Goal: Task Accomplishment & Management: Use online tool/utility

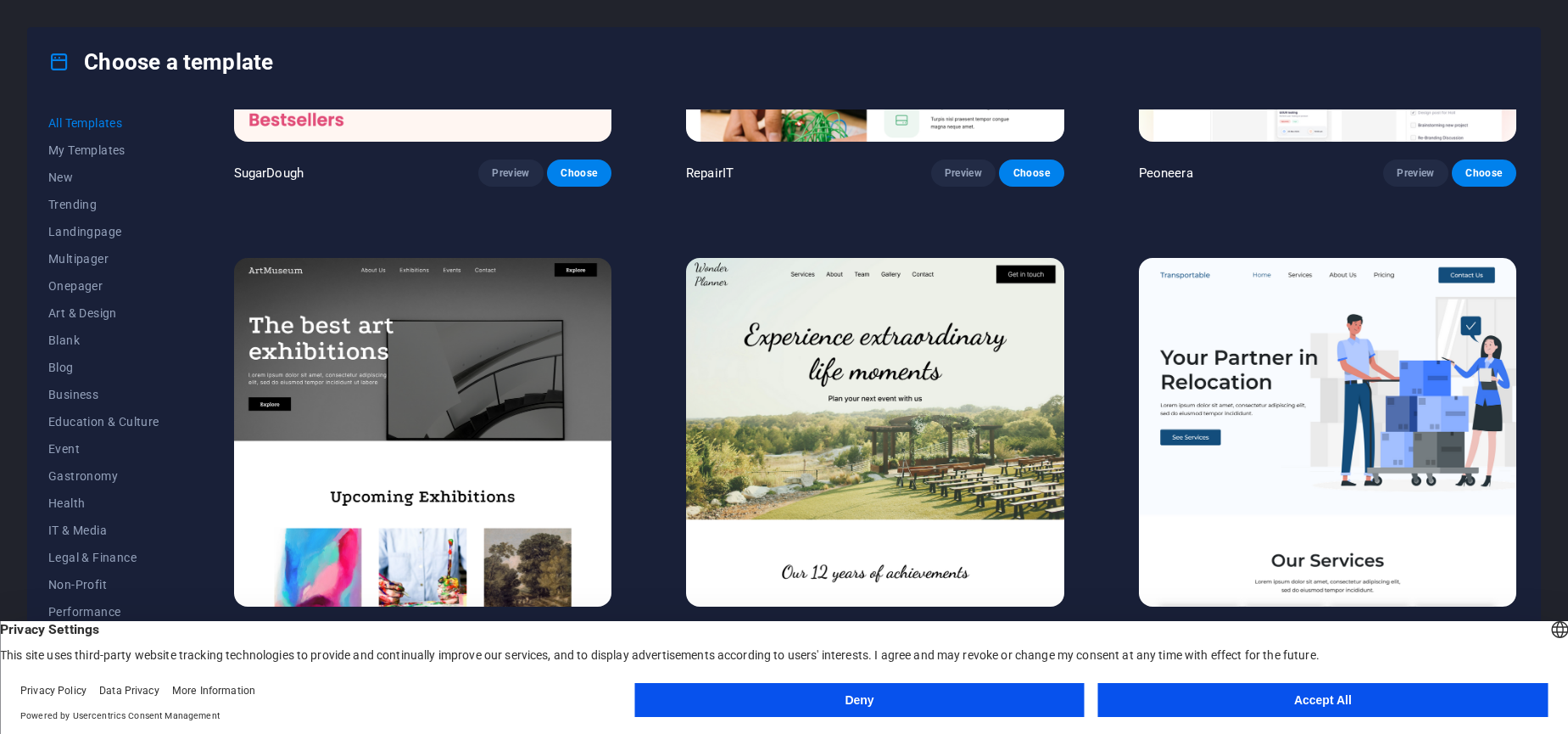
scroll to position [309, 0]
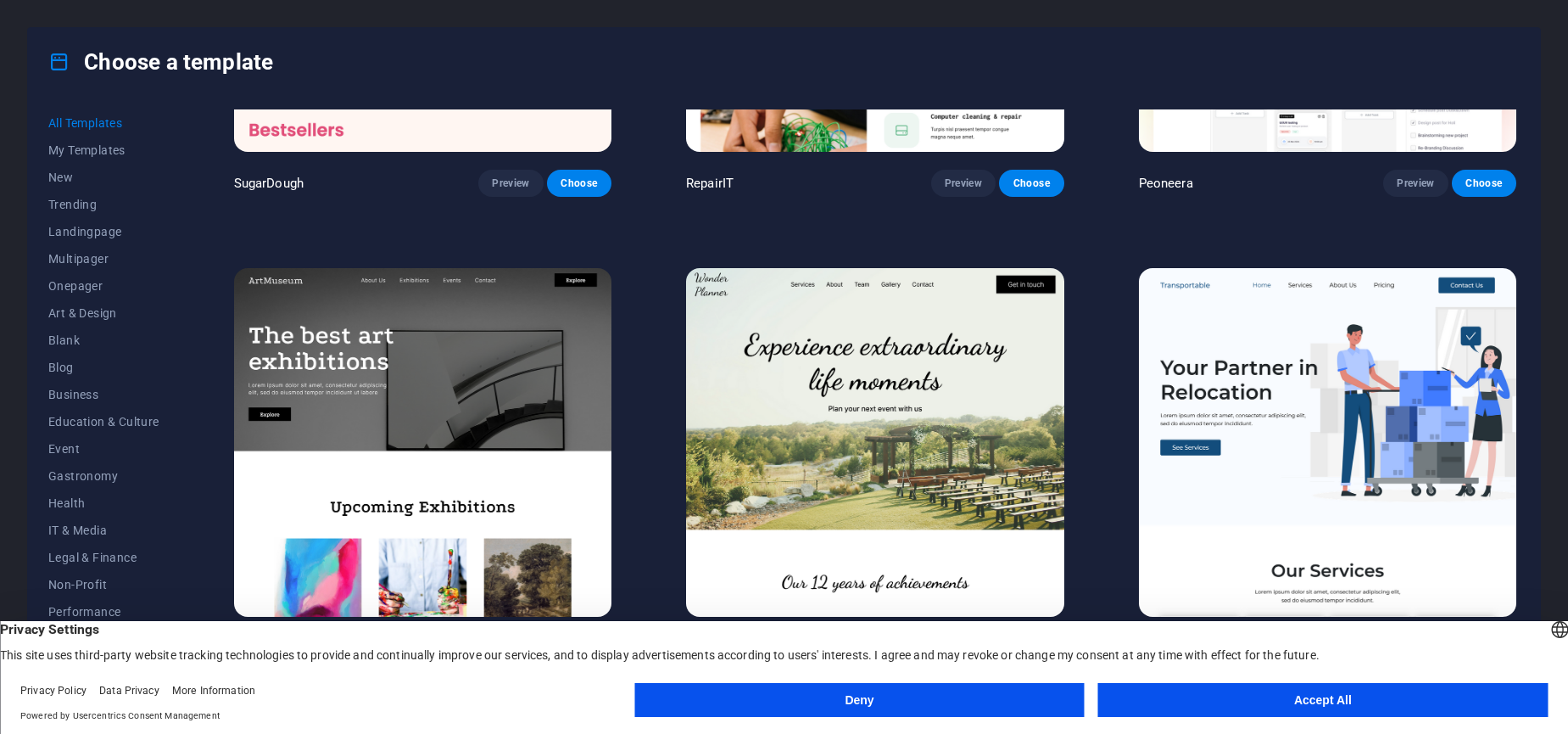
click at [1218, 688] on button "Accept All" at bounding box center [1323, 700] width 450 height 34
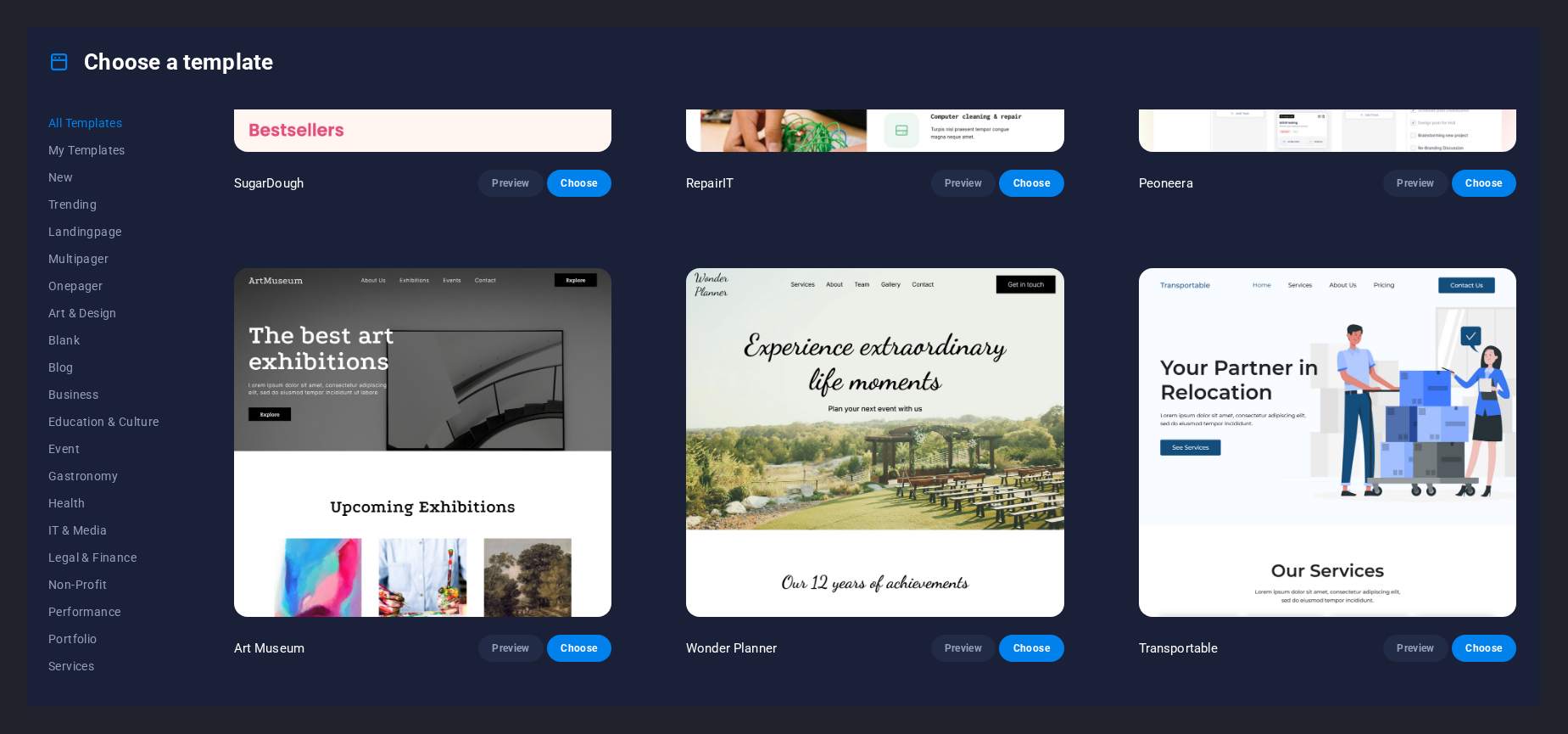
scroll to position [0, 0]
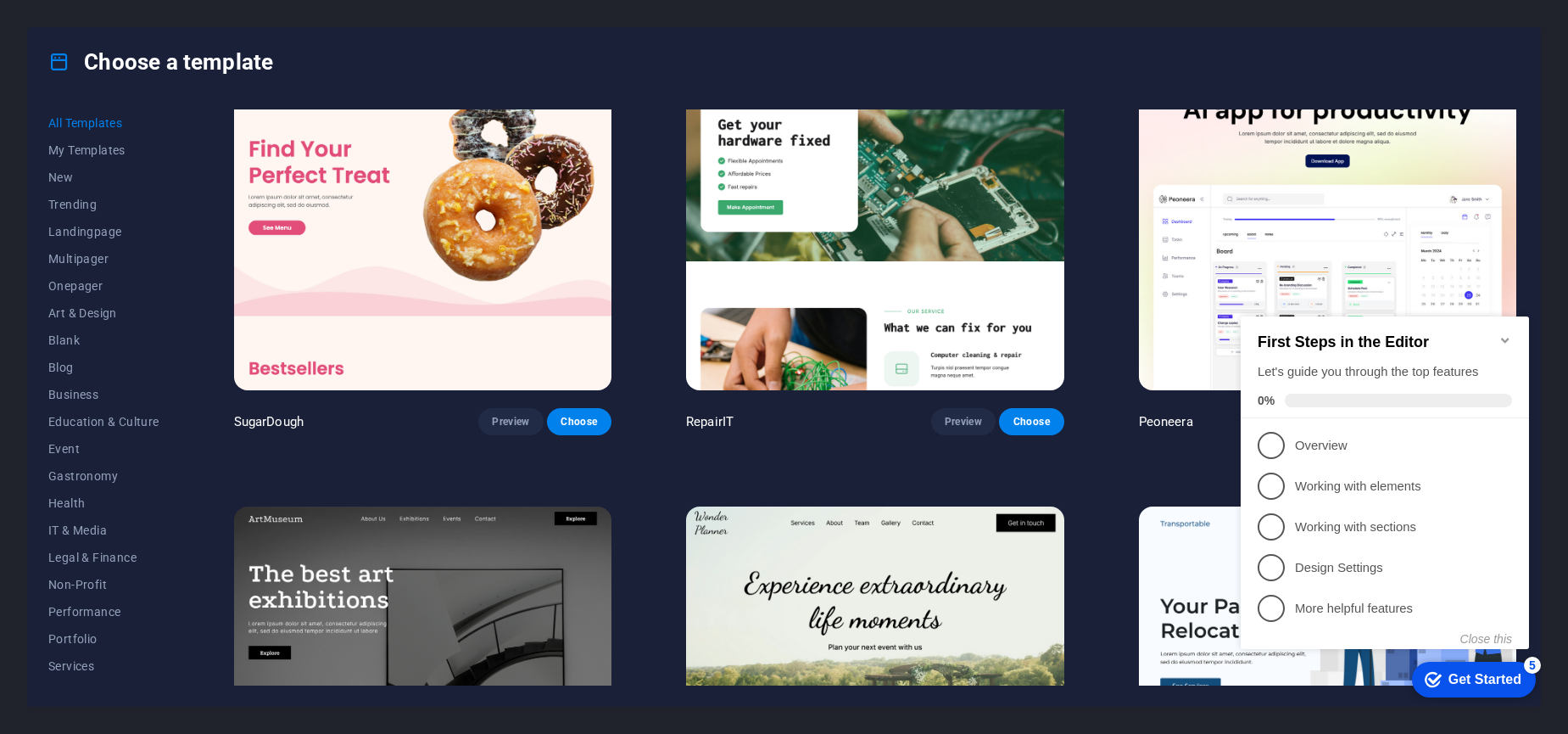
scroll to position [67, 0]
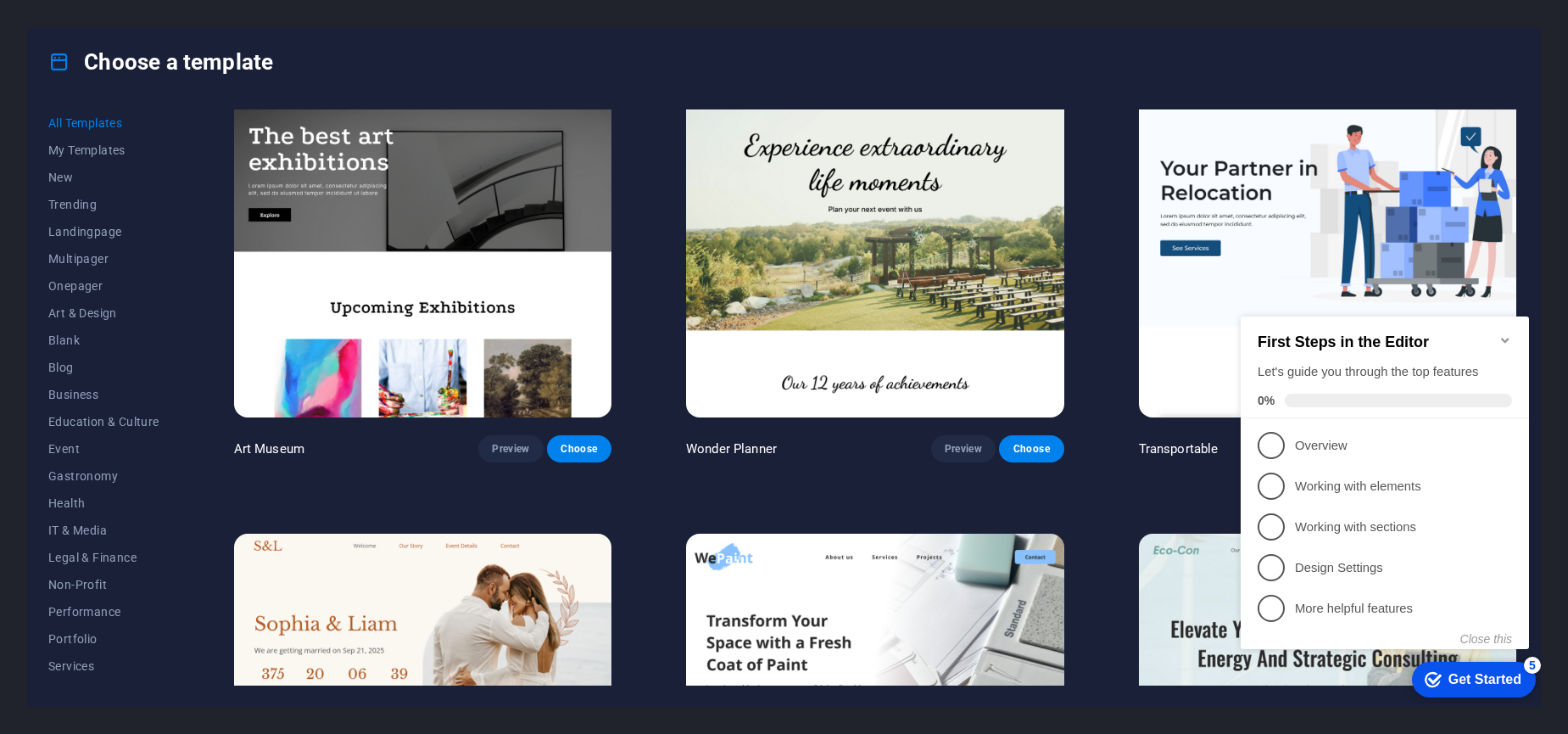
scroll to position [515, 0]
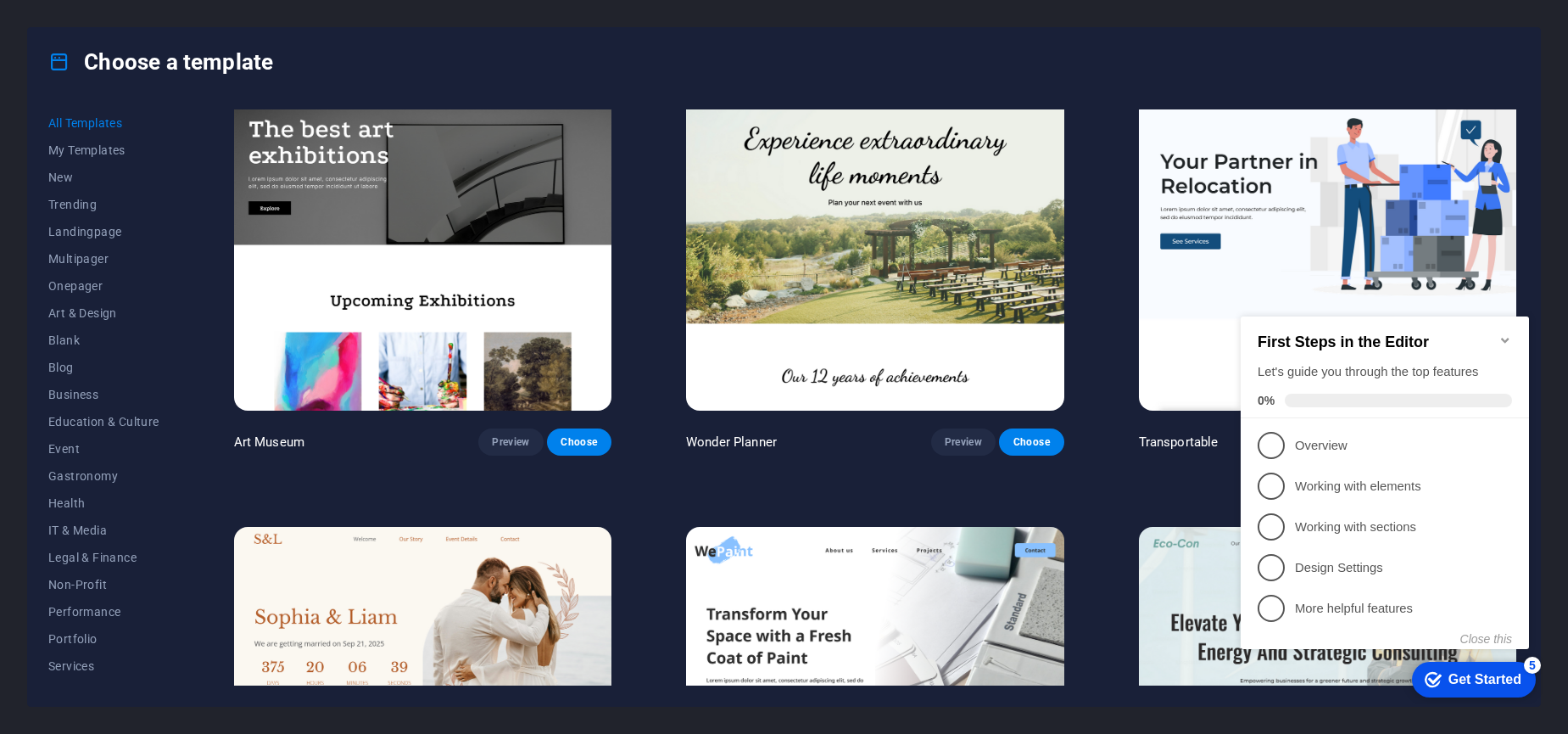
click at [1508, 337] on icon "Minimize checklist" at bounding box center [1504, 340] width 7 height 5
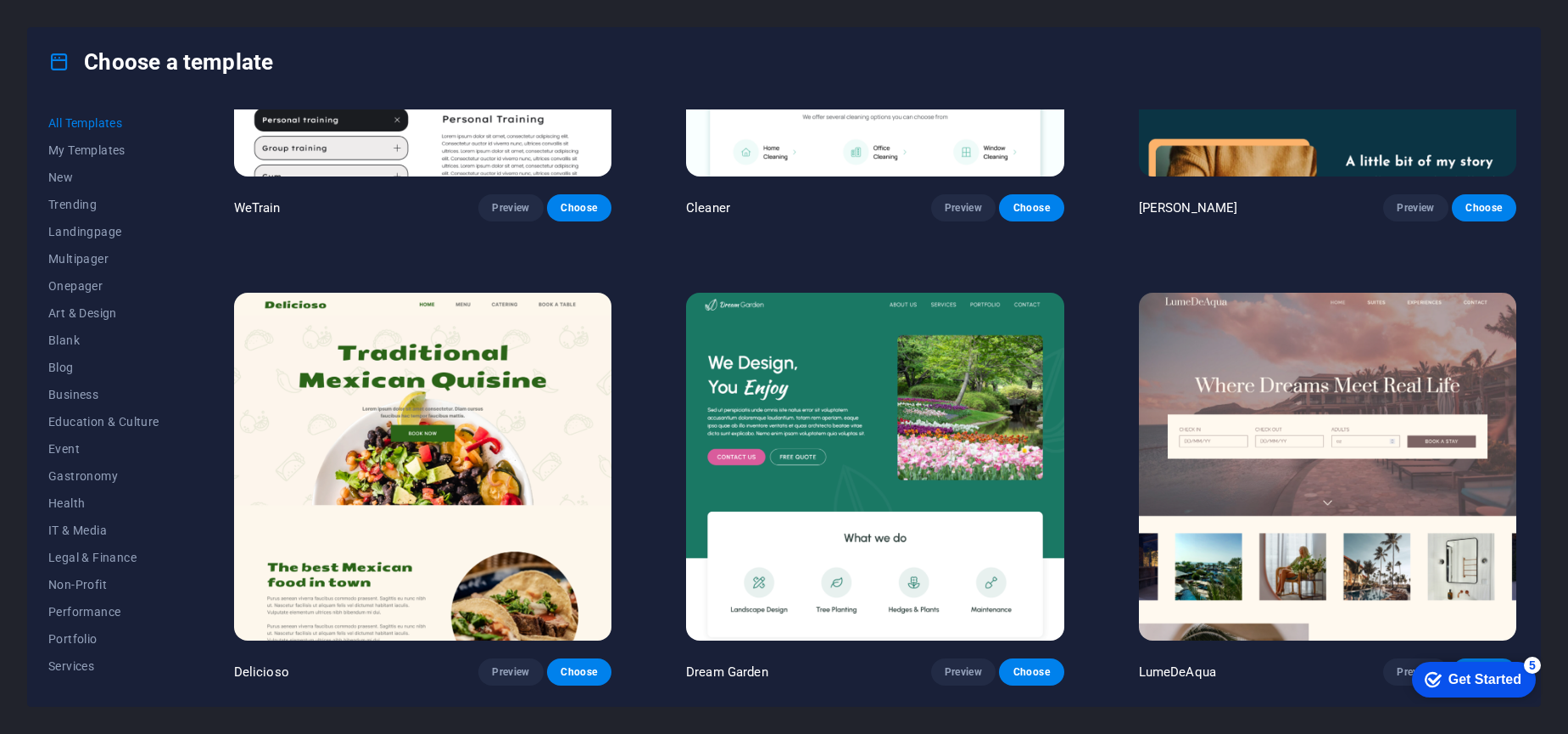
scroll to position [3072, 0]
click at [67, 400] on span "Business" at bounding box center [104, 394] width 111 height 13
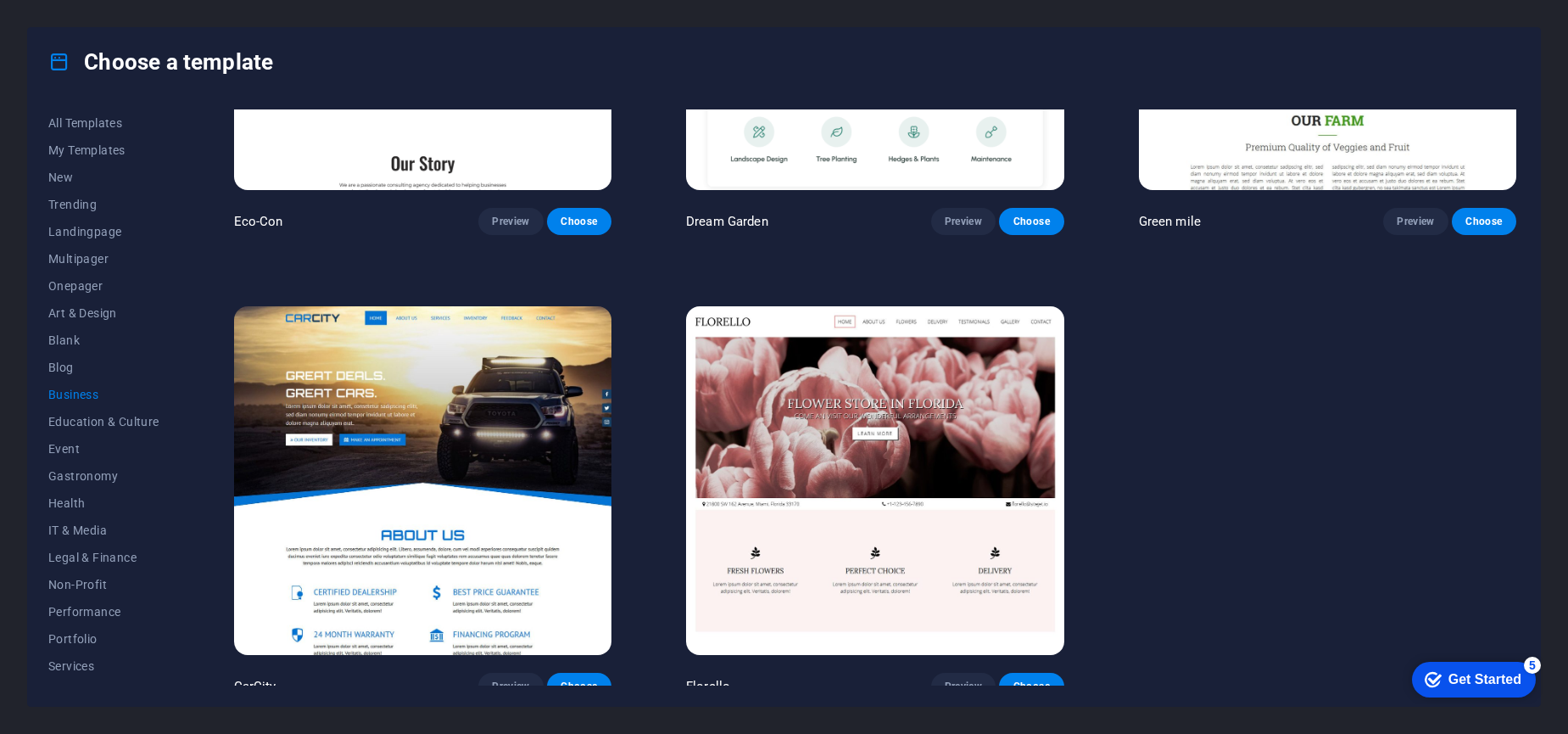
scroll to position [280, 0]
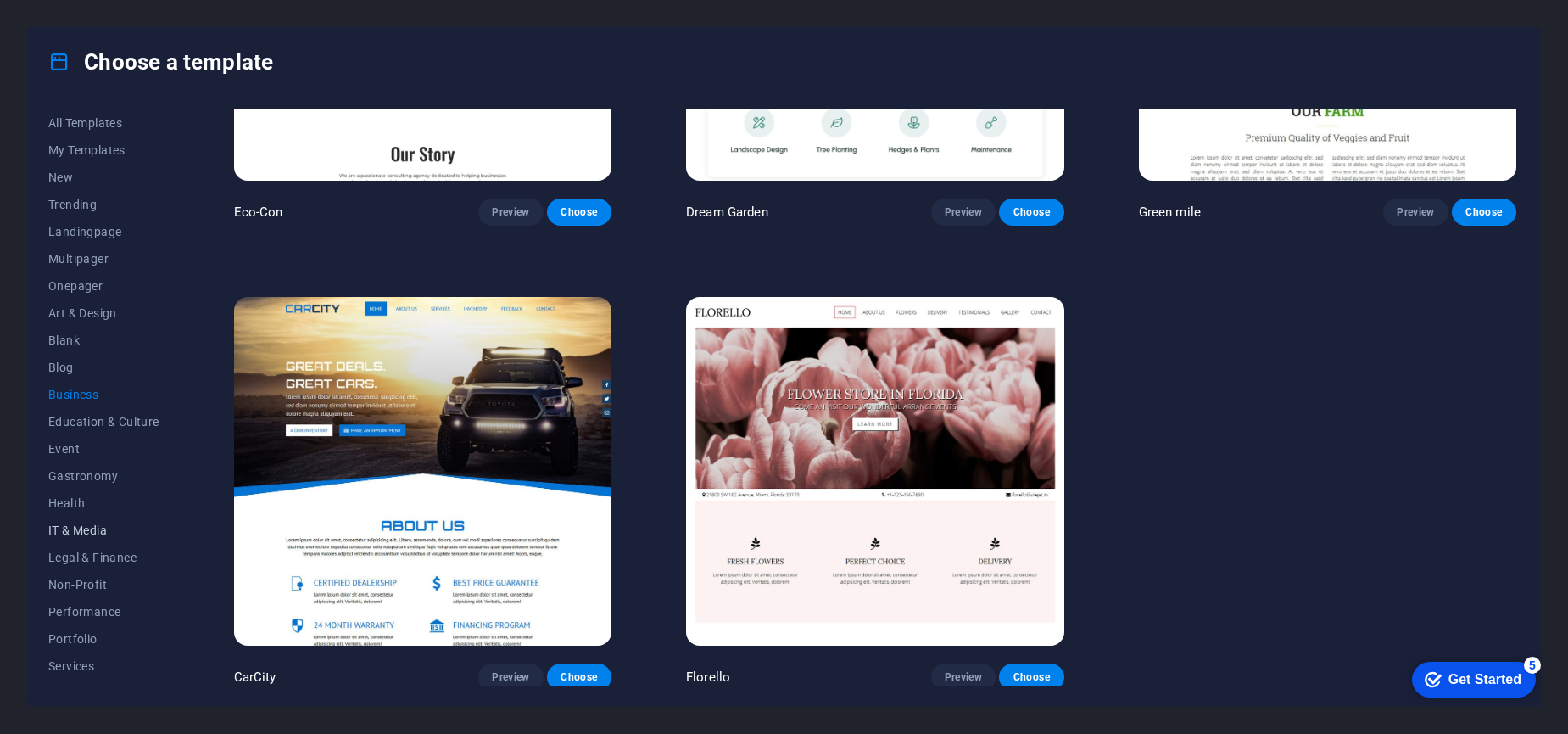
click at [63, 524] on span "IT & Media" at bounding box center [104, 530] width 111 height 13
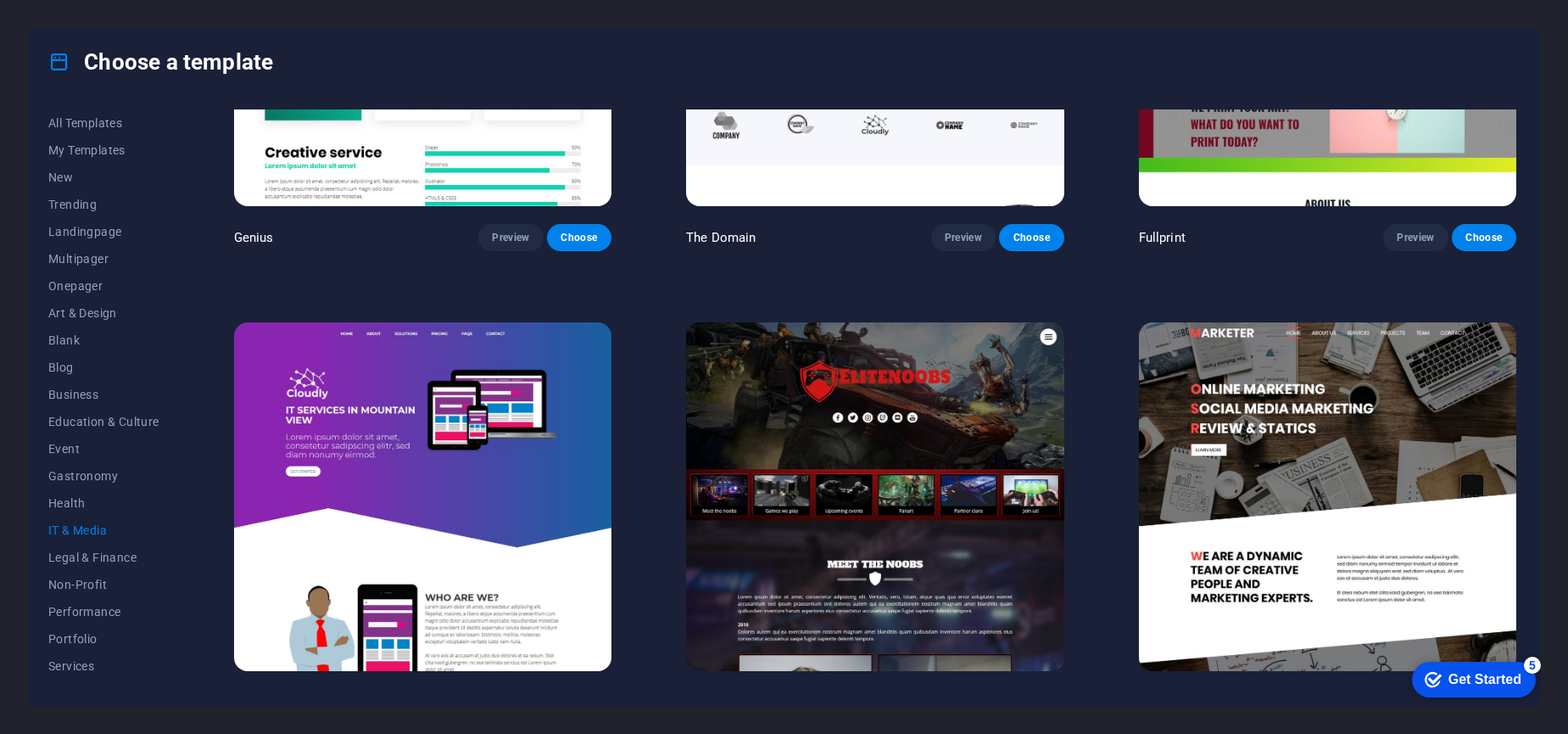
scroll to position [1204, 0]
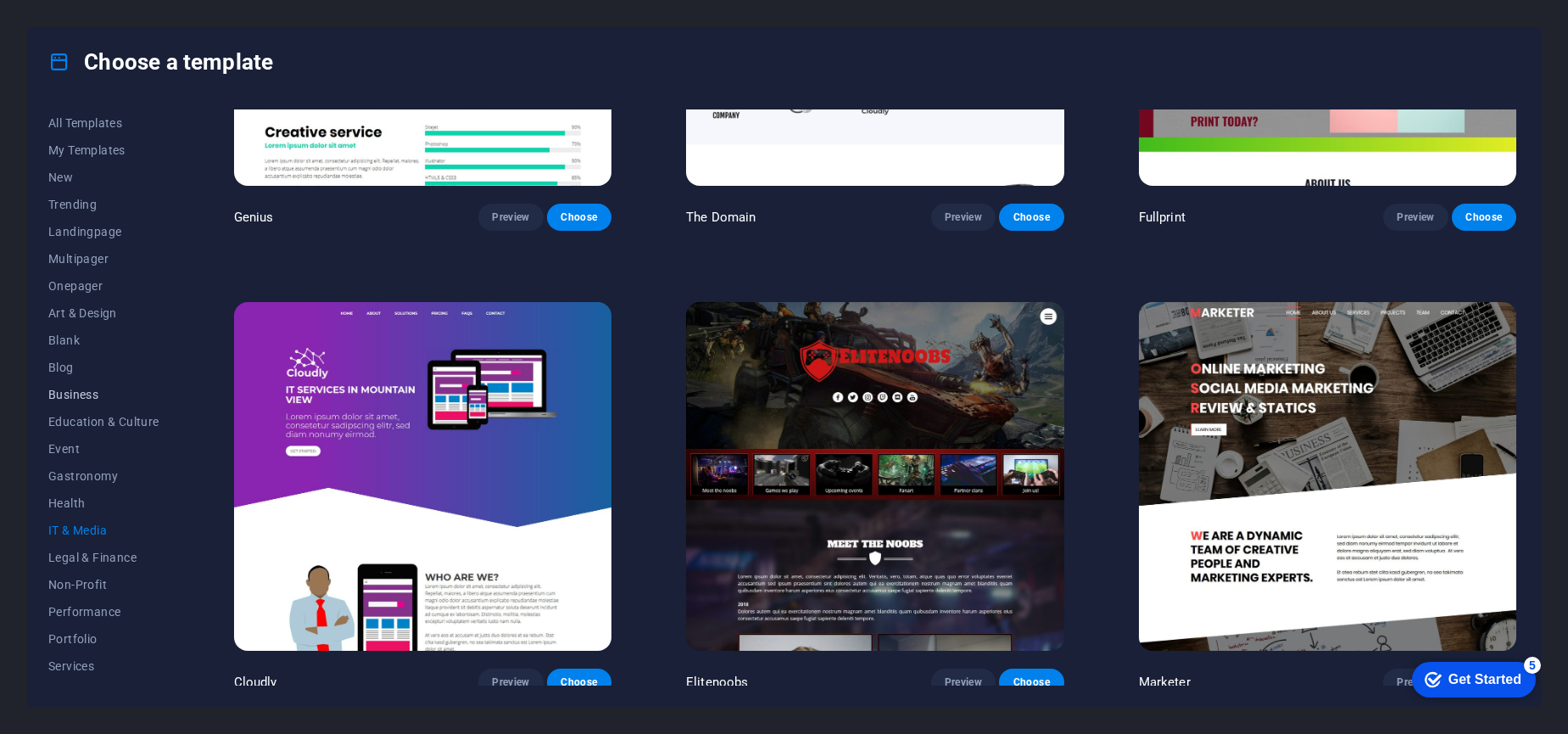
click at [67, 393] on span "Business" at bounding box center [104, 394] width 111 height 13
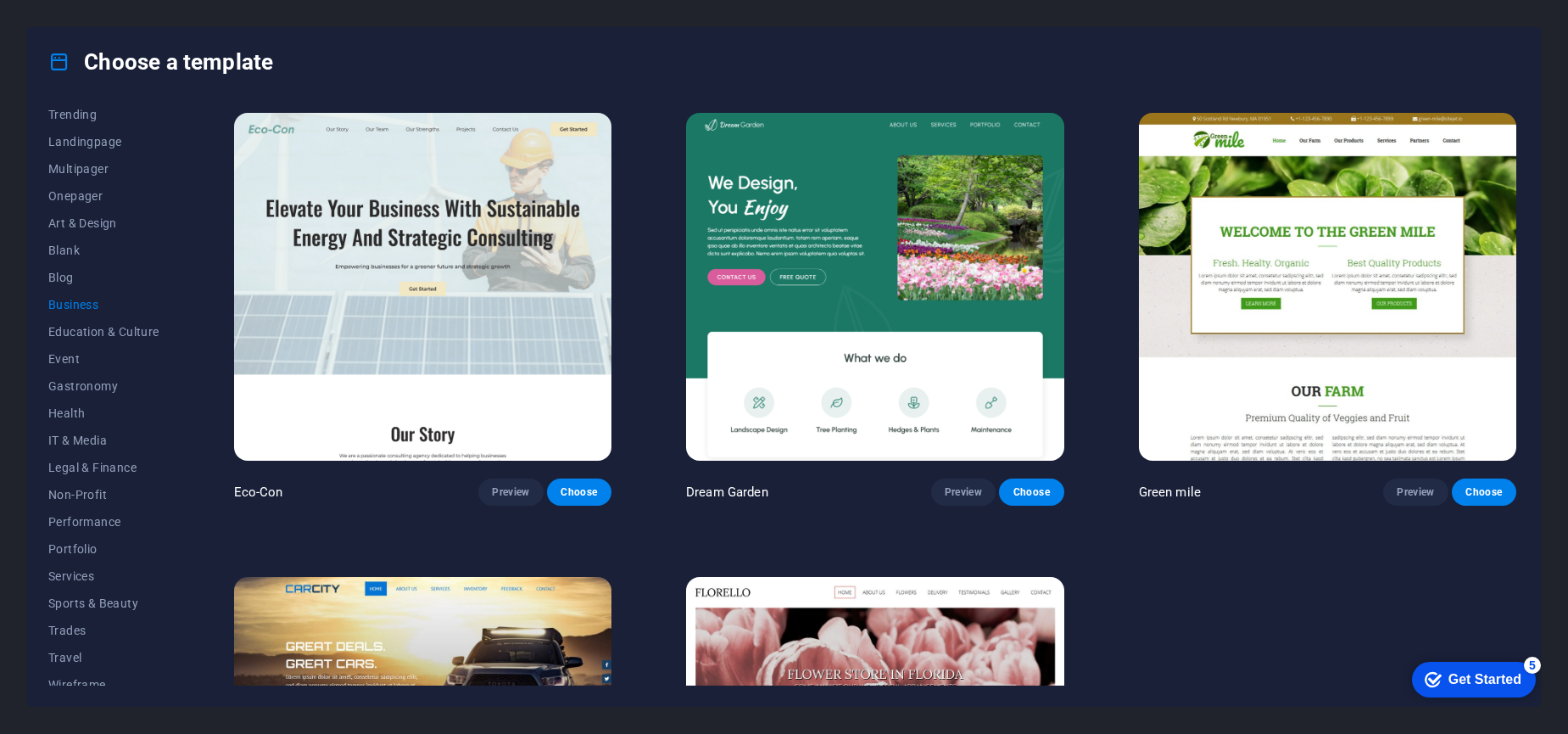
scroll to position [103, 0]
click at [65, 568] on span "Services" at bounding box center [104, 563] width 111 height 13
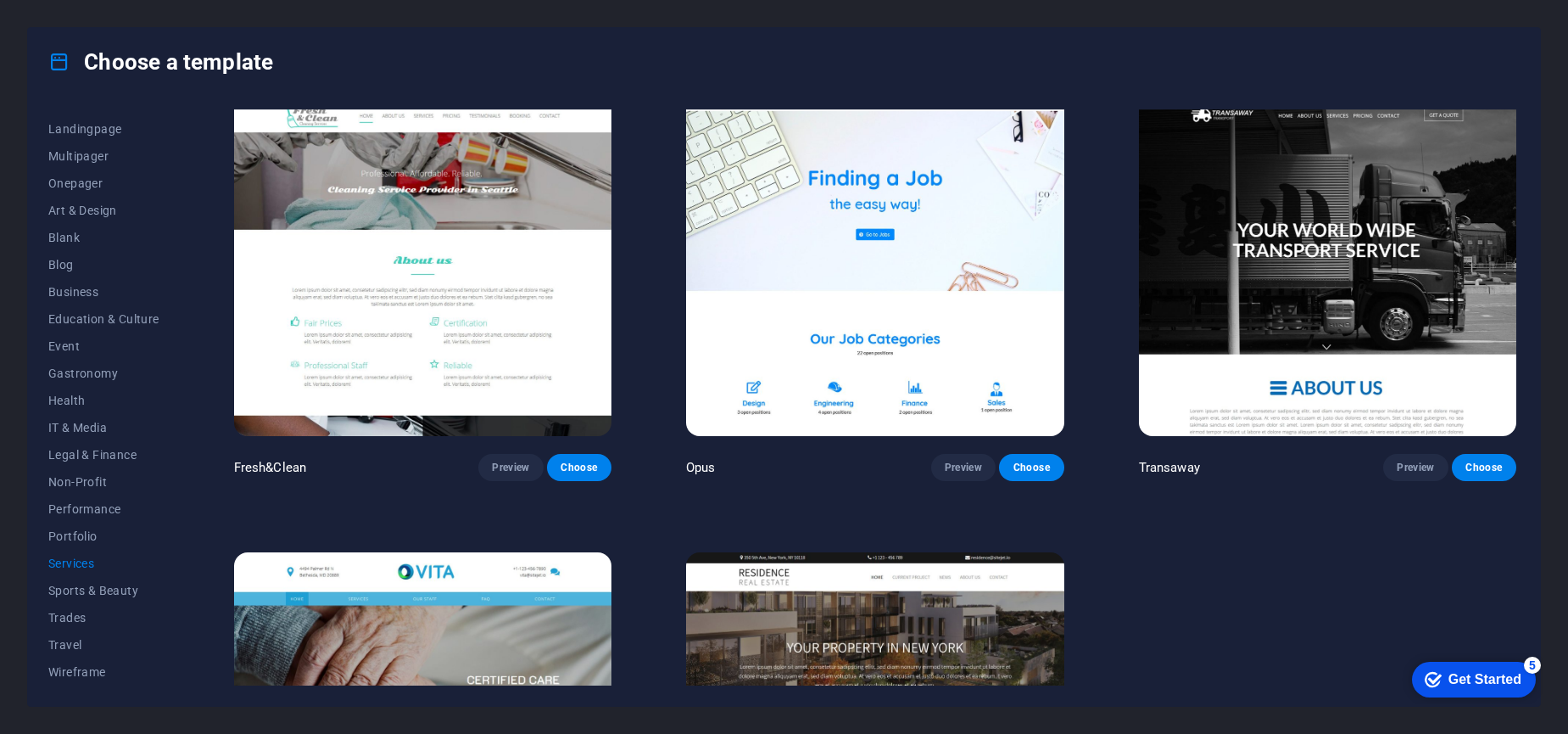
scroll to position [2341, 0]
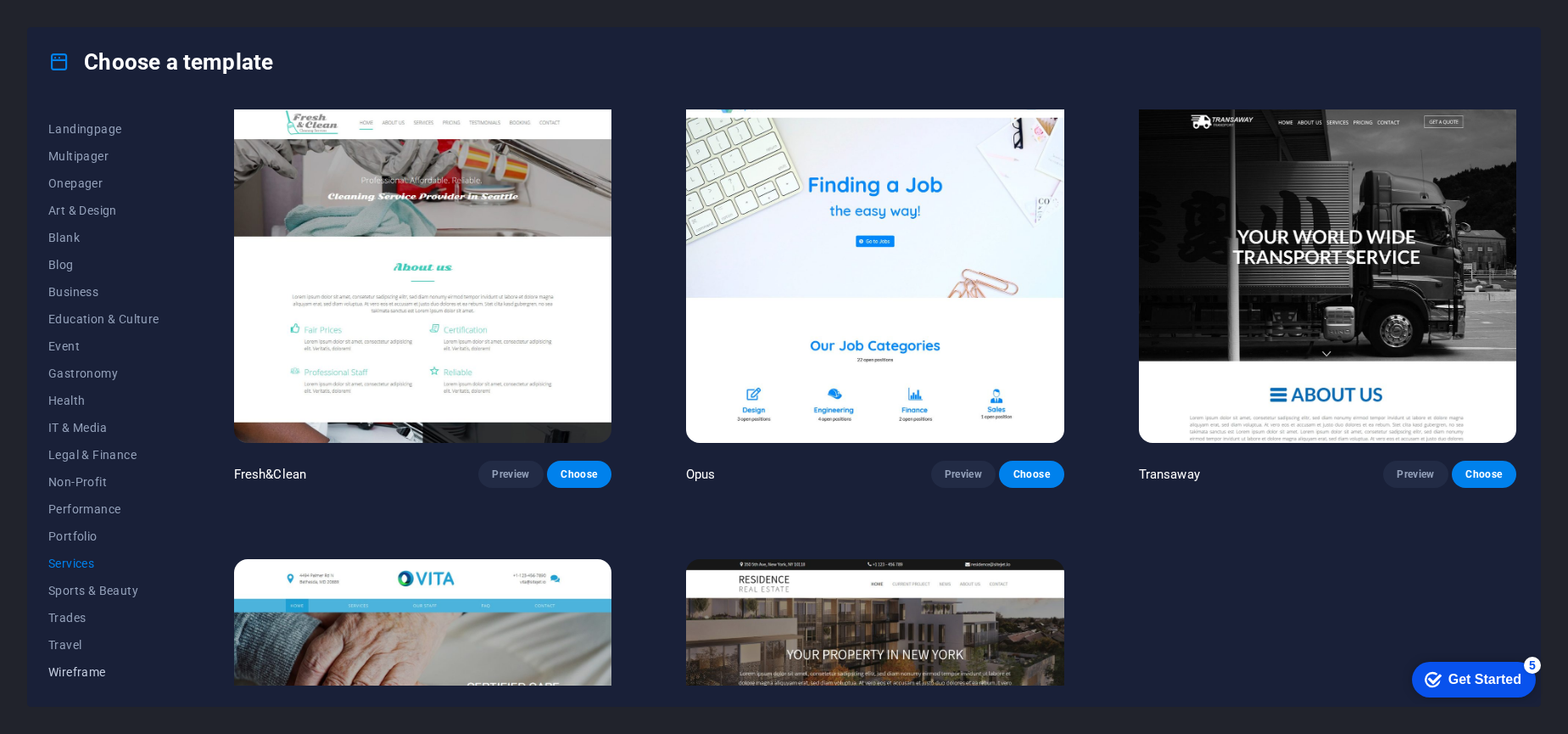
click at [67, 673] on span "Wireframe" at bounding box center [104, 671] width 111 height 13
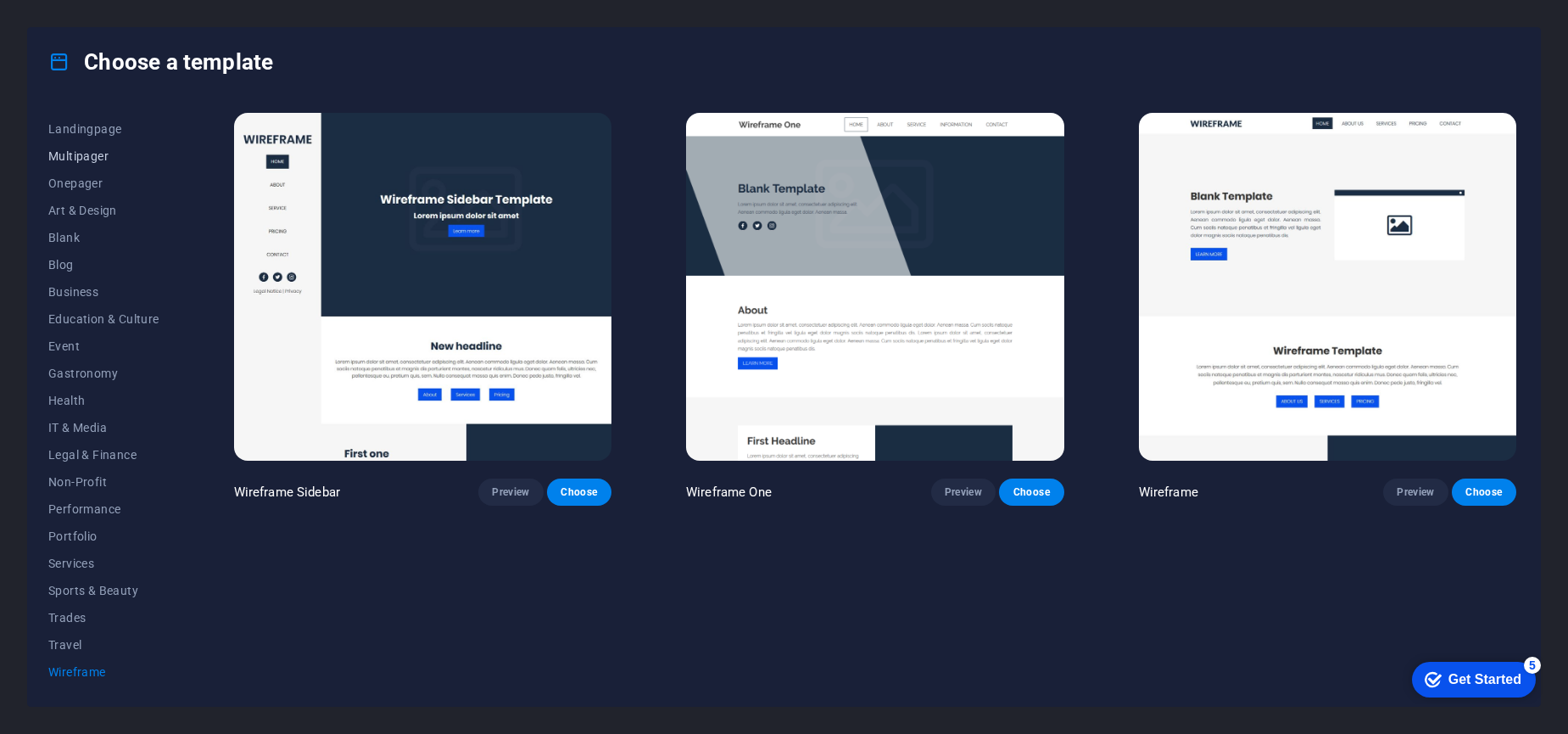
click at [86, 159] on span "Multipager" at bounding box center [104, 156] width 111 height 13
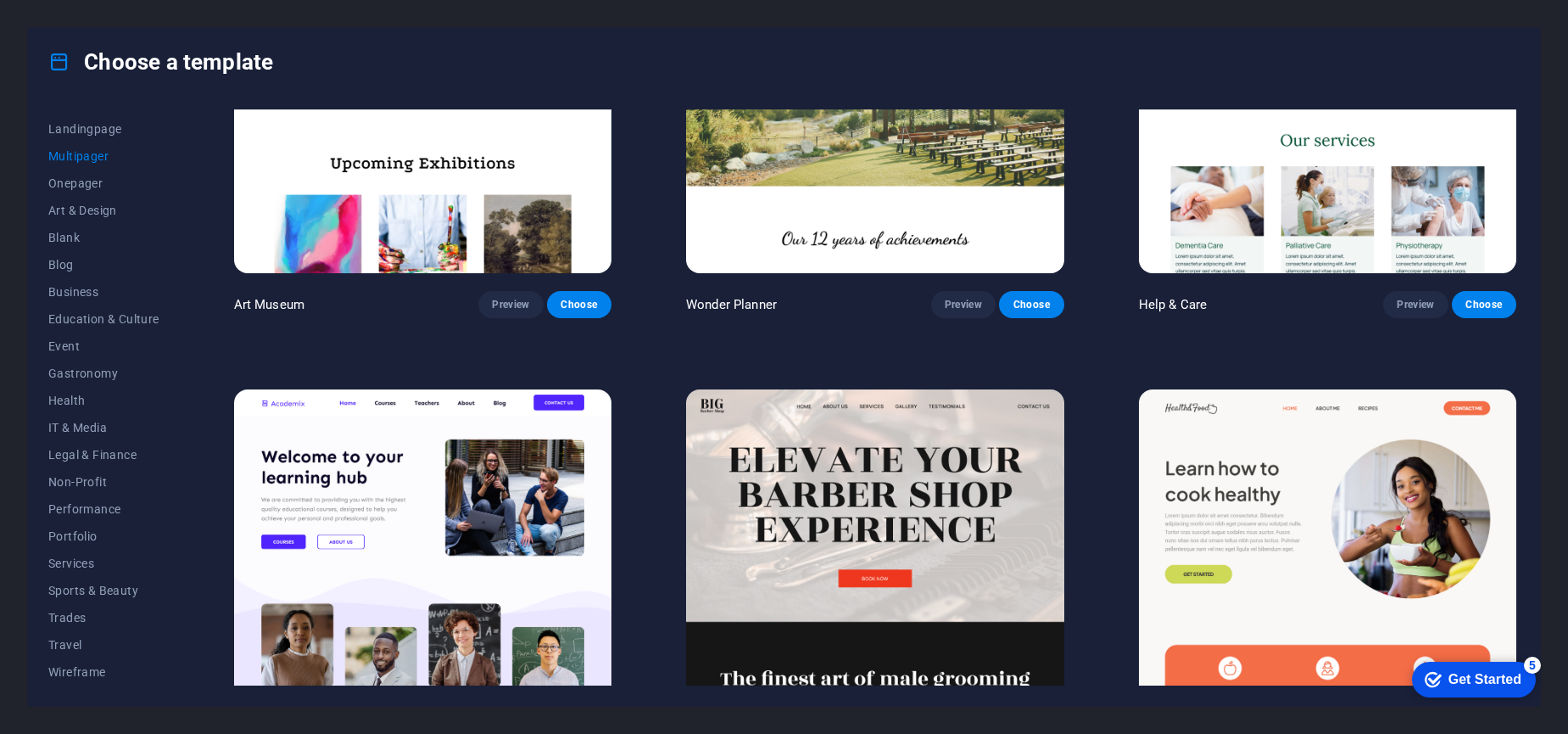
scroll to position [649, 0]
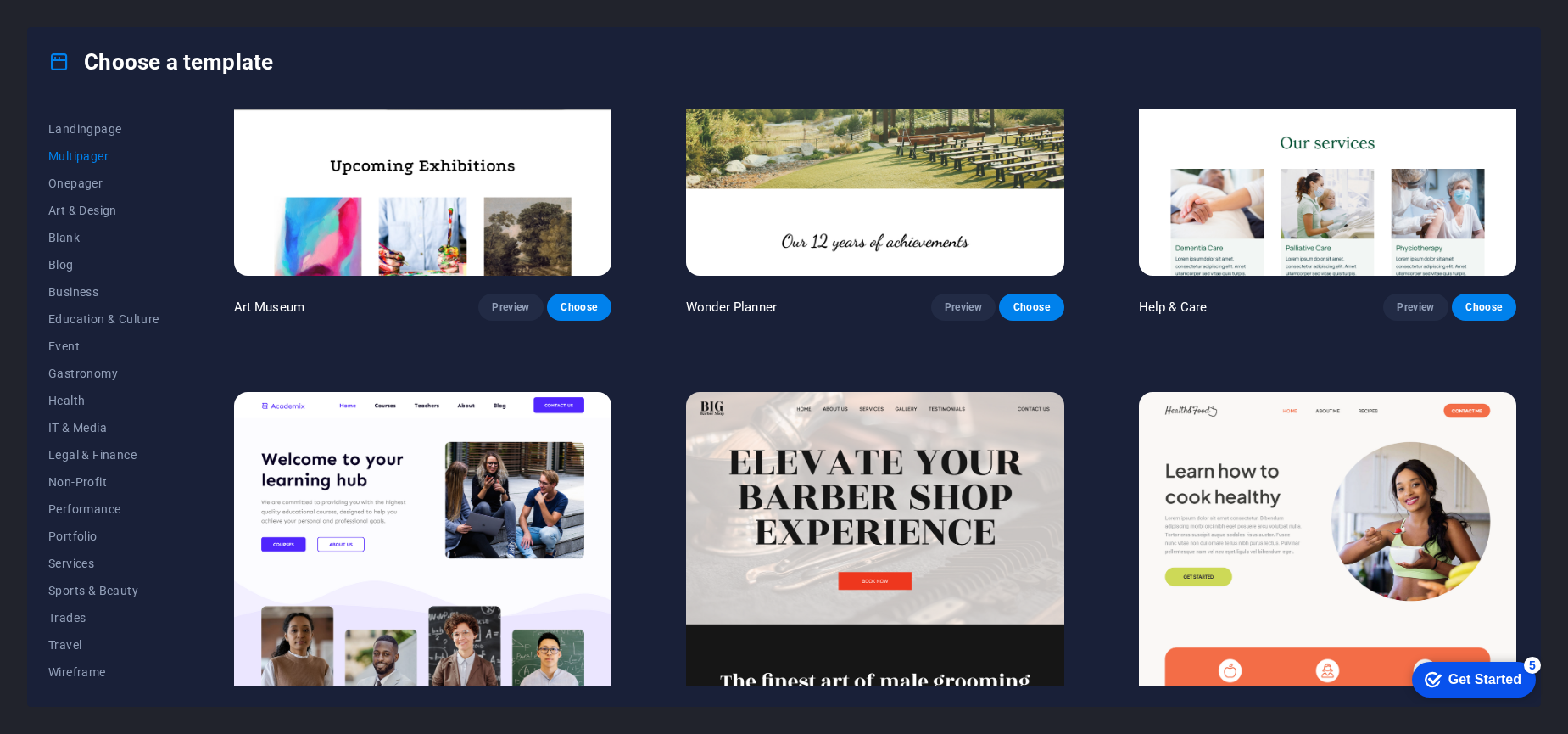
click at [373, 479] on img at bounding box center [423, 566] width 378 height 348
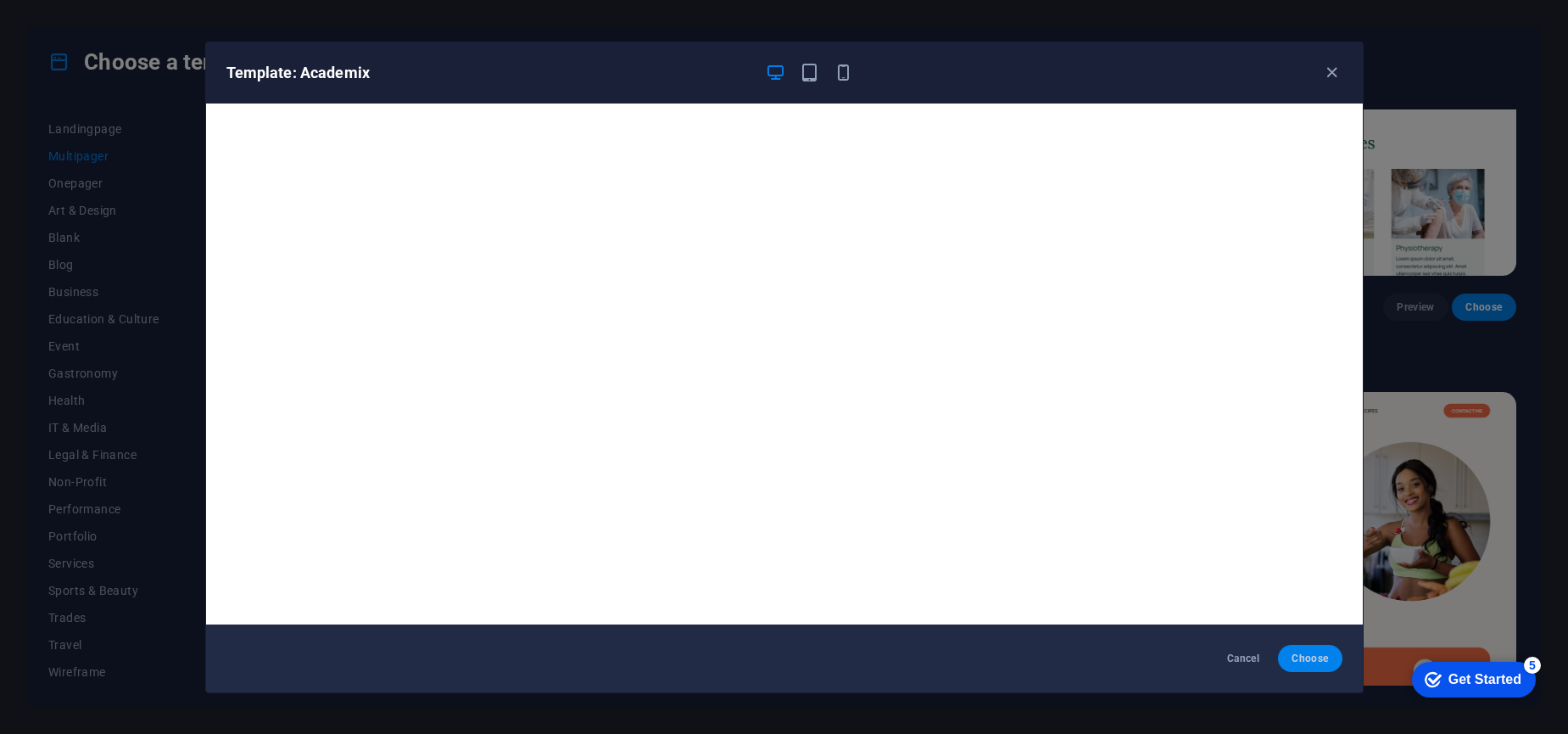
click at [1310, 659] on span "Choose" at bounding box center [1309, 658] width 37 height 13
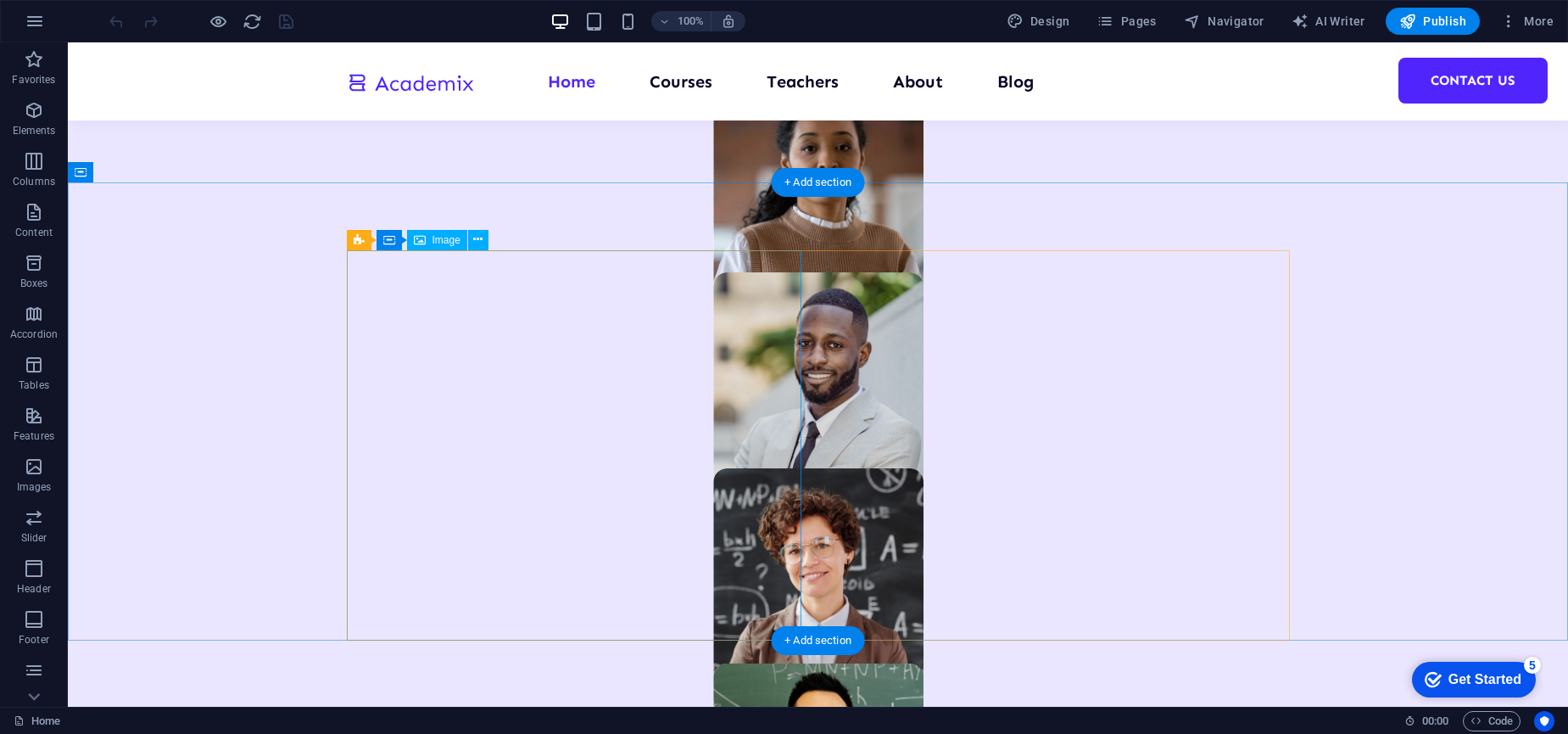
scroll to position [1098, 0]
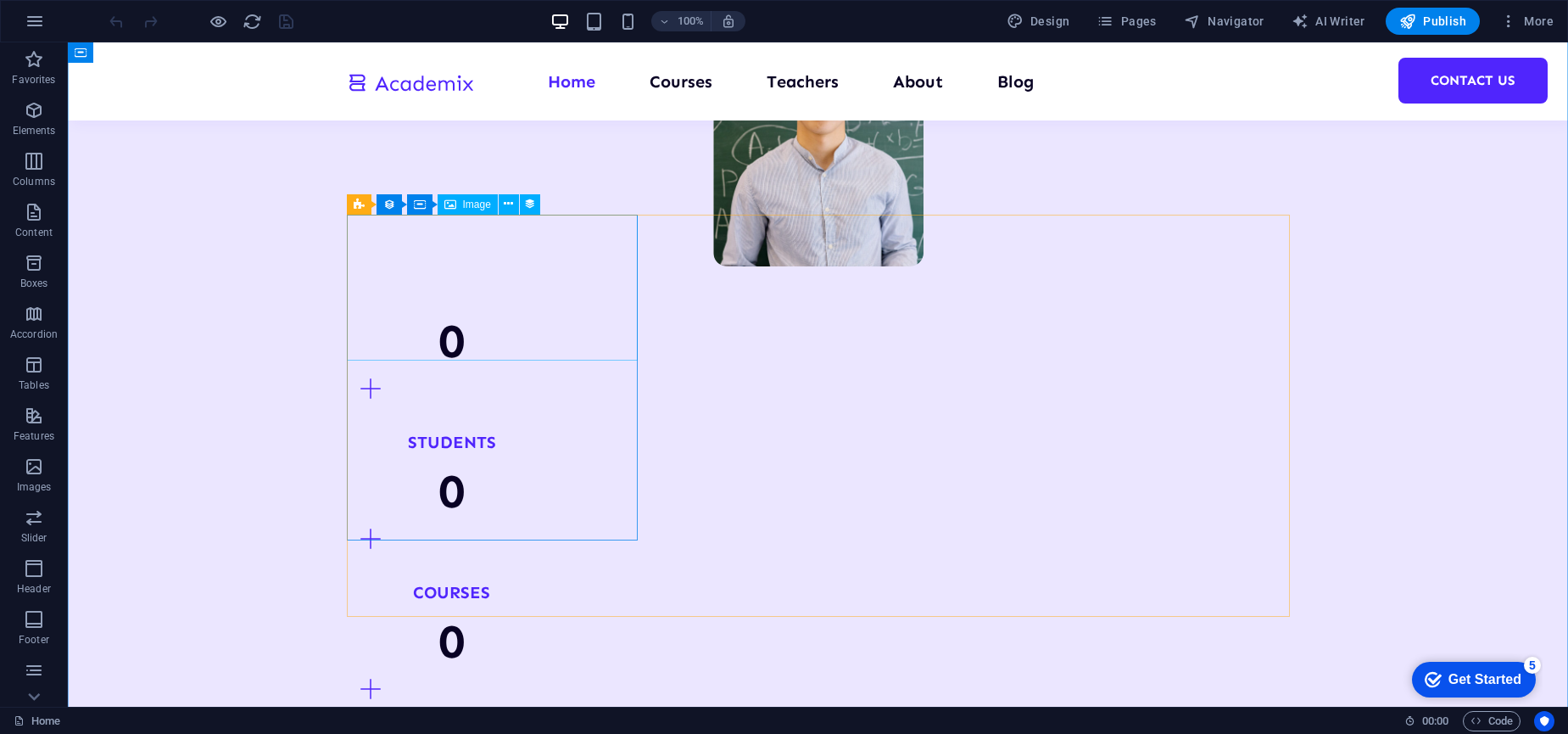
scroll to position [1726, 0]
click at [37, 106] on icon "button" at bounding box center [33, 110] width 21 height 21
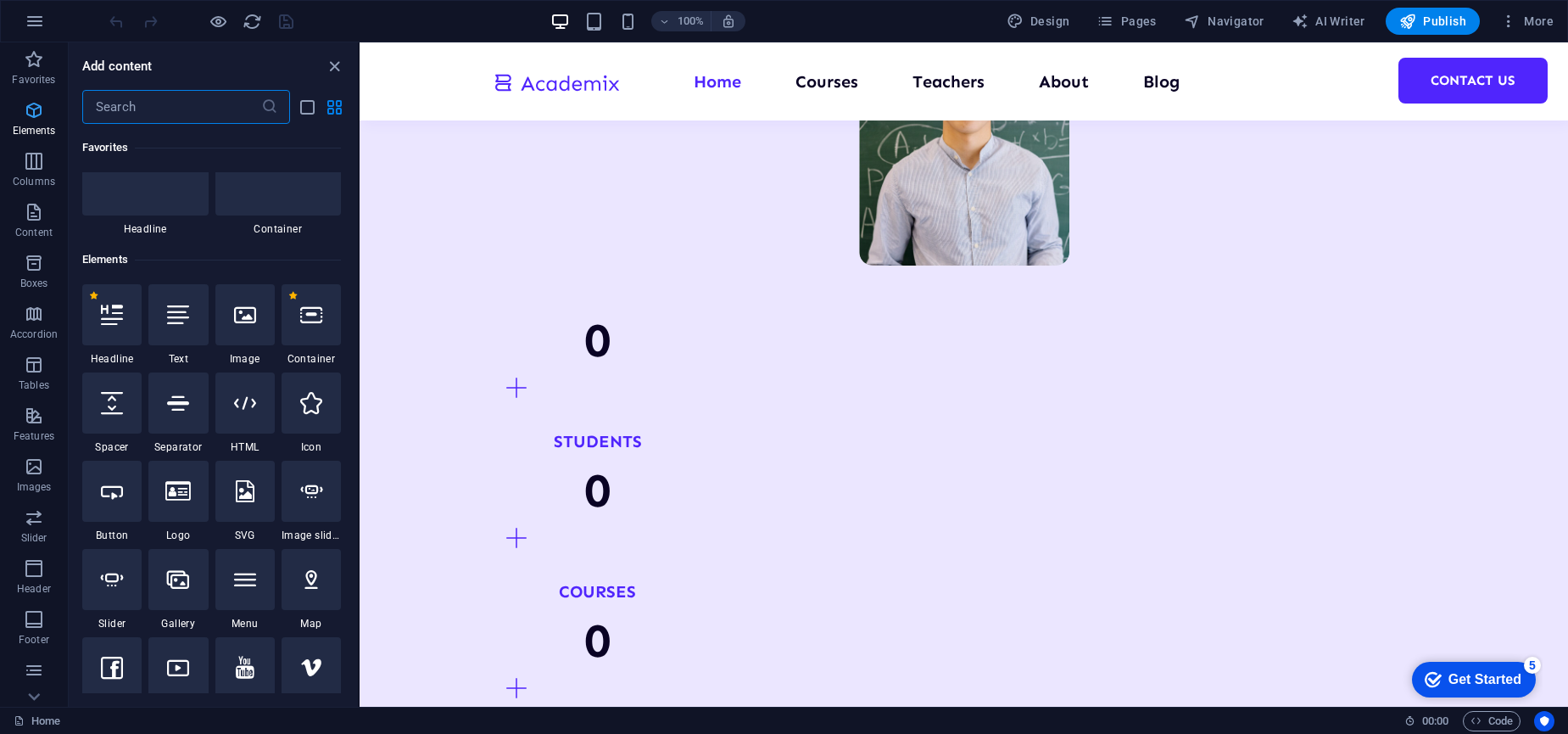
scroll to position [181, 0]
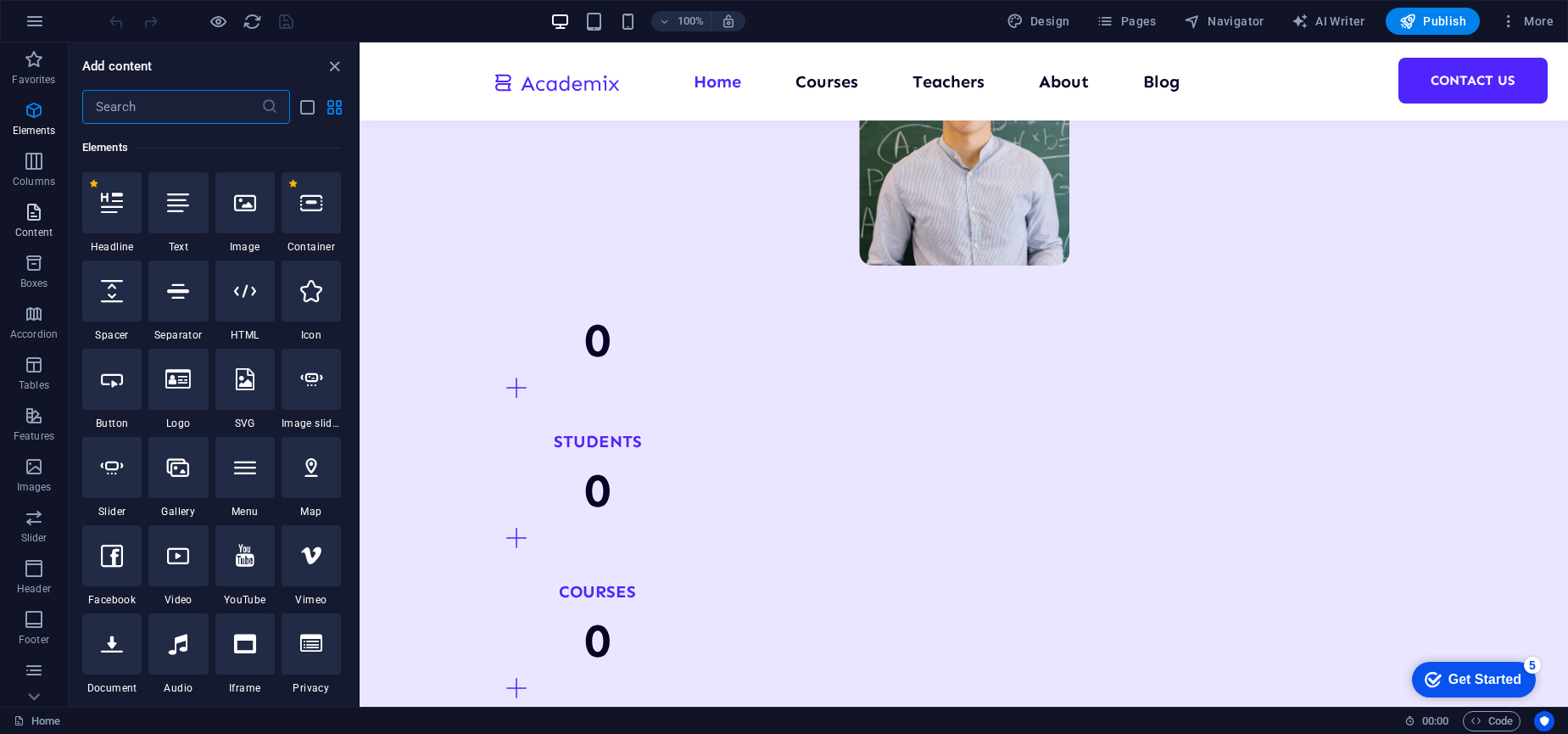
click at [35, 230] on p "Content" at bounding box center [33, 232] width 37 height 13
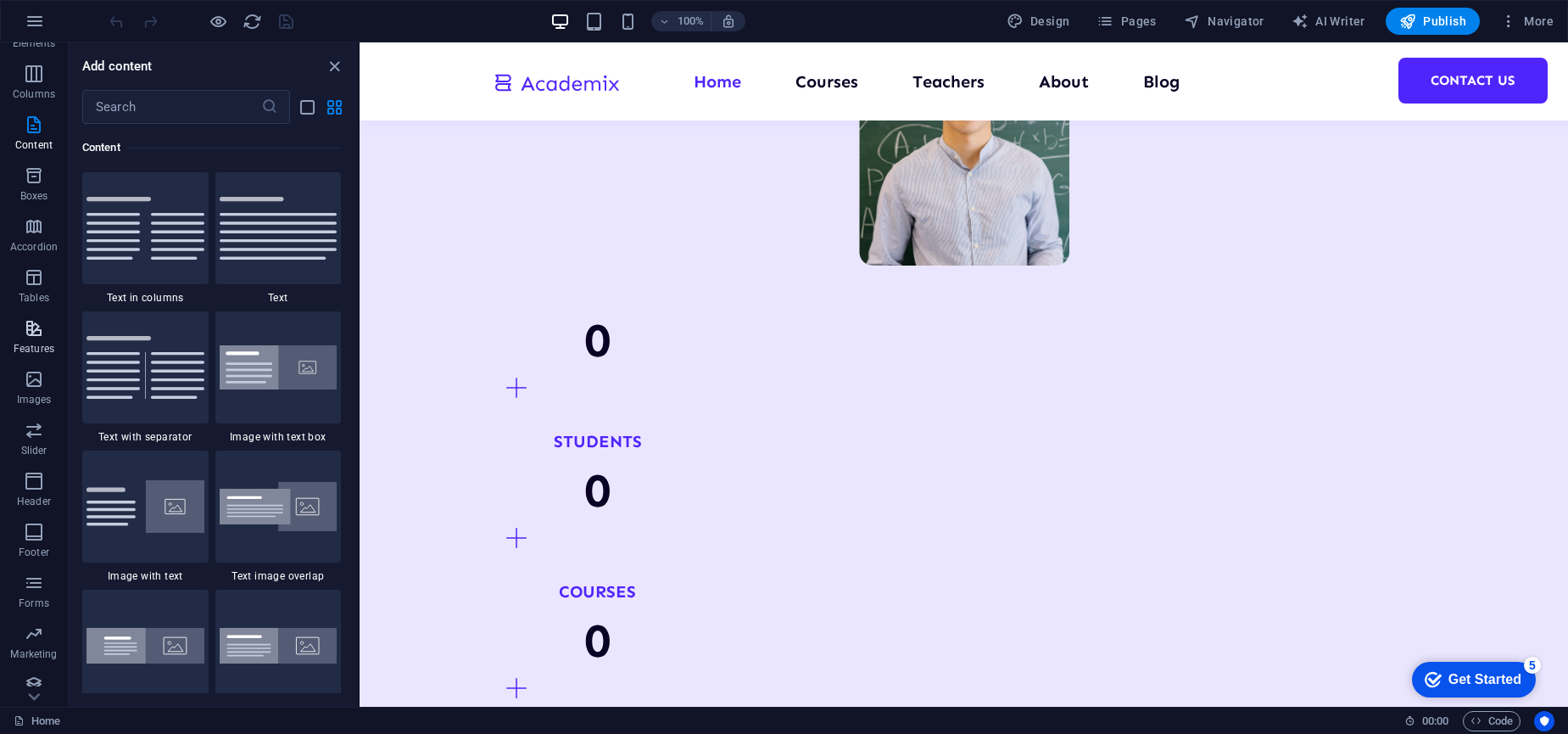
scroll to position [99, 0]
click at [36, 682] on icon "button" at bounding box center [33, 673] width 21 height 21
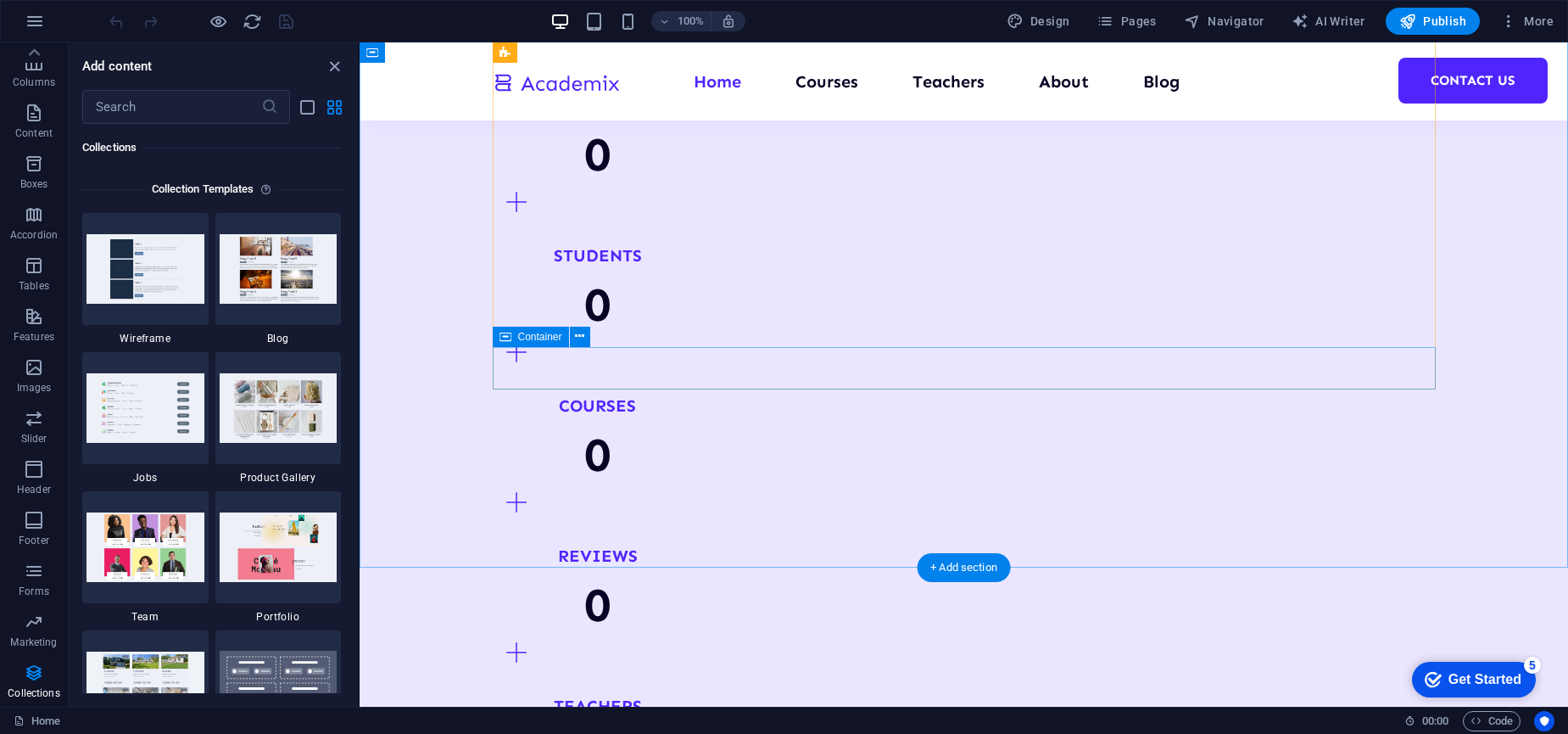
scroll to position [1954, 0]
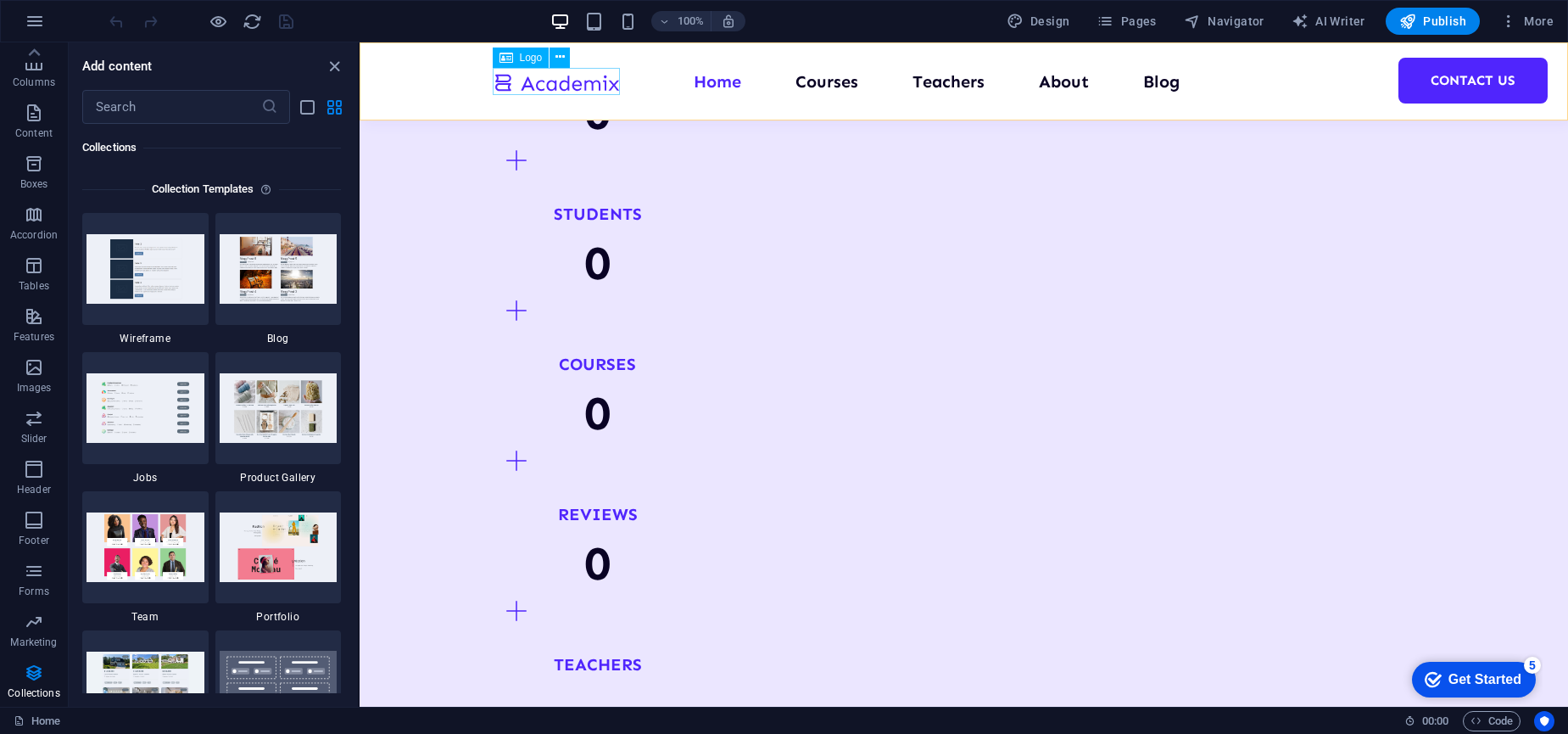
click at [566, 82] on div at bounding box center [556, 81] width 127 height 28
click at [575, 85] on div at bounding box center [556, 81] width 127 height 28
select select "px"
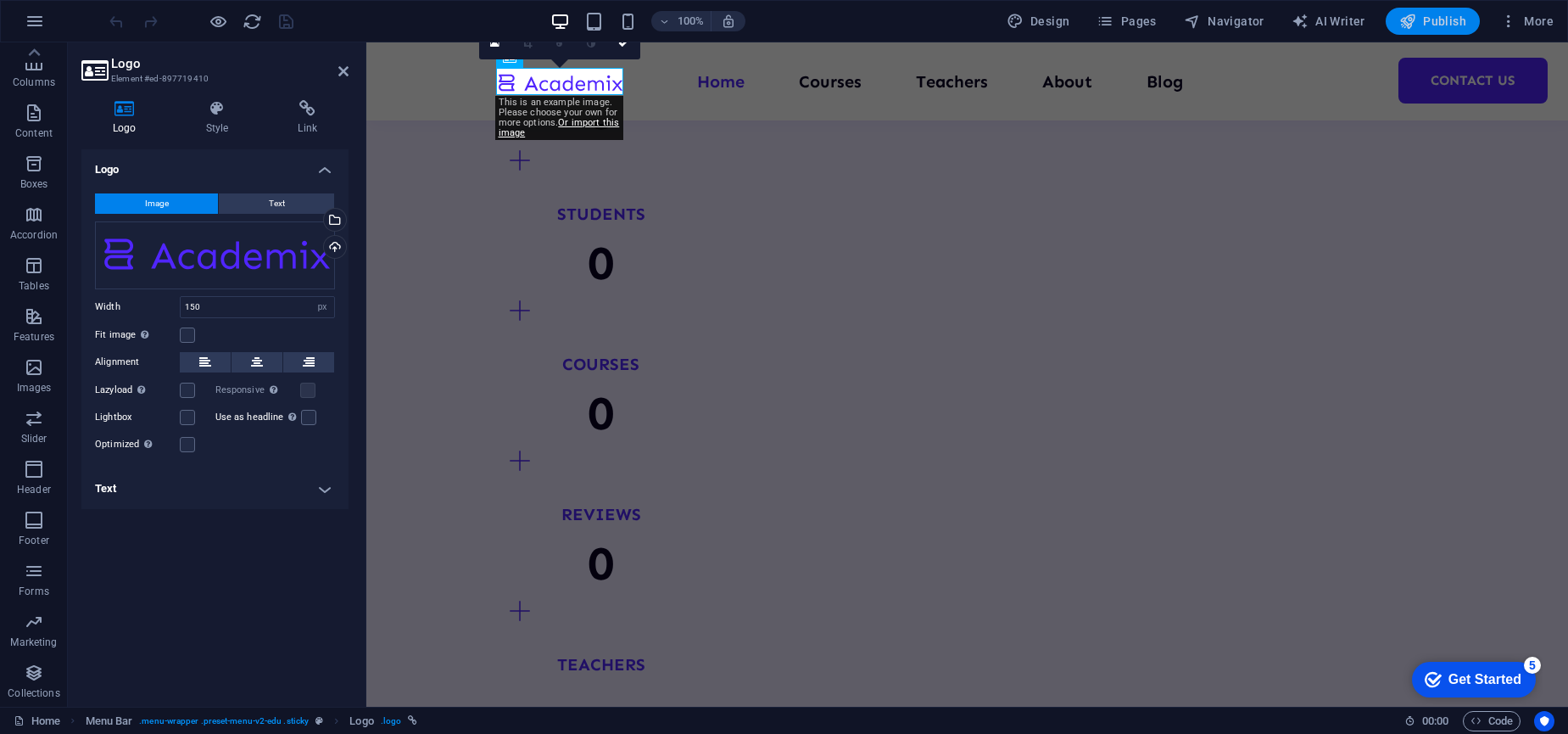
click at [1459, 28] on span "Publish" at bounding box center [1432, 21] width 67 height 17
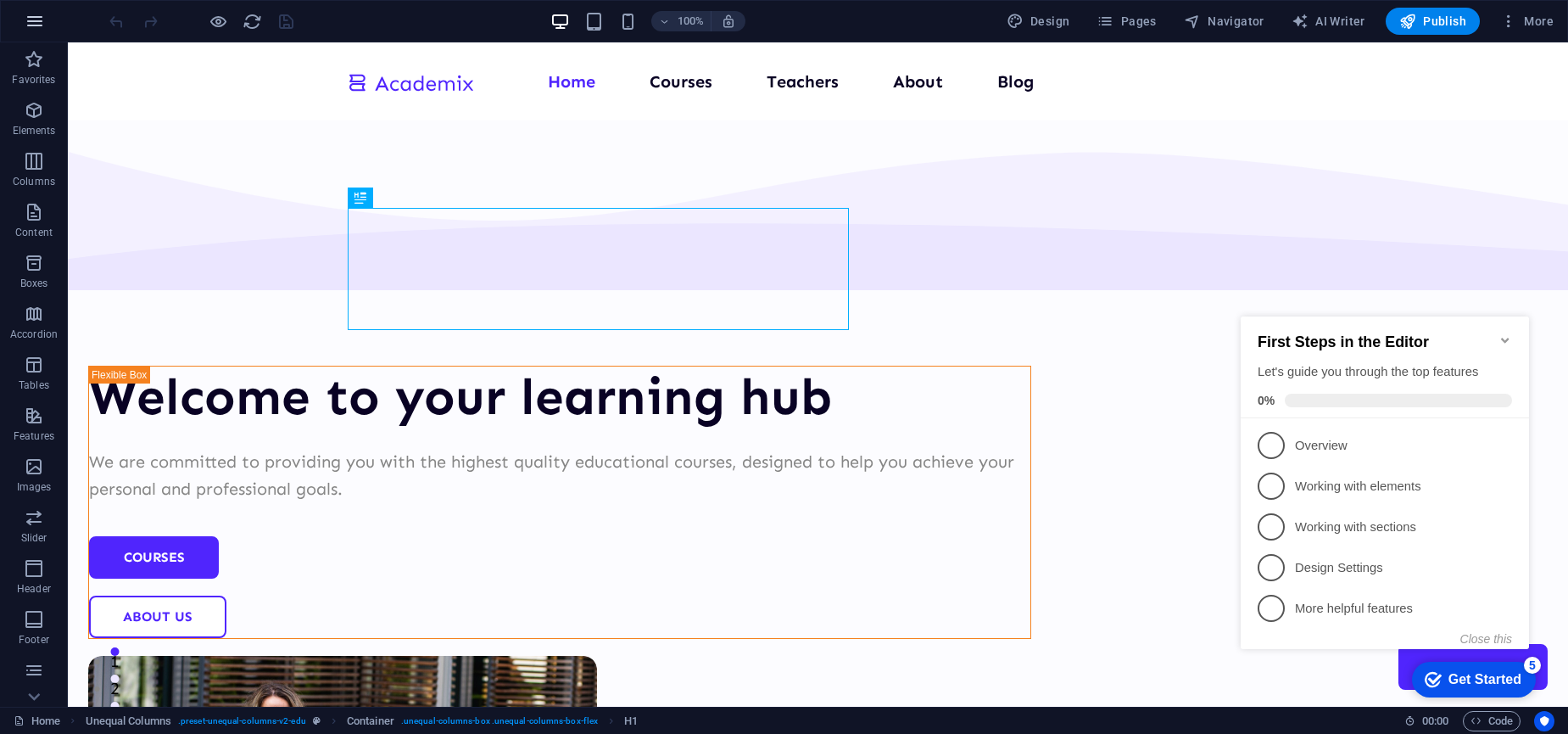
click at [28, 27] on icon "button" at bounding box center [34, 21] width 21 height 21
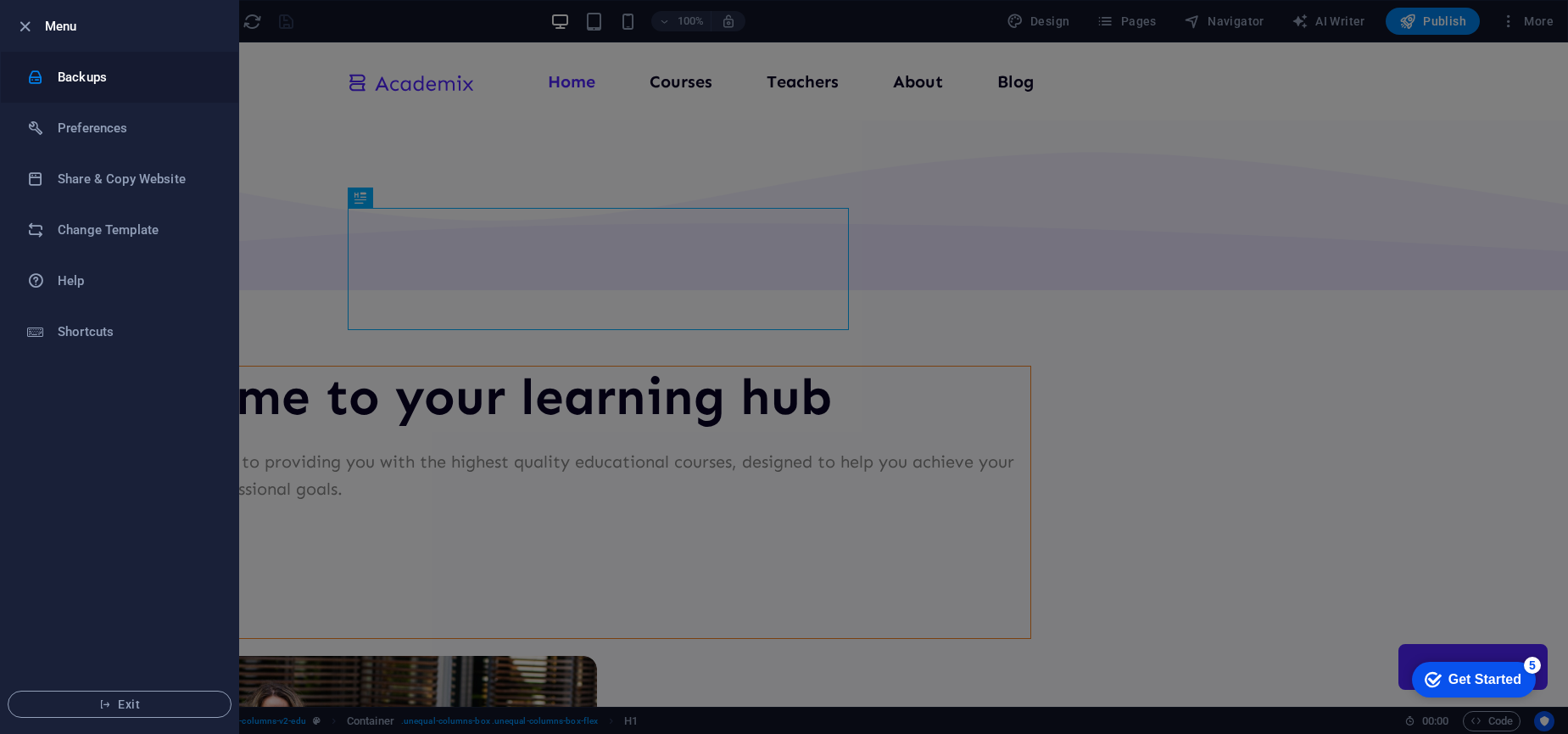
click at [79, 82] on h6 "Backups" at bounding box center [136, 77] width 156 height 21
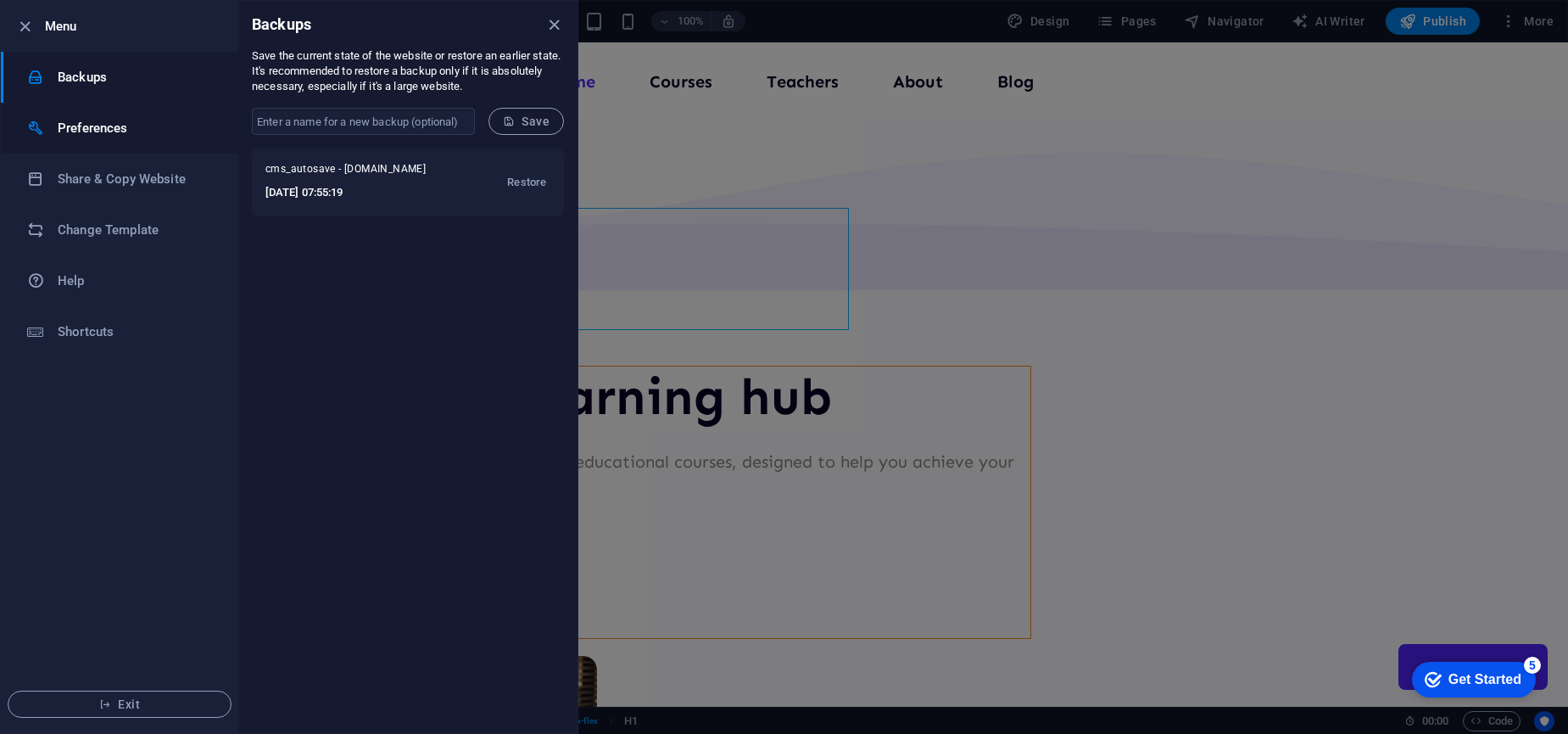
click at [97, 135] on h6 "Preferences" at bounding box center [136, 128] width 156 height 21
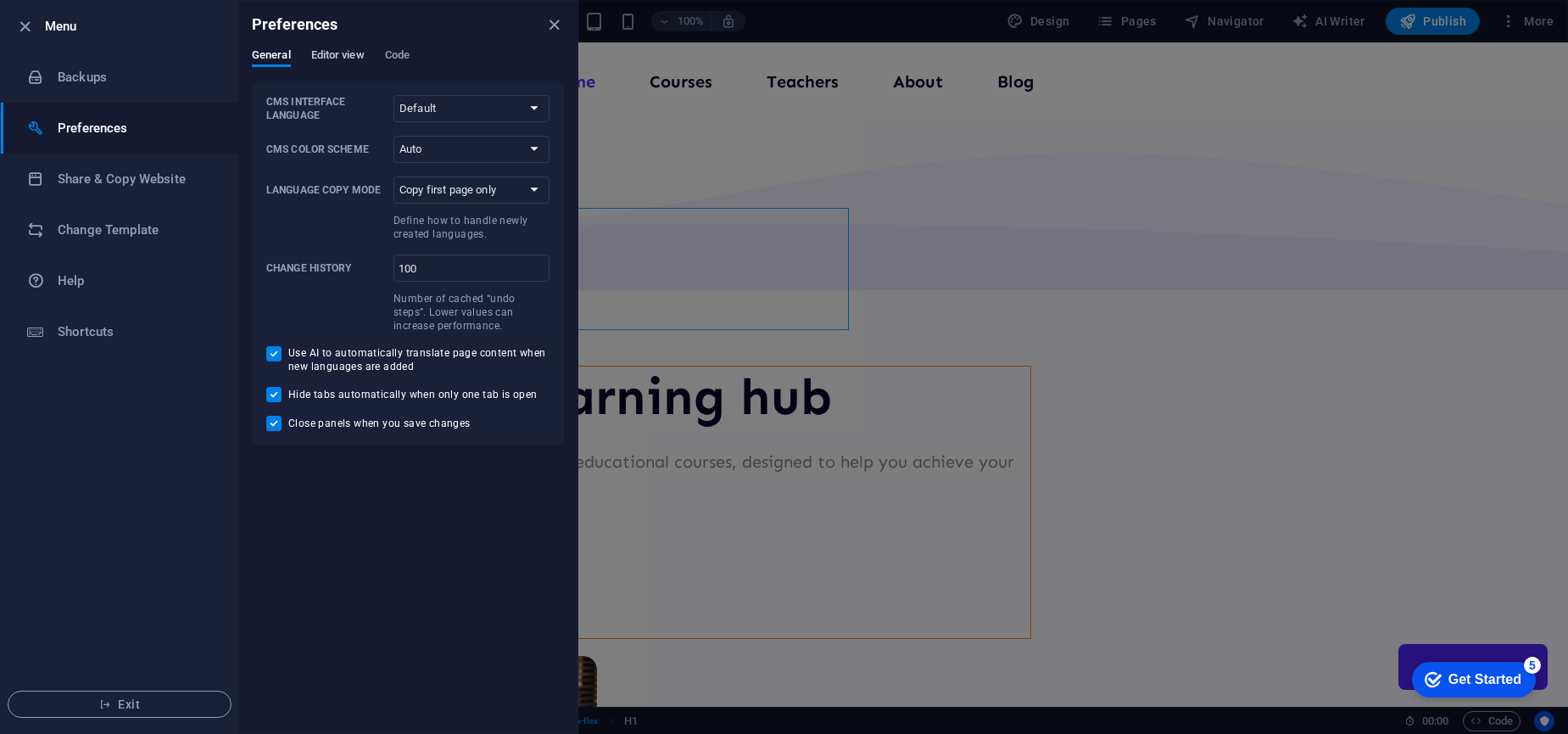
click at [337, 54] on span "Editor view" at bounding box center [337, 57] width 53 height 23
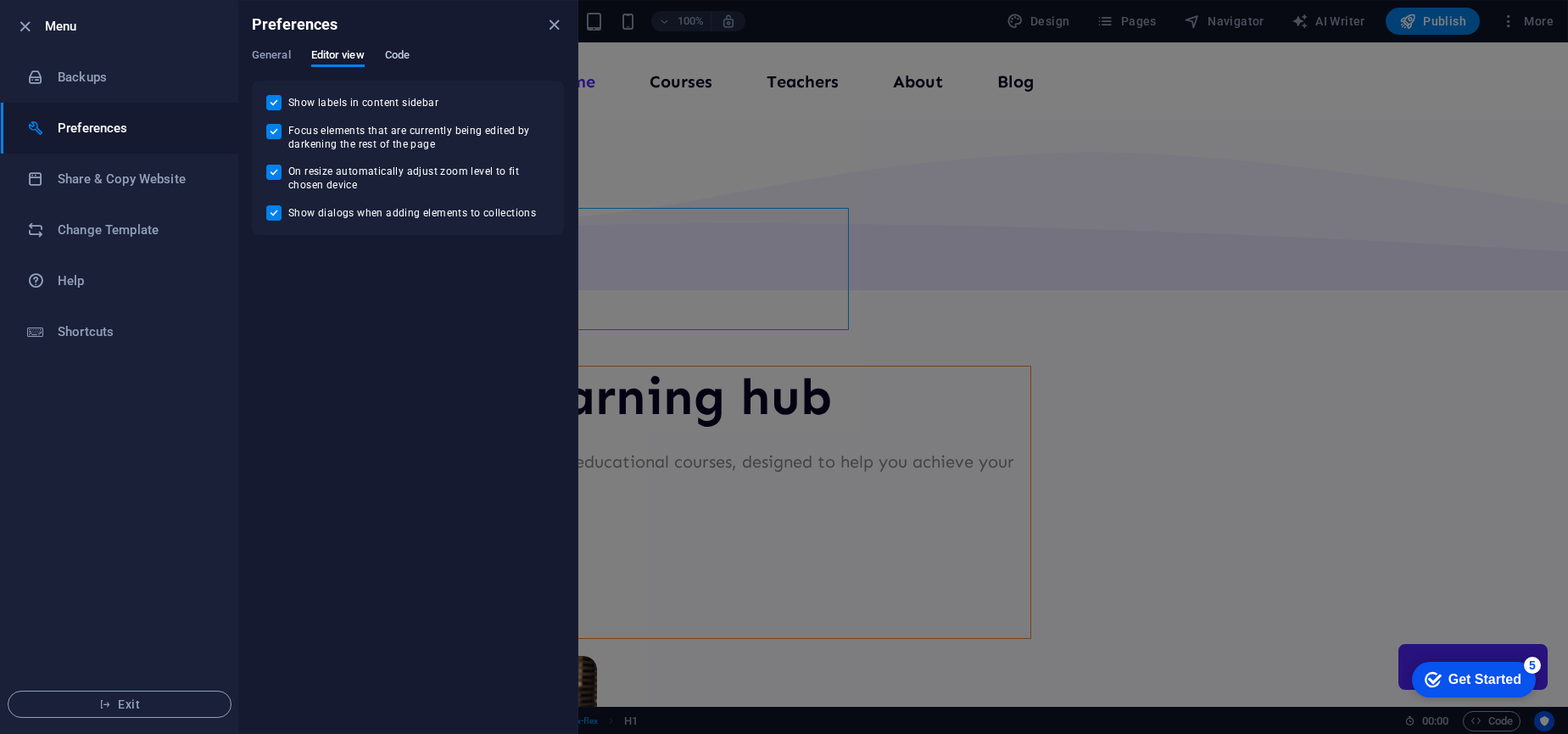
click at [405, 52] on span "Code" at bounding box center [396, 57] width 24 height 23
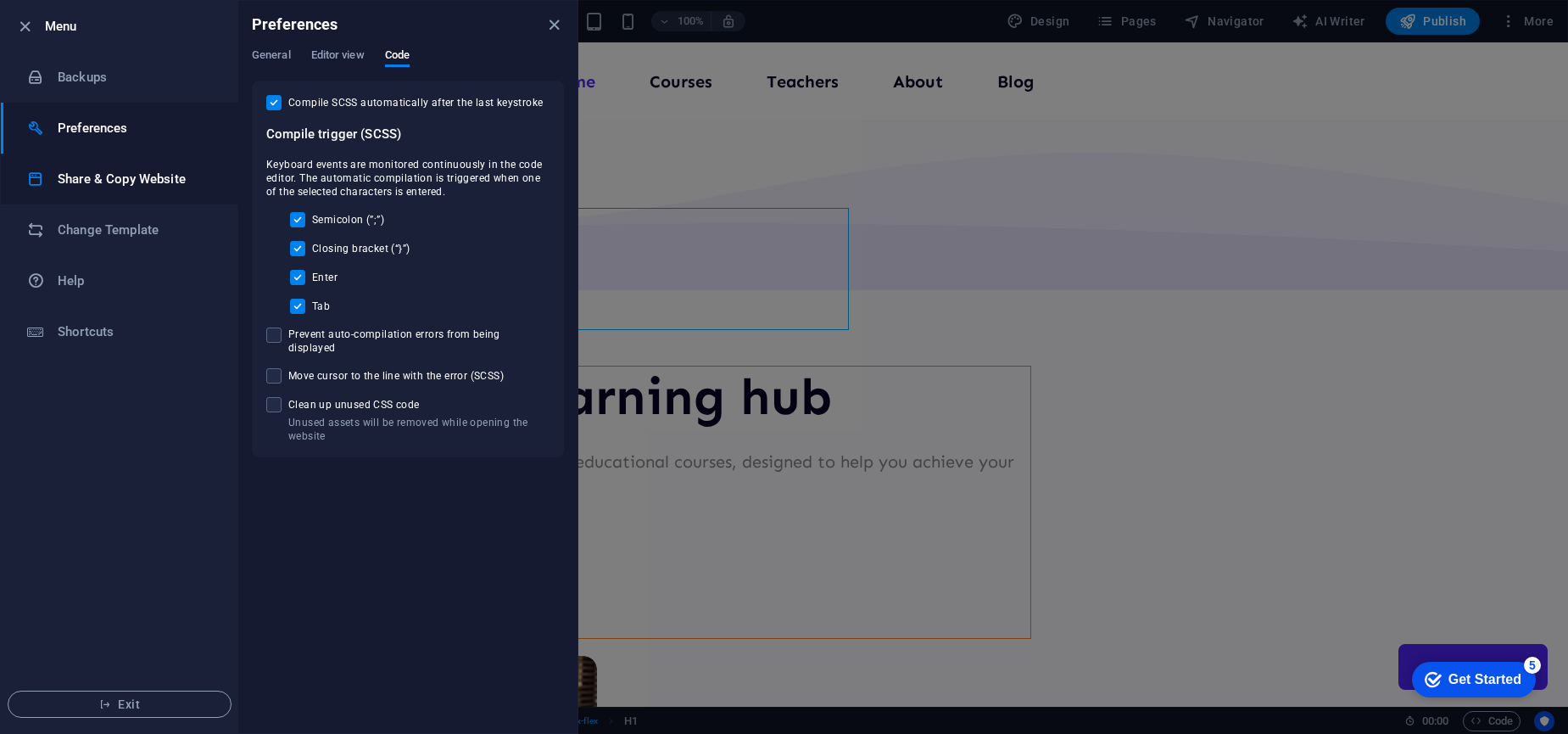
click at [82, 165] on li "Share & Copy Website" at bounding box center [120, 179] width 237 height 51
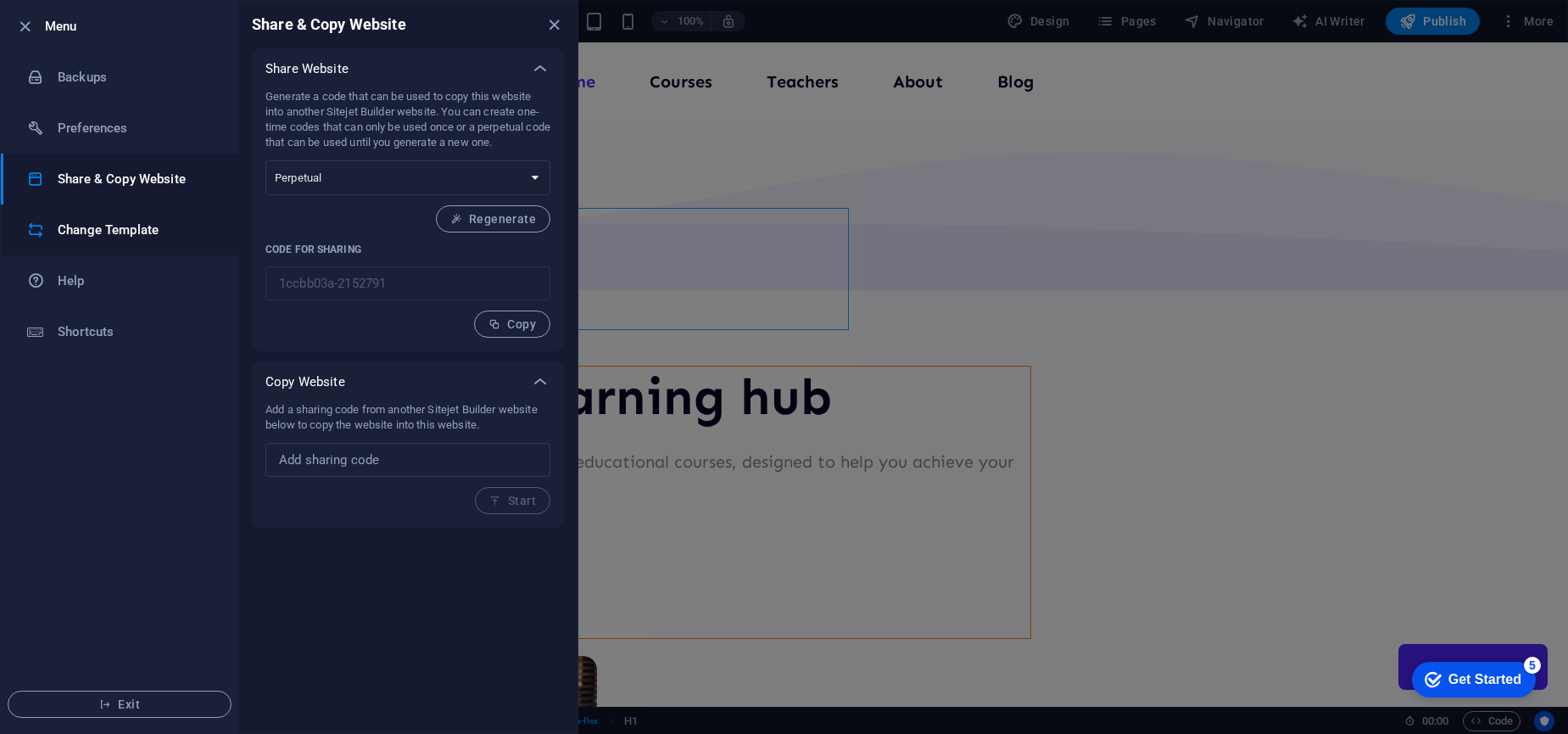
click at [103, 230] on h6 "Change Template" at bounding box center [136, 229] width 156 height 21
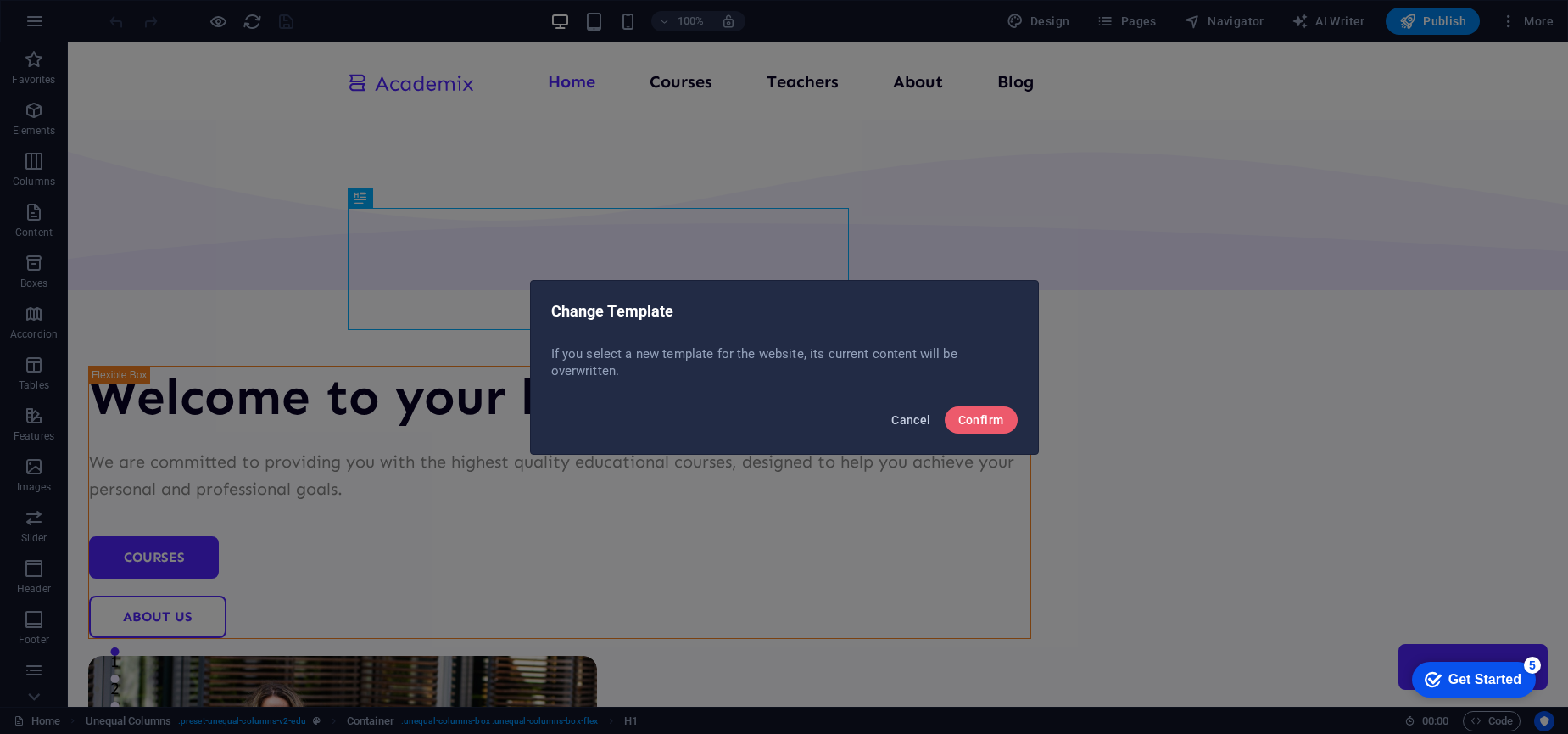
click at [904, 419] on span "Cancel" at bounding box center [910, 419] width 39 height 13
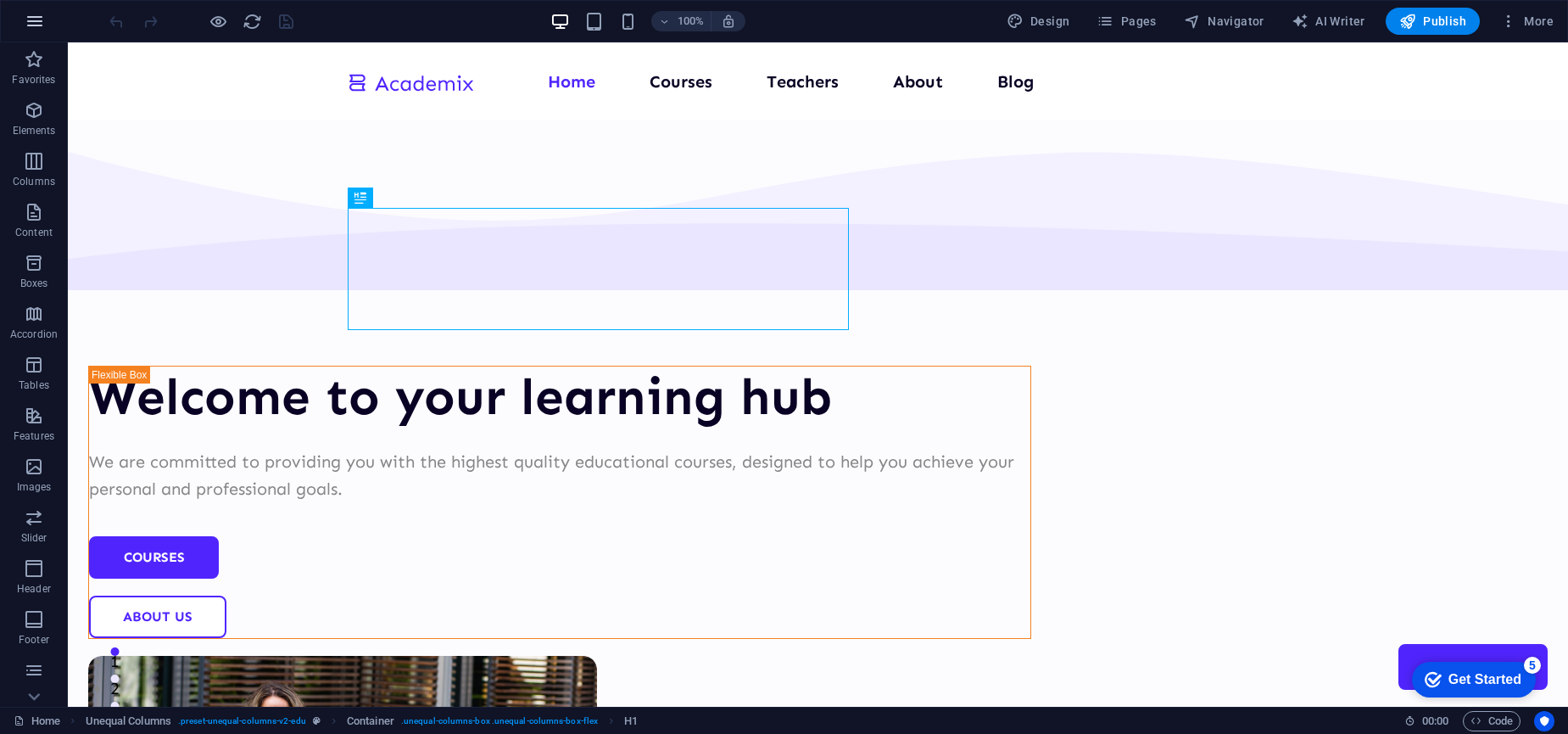
click at [35, 22] on icon "button" at bounding box center [34, 21] width 21 height 21
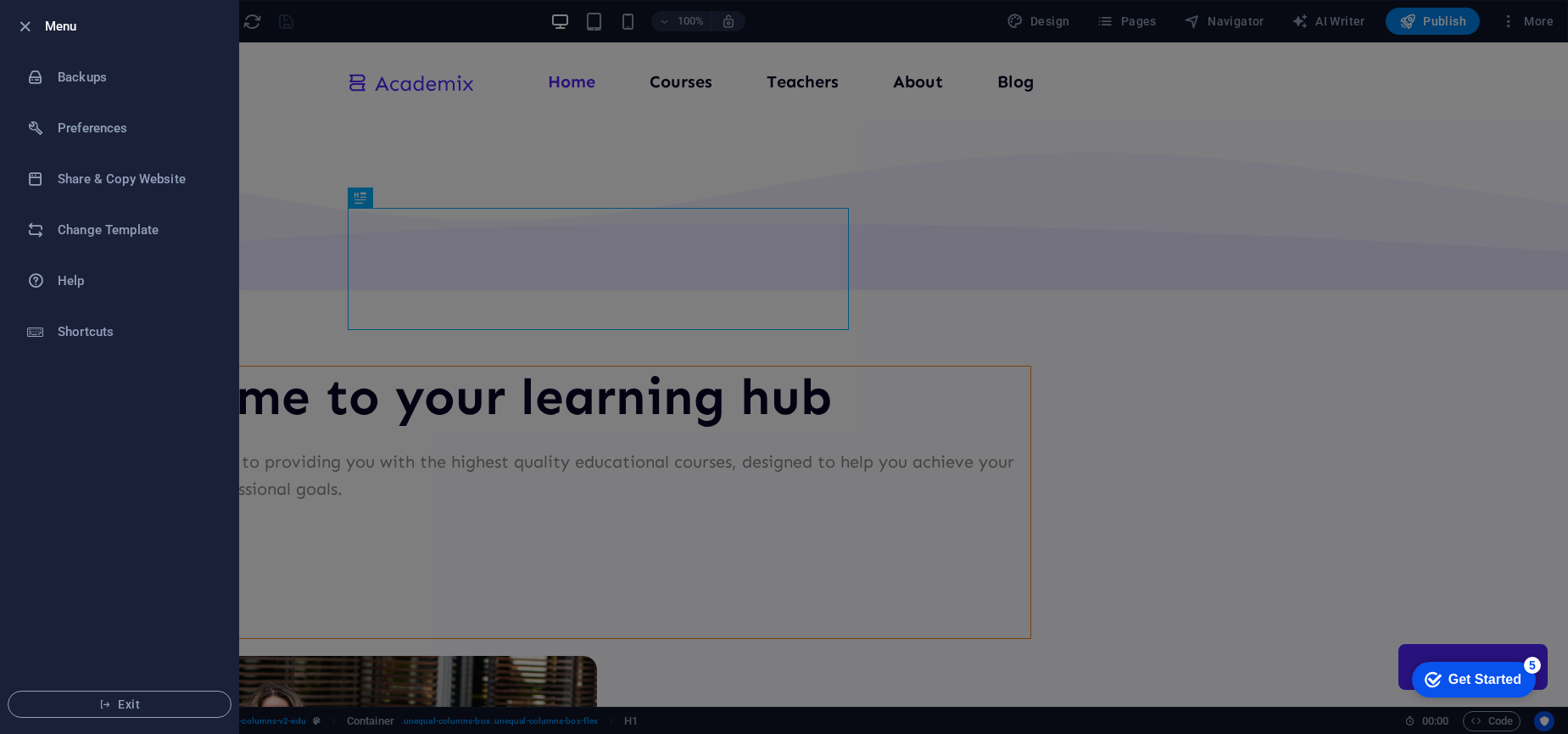
drag, startPoint x: 290, startPoint y: 495, endPoint x: 230, endPoint y: 441, distance: 80.7
click at [290, 495] on div at bounding box center [784, 367] width 1568 height 734
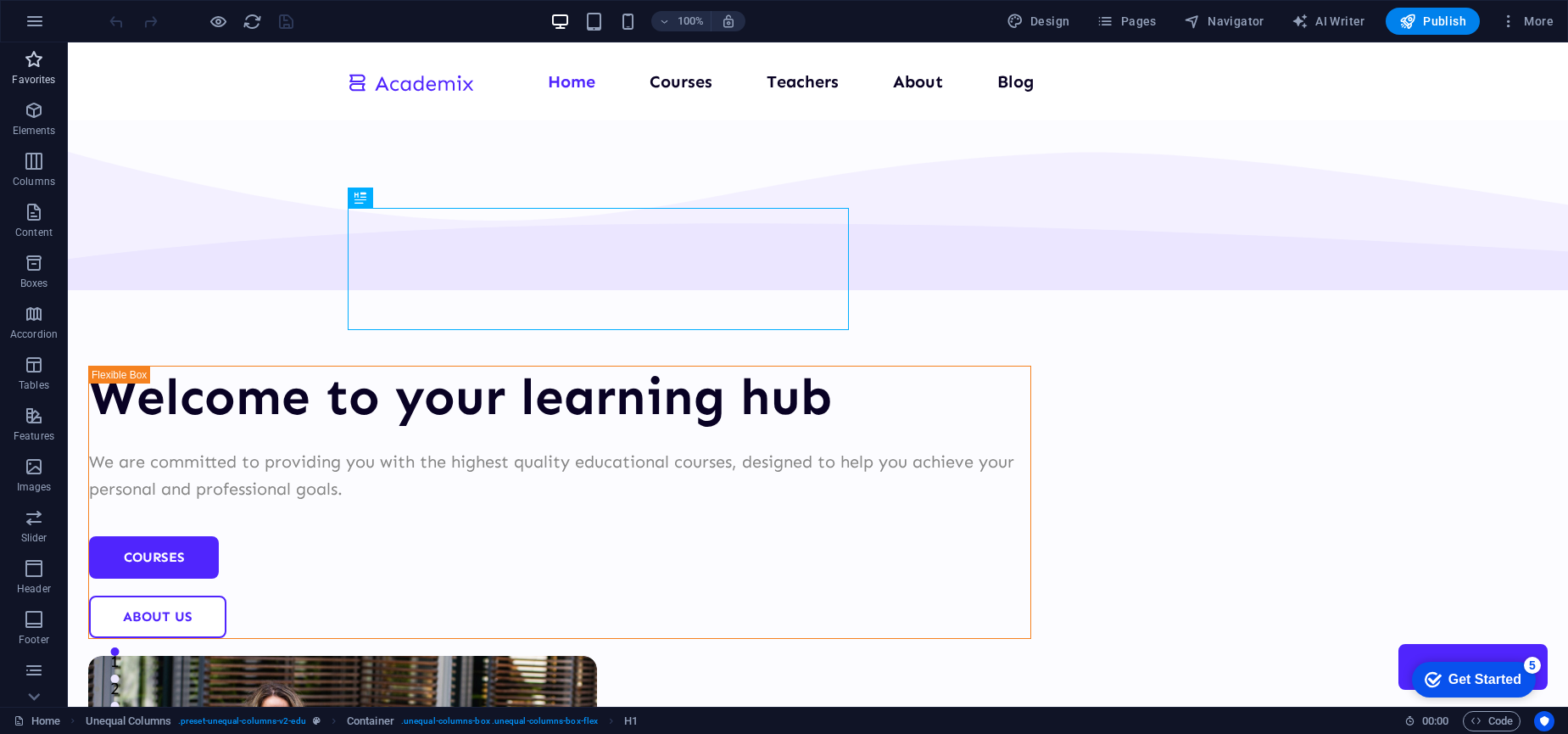
click at [33, 56] on icon "button" at bounding box center [33, 59] width 21 height 21
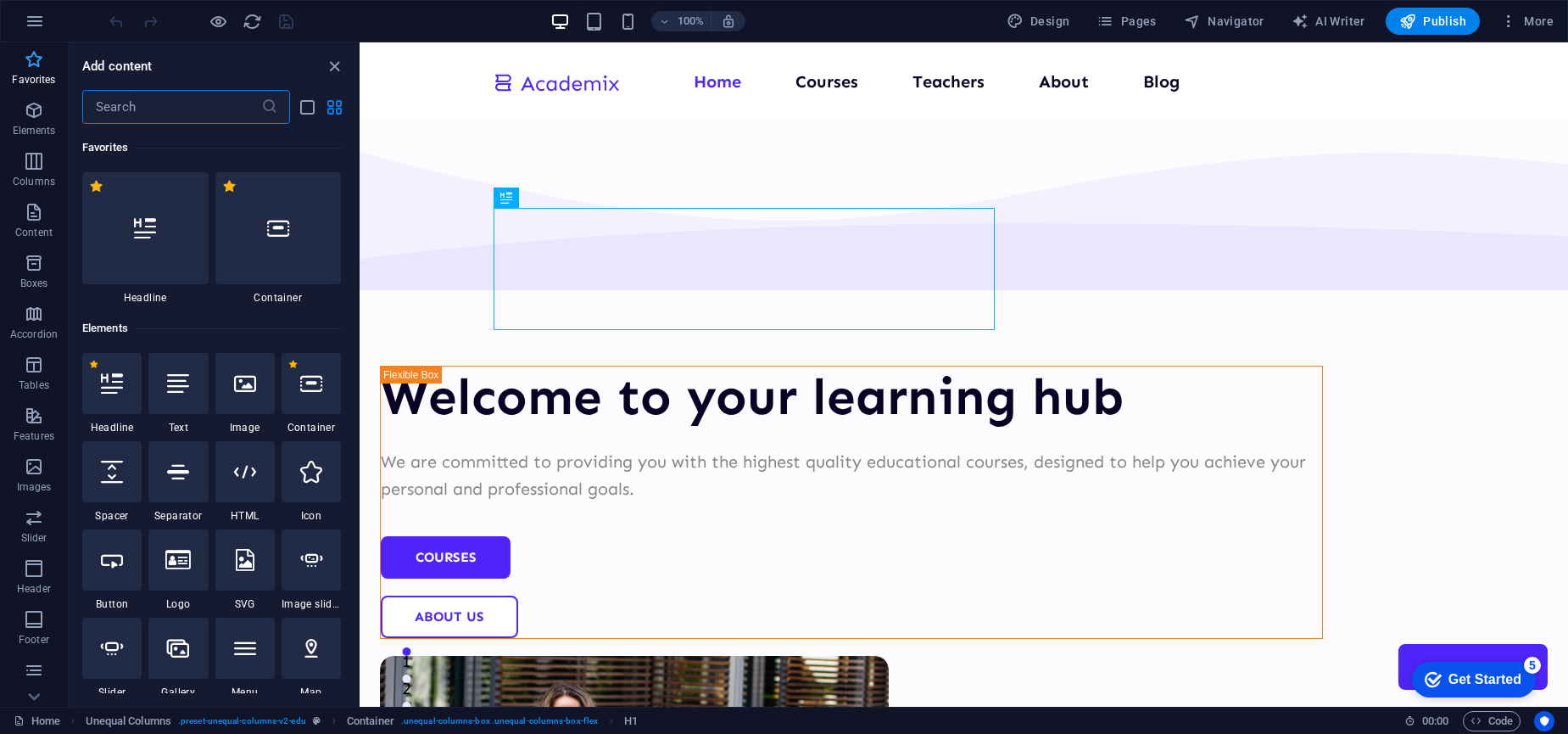
click at [33, 56] on icon "button" at bounding box center [33, 59] width 21 height 21
click at [498, 157] on div "Welcome to your learning hub We are committed to providing you with the highest…" at bounding box center [964, 659] width 1208 height 1079
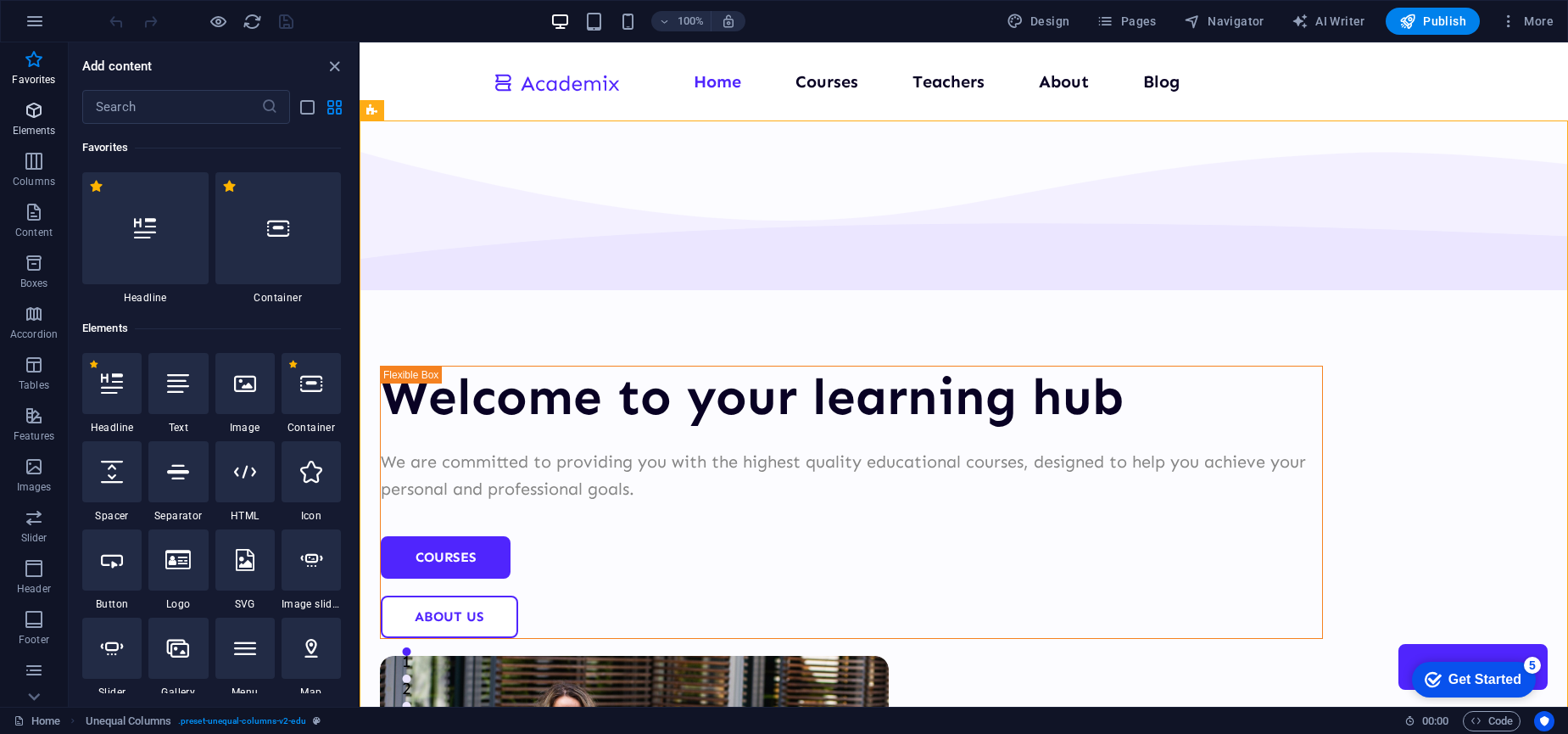
click at [37, 114] on icon "button" at bounding box center [33, 110] width 21 height 21
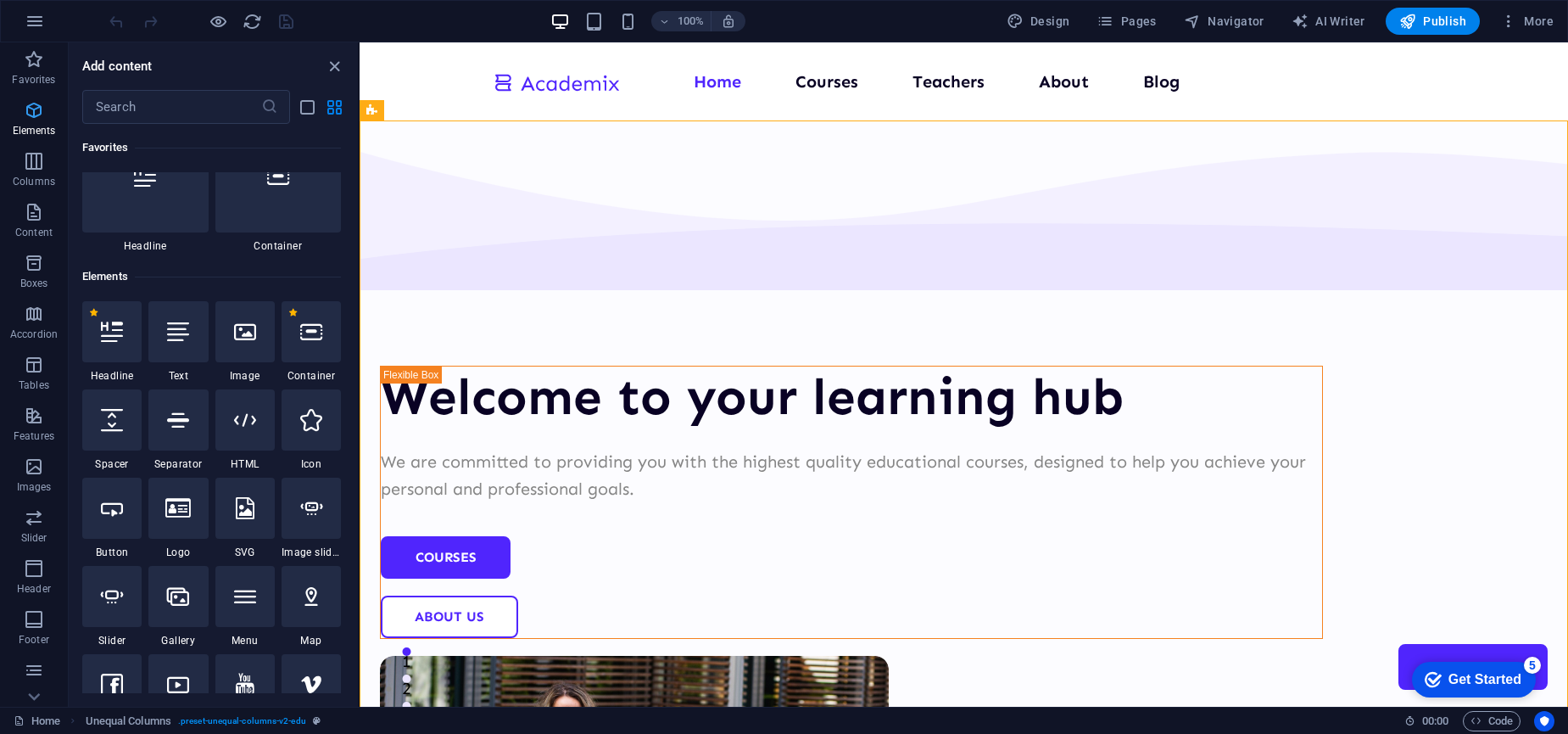
scroll to position [181, 0]
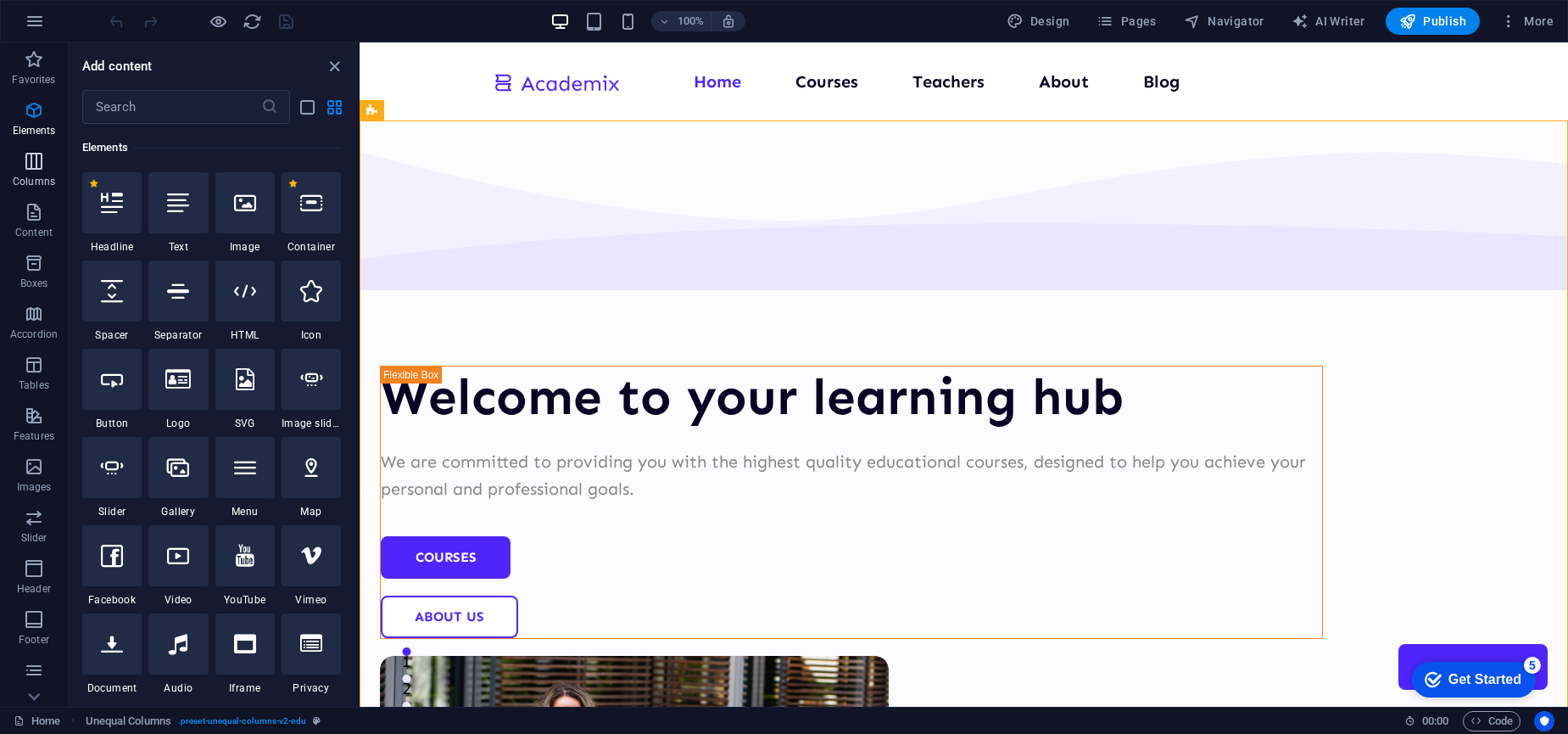
click at [31, 172] on span "Columns" at bounding box center [33, 171] width 67 height 40
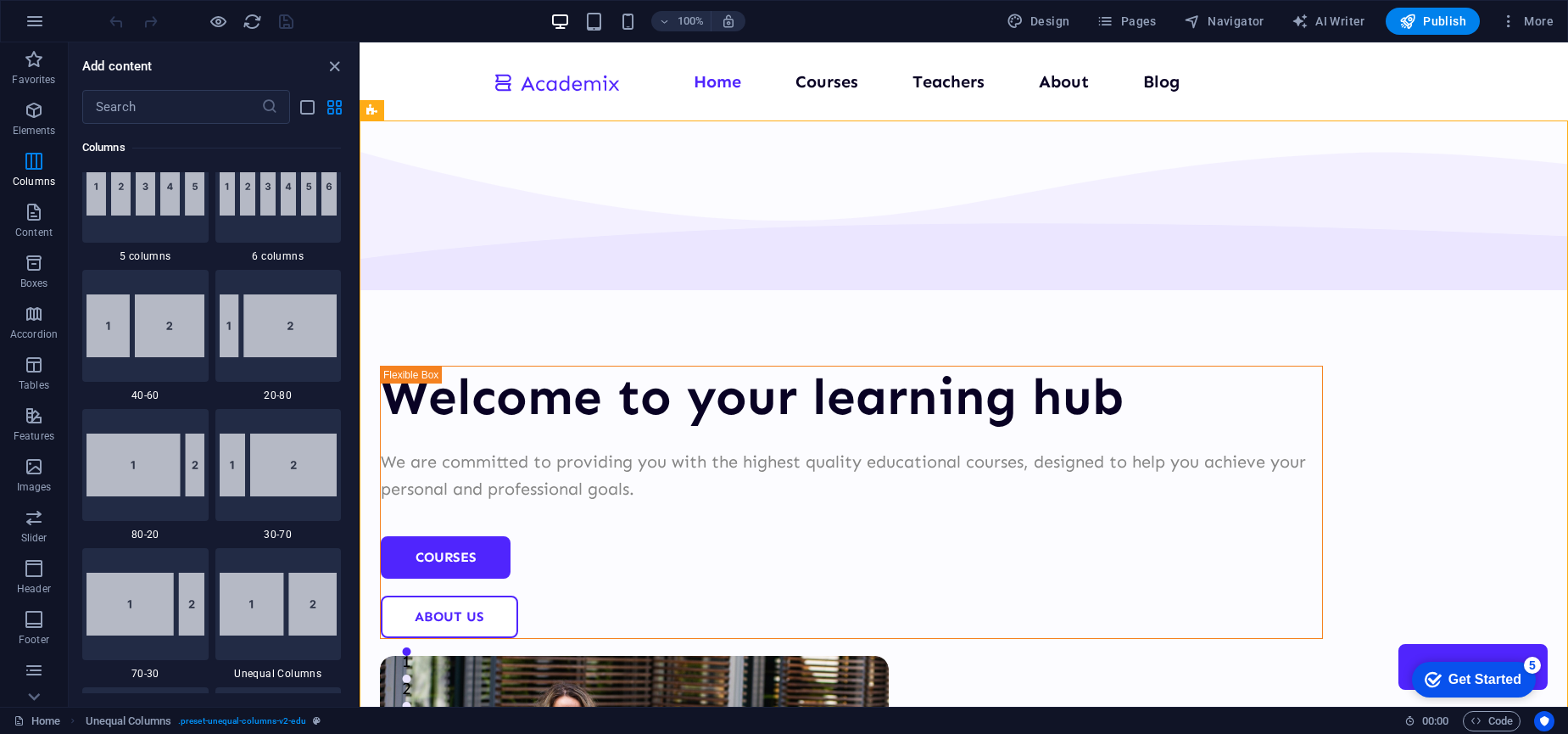
scroll to position [1186, 0]
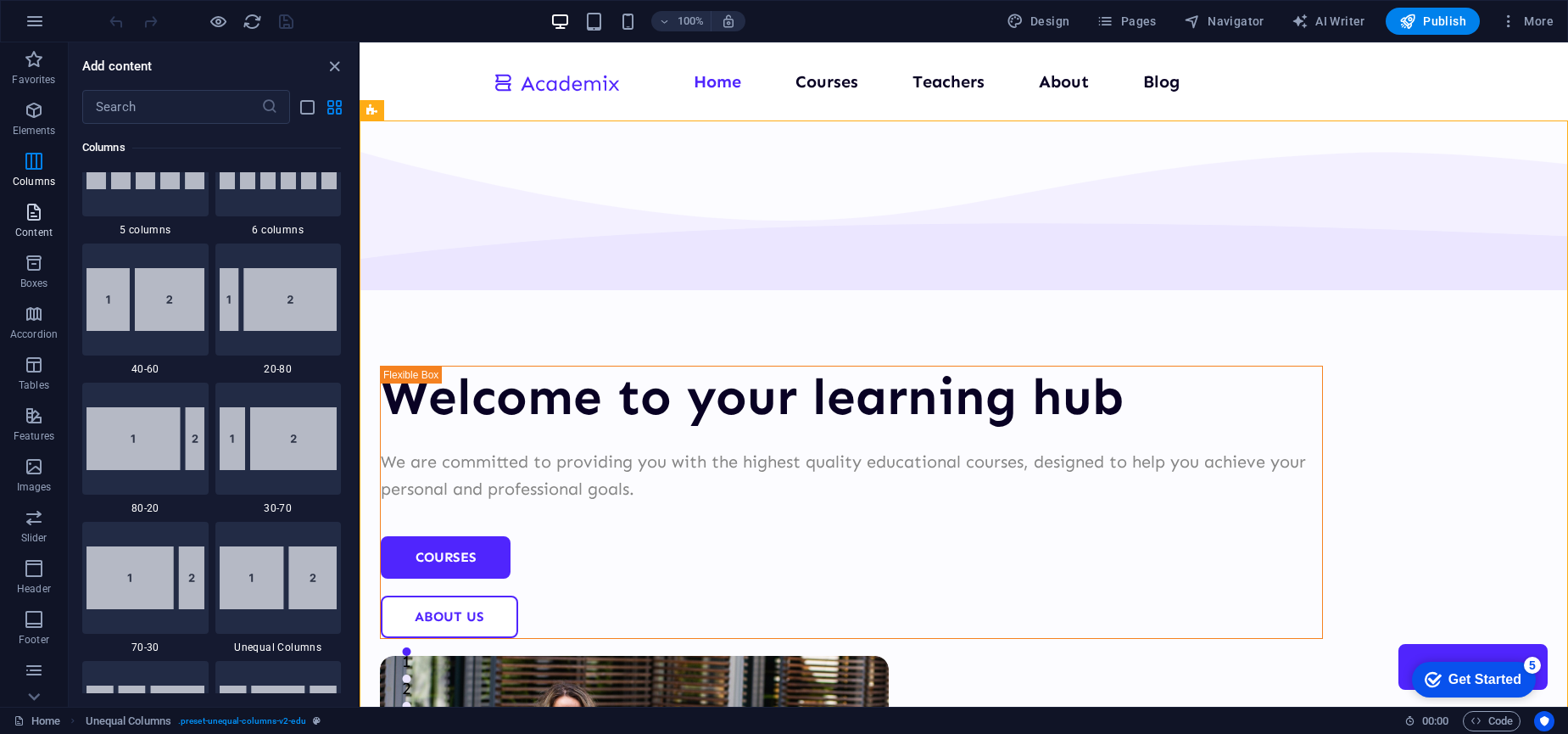
click at [30, 201] on icon "button" at bounding box center [33, 211] width 21 height 21
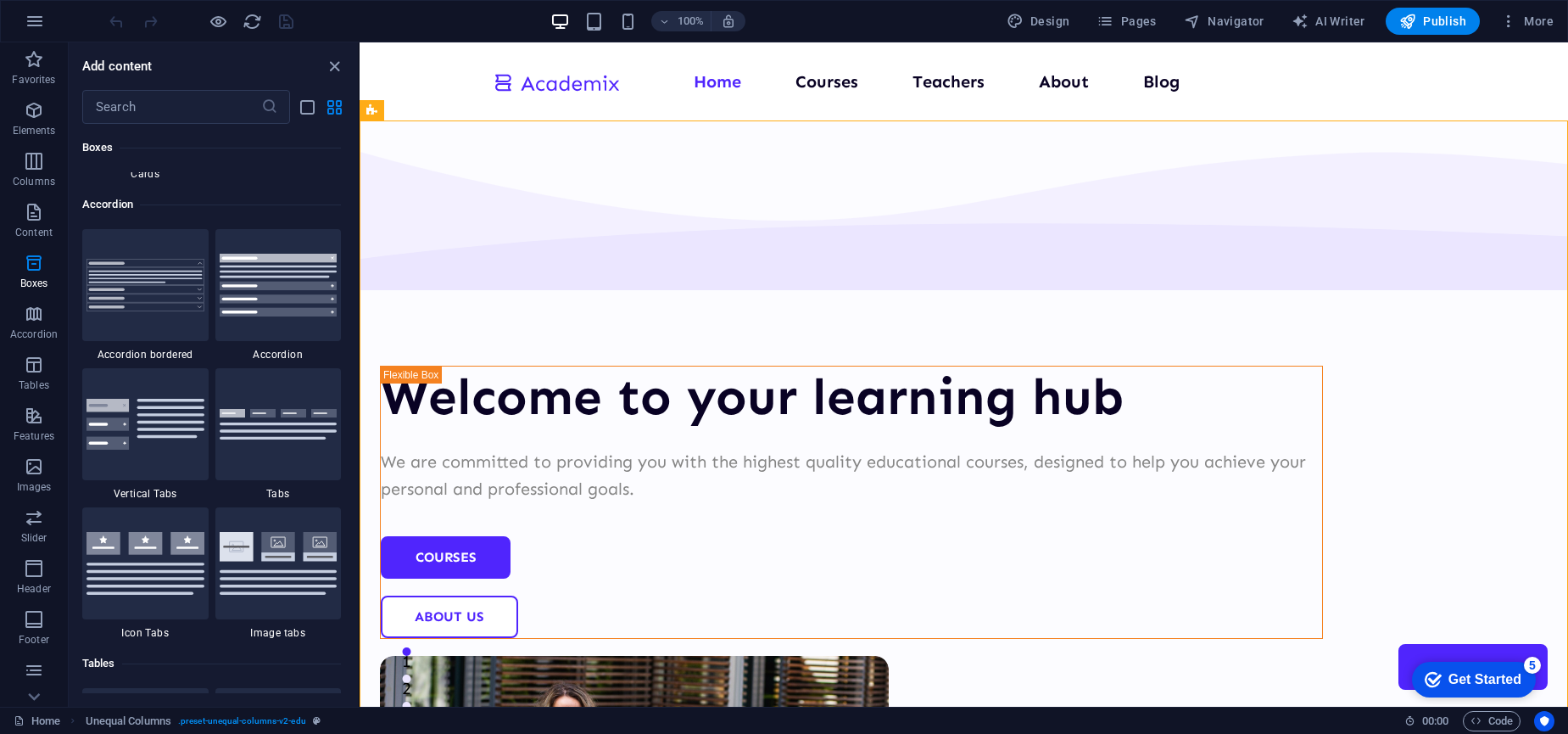
scroll to position [5380, 0]
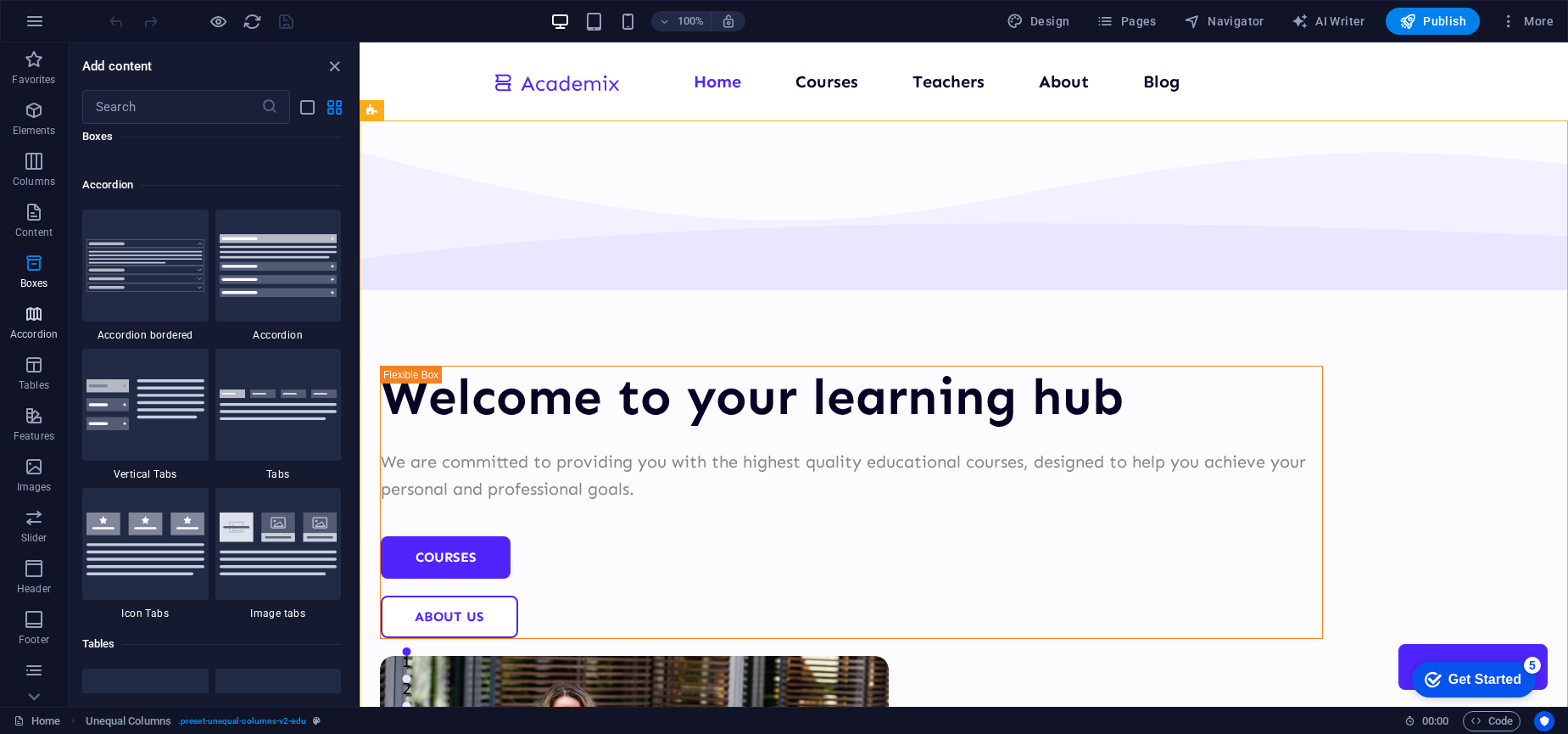
click at [40, 321] on icon "button" at bounding box center [33, 314] width 21 height 21
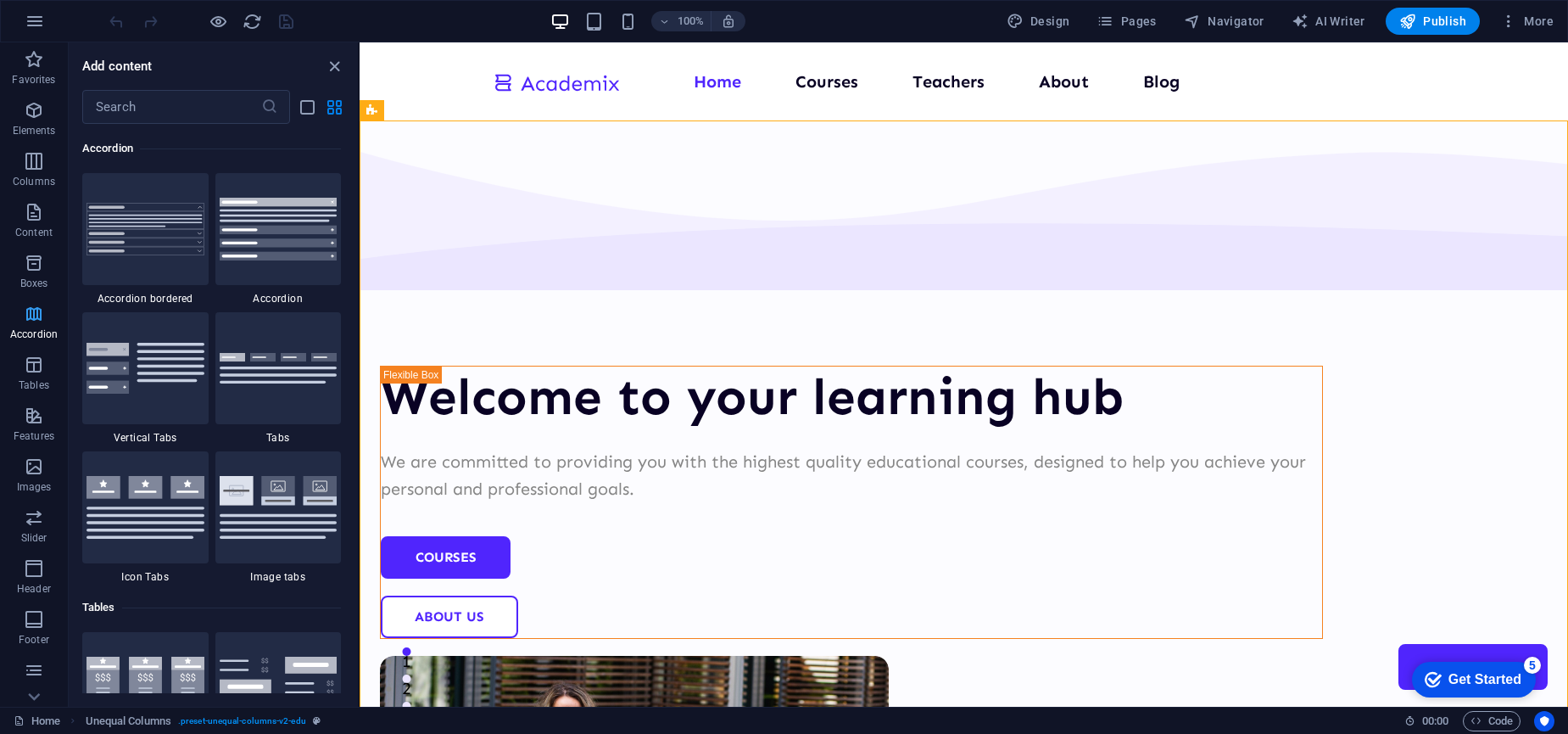
scroll to position [5417, 0]
click at [31, 379] on p "Tables" at bounding box center [34, 385] width 31 height 13
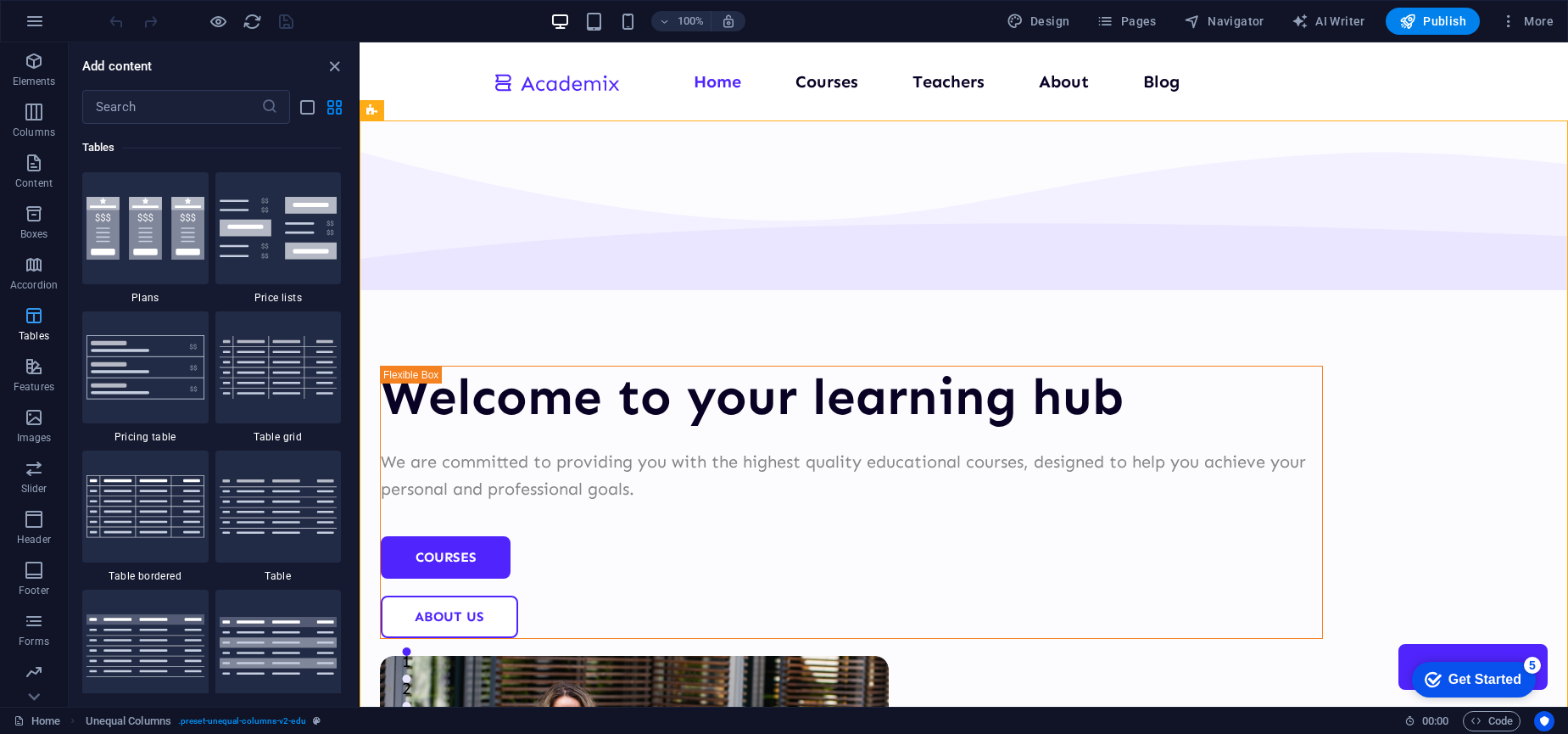
scroll to position [99, 0]
click at [28, 307] on icon "button" at bounding box center [33, 316] width 21 height 21
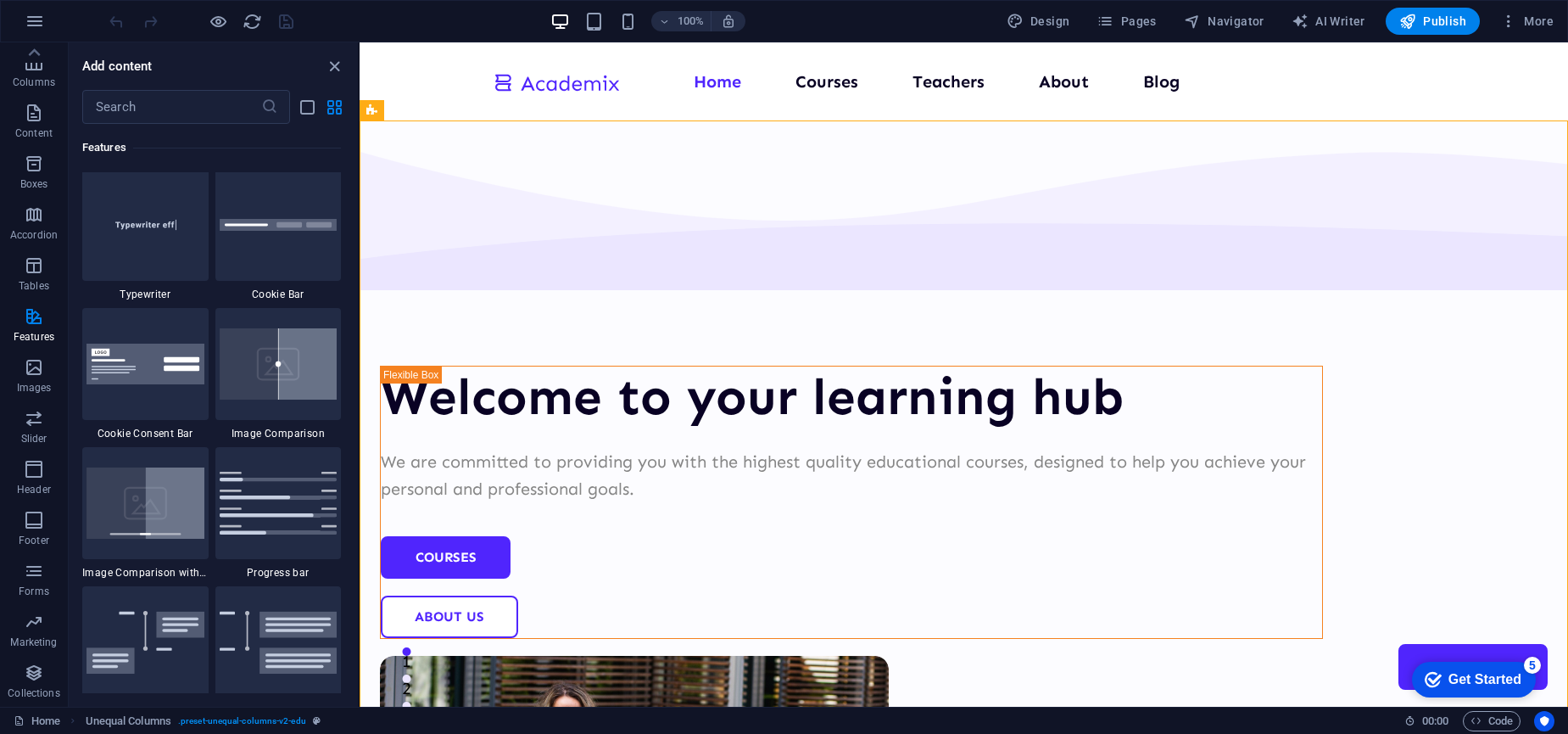
scroll to position [6836, 0]
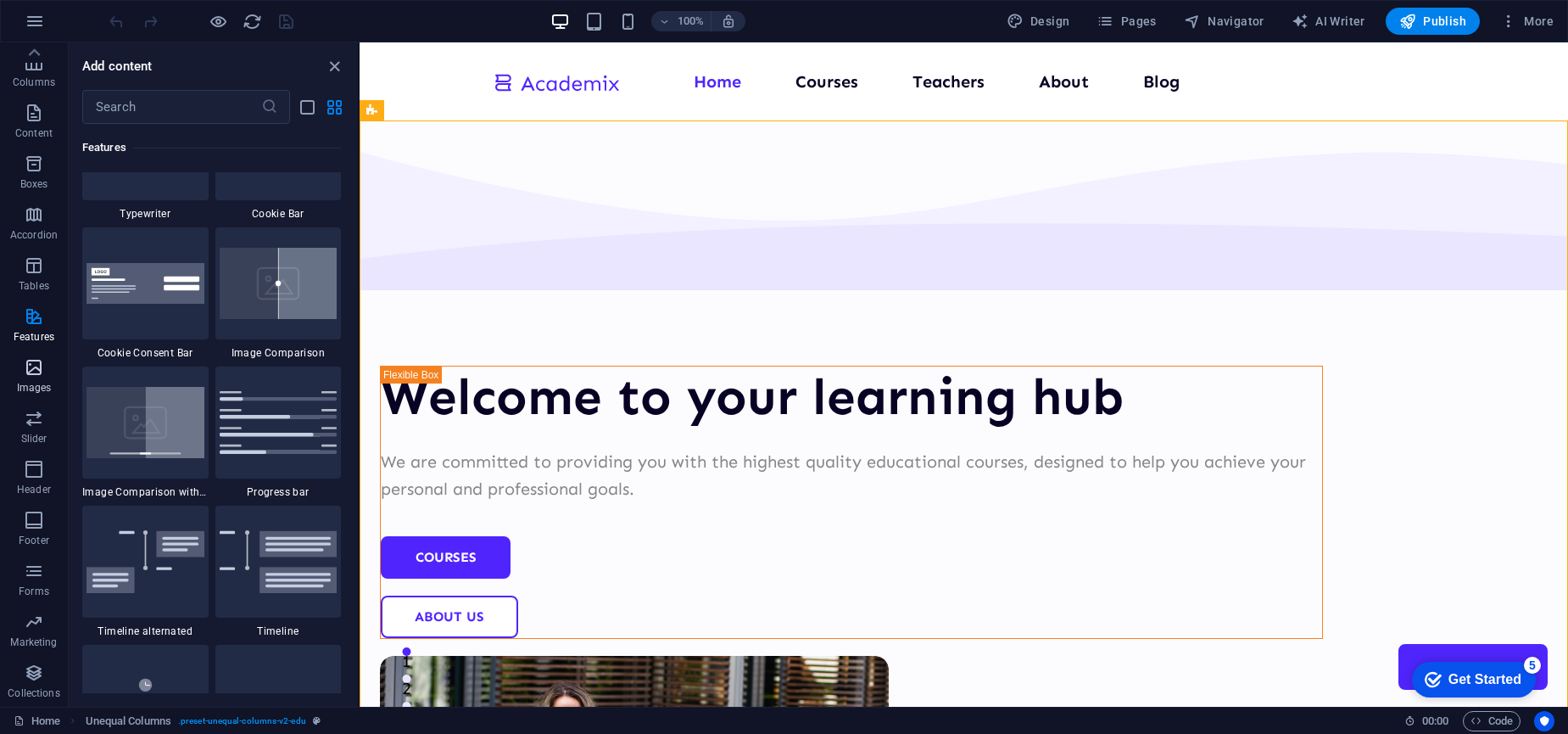
click at [41, 377] on icon "button" at bounding box center [33, 367] width 21 height 21
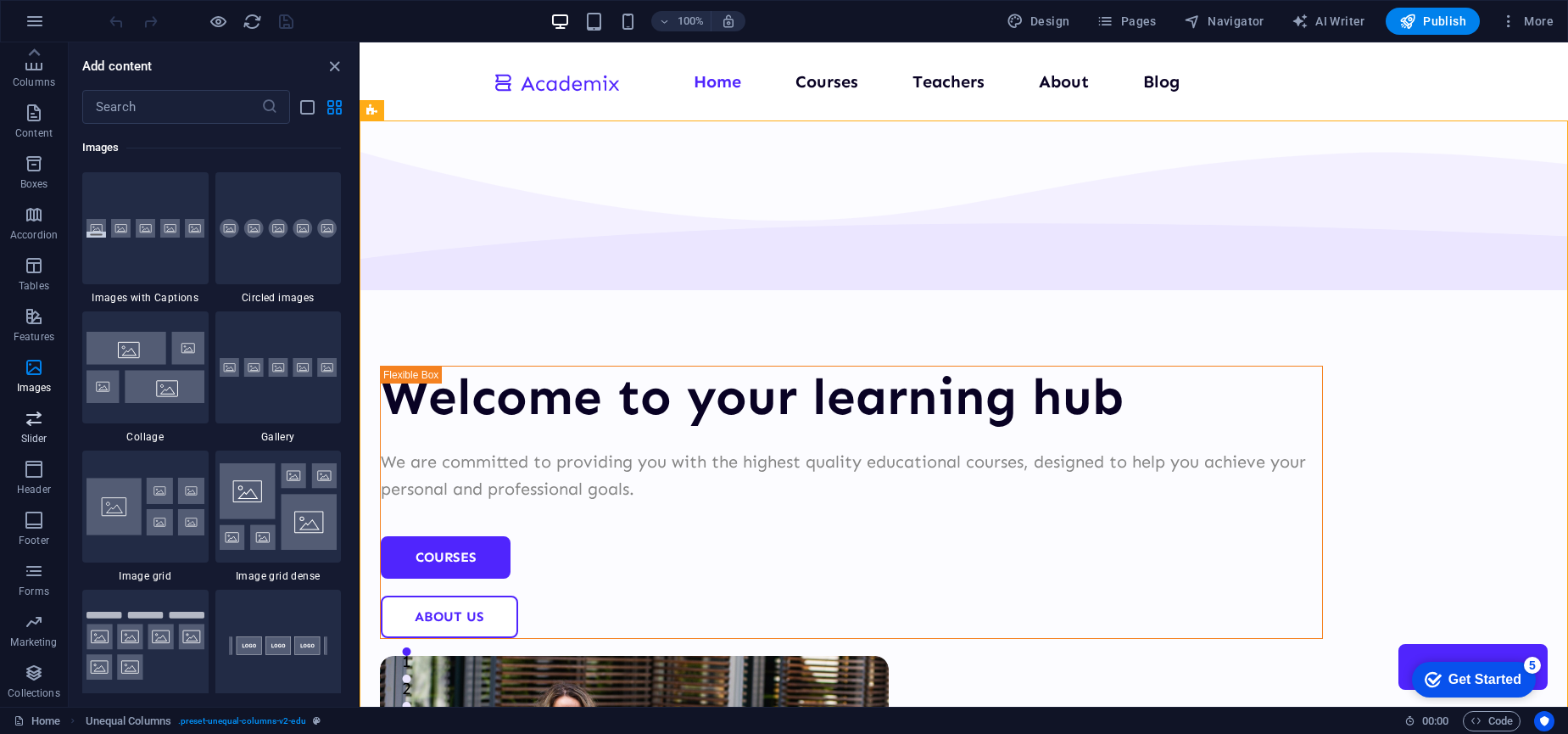
click at [37, 431] on span "Slider" at bounding box center [33, 428] width 67 height 40
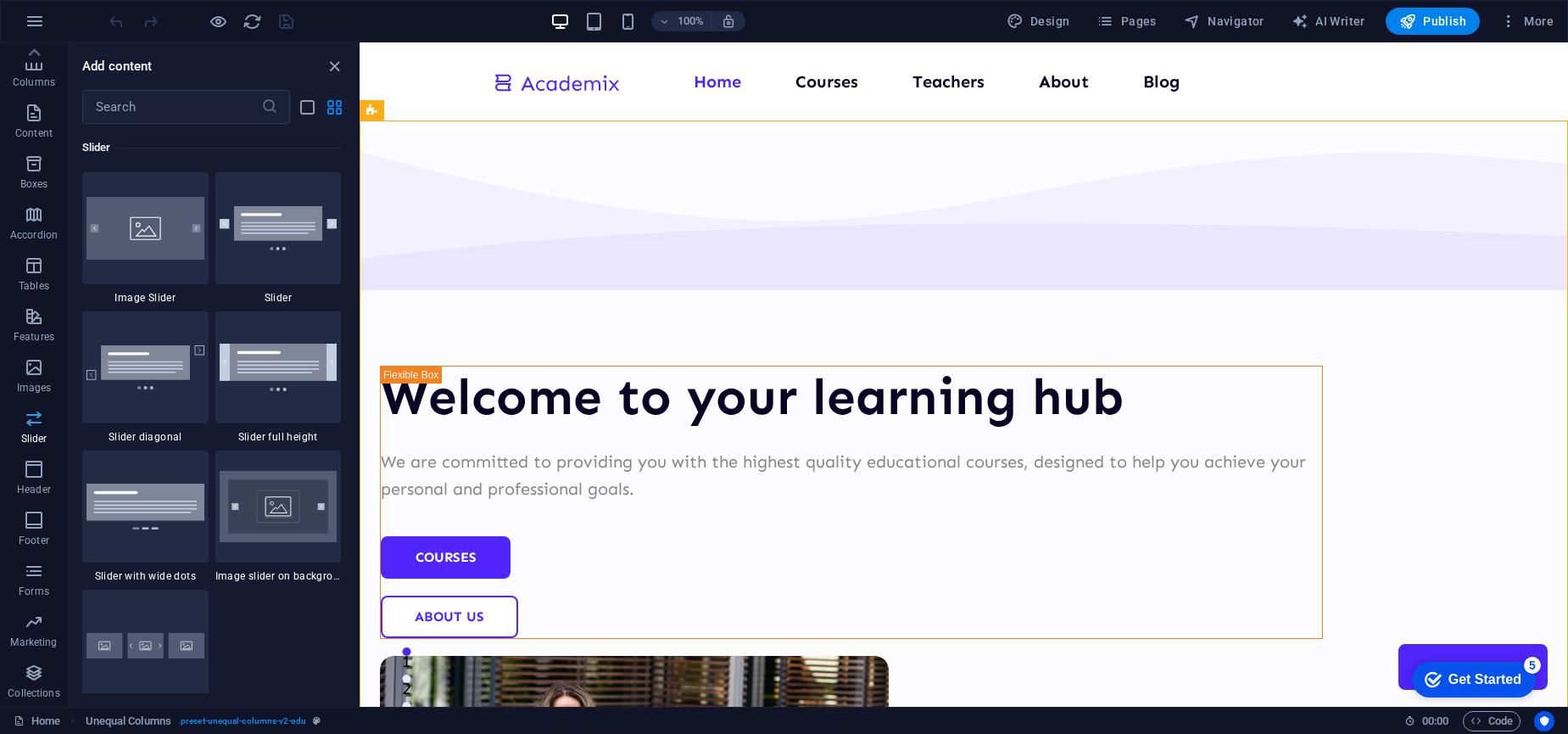
scroll to position [9618, 0]
click at [32, 470] on icon "button" at bounding box center [33, 469] width 21 height 21
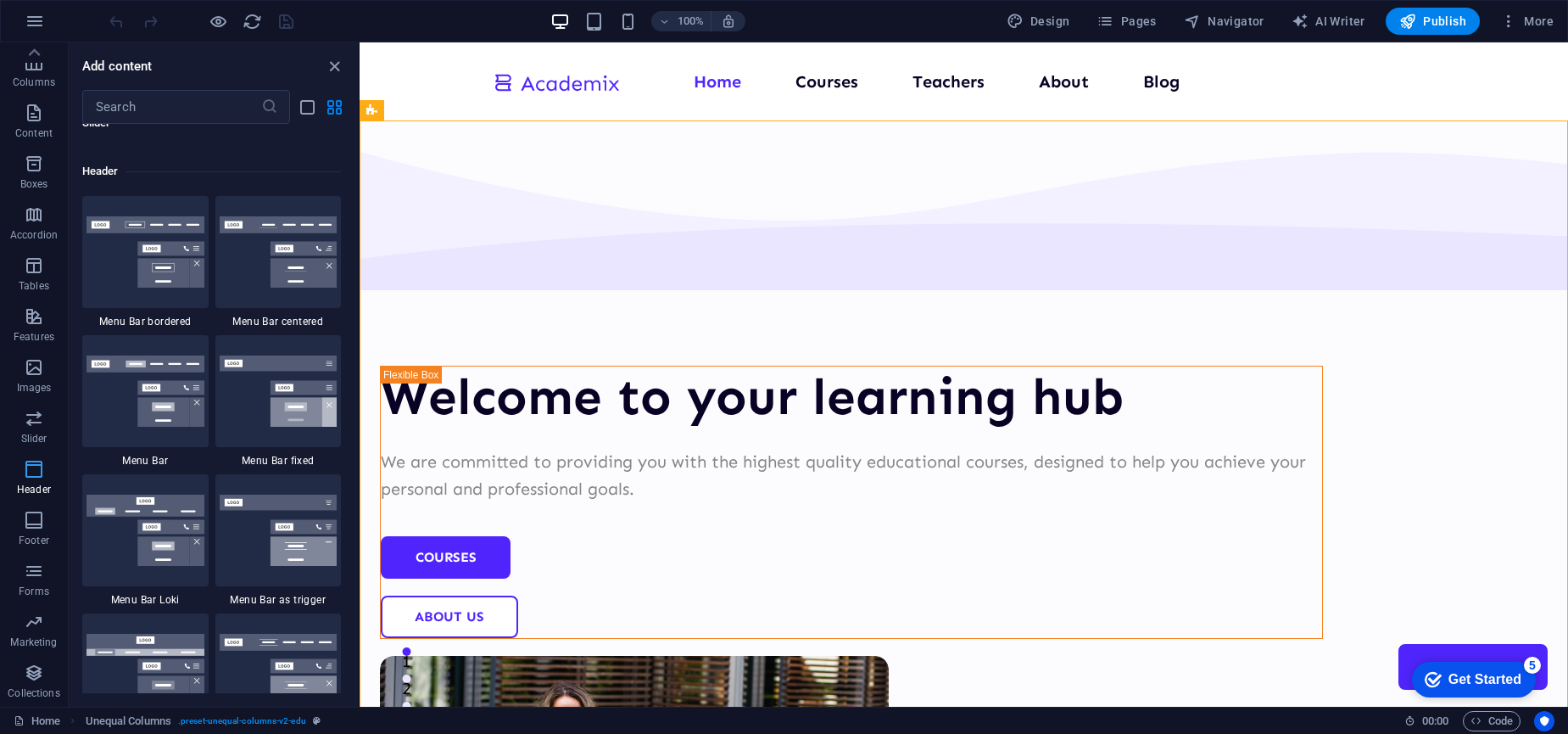
scroll to position [10217, 0]
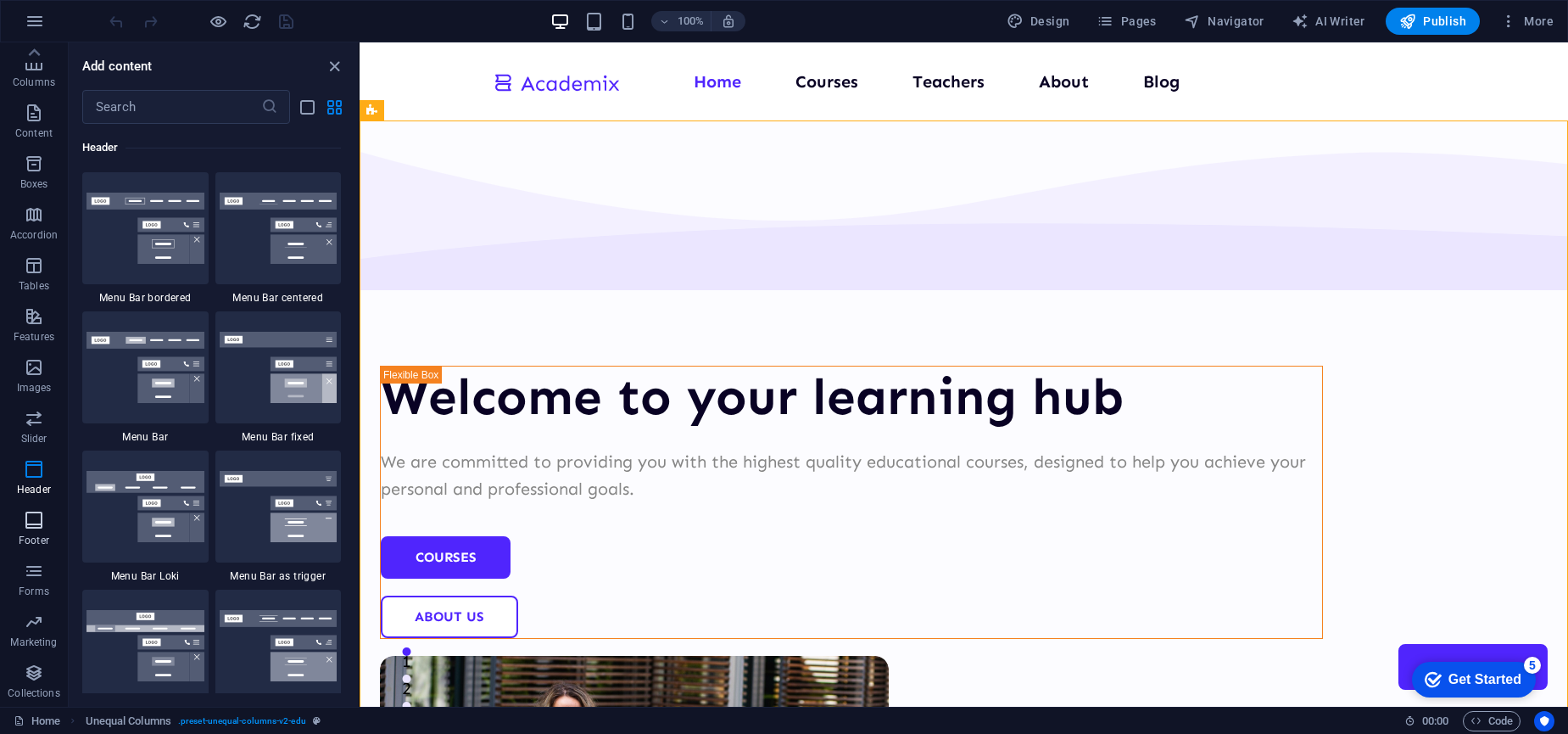
click at [33, 525] on icon "button" at bounding box center [33, 520] width 21 height 21
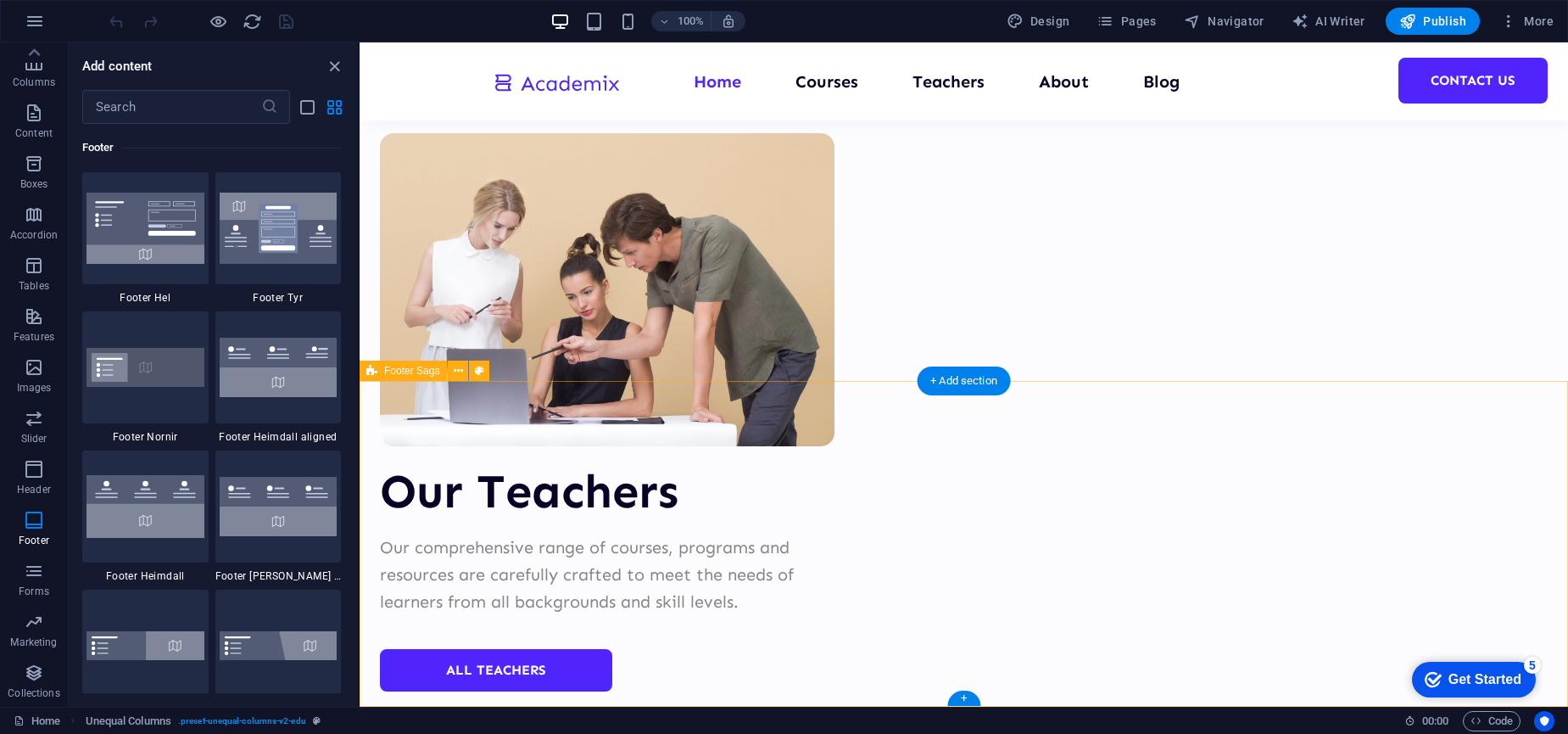
scroll to position [6653, 0]
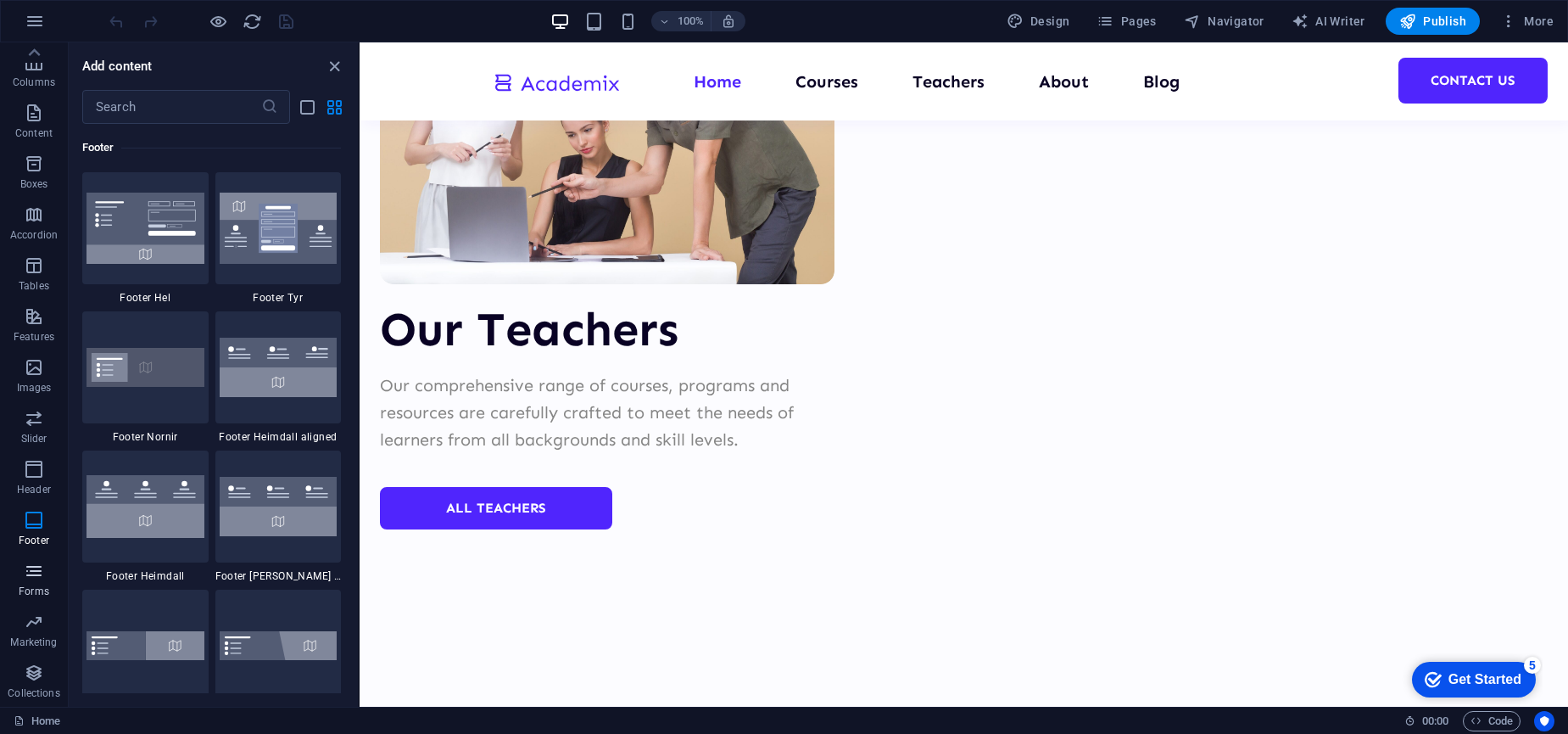
click at [33, 578] on icon "button" at bounding box center [33, 570] width 21 height 21
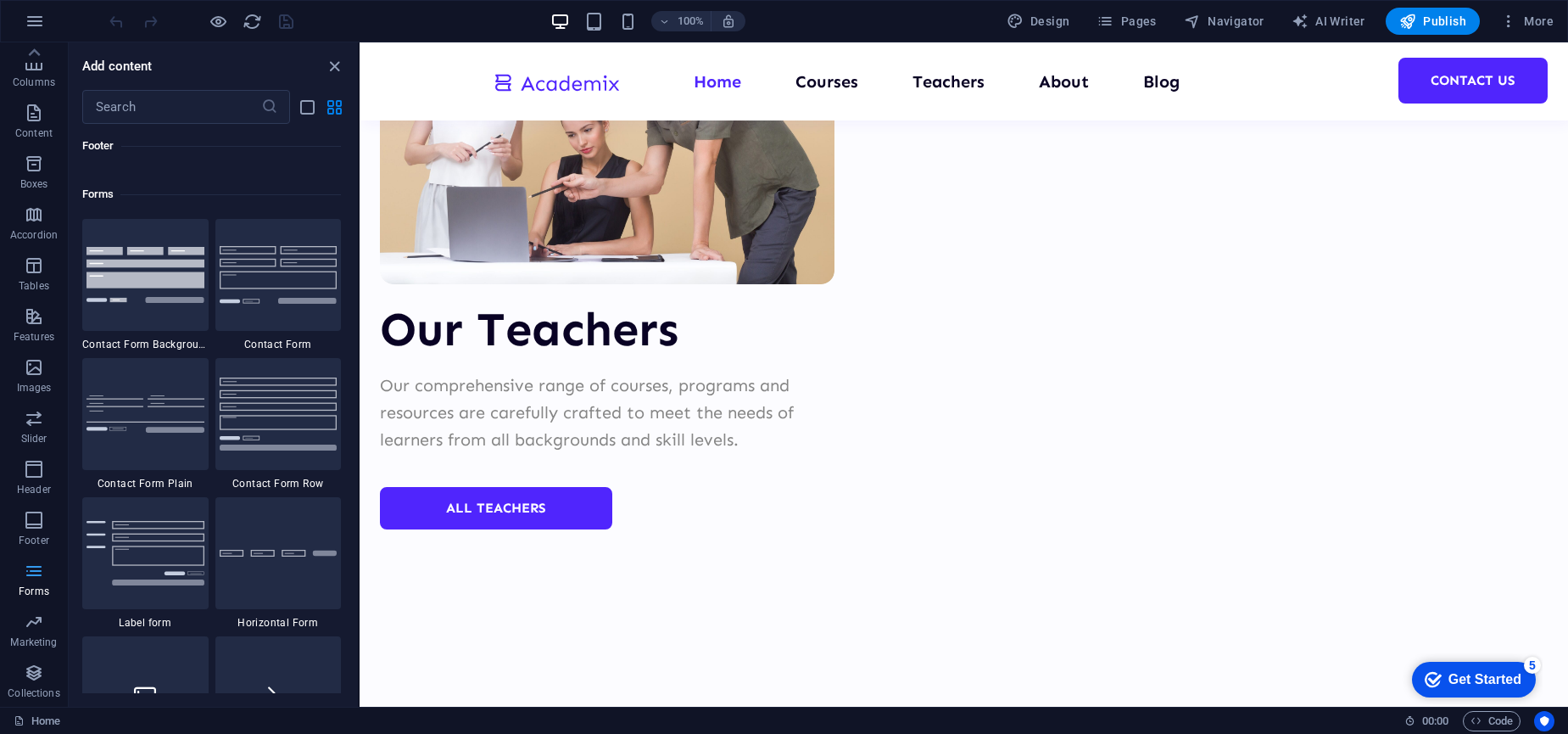
scroll to position [12386, 0]
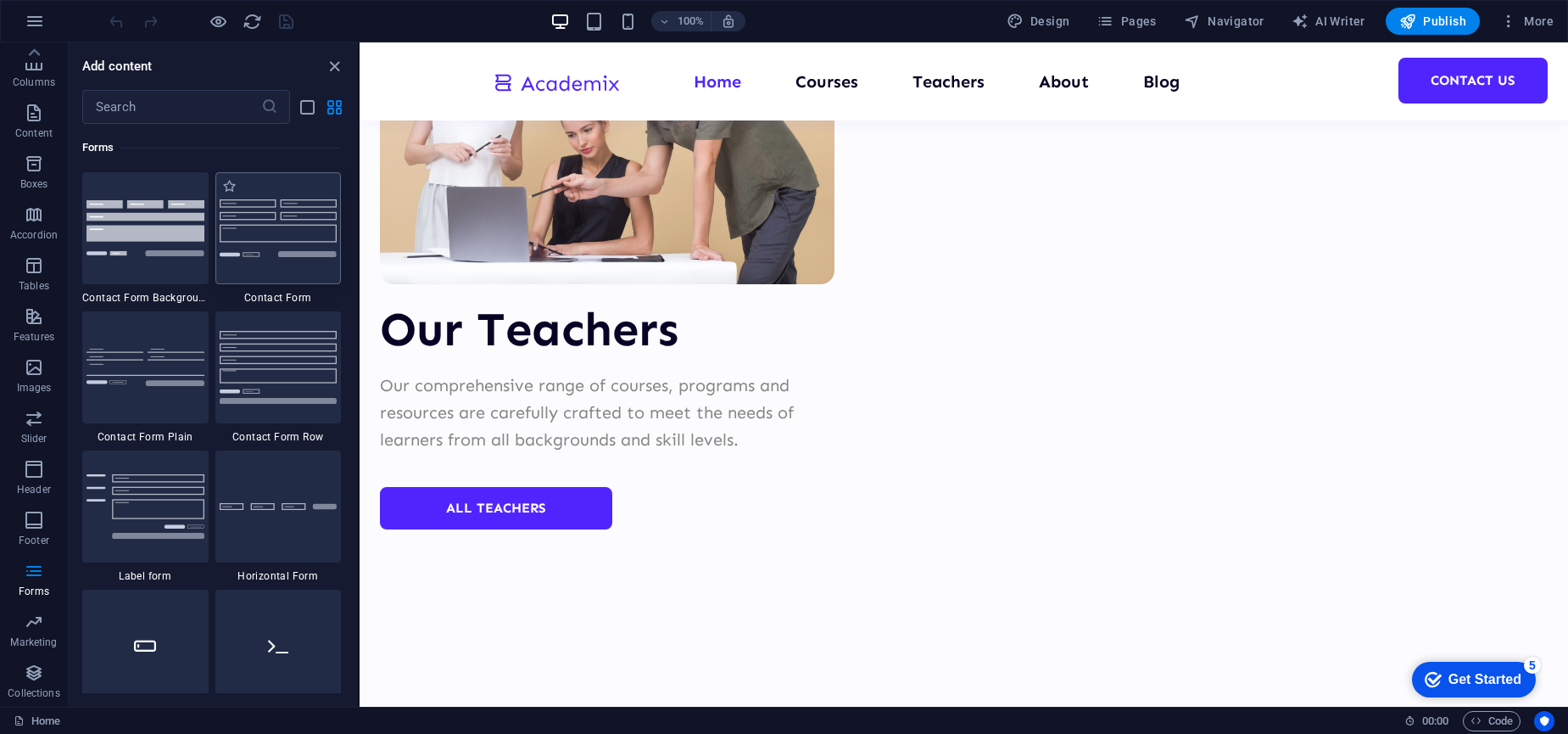
click at [254, 254] on img at bounding box center [278, 228] width 118 height 57
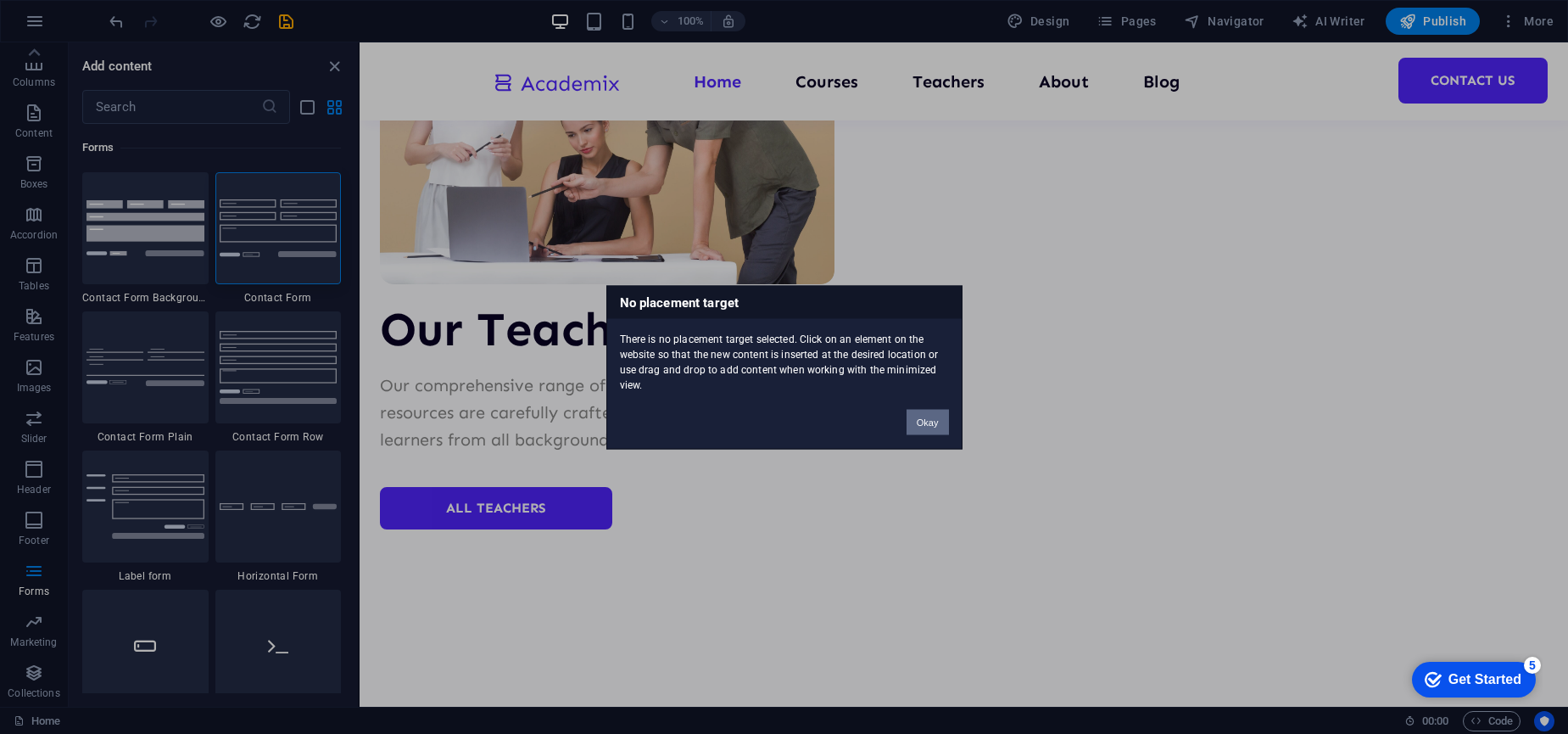
click at [931, 424] on button "Okay" at bounding box center [927, 422] width 42 height 25
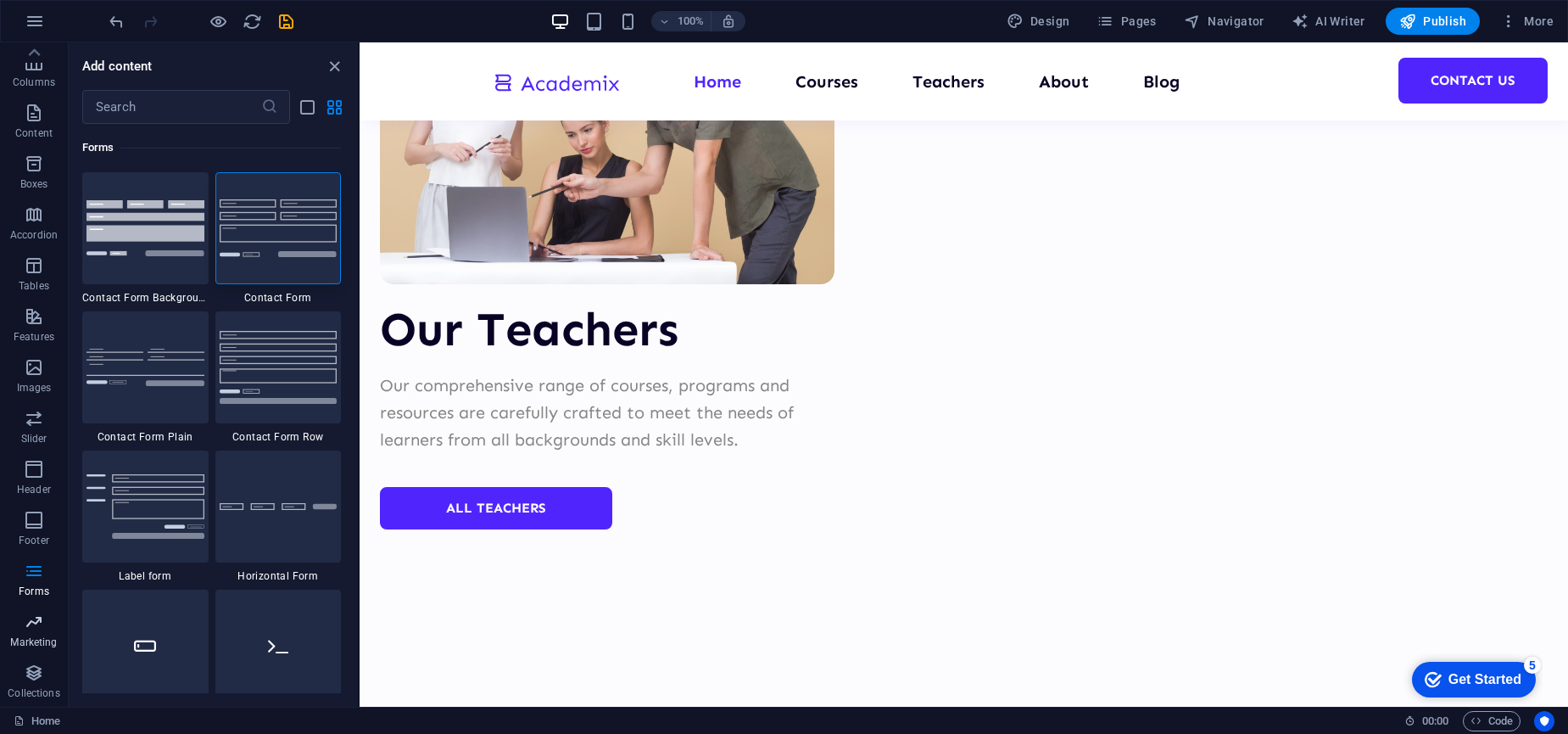
click at [32, 624] on icon "button" at bounding box center [33, 622] width 21 height 21
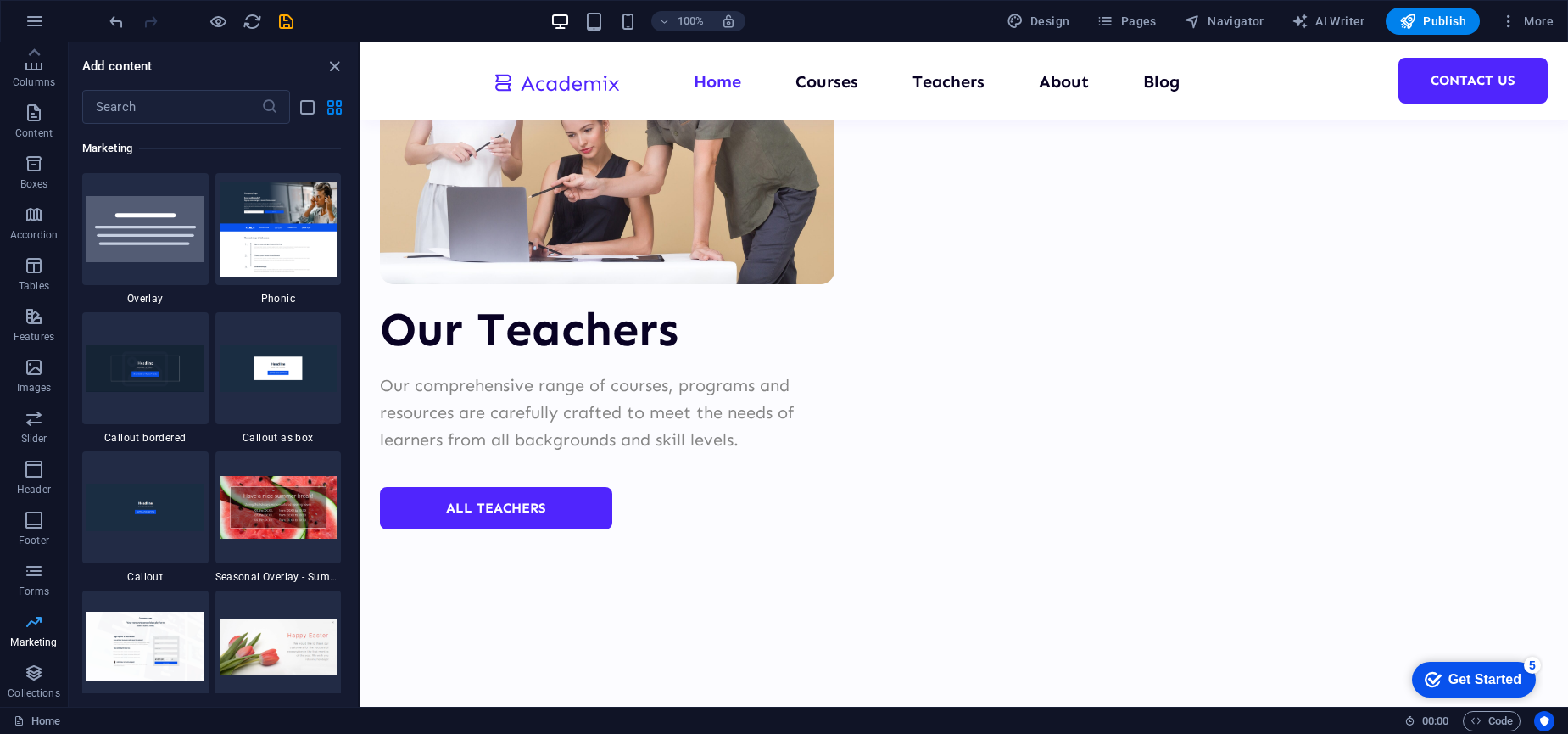
scroll to position [13819, 0]
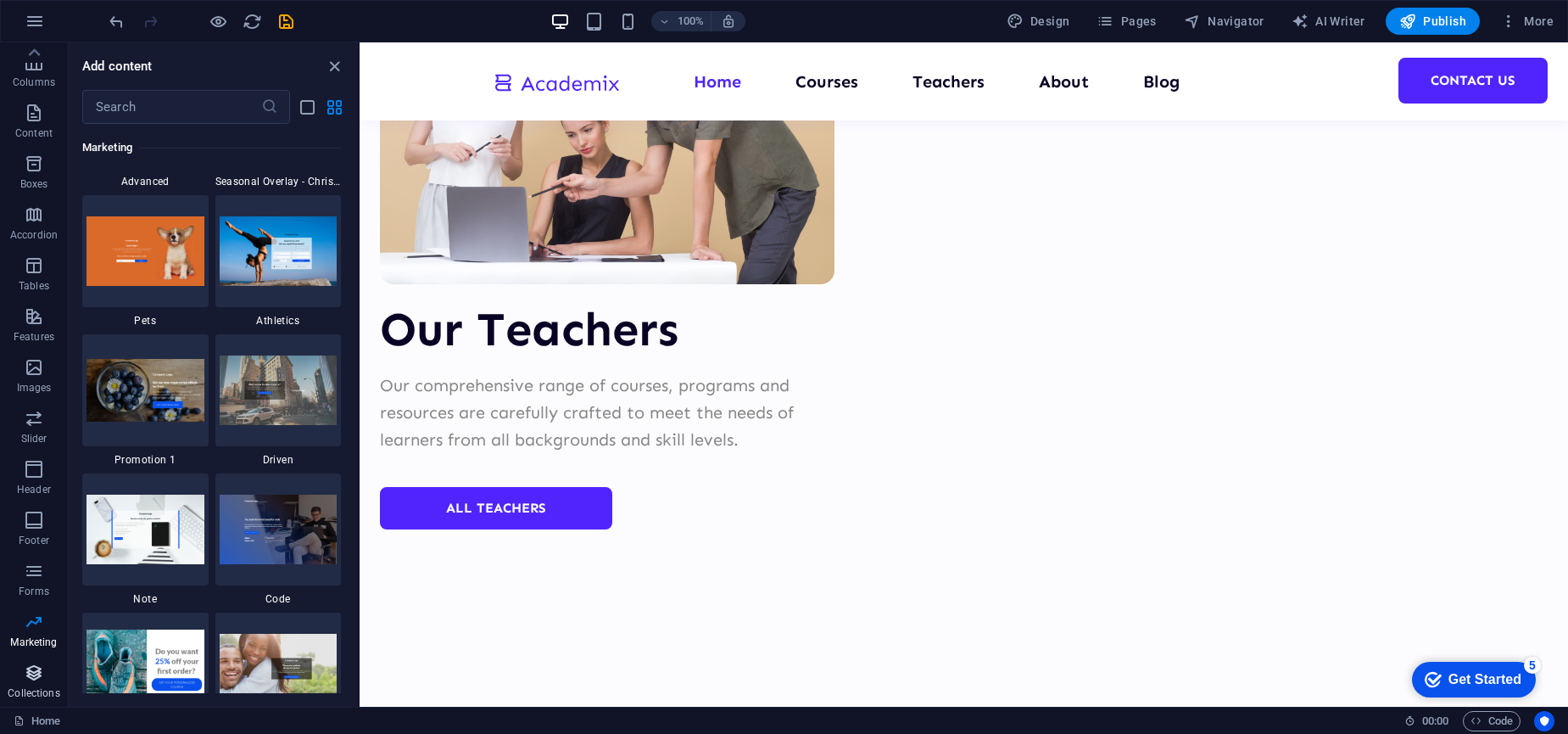
click at [27, 666] on icon "button" at bounding box center [33, 673] width 21 height 21
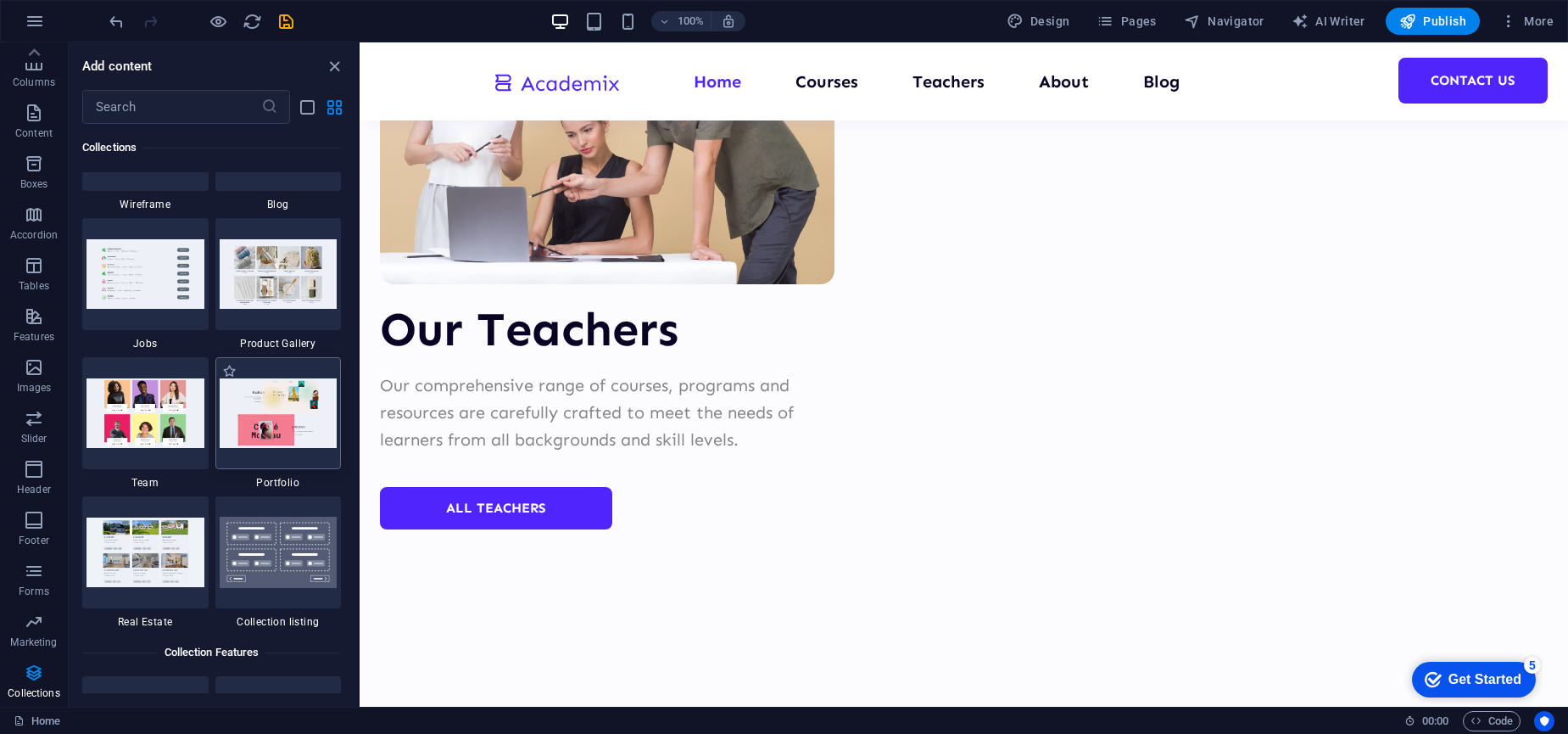
scroll to position [15562, 0]
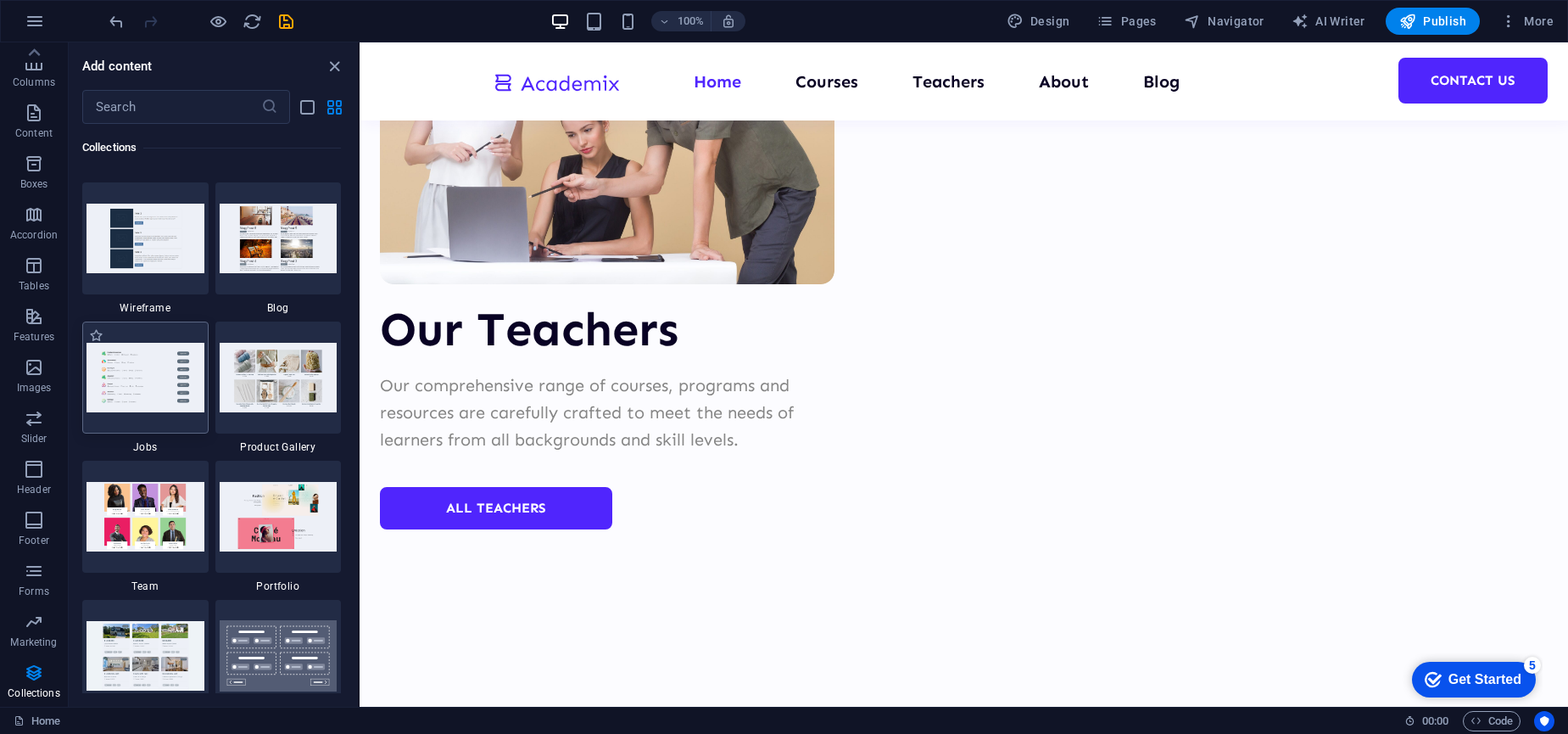
click at [129, 371] on img at bounding box center [145, 377] width 118 height 68
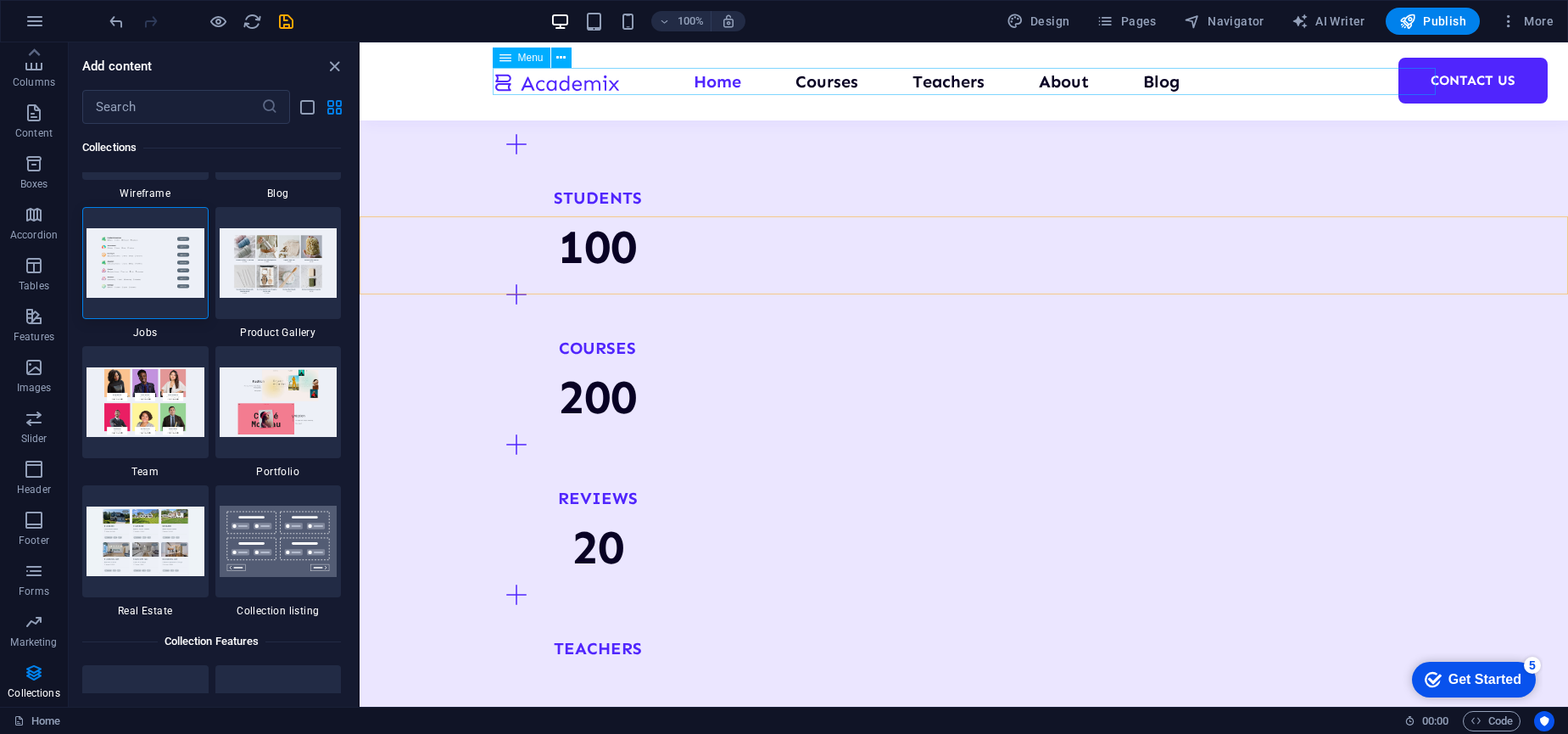
scroll to position [1949, 0]
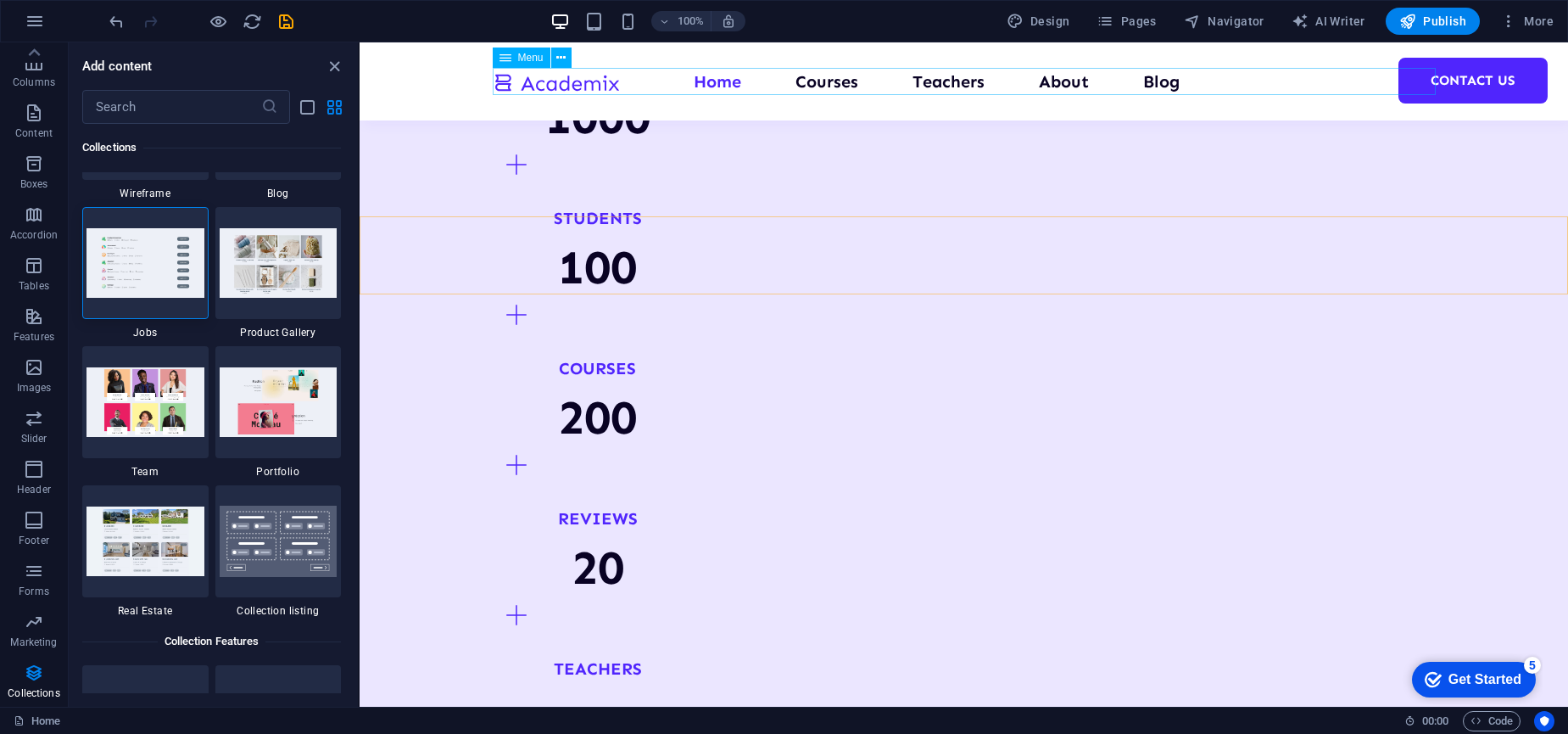
click at [1216, 76] on nav "Home Courses Teachers About Blog Contact Us" at bounding box center [964, 81] width 943 height 27
click at [512, 58] on div "Menu" at bounding box center [521, 58] width 58 height 21
click at [558, 59] on icon at bounding box center [561, 58] width 9 height 18
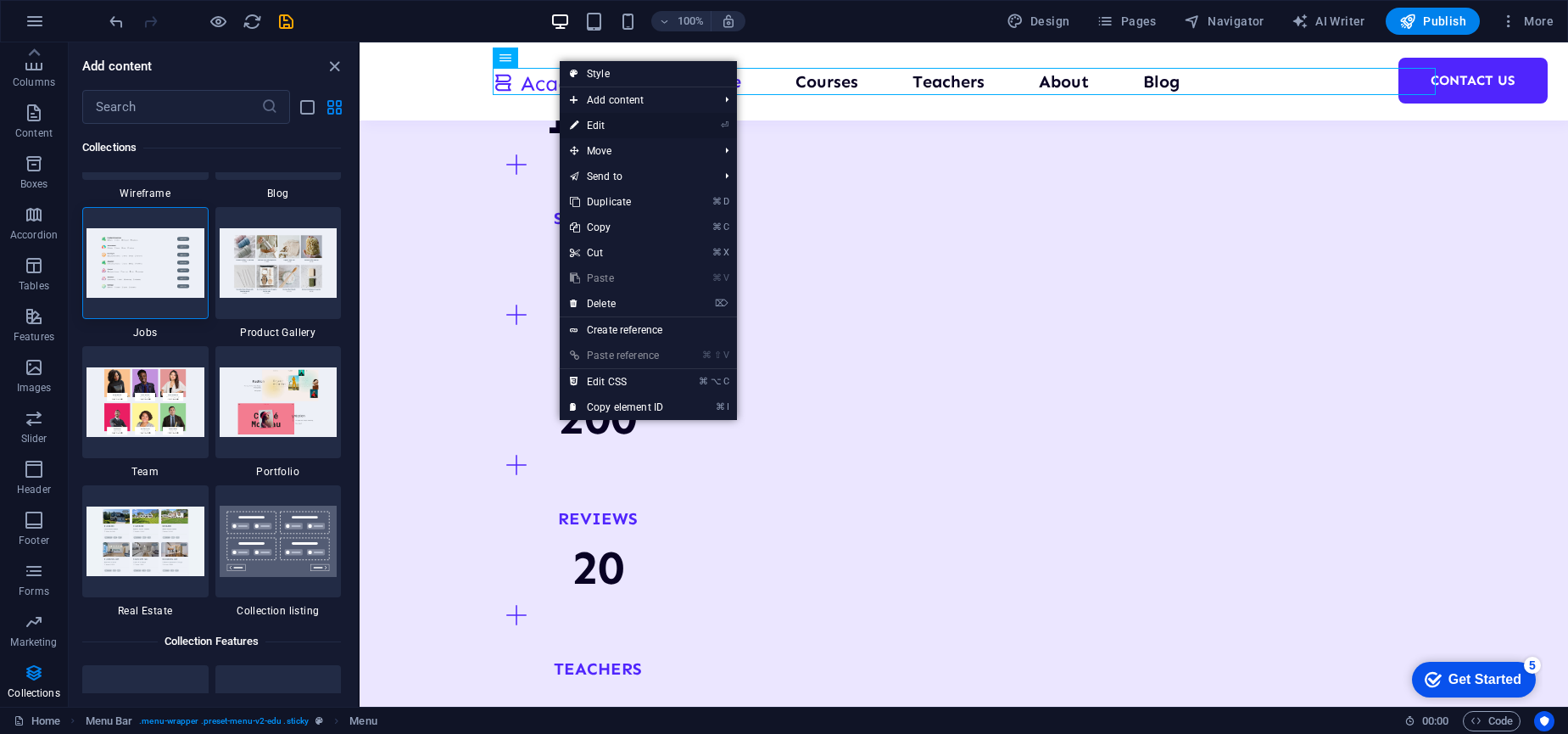
click at [607, 123] on link "⏎ Edit" at bounding box center [616, 125] width 113 height 25
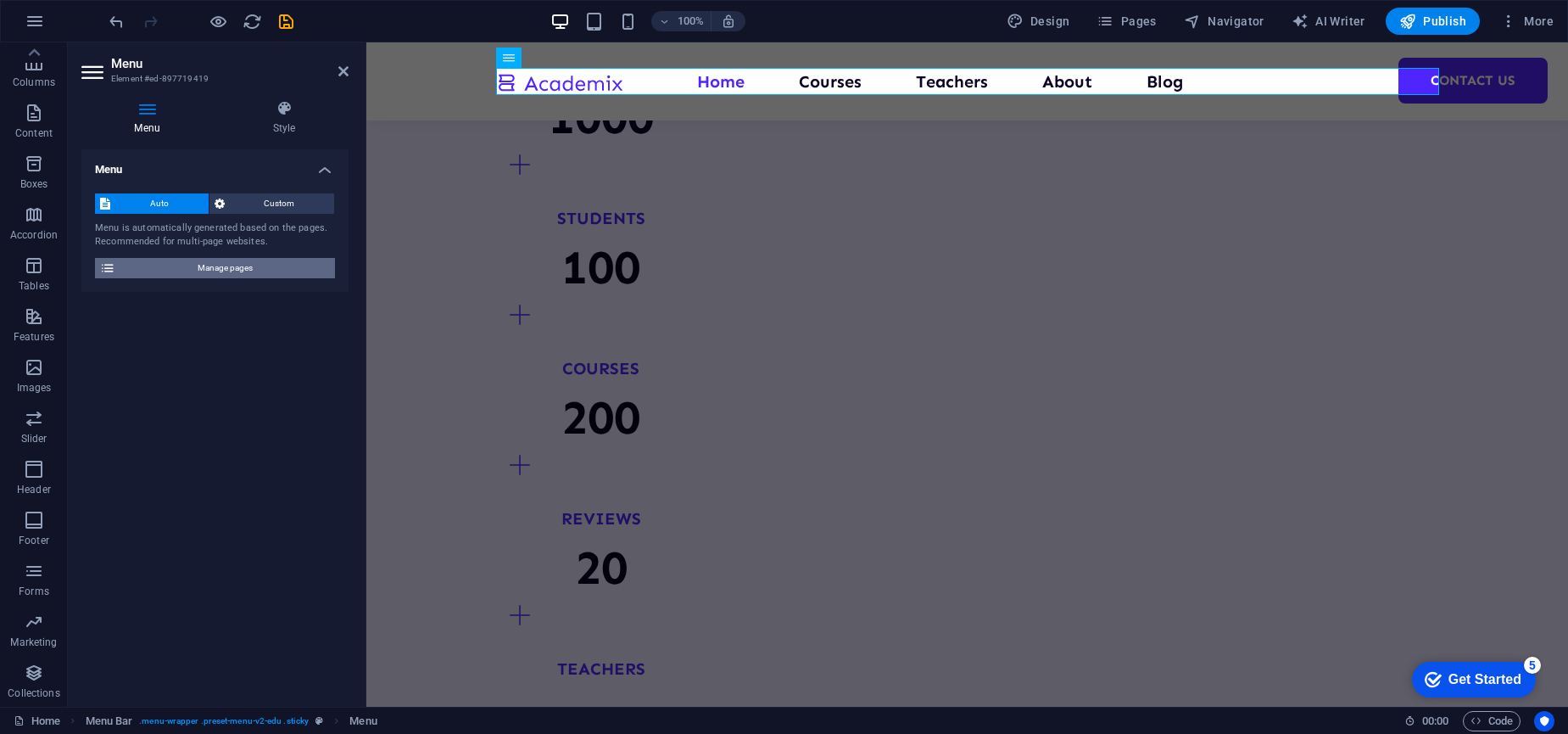
click at [150, 264] on span "Manage pages" at bounding box center [225, 268] width 209 height 21
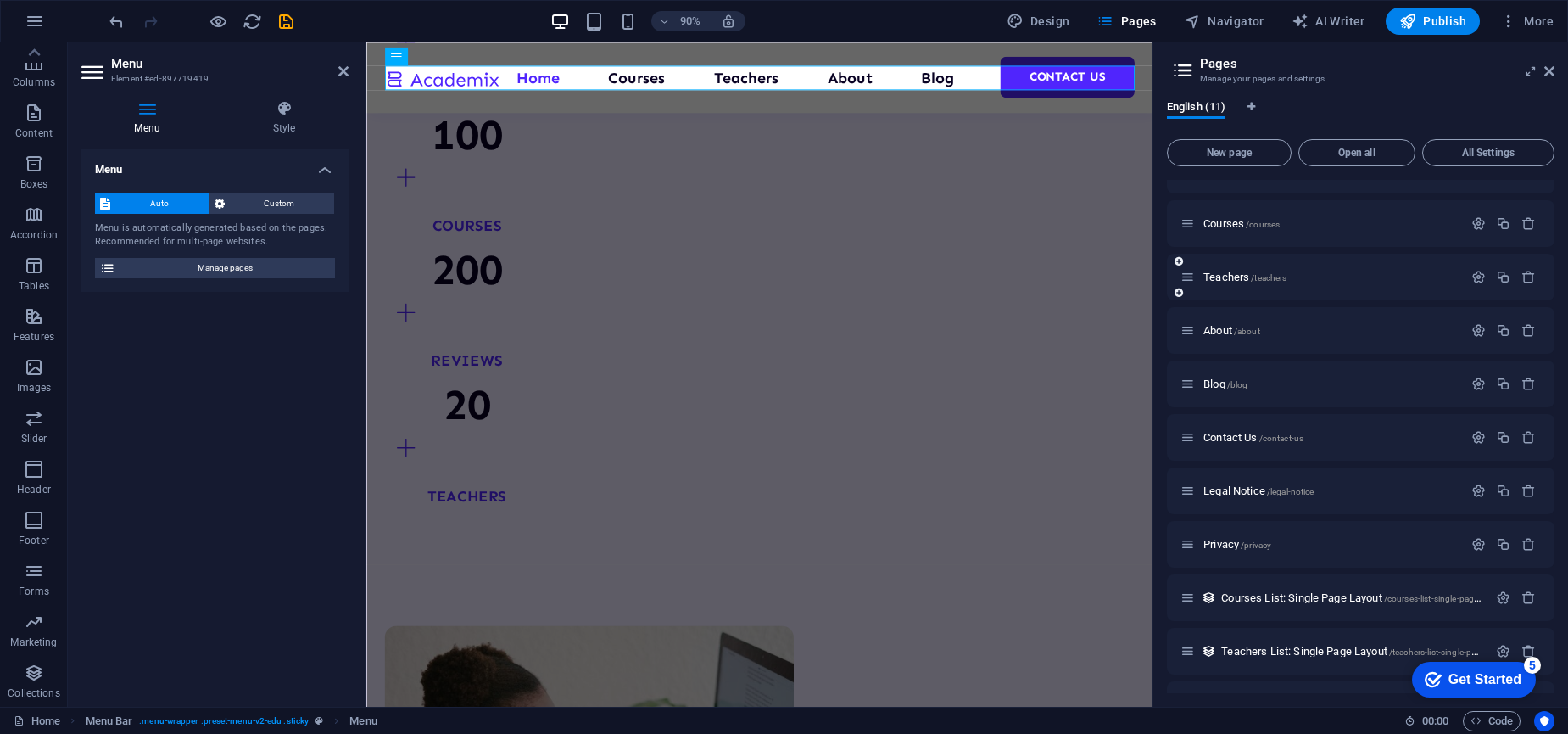
scroll to position [0, 0]
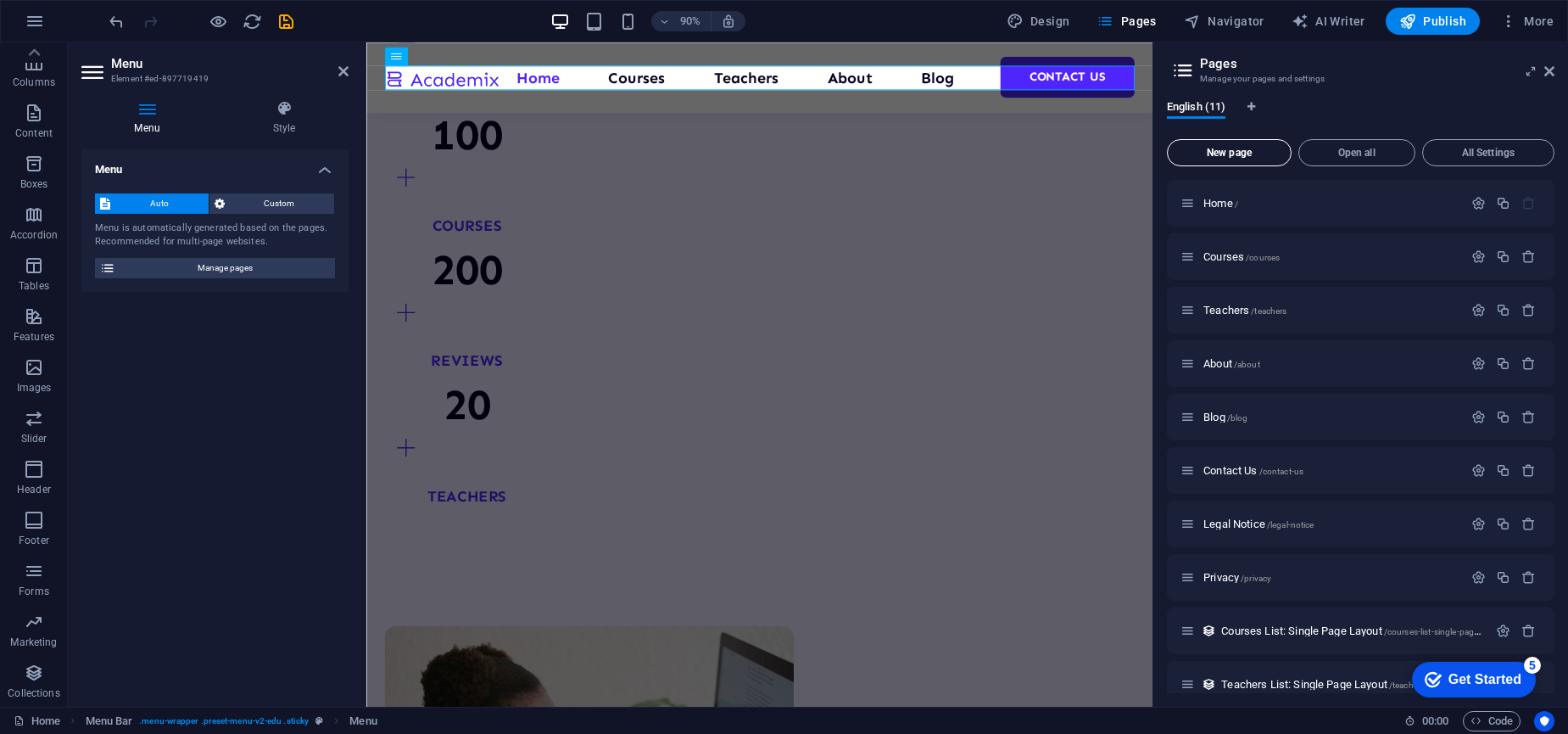
click at [1233, 155] on span "New page" at bounding box center [1229, 152] width 110 height 10
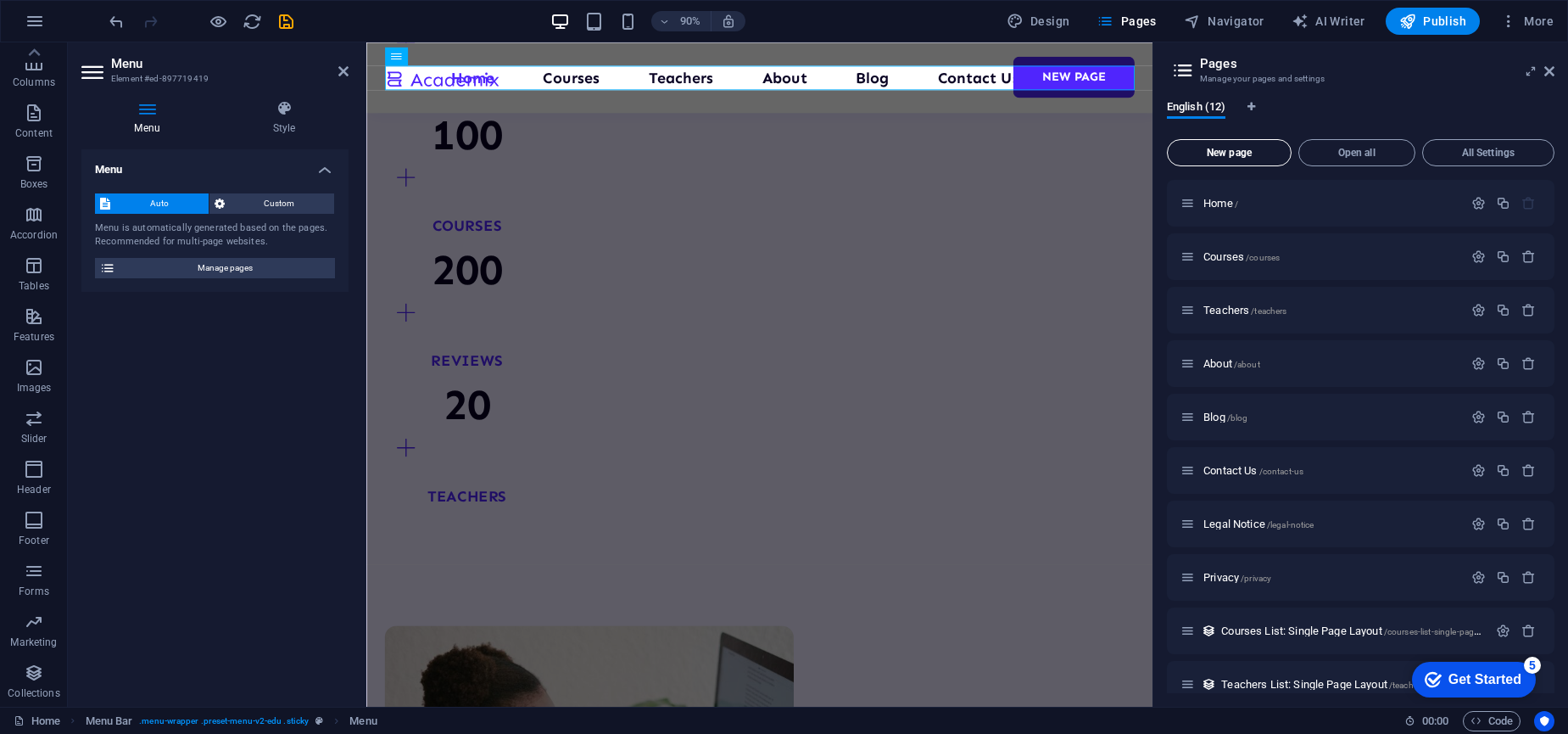
scroll to position [418, 0]
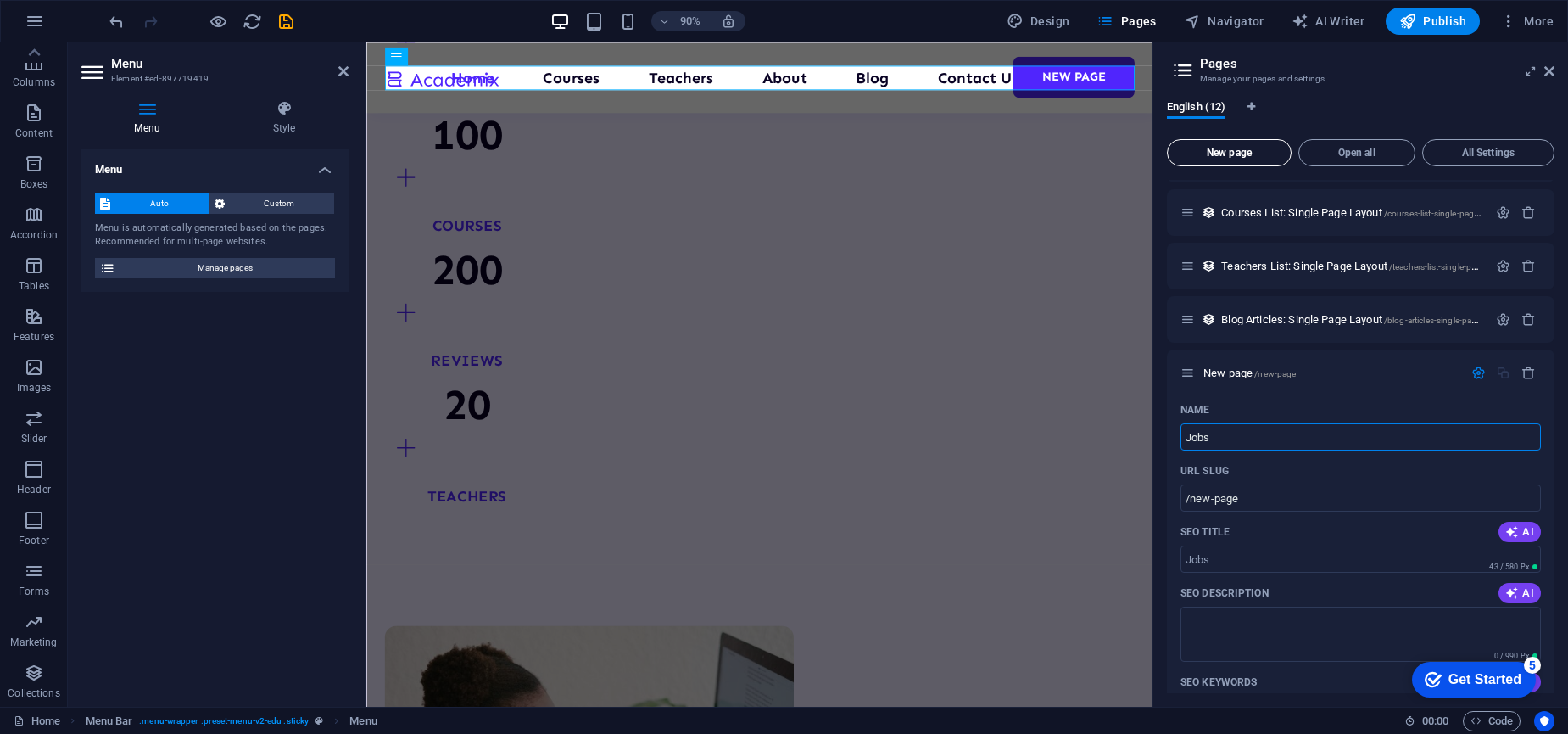
type input "Jobs"
type input "/jobs"
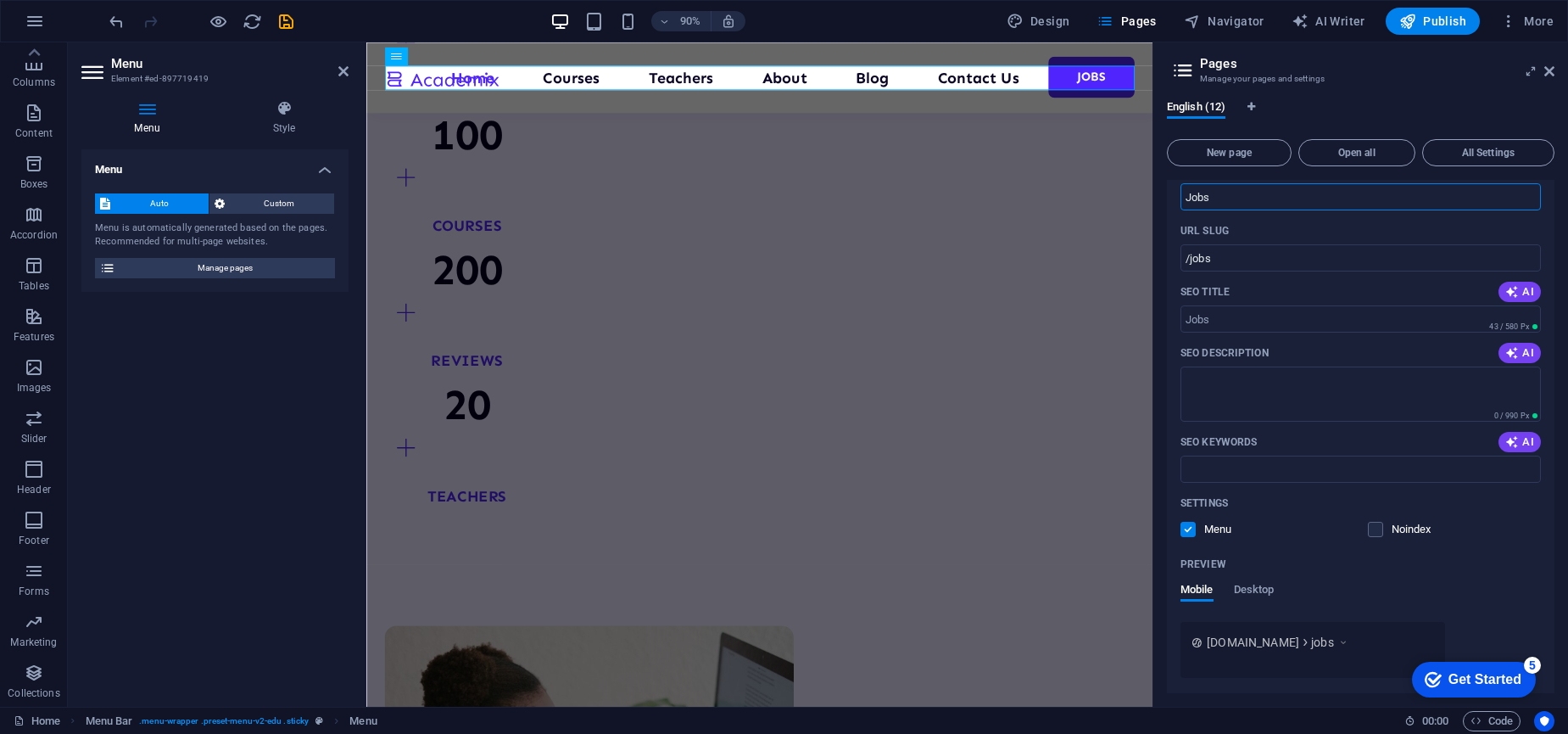
scroll to position [720, 0]
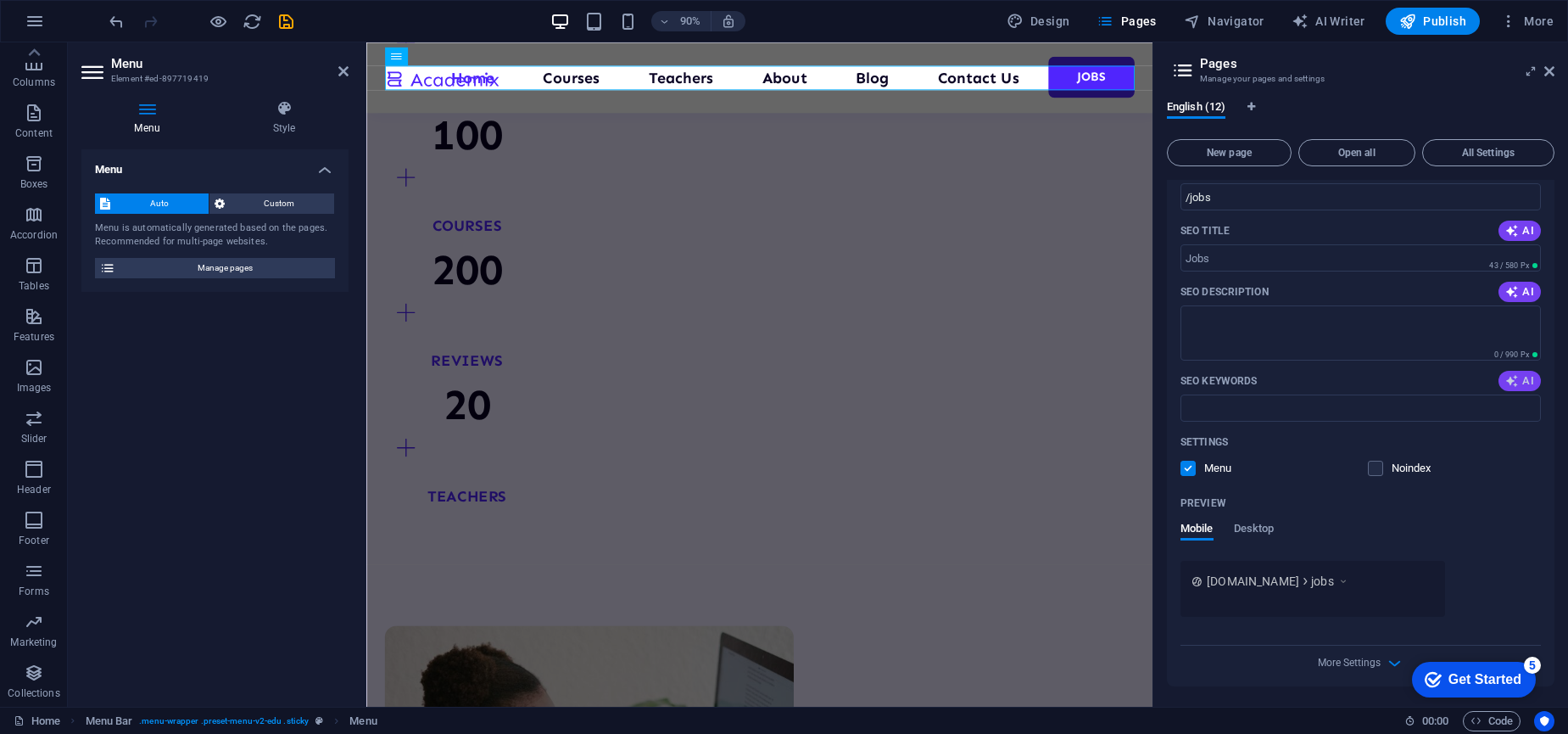
type input "Jobs"
click at [1525, 381] on span "AI" at bounding box center [1519, 380] width 29 height 13
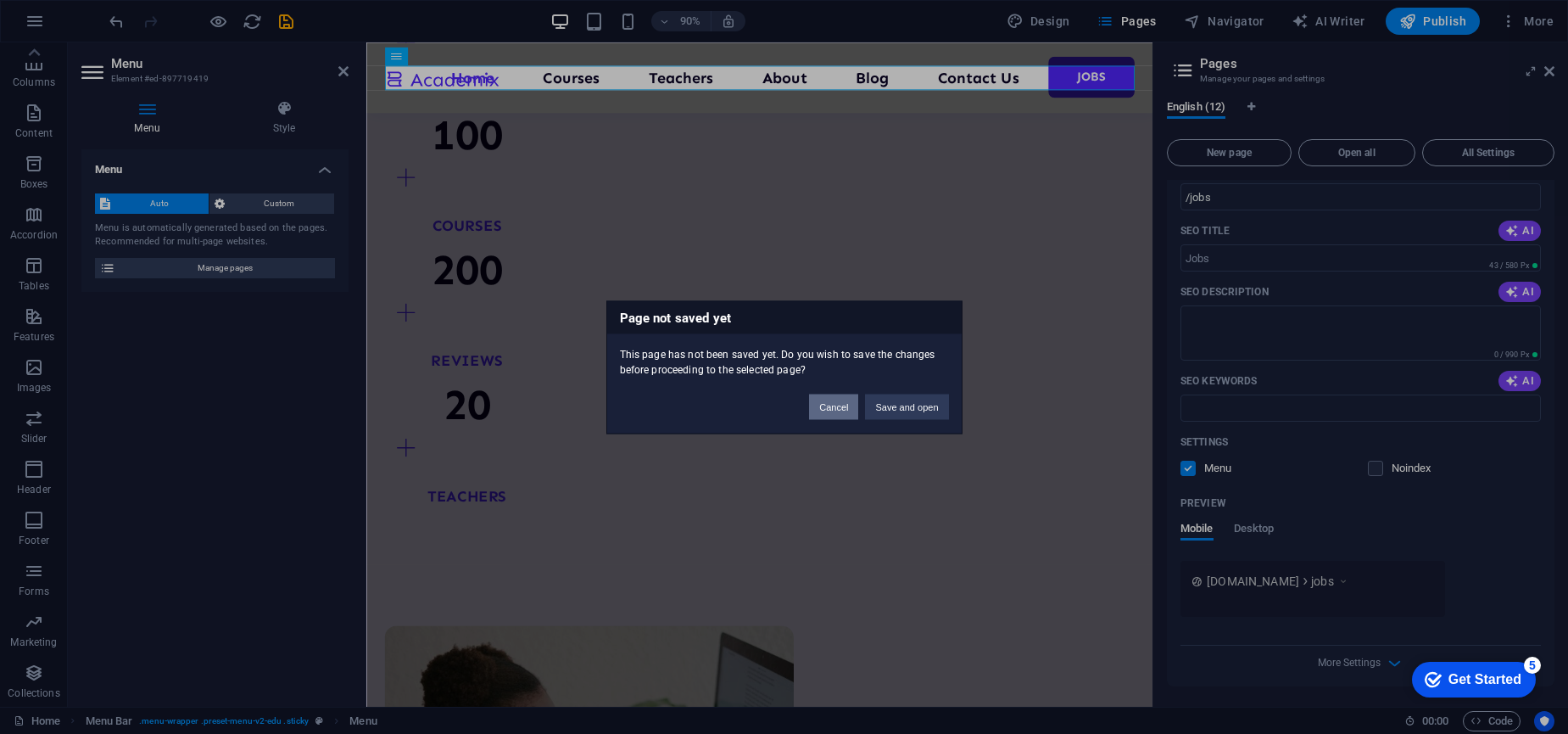
click at [850, 408] on button "Cancel" at bounding box center [833, 407] width 49 height 25
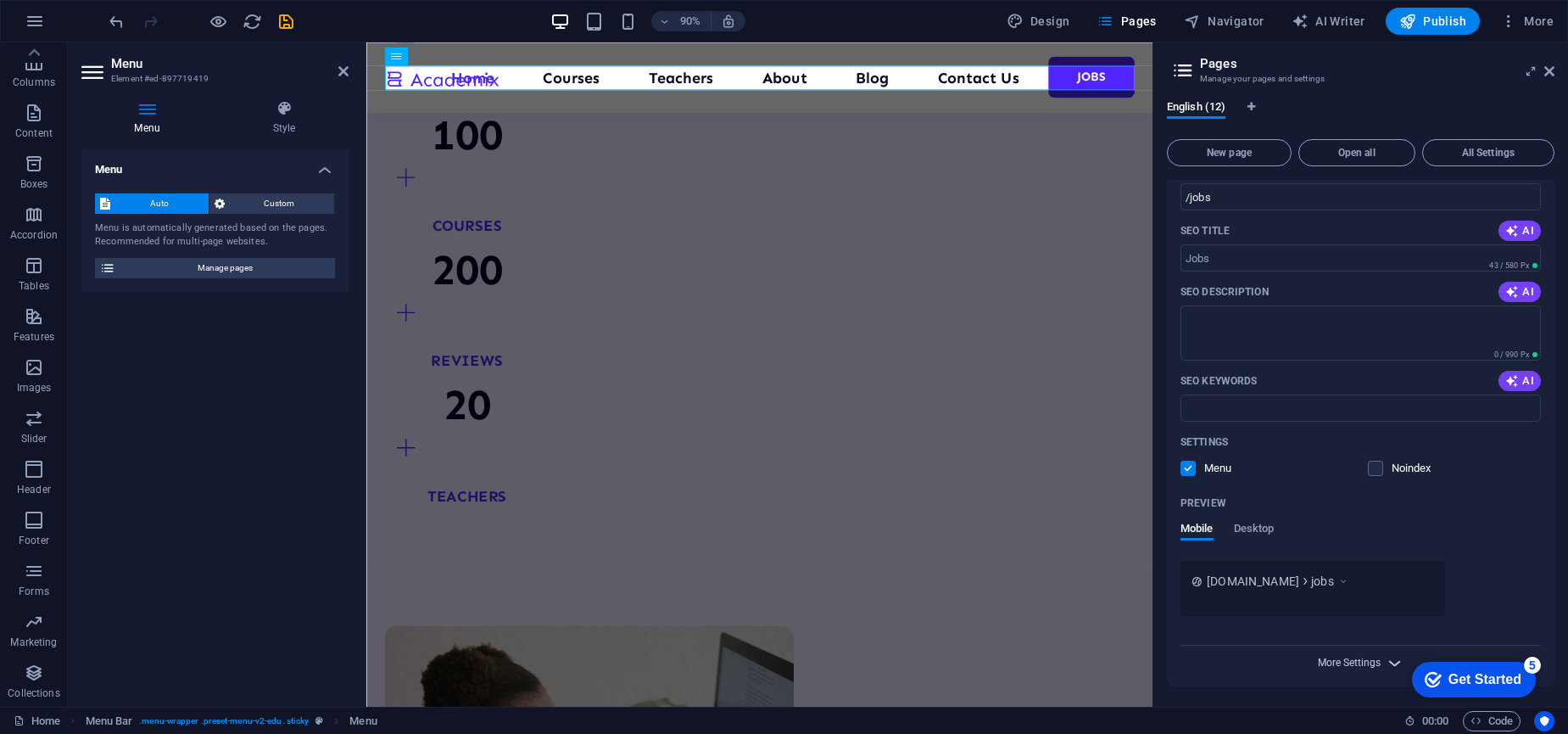
click at [1347, 665] on span "More Settings" at bounding box center [1350, 662] width 63 height 12
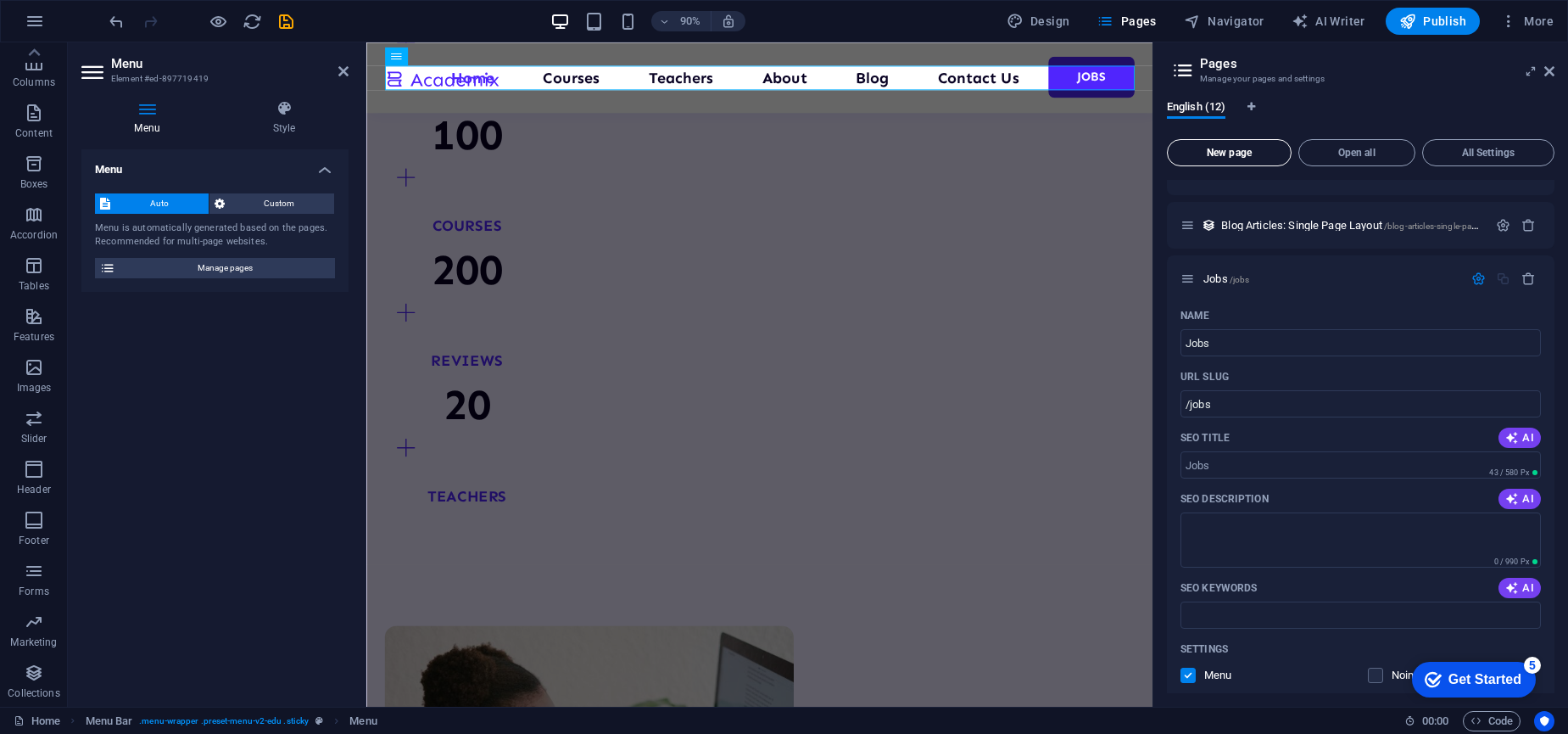
scroll to position [499, 0]
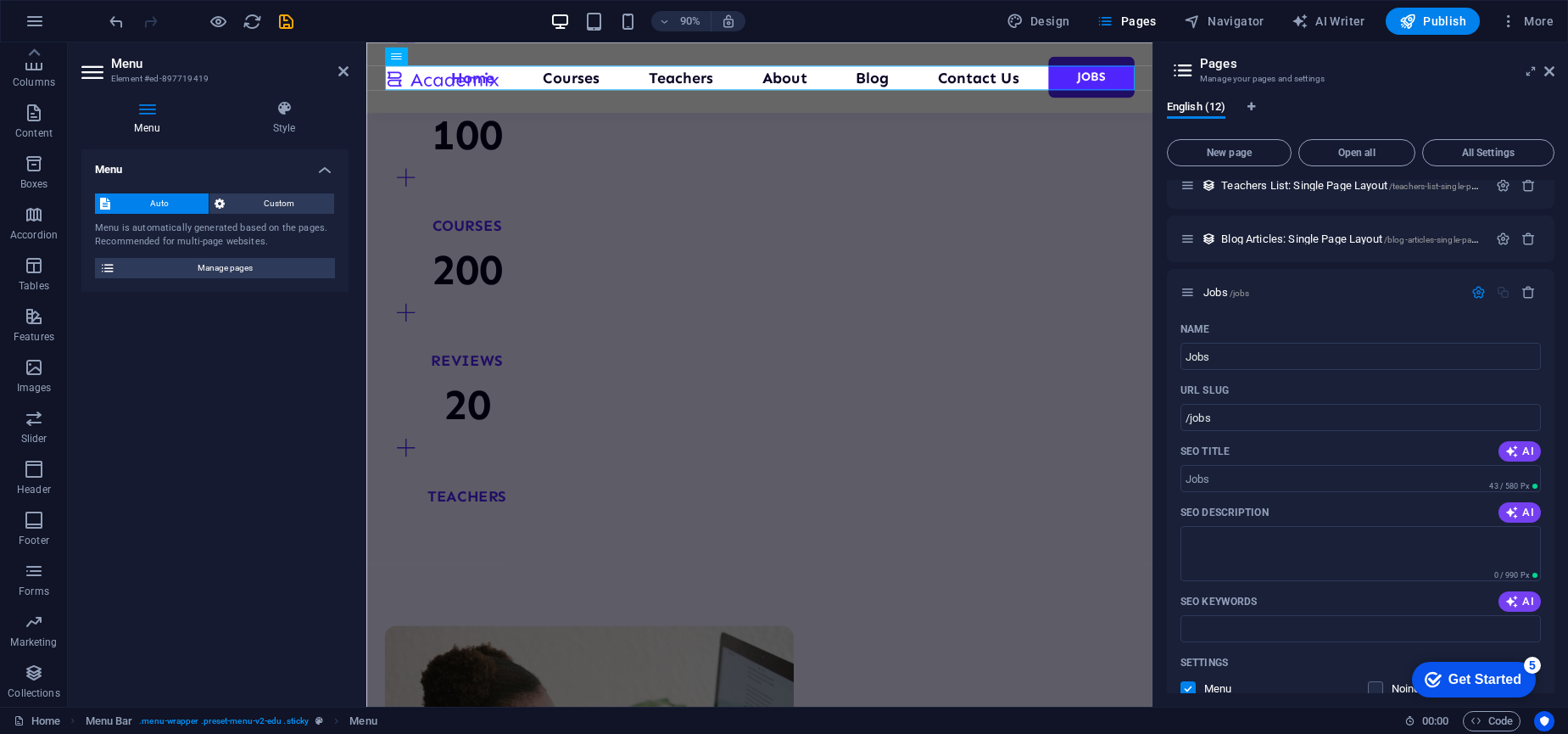
click at [1177, 61] on icon at bounding box center [1183, 70] width 25 height 23
click at [1184, 70] on icon at bounding box center [1183, 70] width 25 height 23
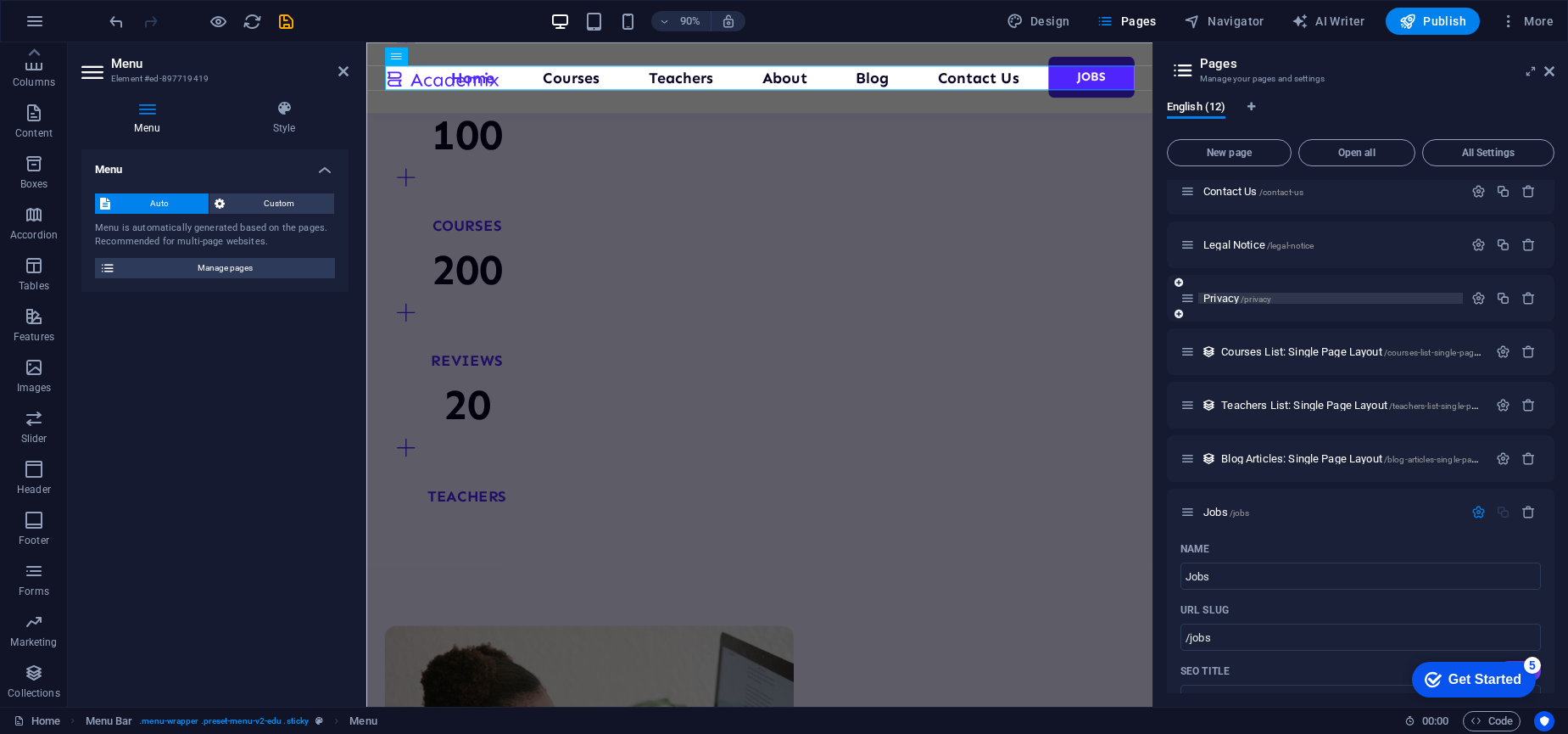
scroll to position [200, 0]
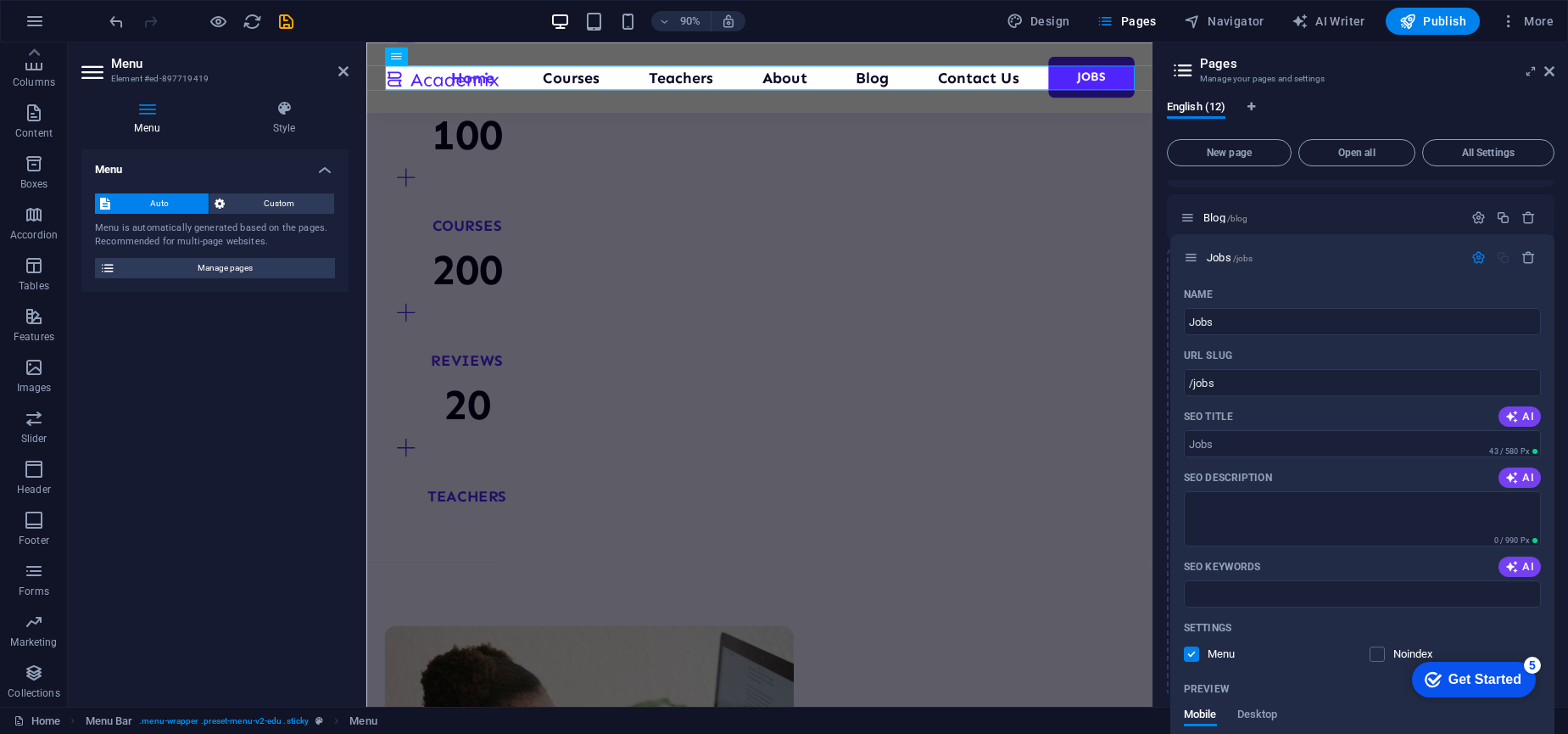
drag, startPoint x: 1189, startPoint y: 590, endPoint x: 1192, endPoint y: 252, distance: 338.0
click at [1192, 252] on div "Home / Courses /courses Teachers /teachers About /about Blog /blog Contact Us /…" at bounding box center [1360, 715] width 388 height 1471
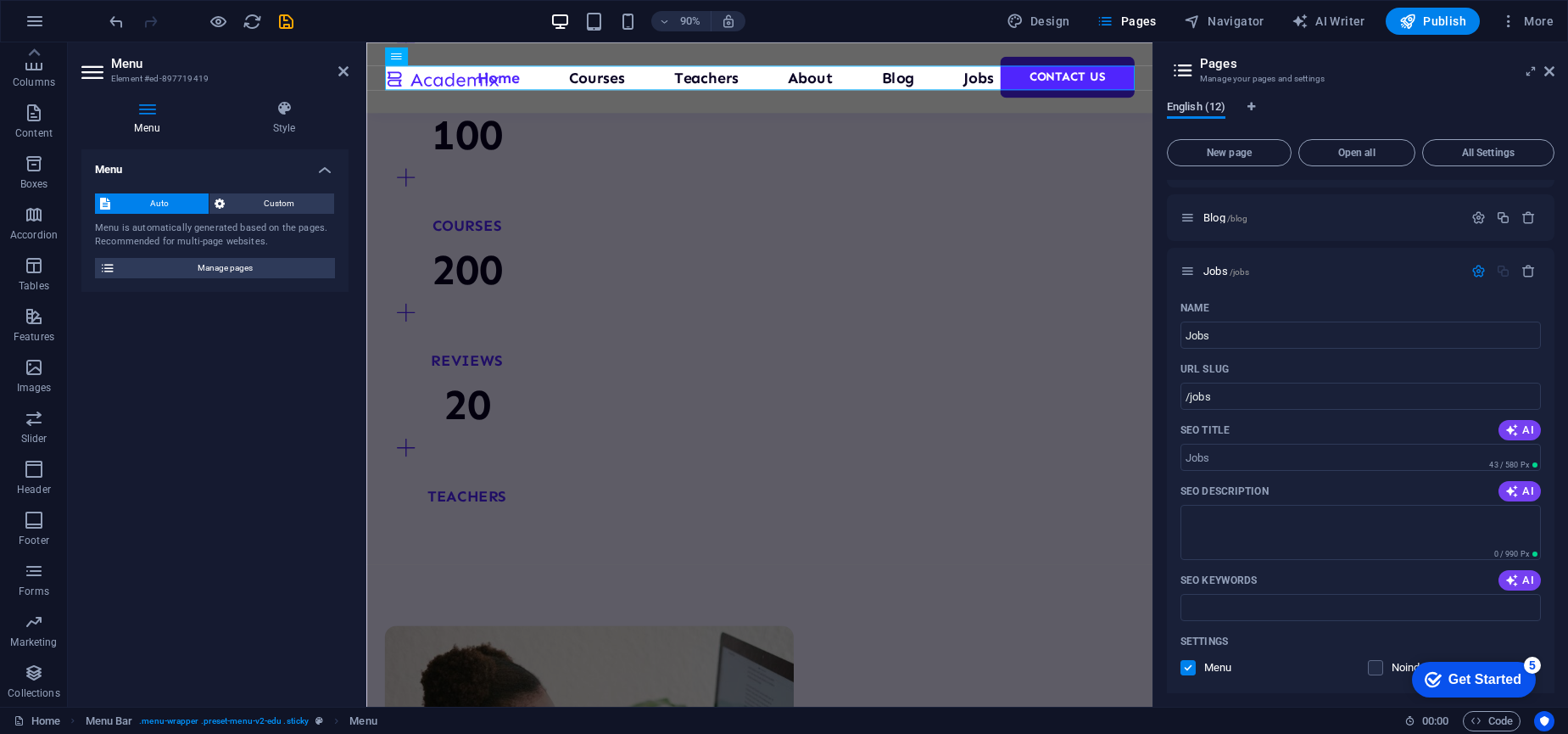
click at [1179, 106] on span "English (12)" at bounding box center [1196, 109] width 58 height 23
click at [1248, 109] on icon "Language Tabs" at bounding box center [1251, 106] width 7 height 10
select select "41"
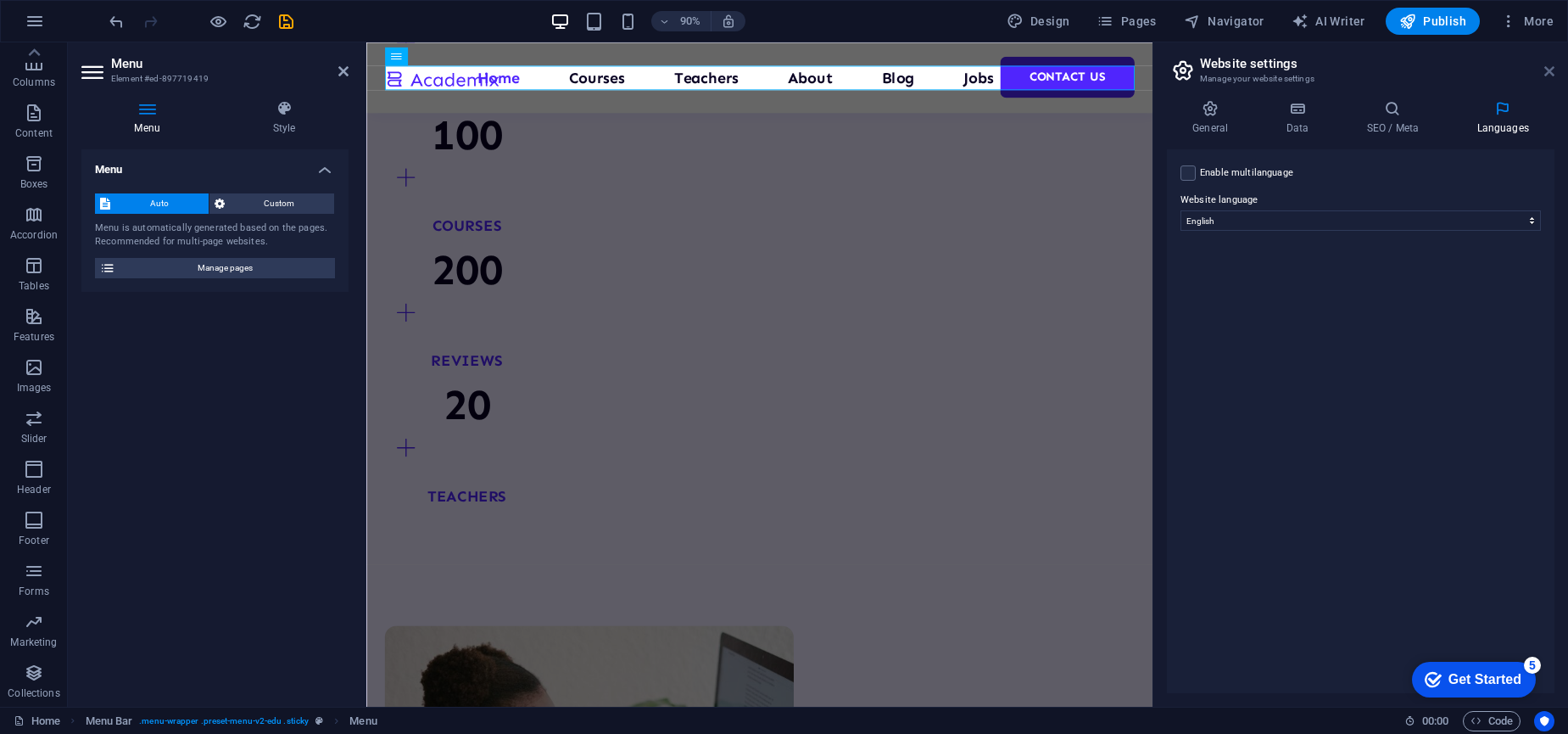
click at [1550, 67] on icon at bounding box center [1549, 71] width 10 height 13
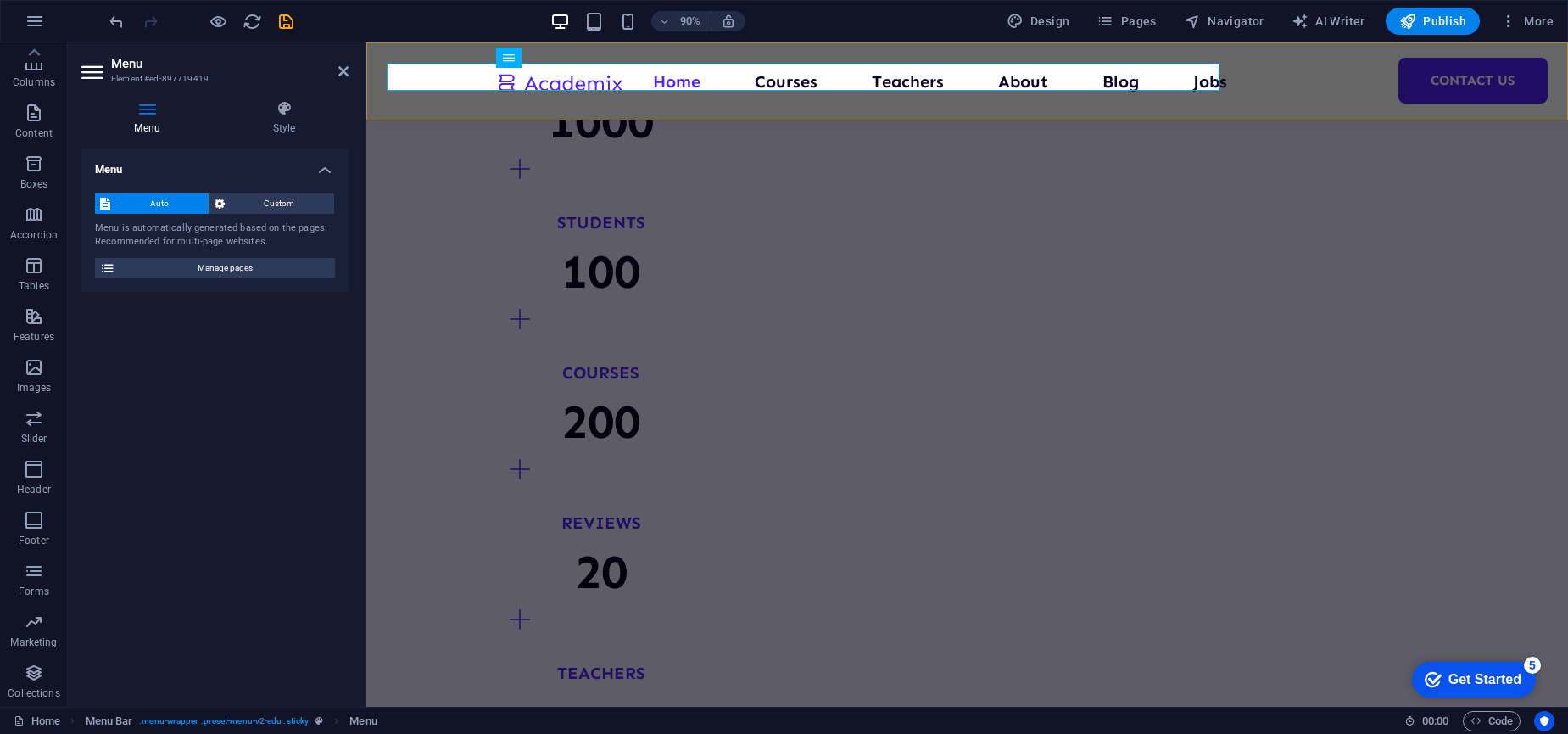
scroll to position [1949, 0]
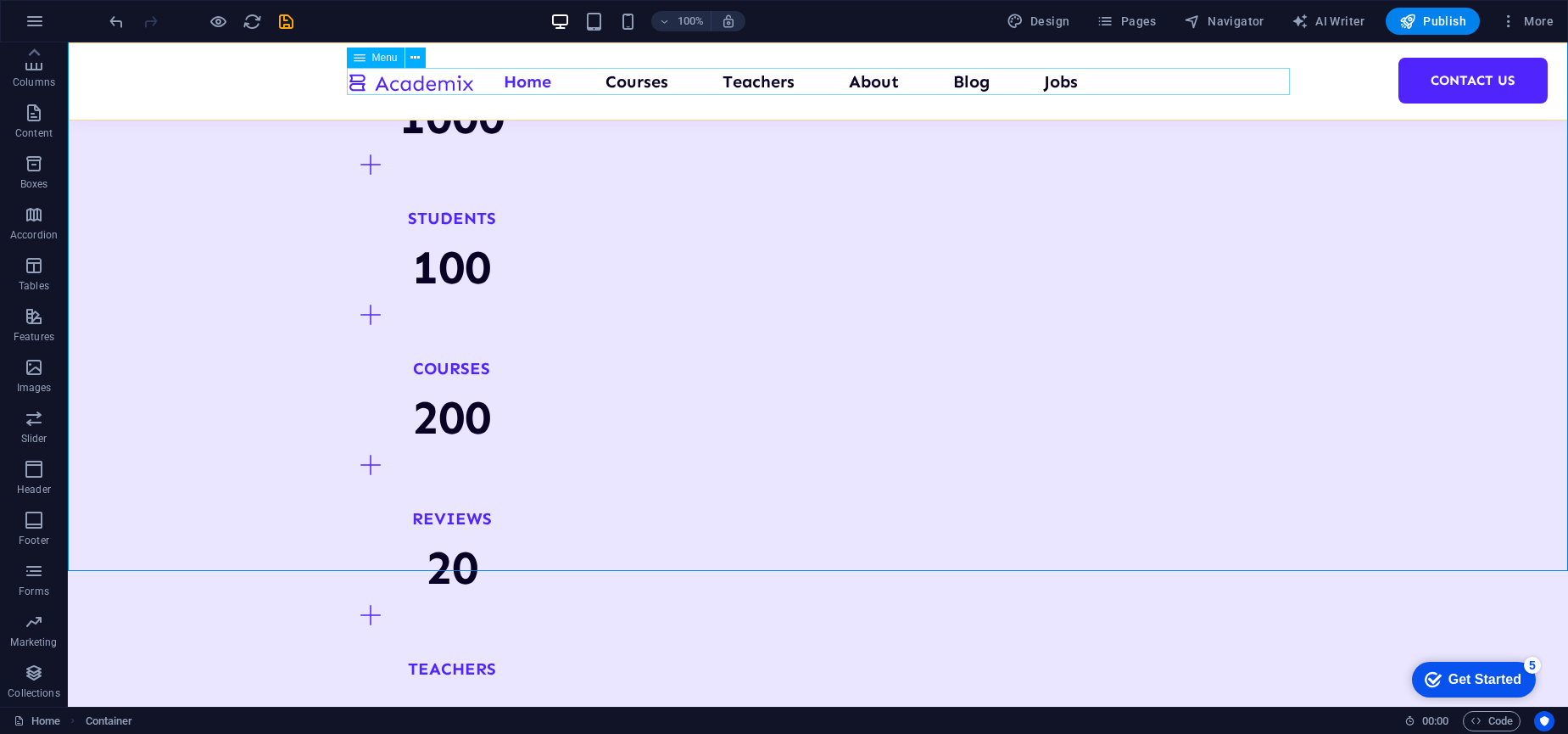
click at [1056, 85] on nav "Home Courses Teachers About Blog Jobs Contact Us" at bounding box center [818, 81] width 943 height 27
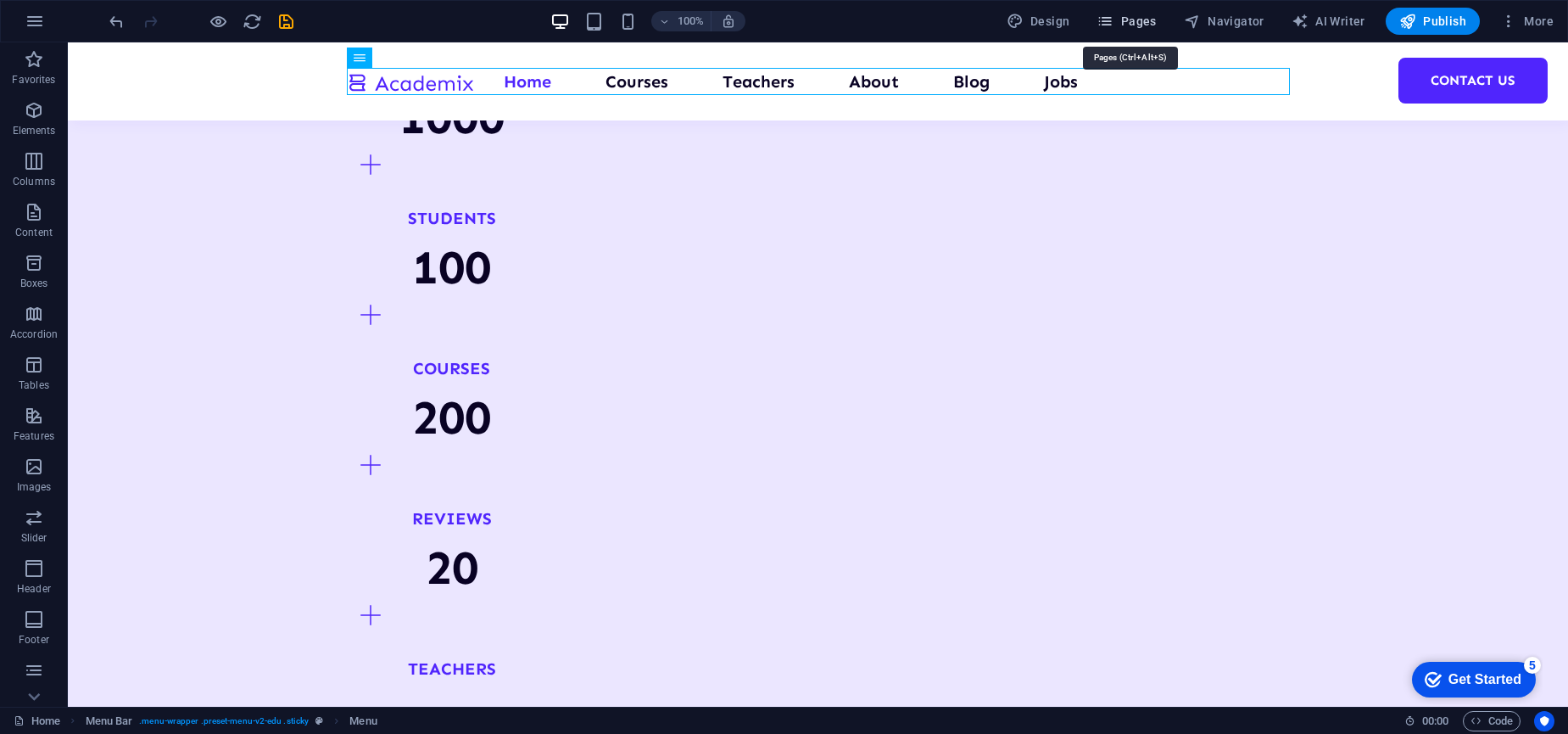
click at [1113, 22] on icon "button" at bounding box center [1105, 21] width 17 height 17
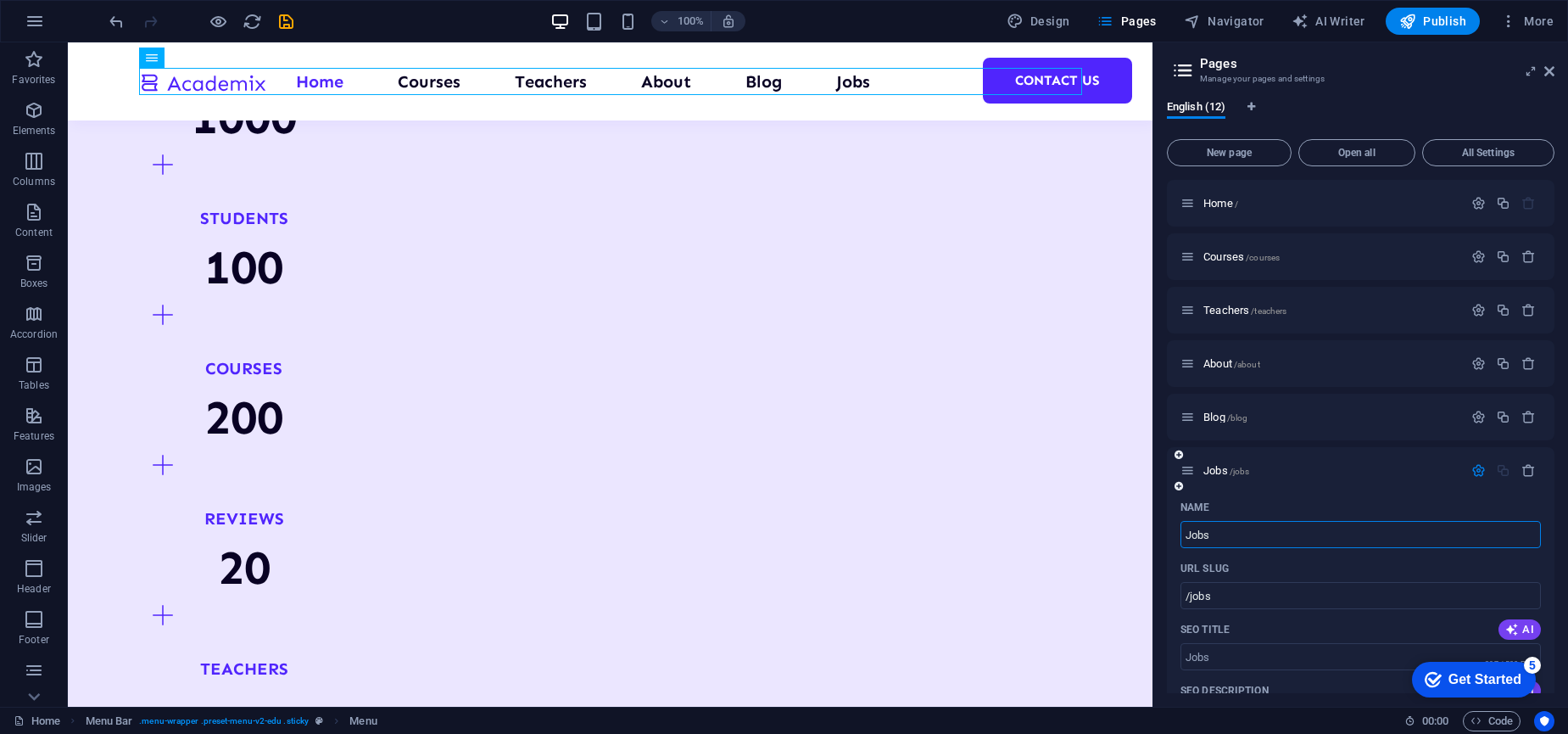
click at [1190, 470] on icon at bounding box center [1188, 470] width 14 height 14
click at [1215, 468] on span "Jobs /jobs" at bounding box center [1225, 470] width 46 height 13
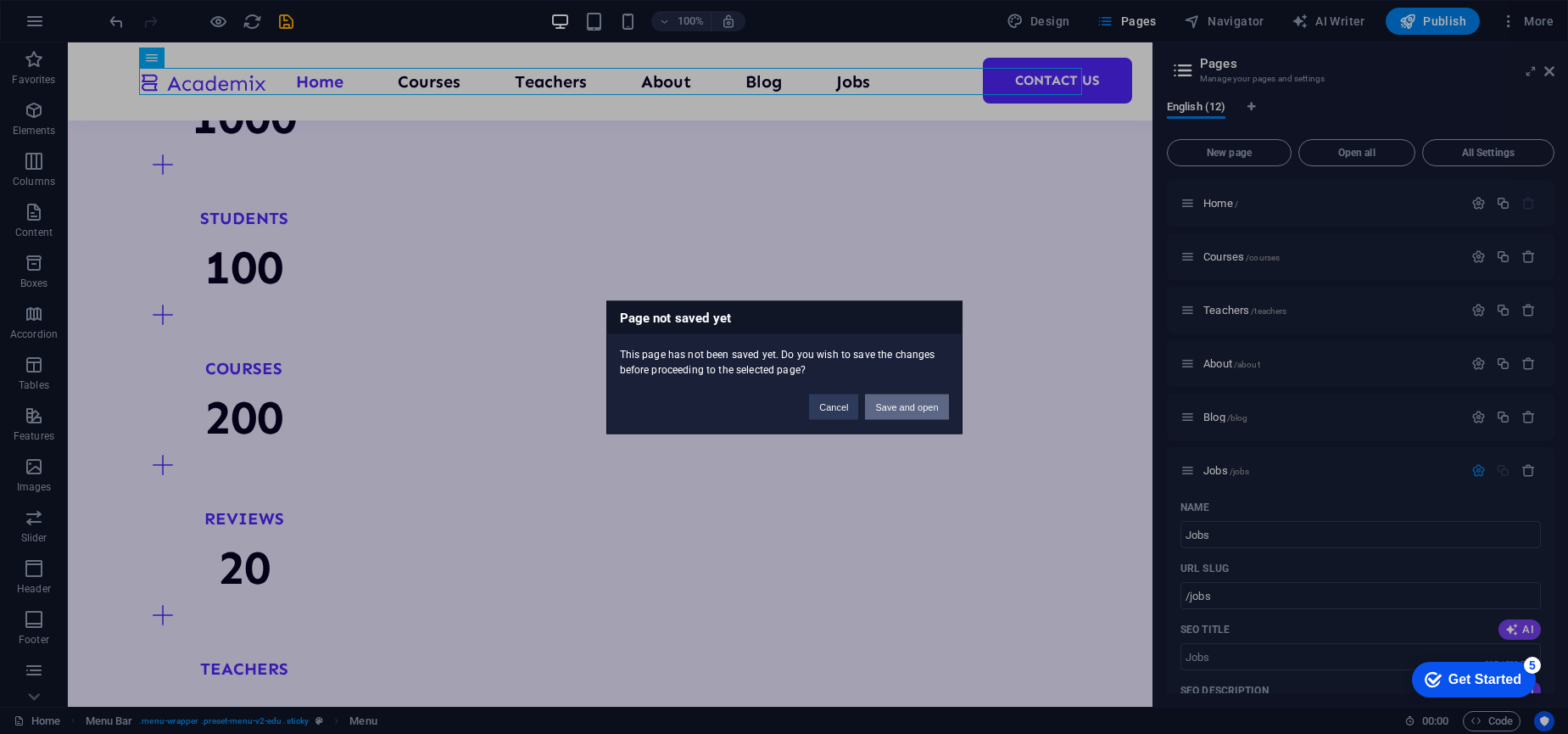
click at [901, 407] on button "Save and open" at bounding box center [906, 407] width 83 height 25
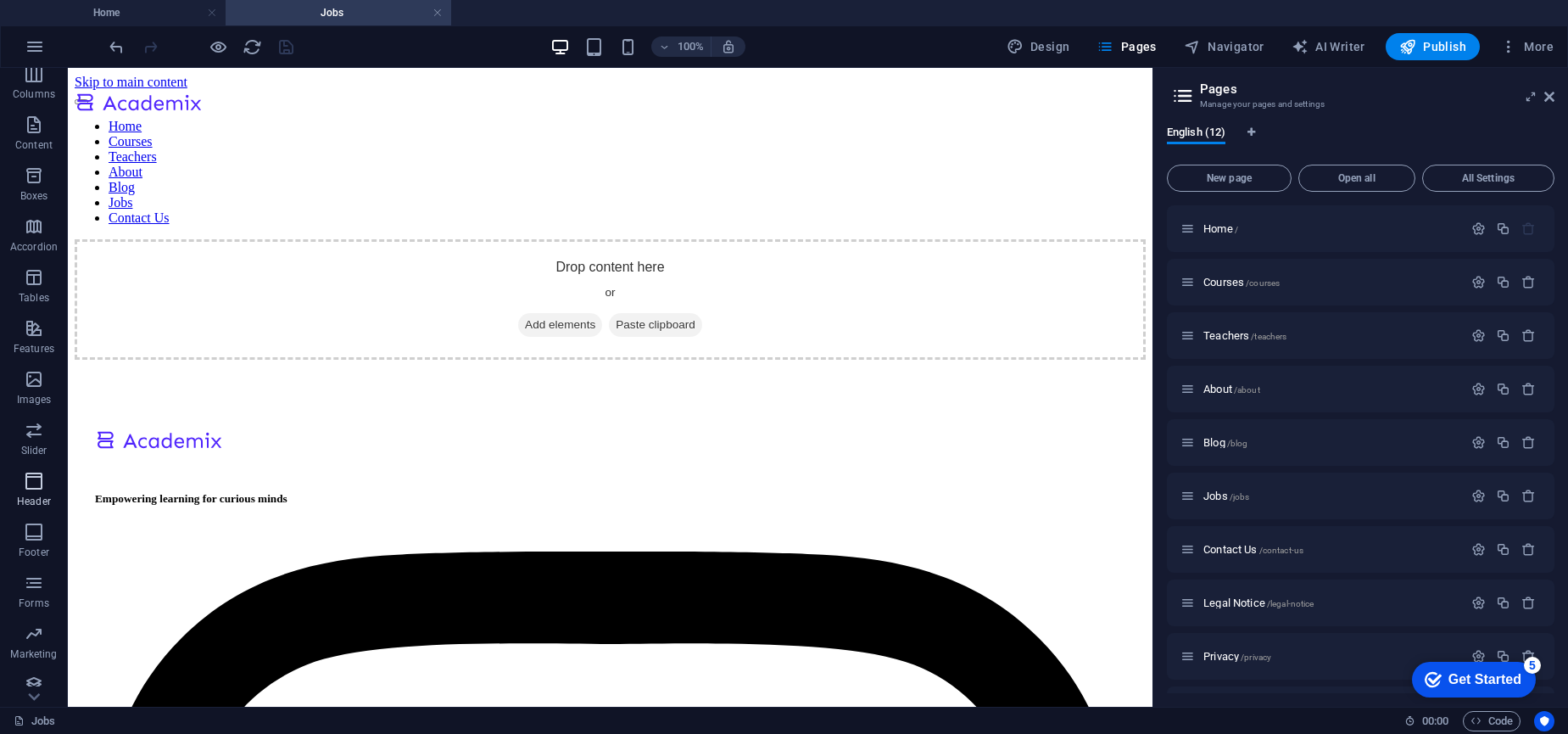
scroll to position [125, 0]
click at [36, 670] on icon "button" at bounding box center [33, 673] width 21 height 21
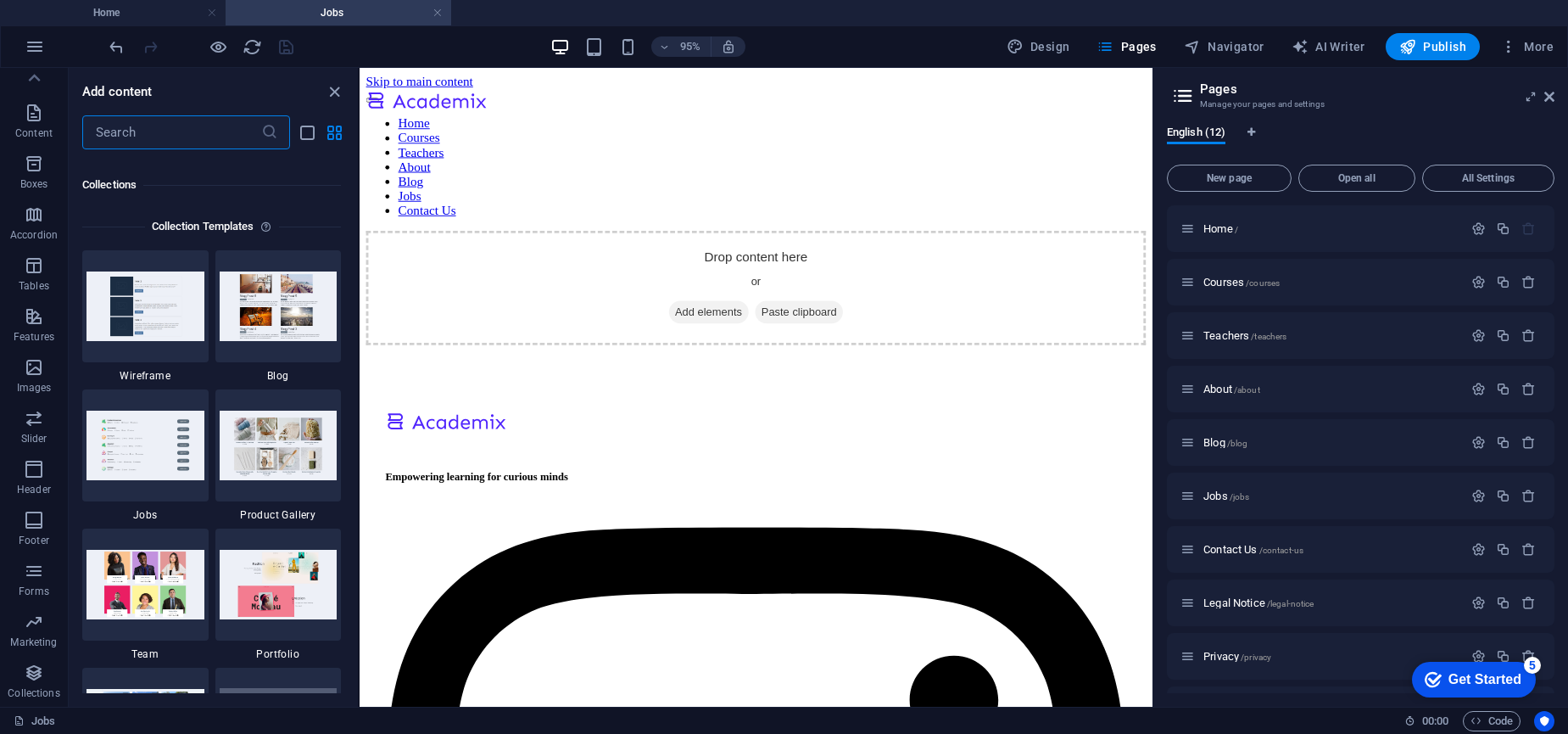
scroll to position [15531, 0]
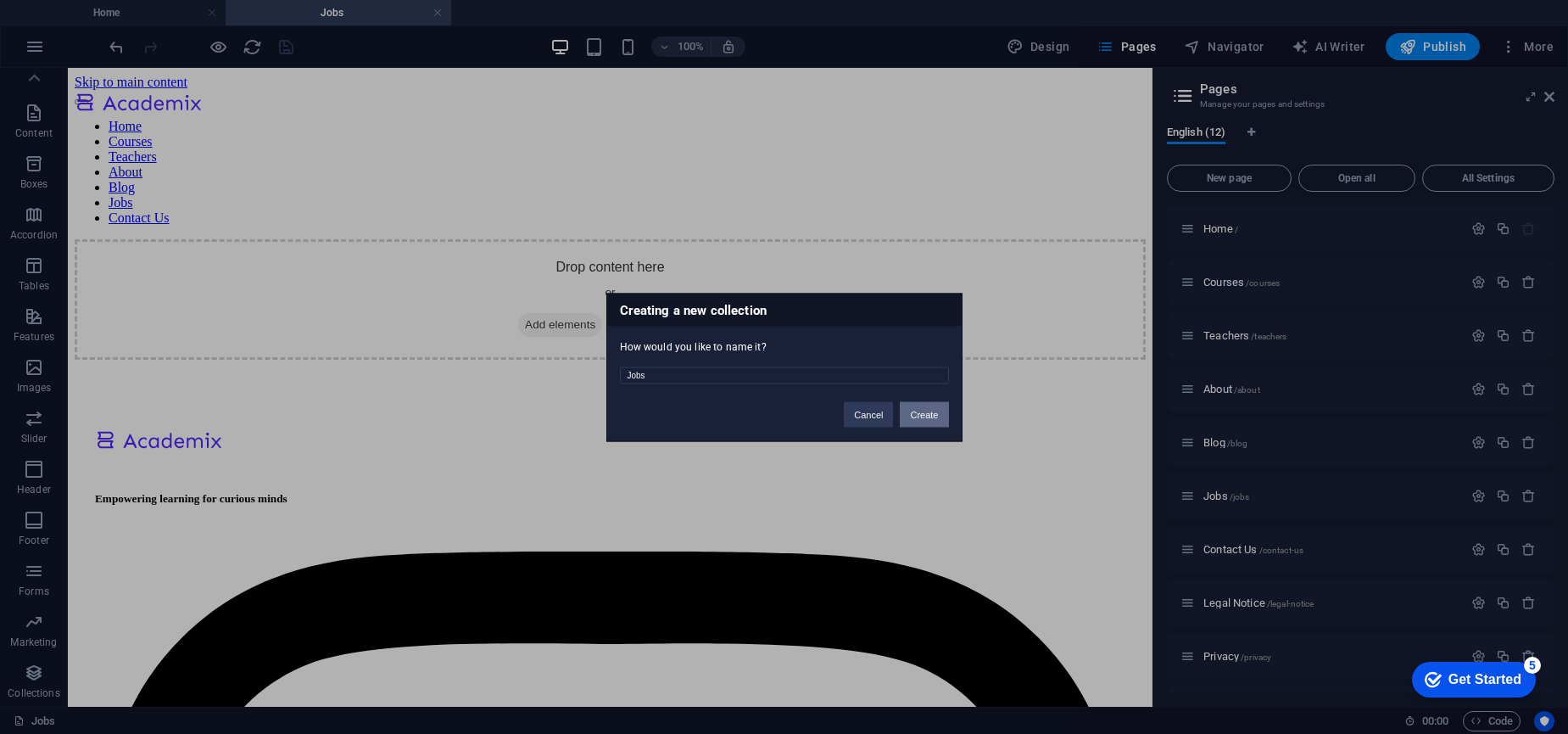
click at [927, 411] on button "Create" at bounding box center [924, 414] width 49 height 25
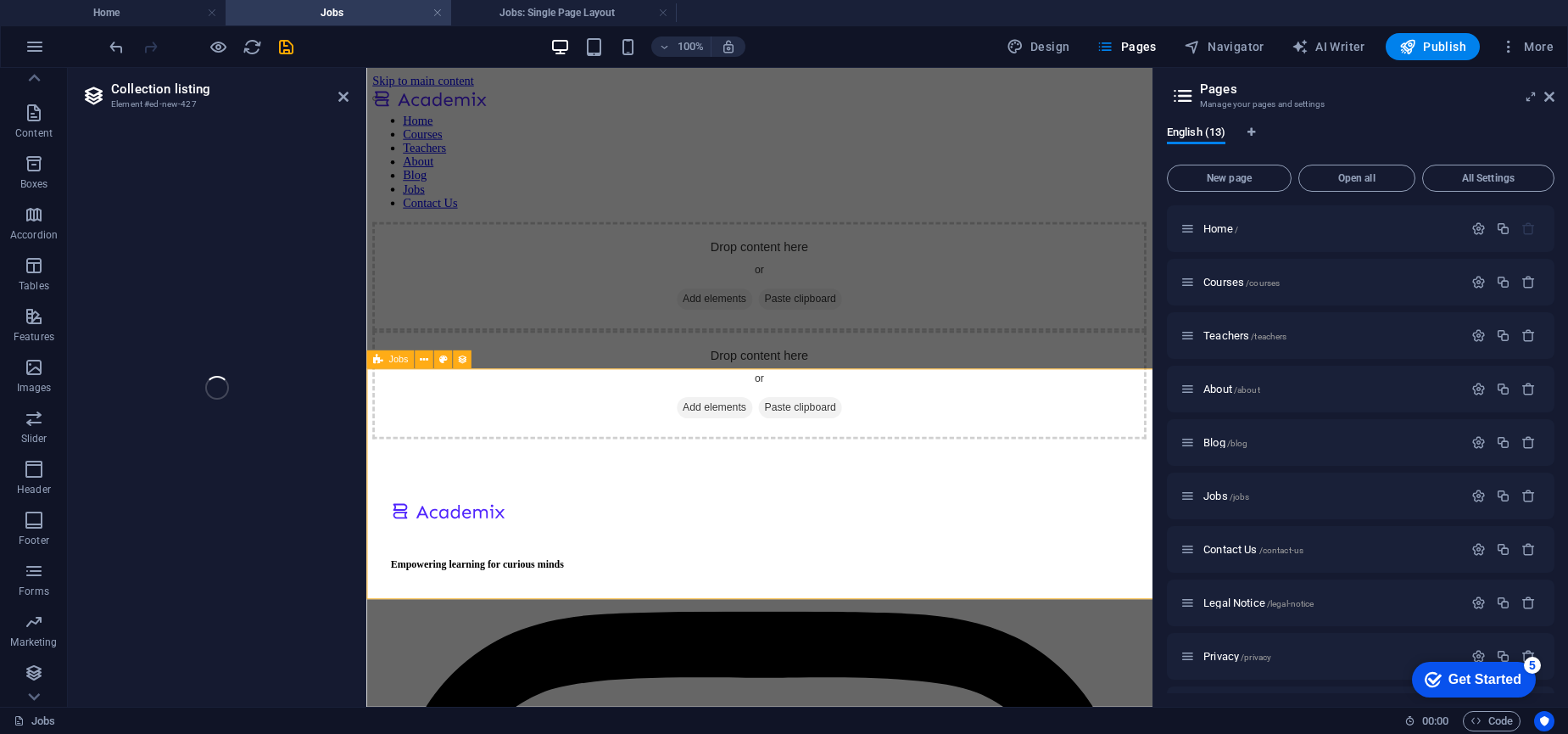
select select "68b6883f946b1e2e1c0cf7b6"
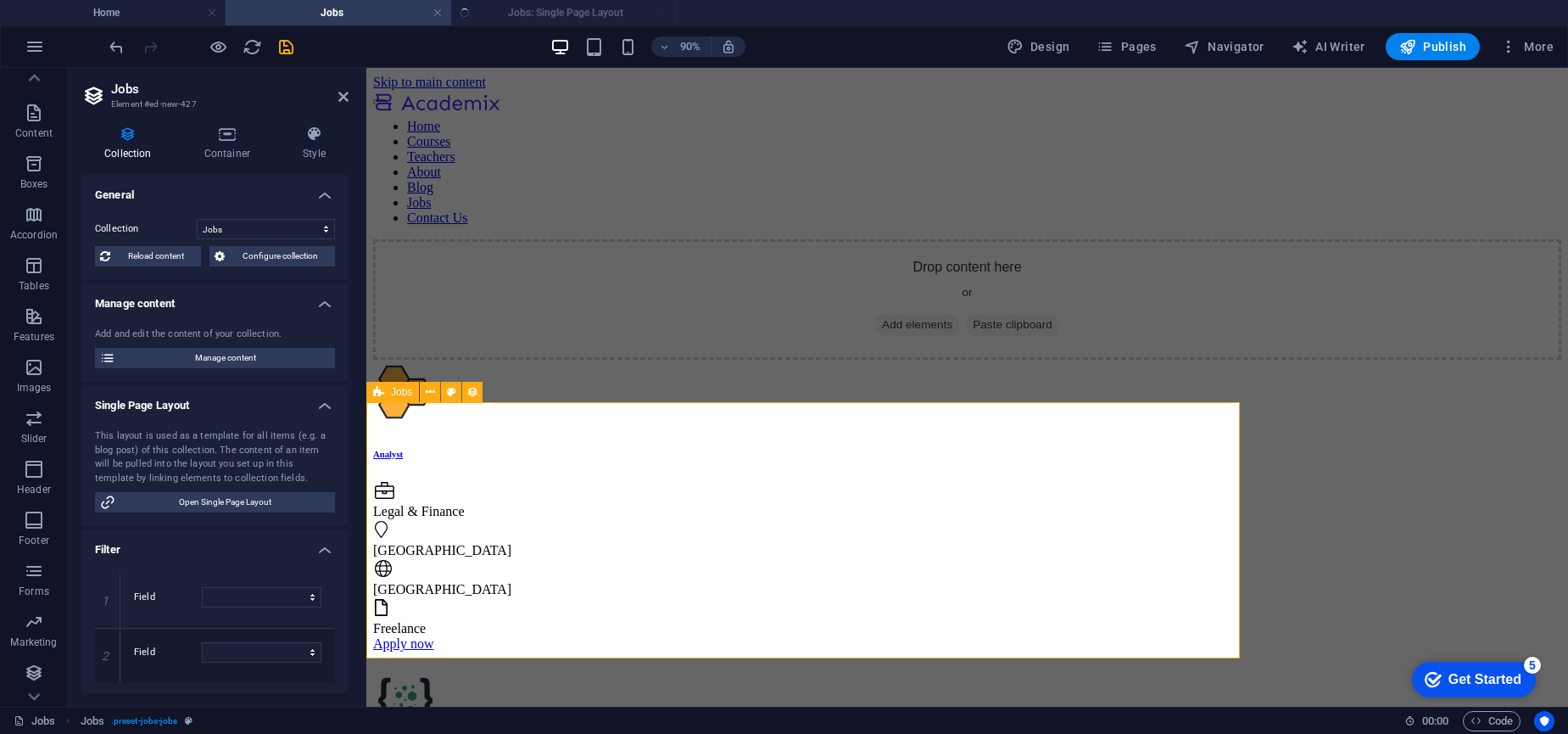
scroll to position [0, 0]
select select "columns.publishing_date_DESC"
select select "columns.status"
select select "Published"
select select "columns.publishing_date"
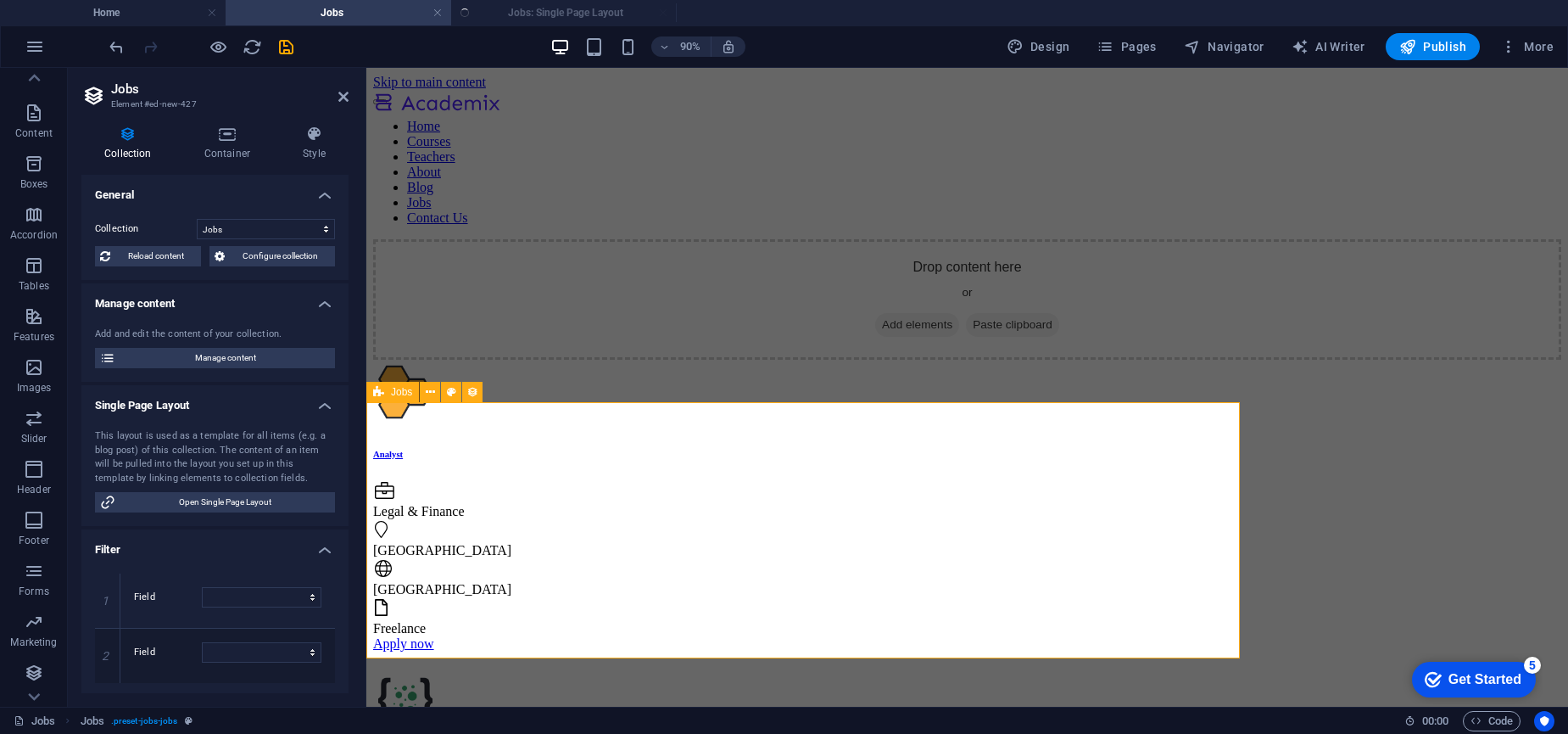
select select "past"
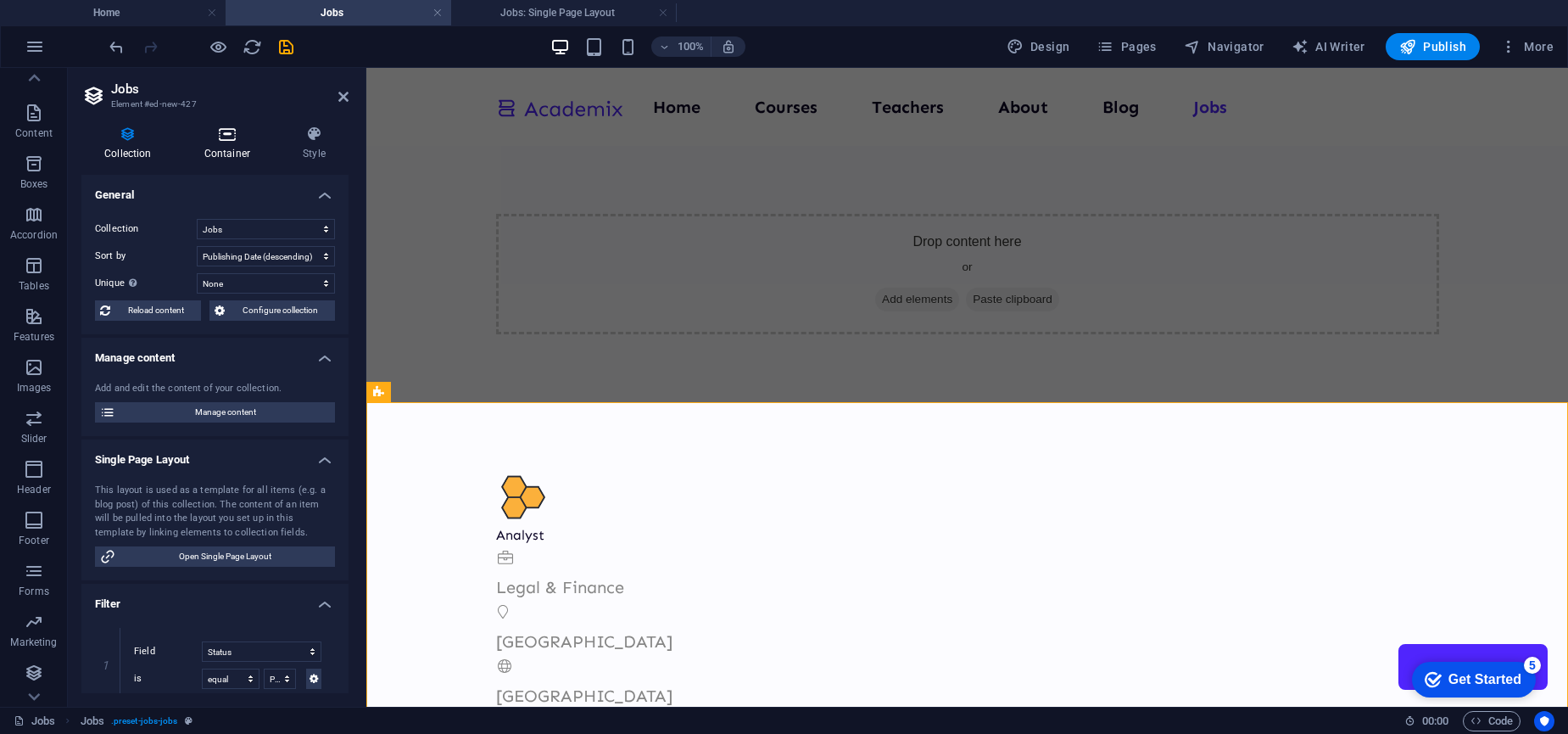
click at [226, 139] on icon at bounding box center [227, 134] width 92 height 17
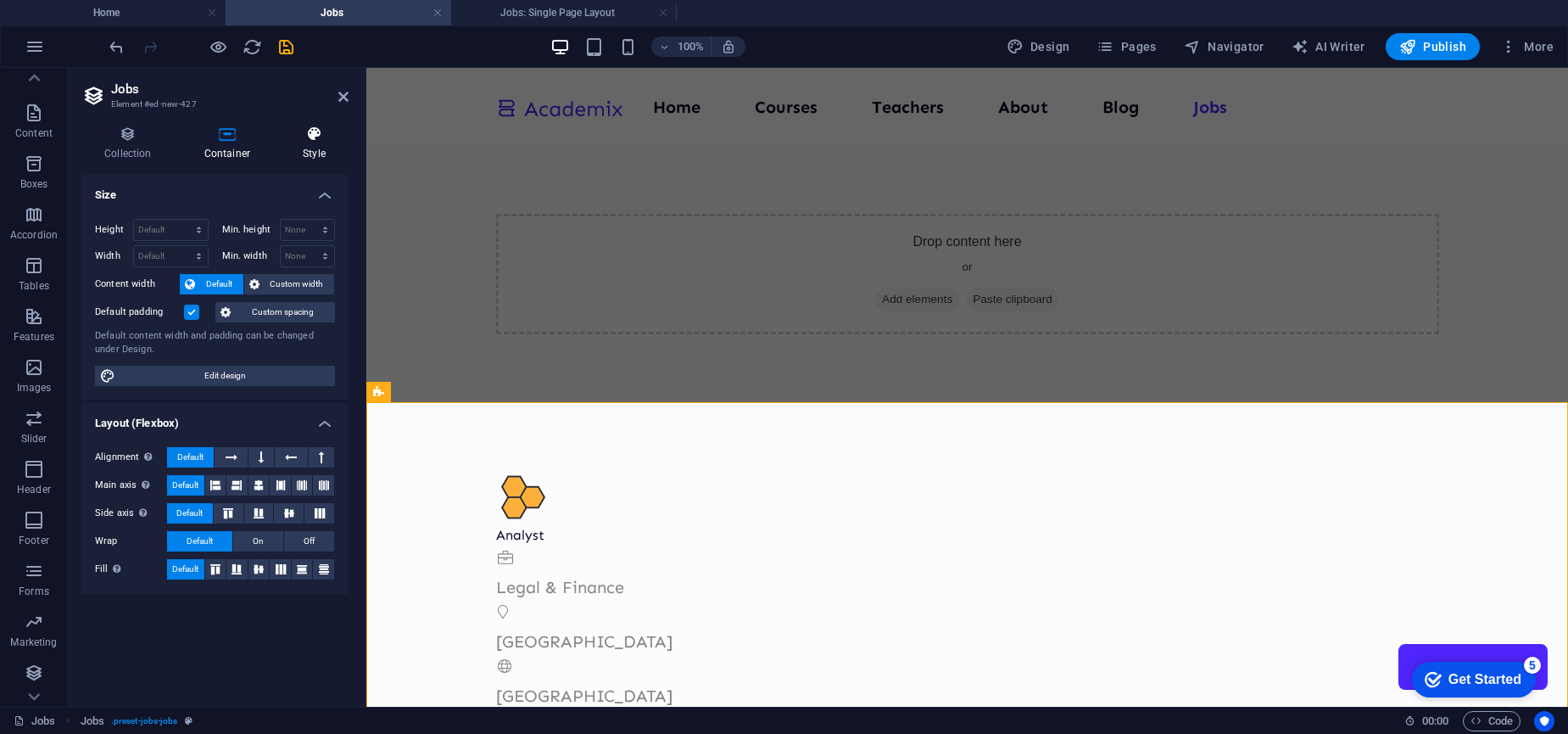
click at [313, 134] on icon at bounding box center [314, 134] width 68 height 17
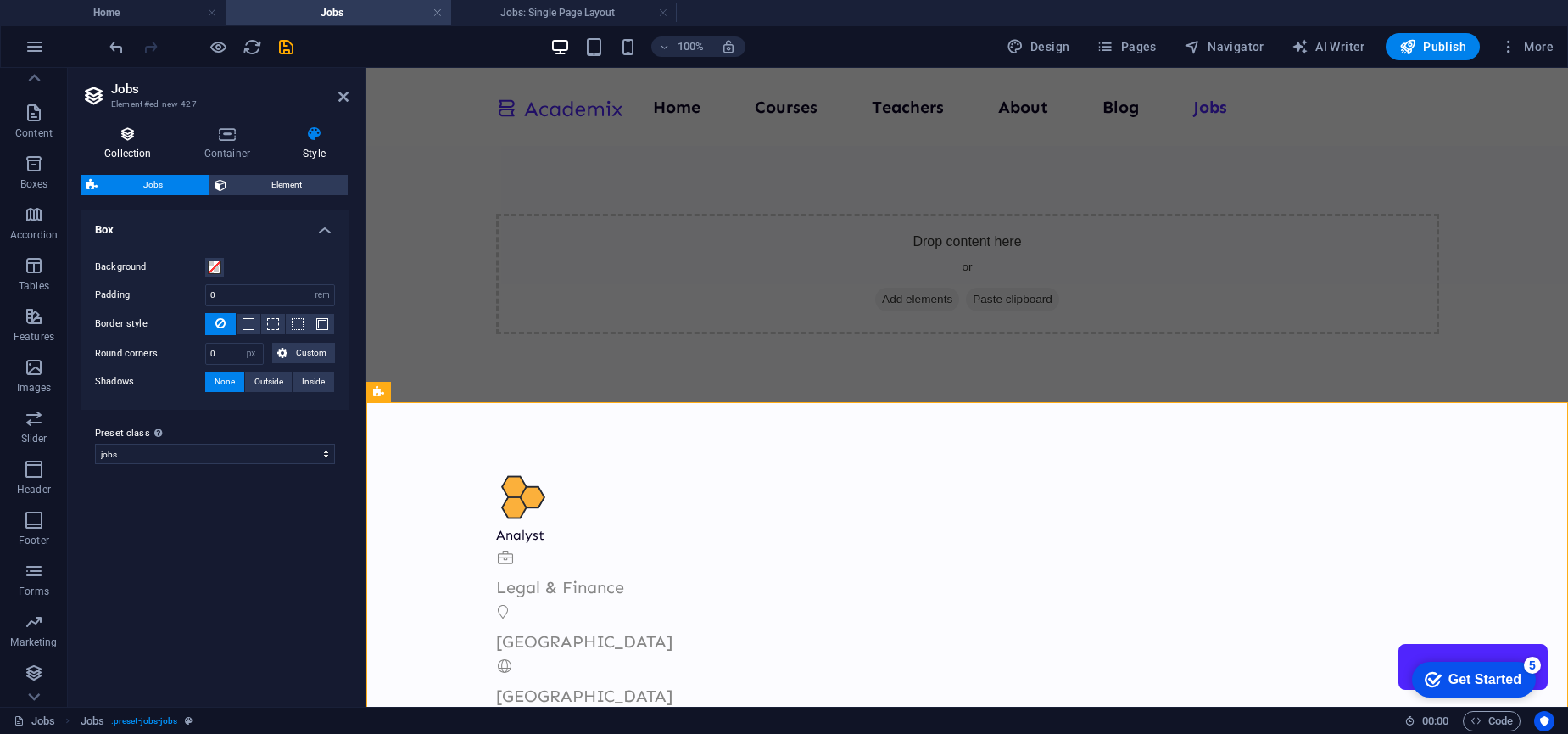
click at [129, 133] on icon at bounding box center [129, 134] width 94 height 17
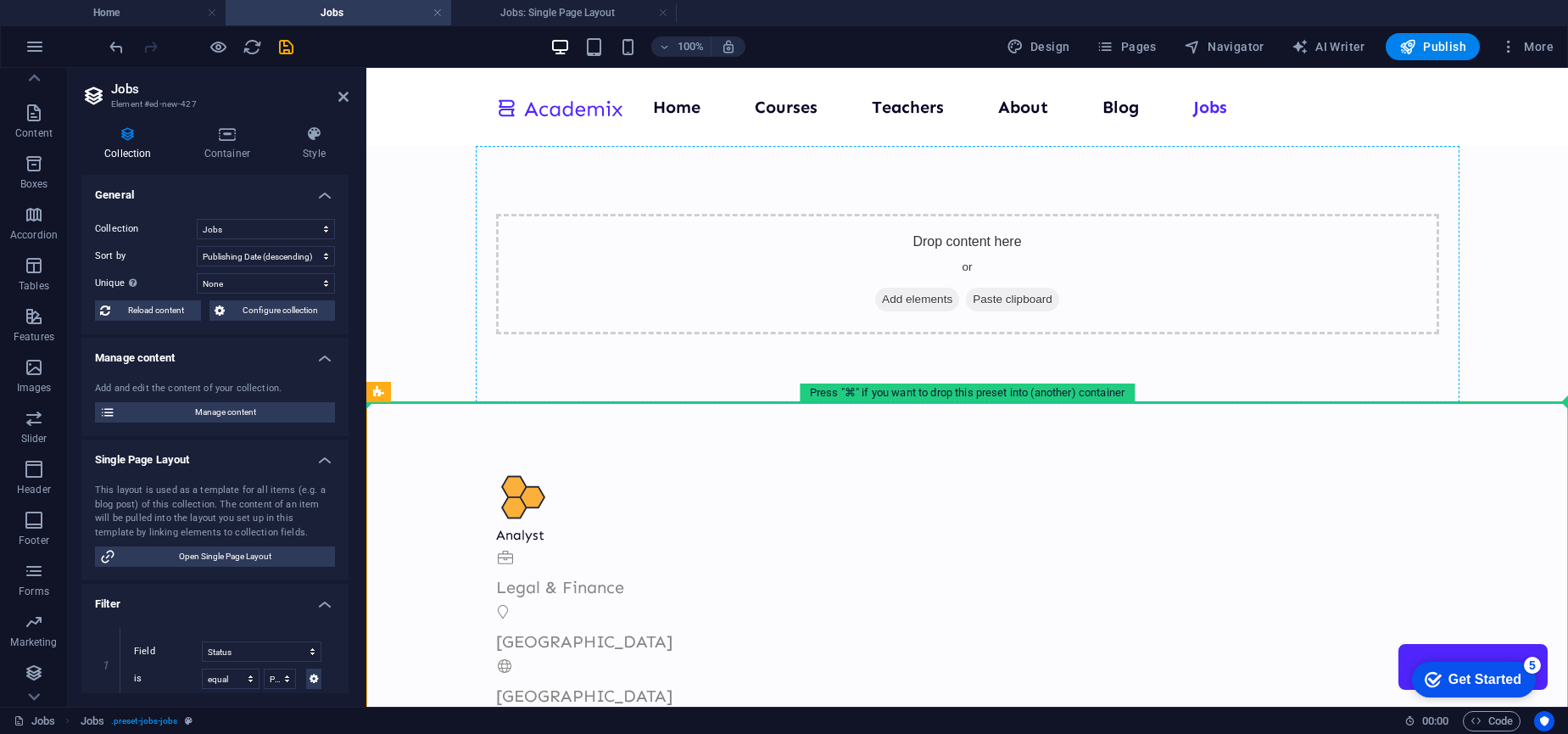
drag, startPoint x: 753, startPoint y: 461, endPoint x: 545, endPoint y: 275, distance: 279.0
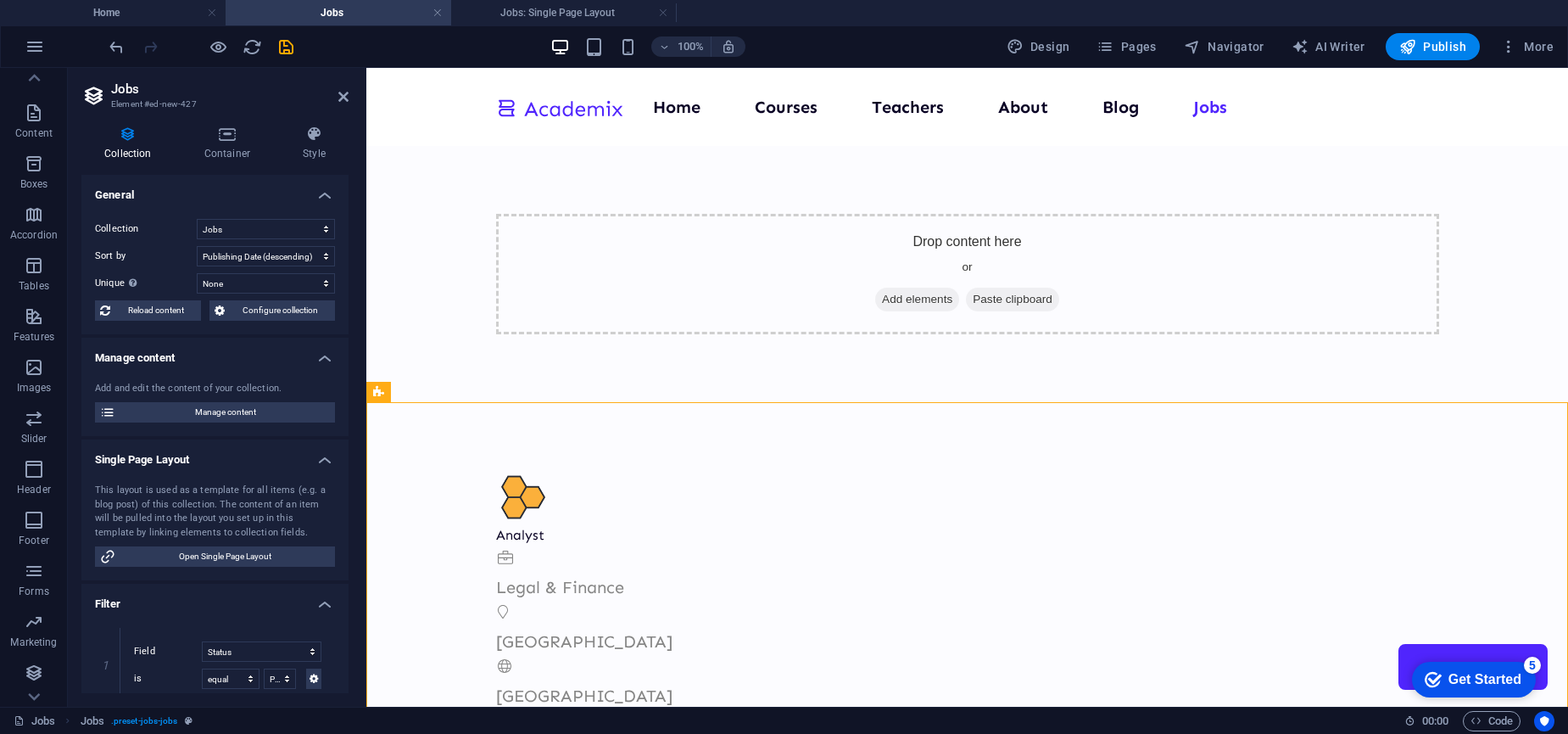
click at [894, 300] on span "Add elements" at bounding box center [916, 300] width 84 height 23
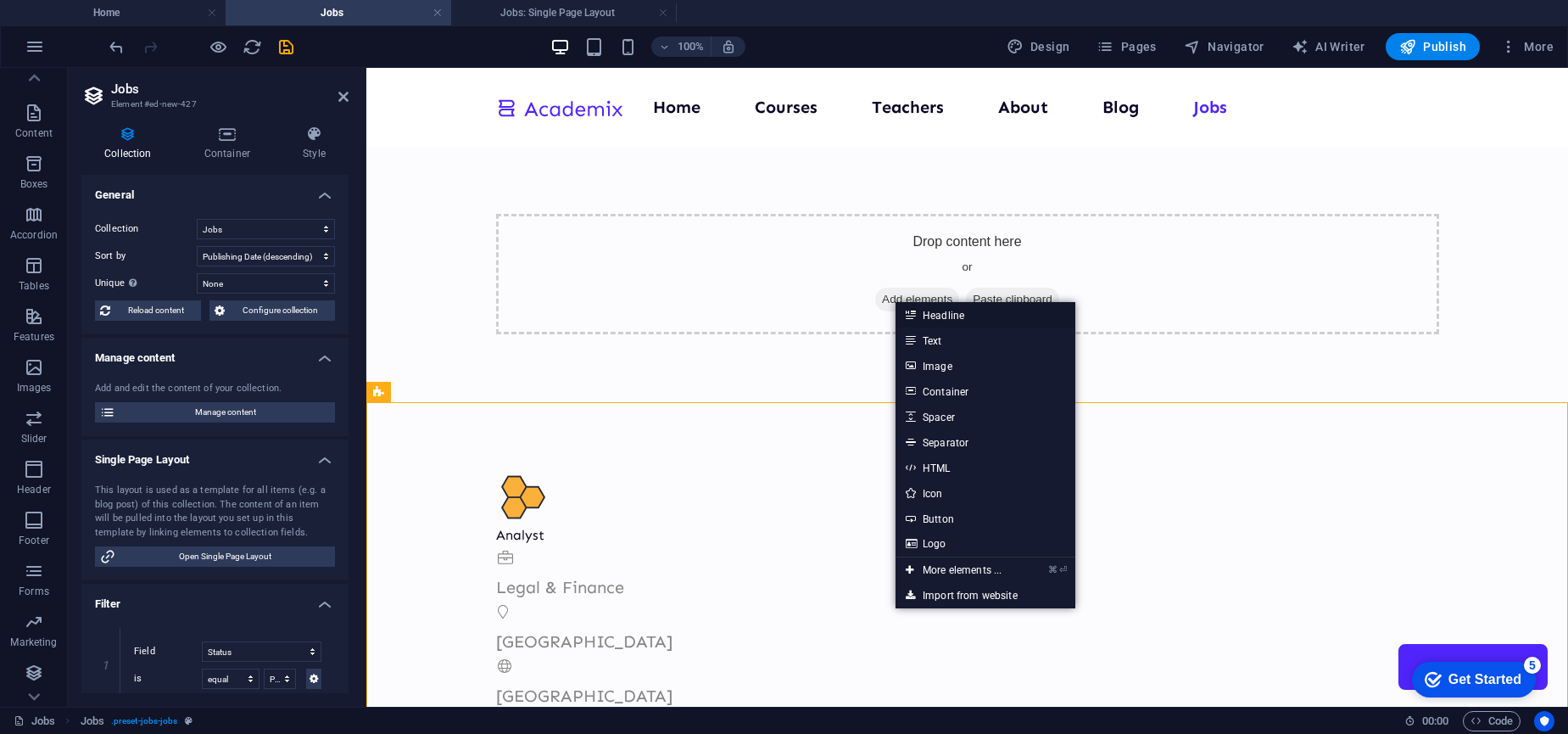
click at [941, 313] on link "Headline" at bounding box center [985, 315] width 180 height 25
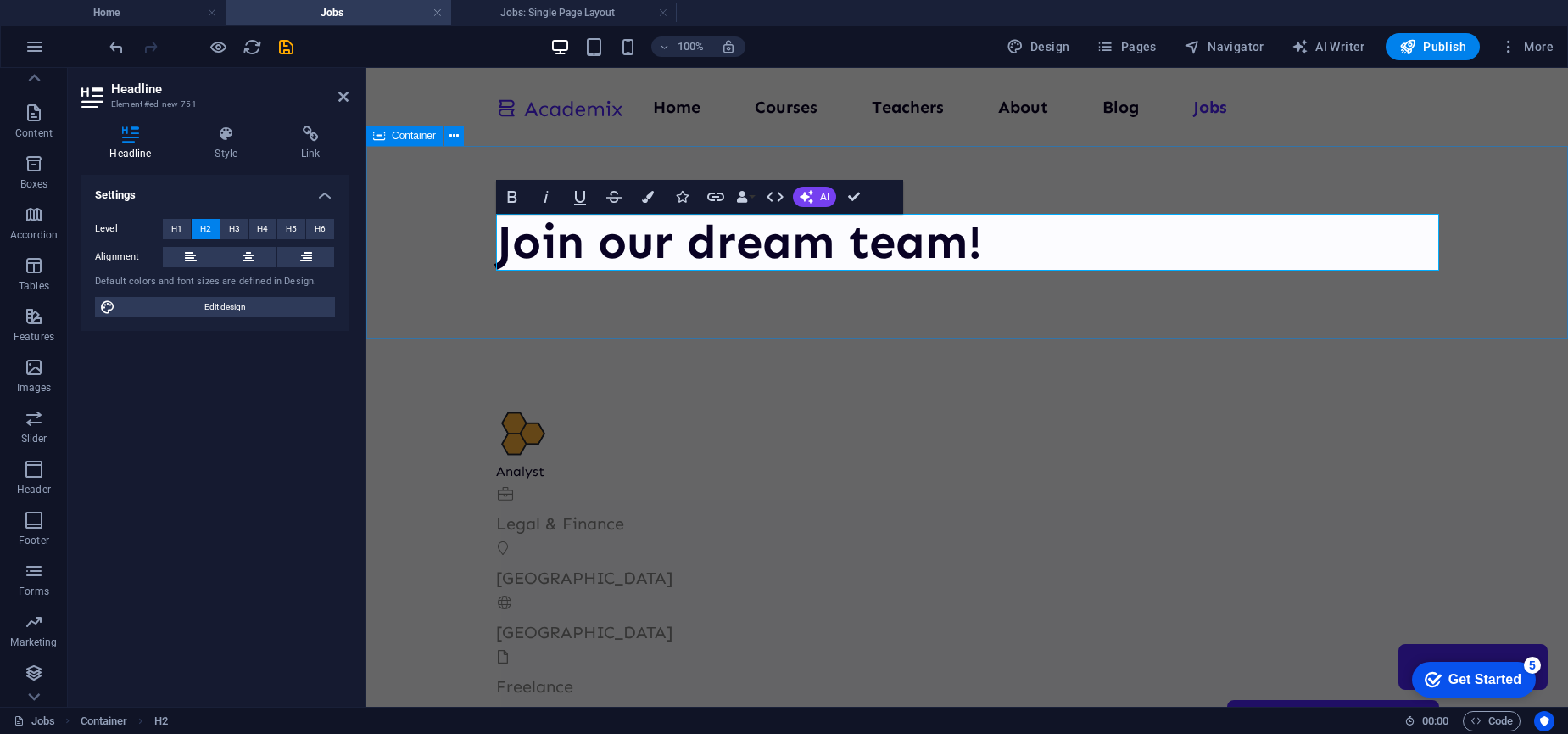
click at [711, 298] on div "​Join our dream team!" at bounding box center [967, 242] width 1201 height 192
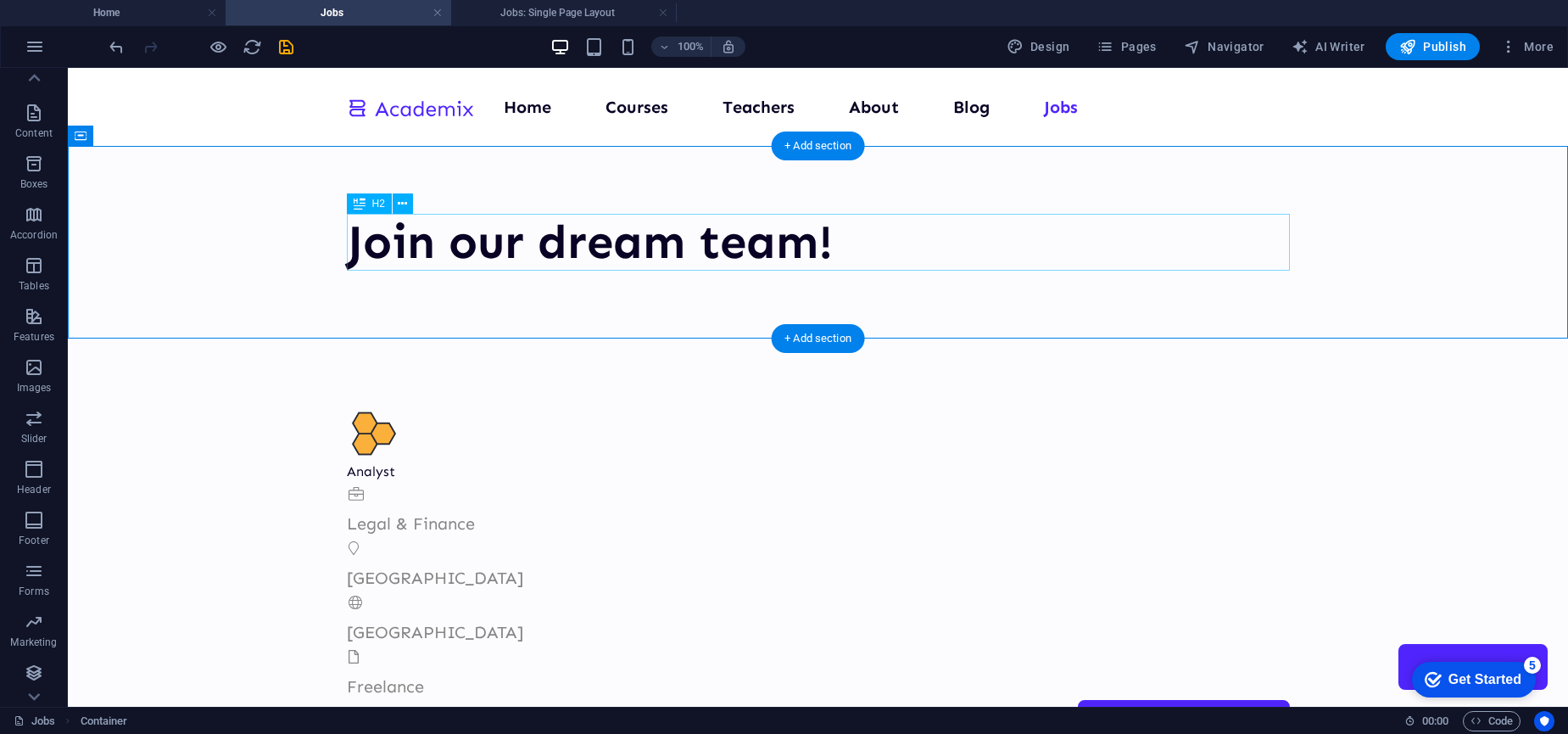
click at [888, 241] on div "Join our dream team!" at bounding box center [818, 242] width 943 height 57
click at [405, 202] on icon at bounding box center [402, 204] width 9 height 18
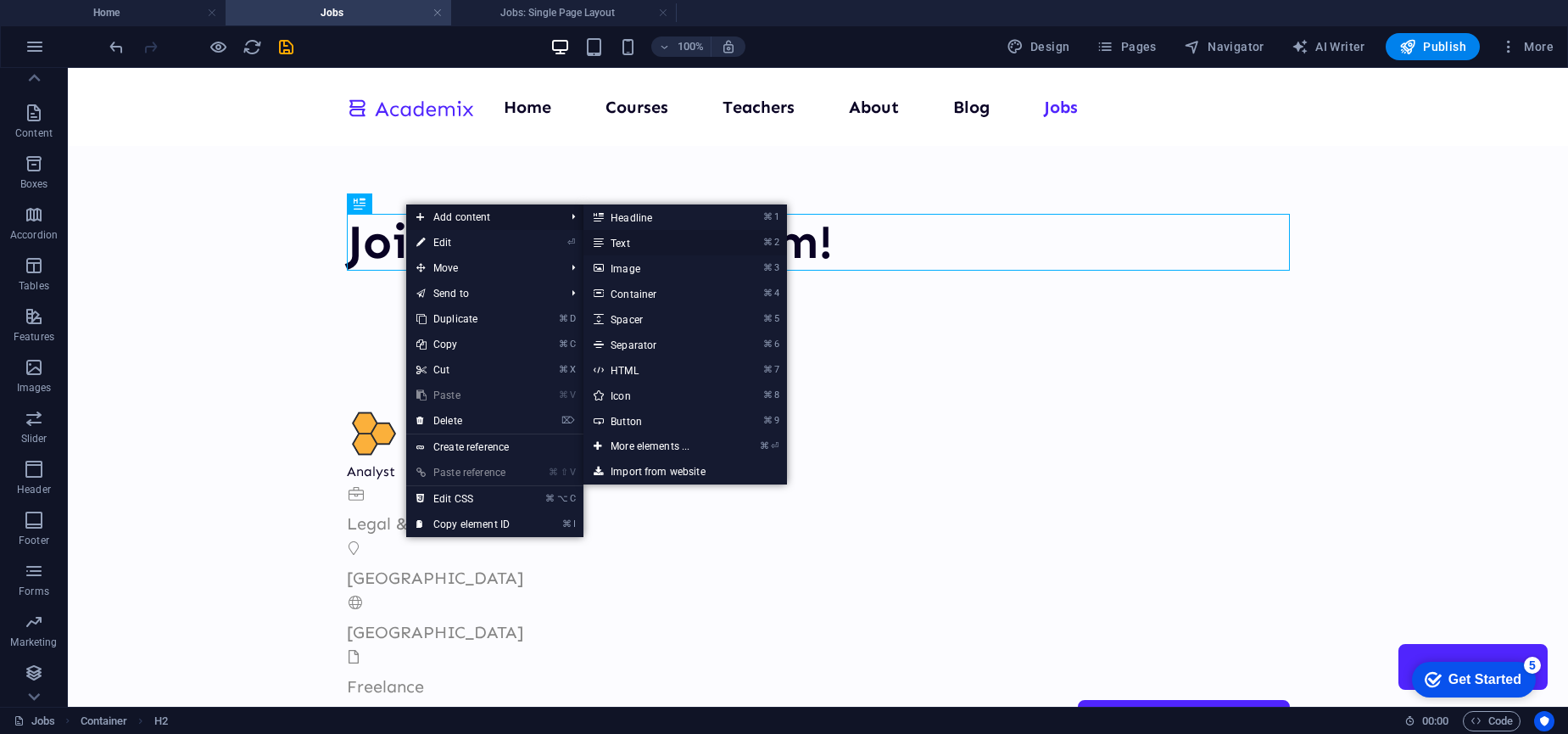
click at [632, 245] on link "⌘ 2 Text" at bounding box center [654, 243] width 140 height 25
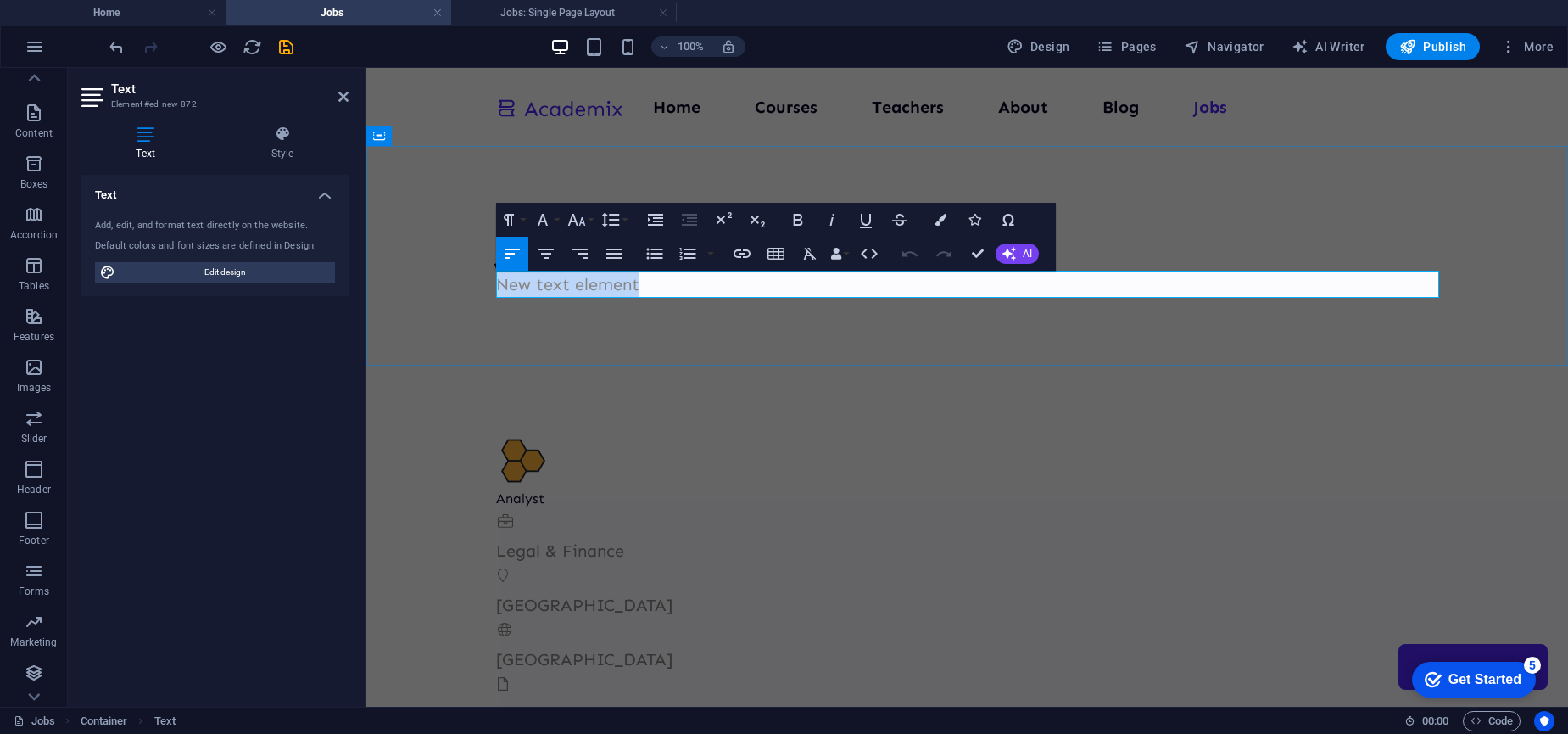
click at [539, 276] on p "New text element" at bounding box center [967, 284] width 943 height 27
drag, startPoint x: 650, startPoint y: 282, endPoint x: 418, endPoint y: 285, distance: 232.0
click at [418, 284] on div "Join our dream team! New text element" at bounding box center [967, 255] width 1201 height 219
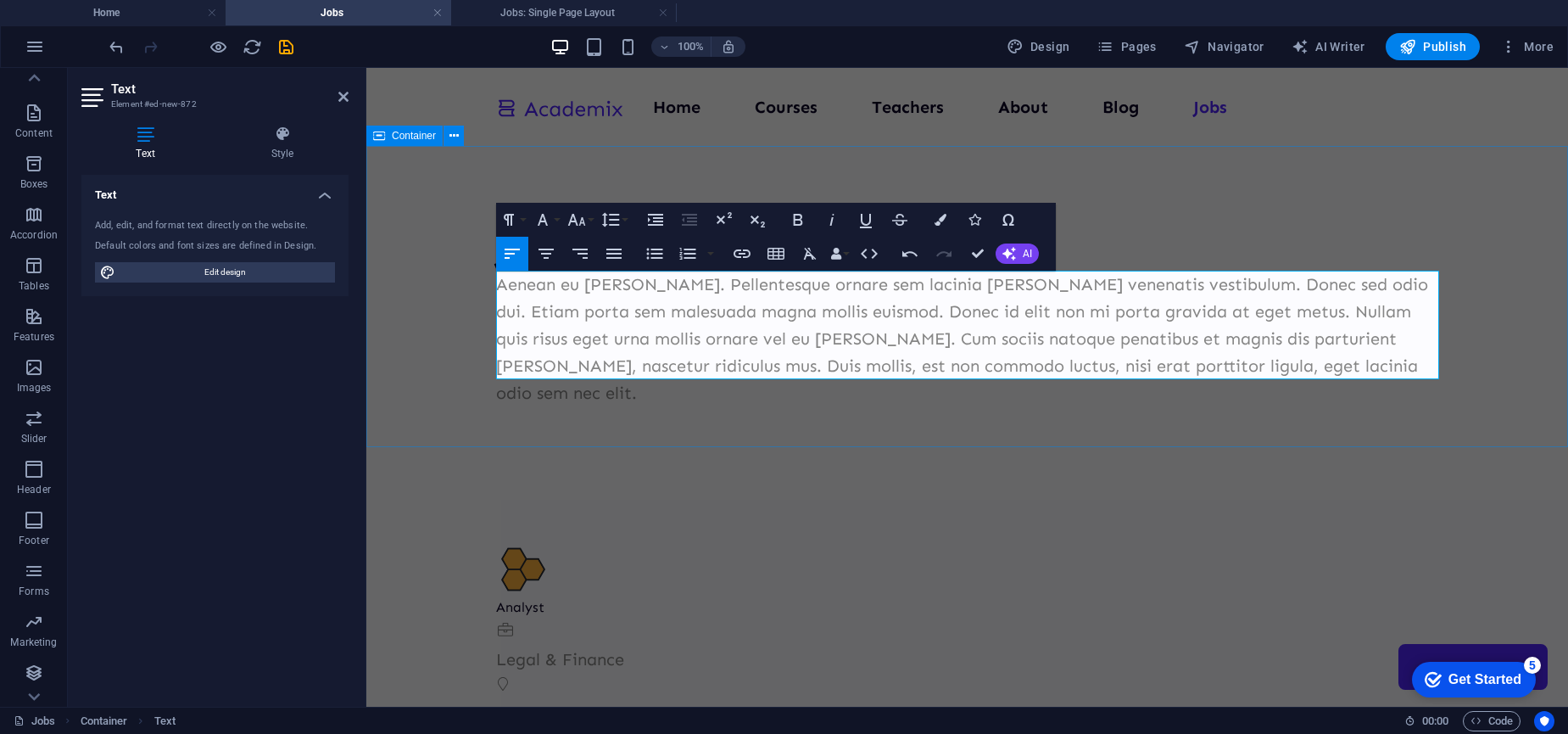
scroll to position [8007, 4]
click at [885, 425] on div "Join our dream team! Aenean eu leo quam. Pellentesque ornare sem lacinia quam v…" at bounding box center [967, 309] width 1201 height 328
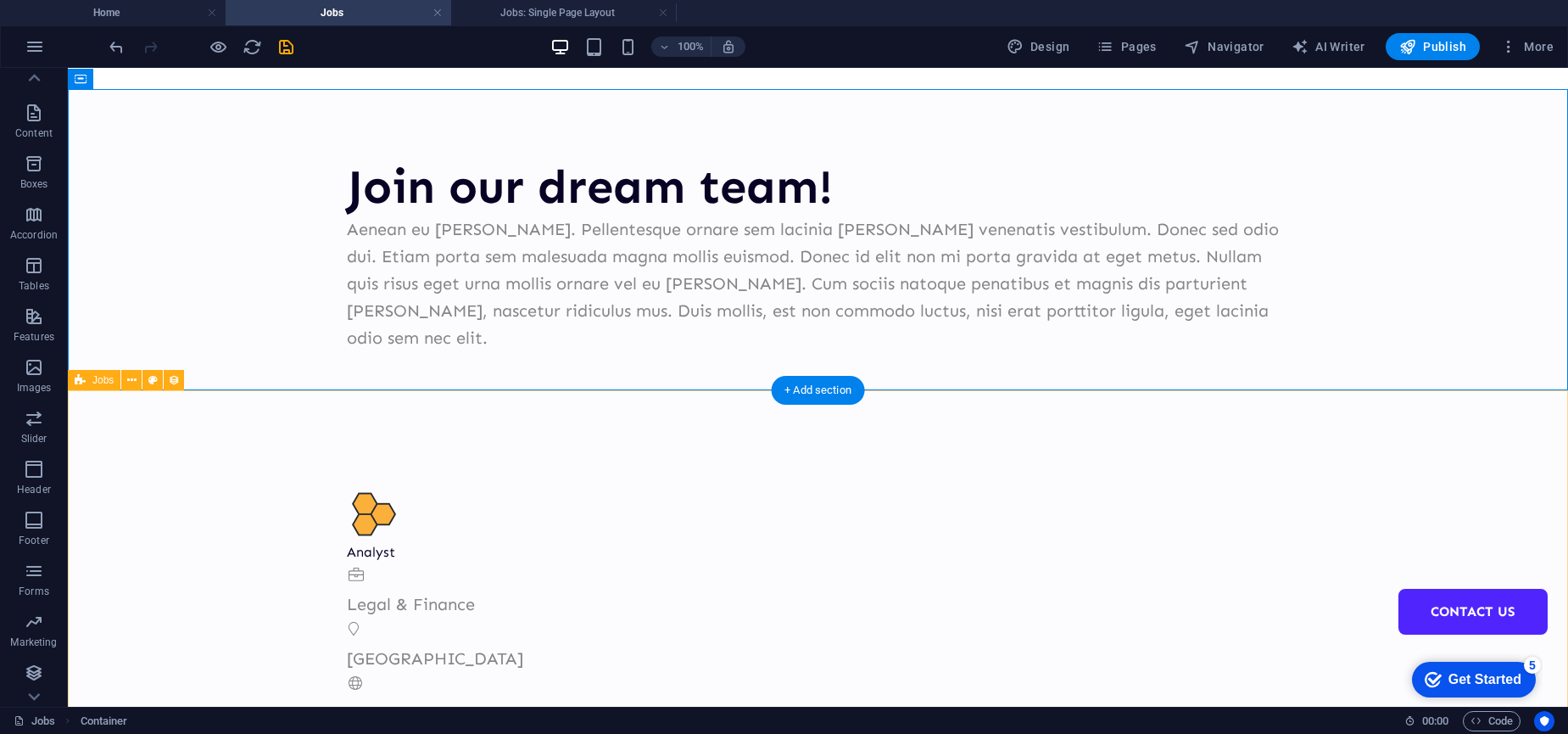
scroll to position [57, 0]
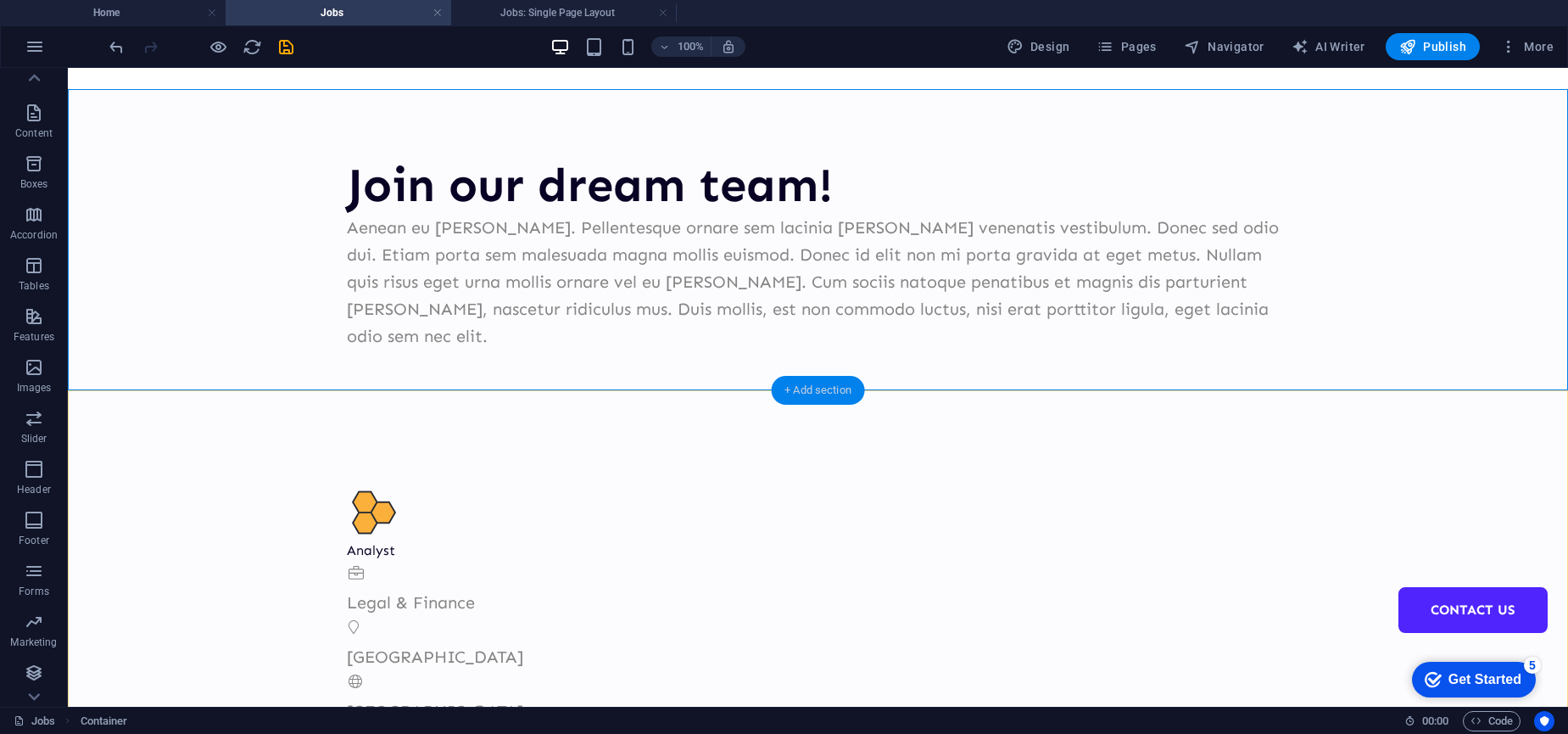
click at [835, 384] on div "+ Add section" at bounding box center [817, 390] width 94 height 29
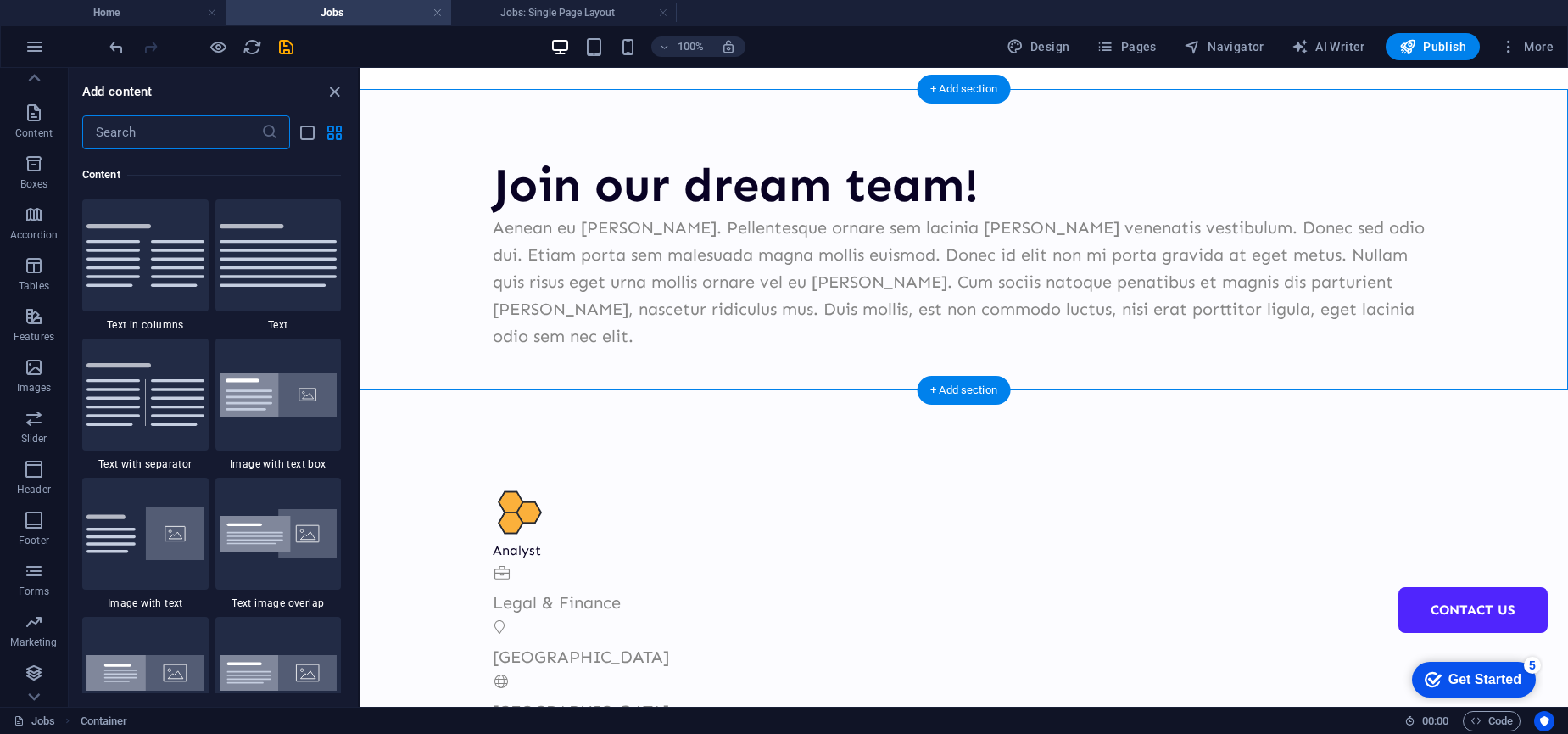
scroll to position [2968, 0]
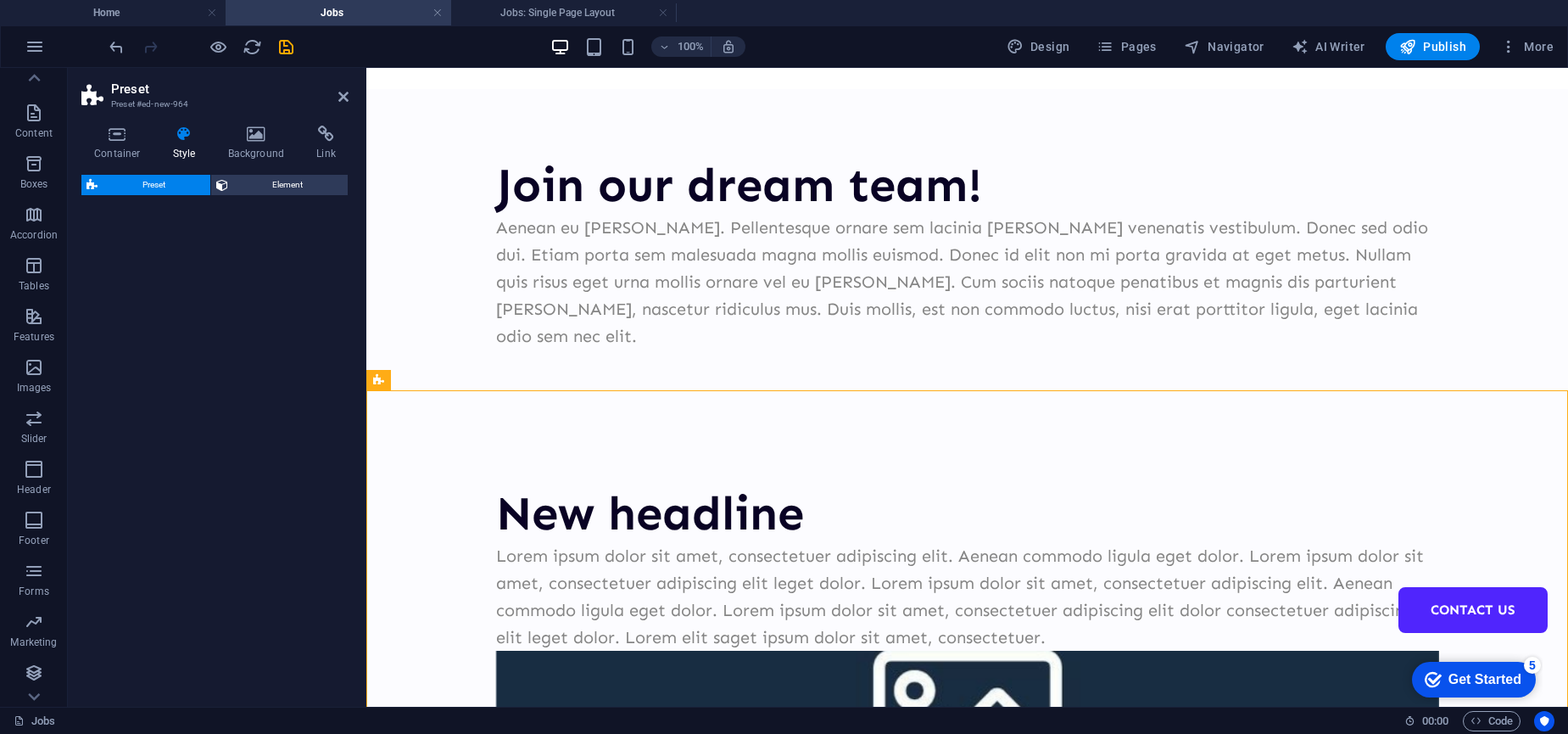
select select "rem"
select select "px"
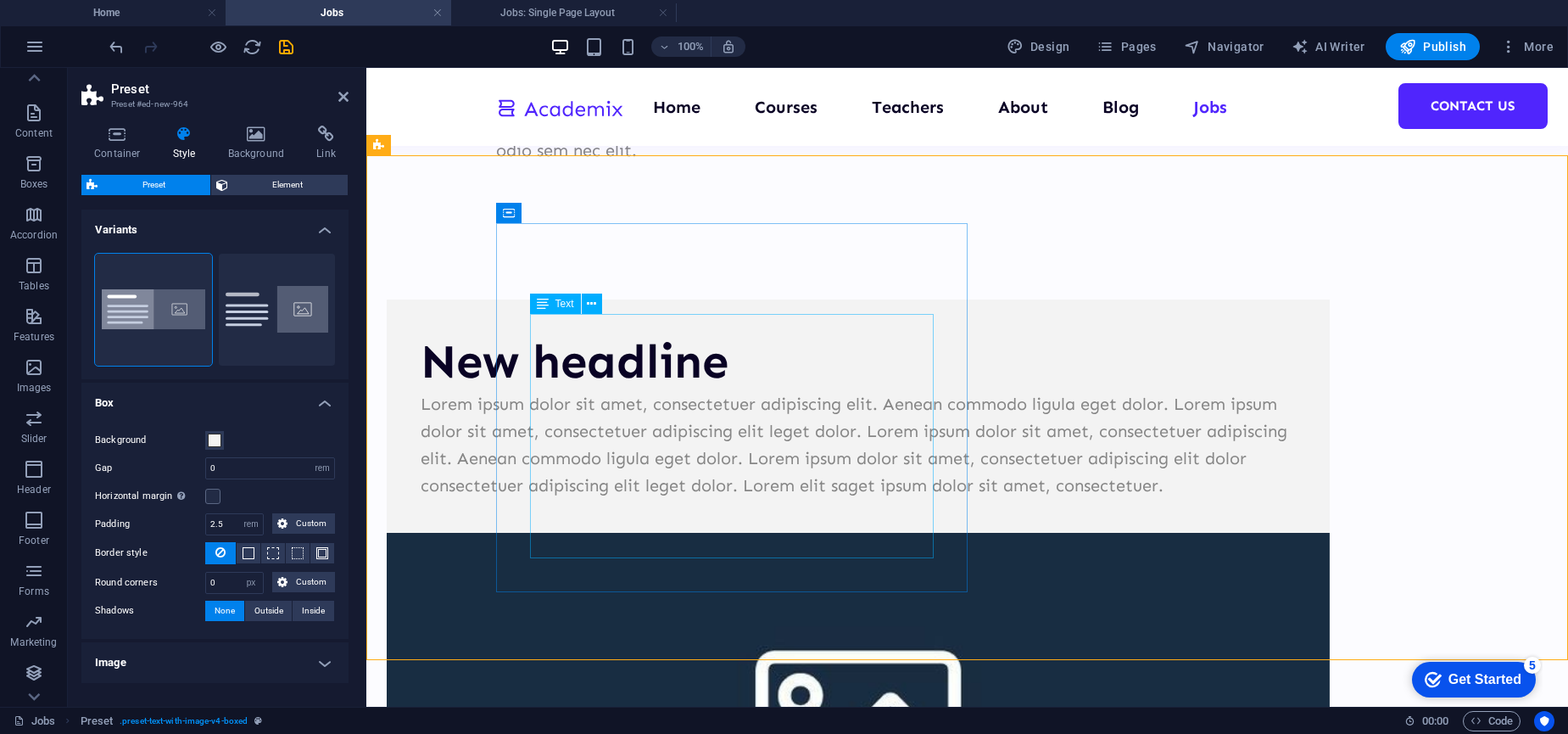
scroll to position [228, 0]
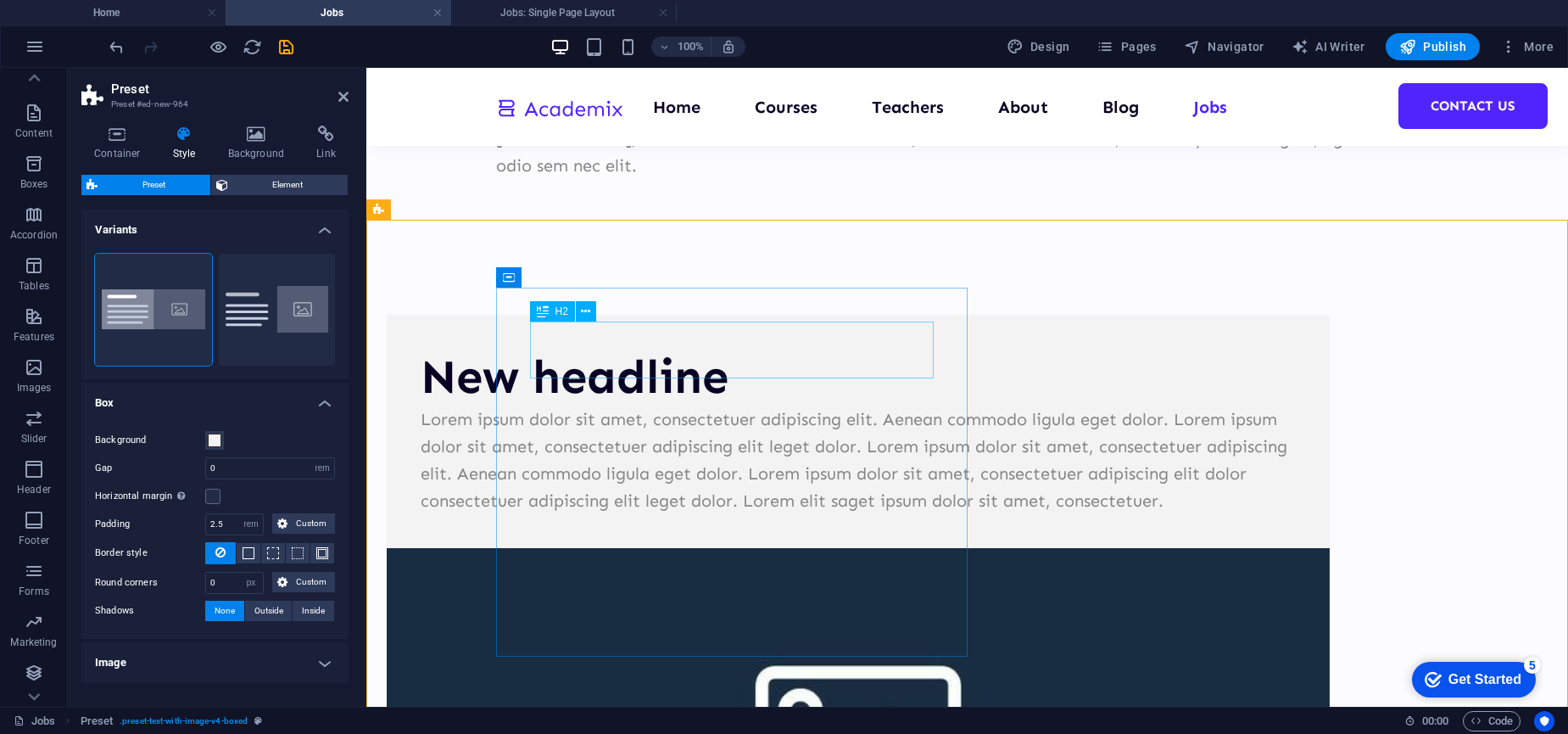
click at [645, 351] on div "New headline" at bounding box center [858, 377] width 875 height 57
click at [837, 349] on div "New headline" at bounding box center [858, 377] width 875 height 57
click at [761, 349] on div "New headline" at bounding box center [858, 377] width 875 height 57
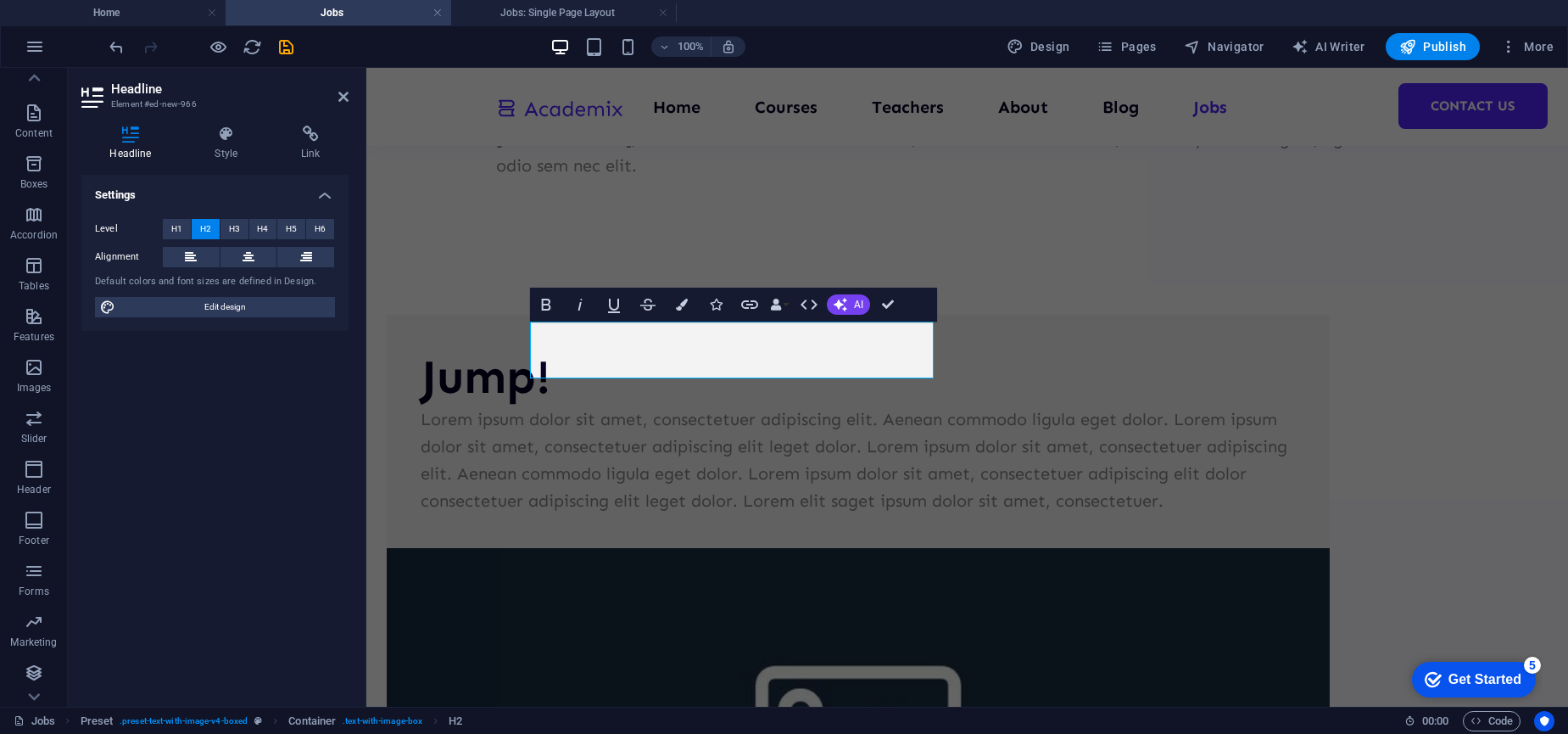
click at [1127, 548] on figure at bounding box center [858, 732] width 943 height 370
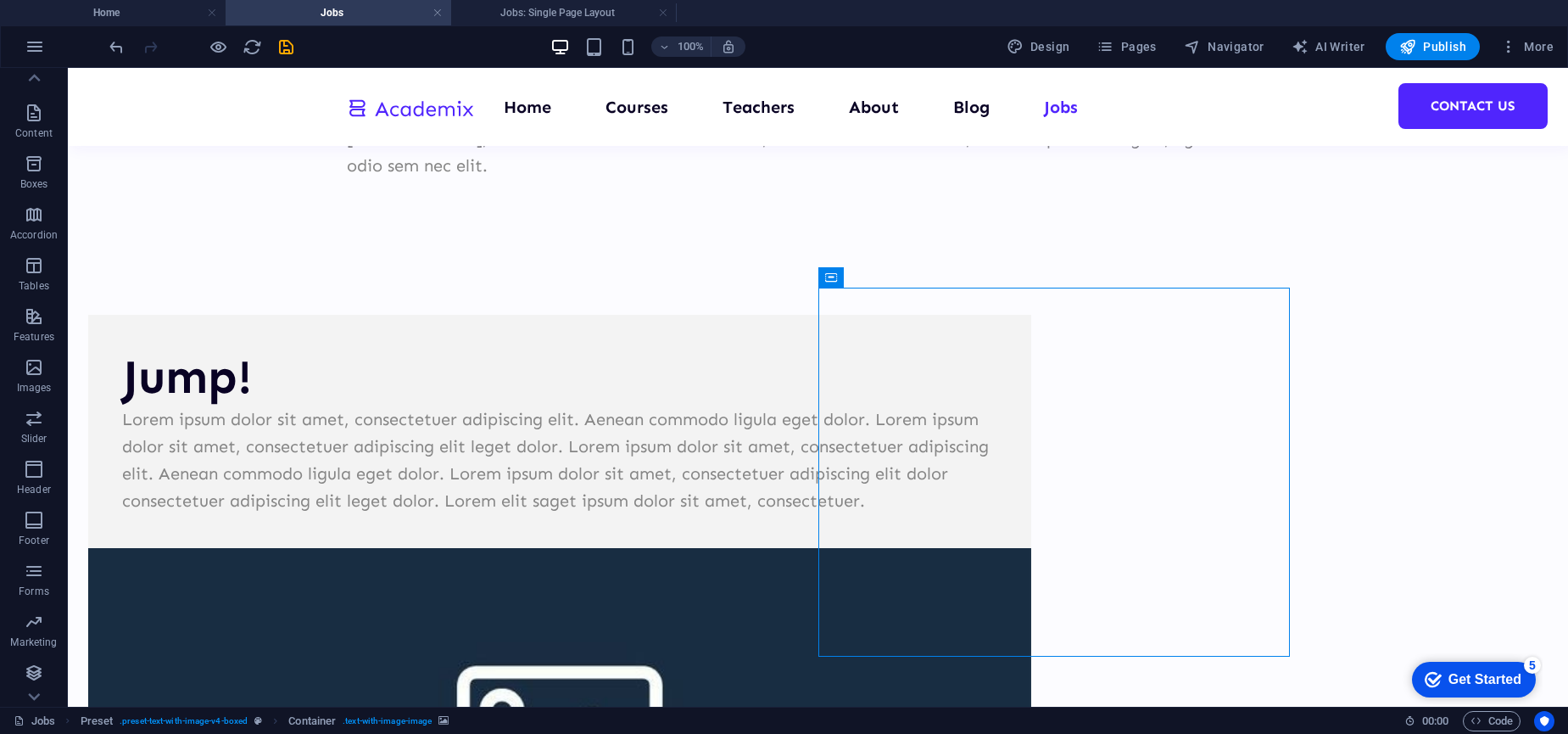
click at [1031, 548] on figure at bounding box center [559, 732] width 943 height 370
click at [952, 548] on figure at bounding box center [559, 732] width 943 height 370
click at [926, 277] on icon at bounding box center [927, 278] width 13 height 18
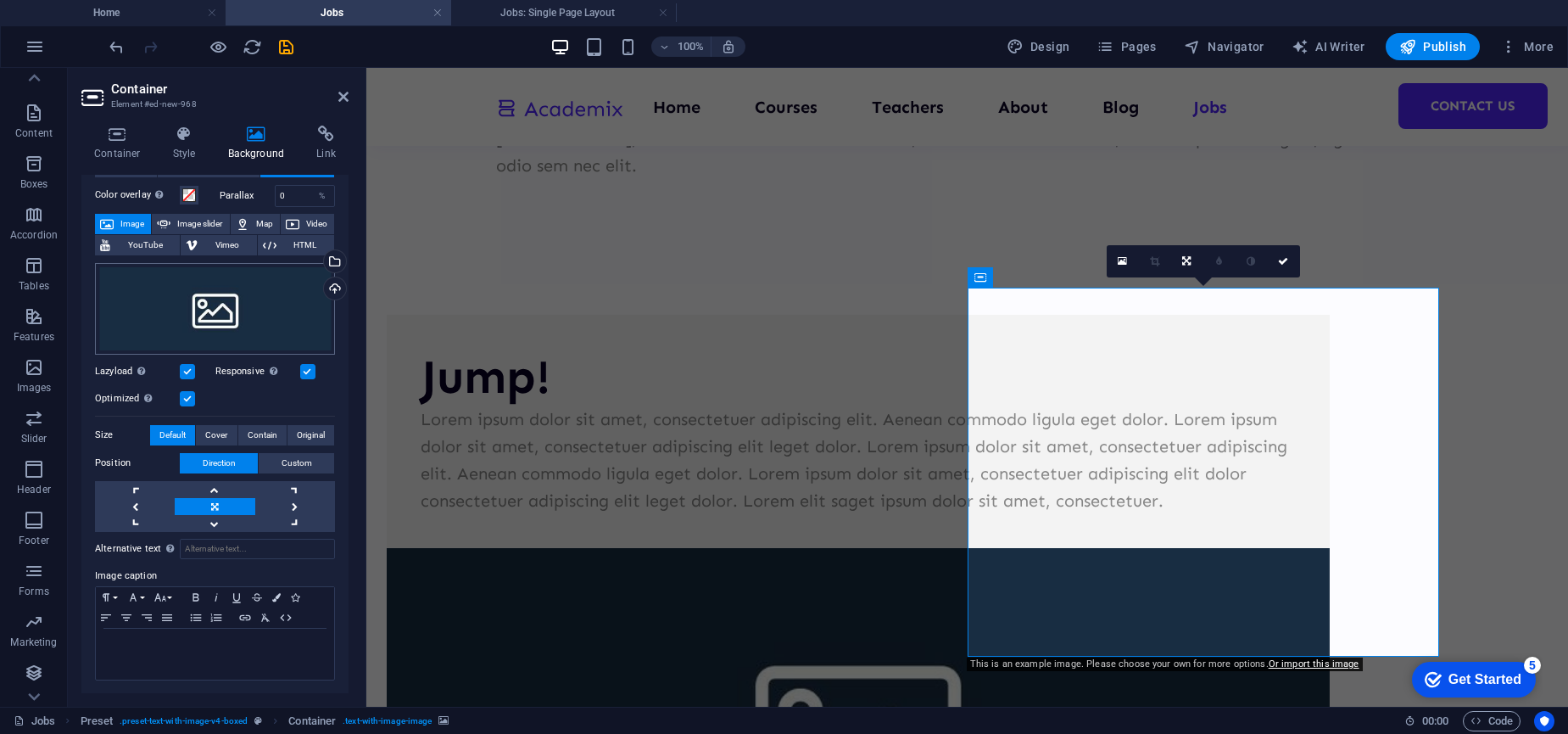
scroll to position [0, 0]
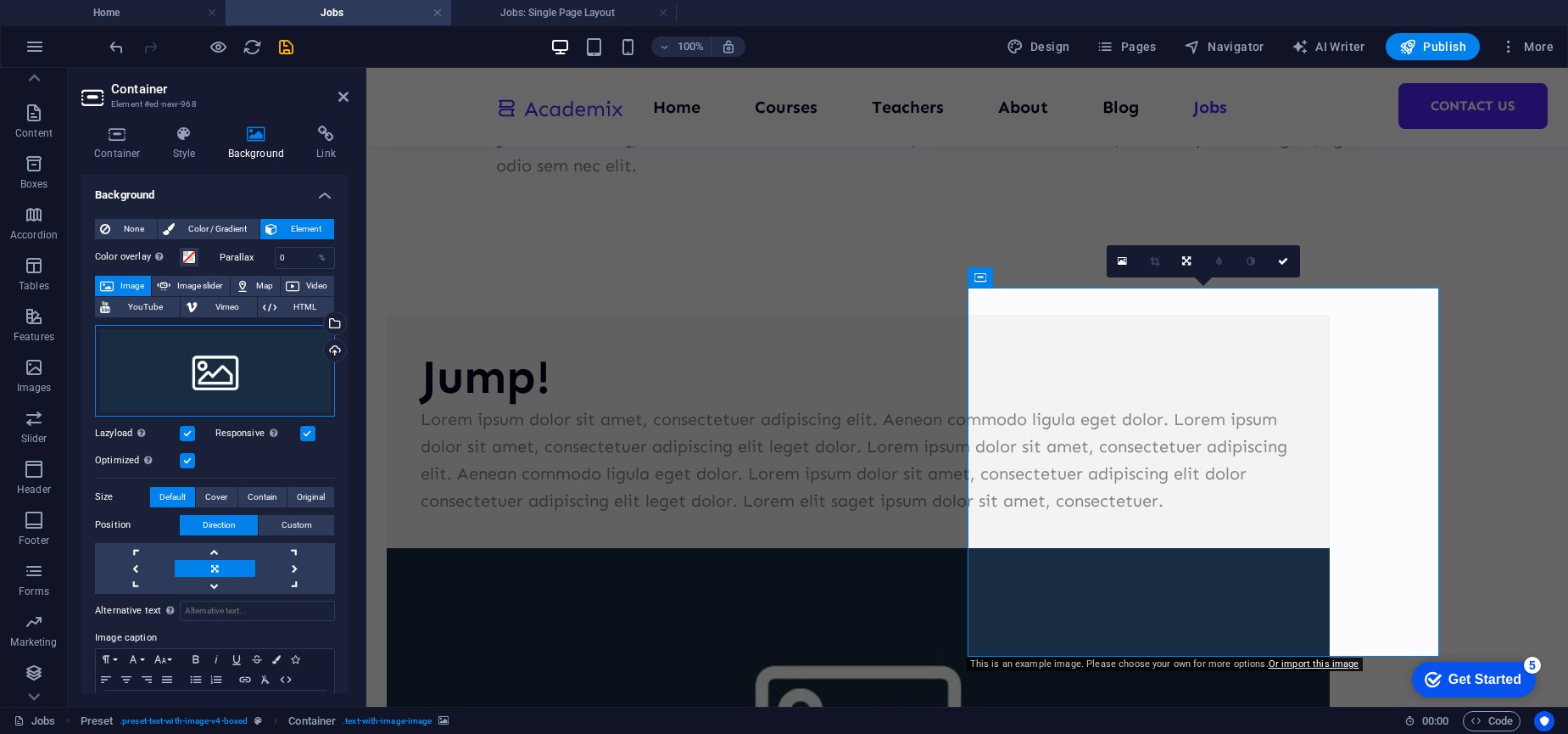
click at [184, 342] on div "Drag files here, click to choose files or select files from Files or our free s…" at bounding box center [215, 371] width 240 height 92
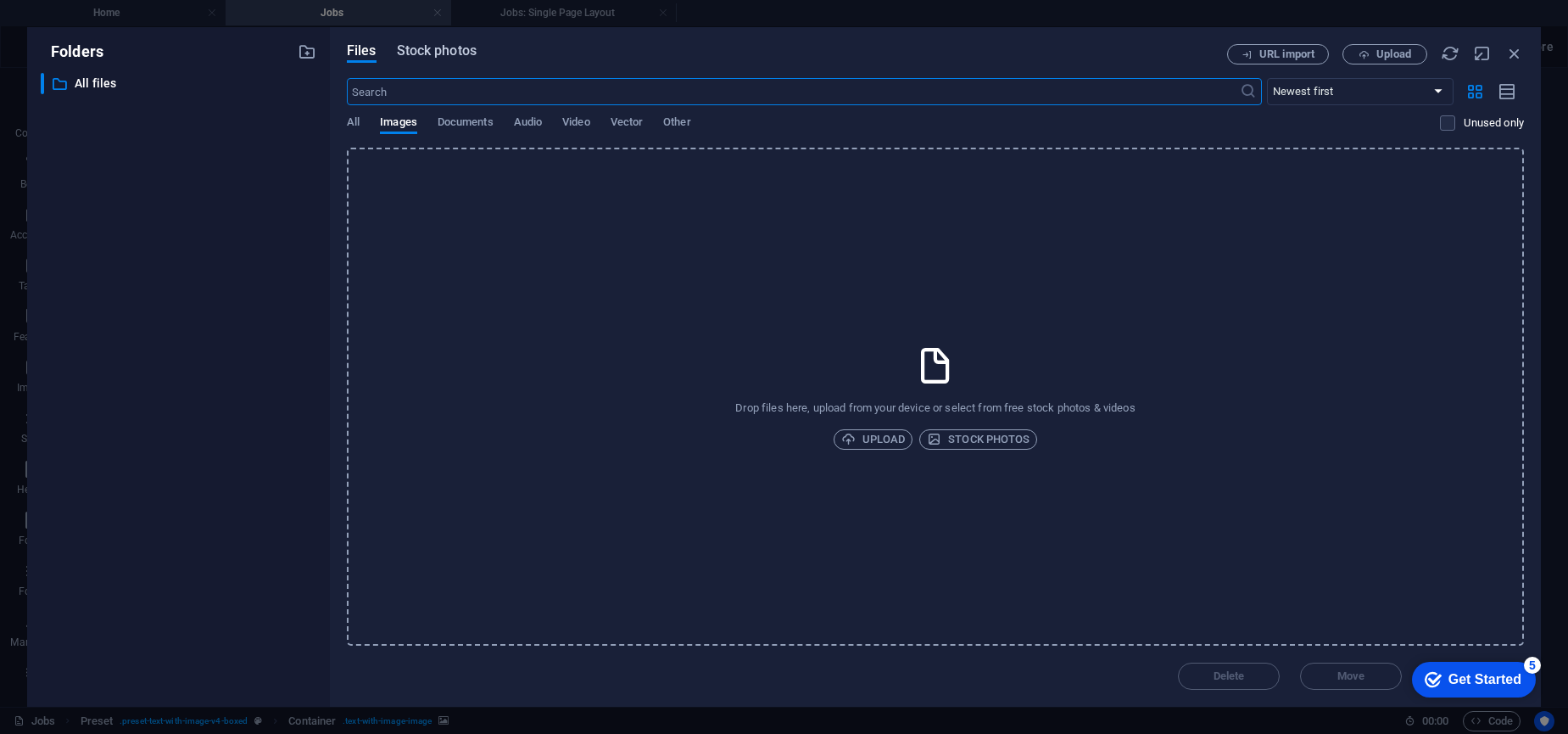
click at [440, 49] on span "Stock photos" at bounding box center [436, 50] width 80 height 21
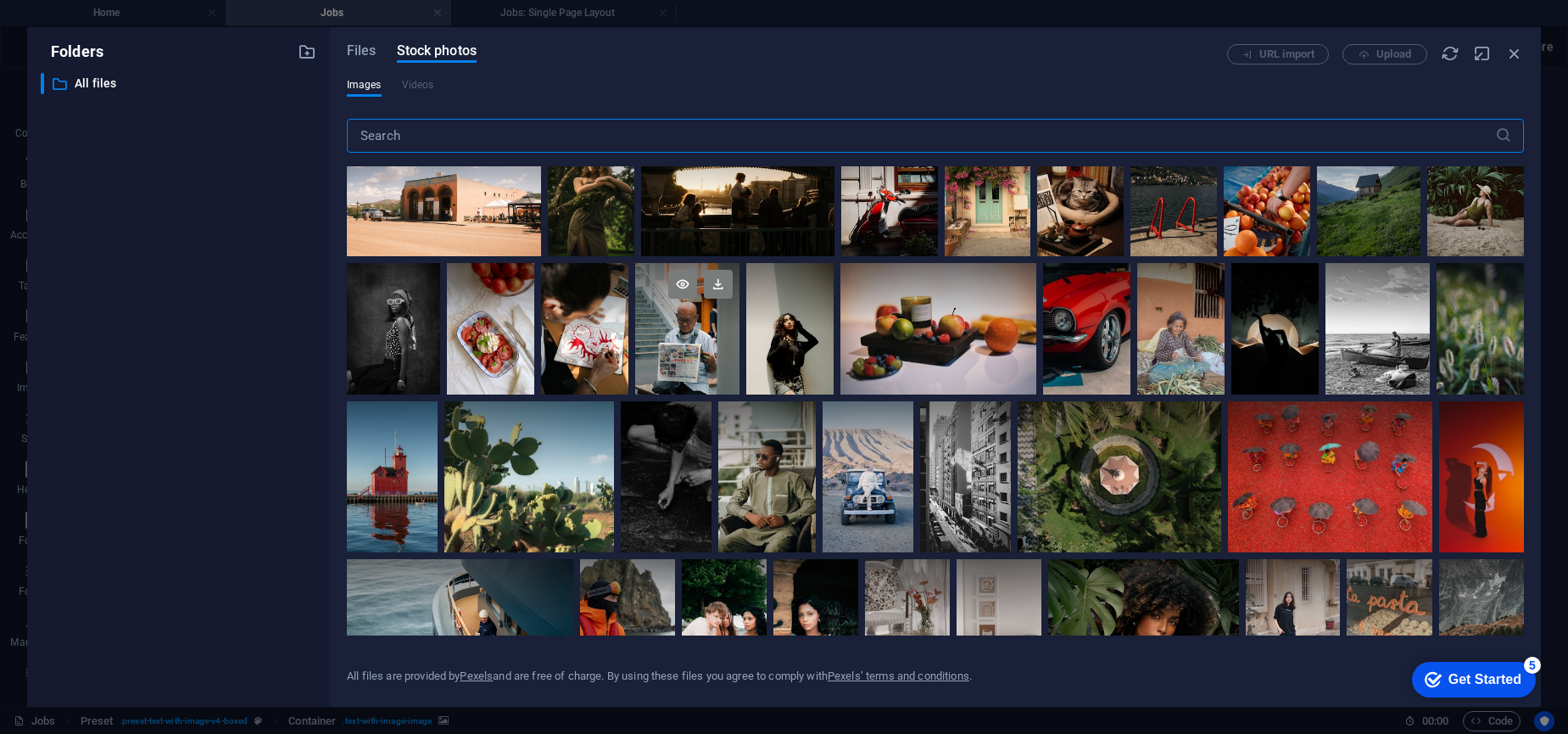
scroll to position [323, 0]
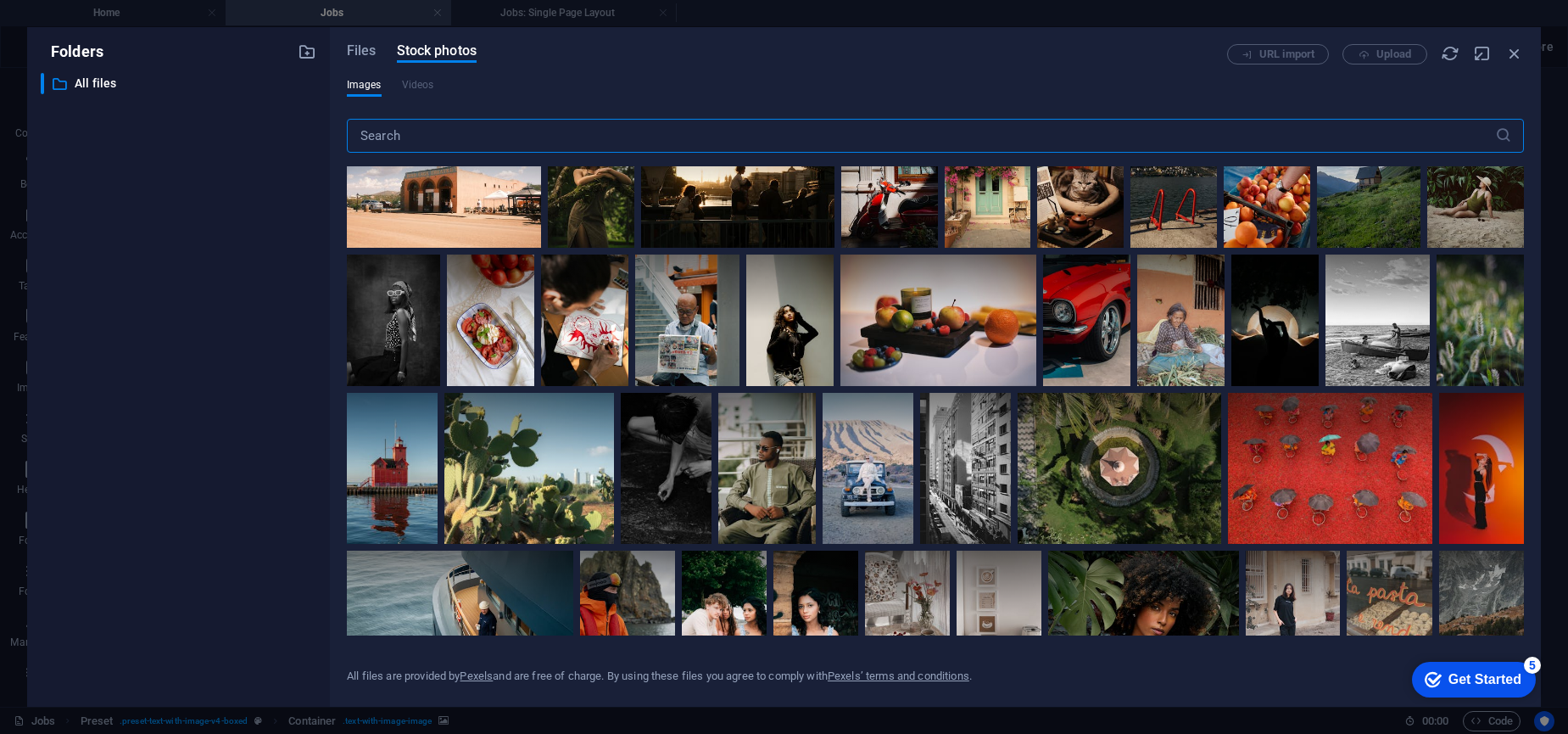
click at [394, 130] on input "text" at bounding box center [921, 136] width 1148 height 34
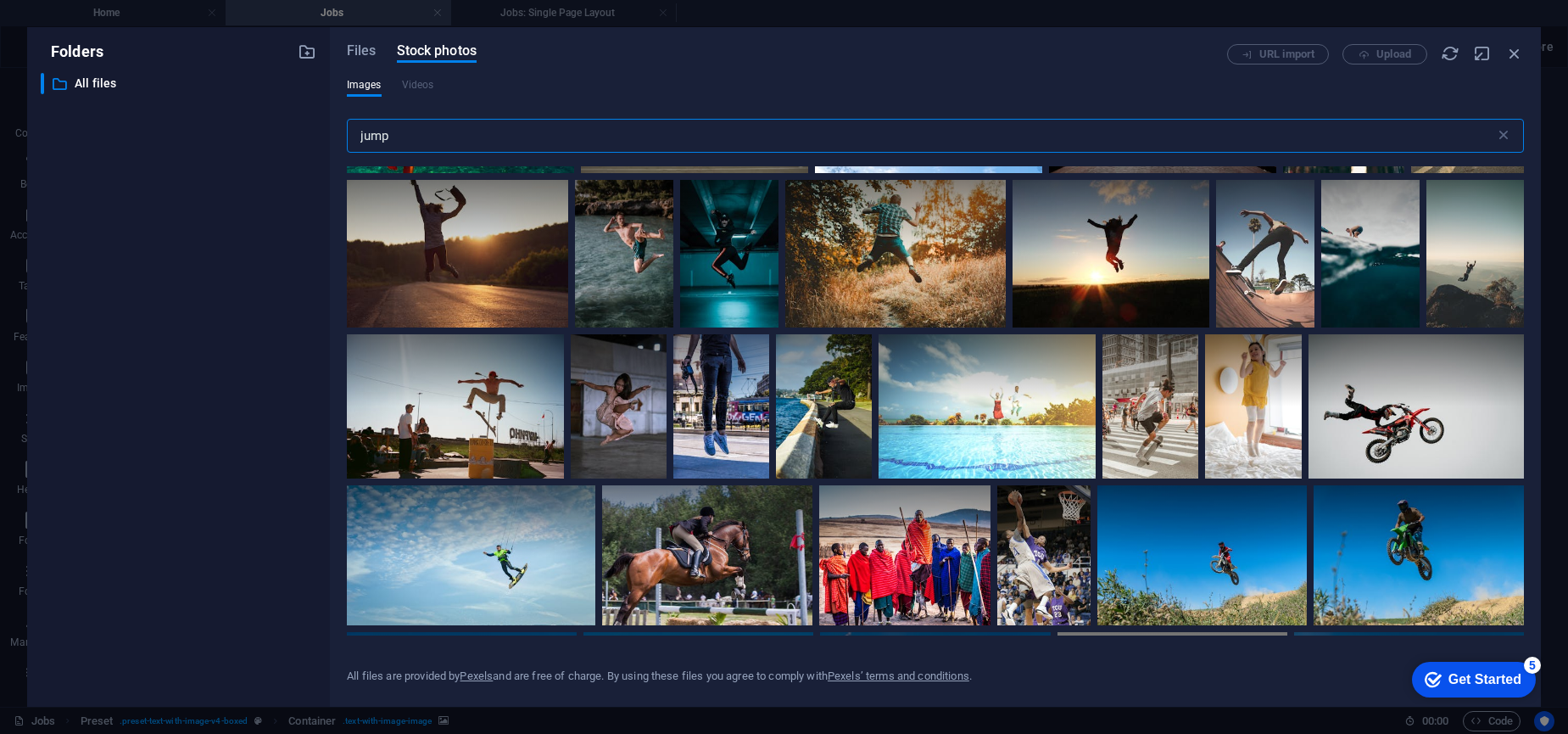
scroll to position [2945, 0]
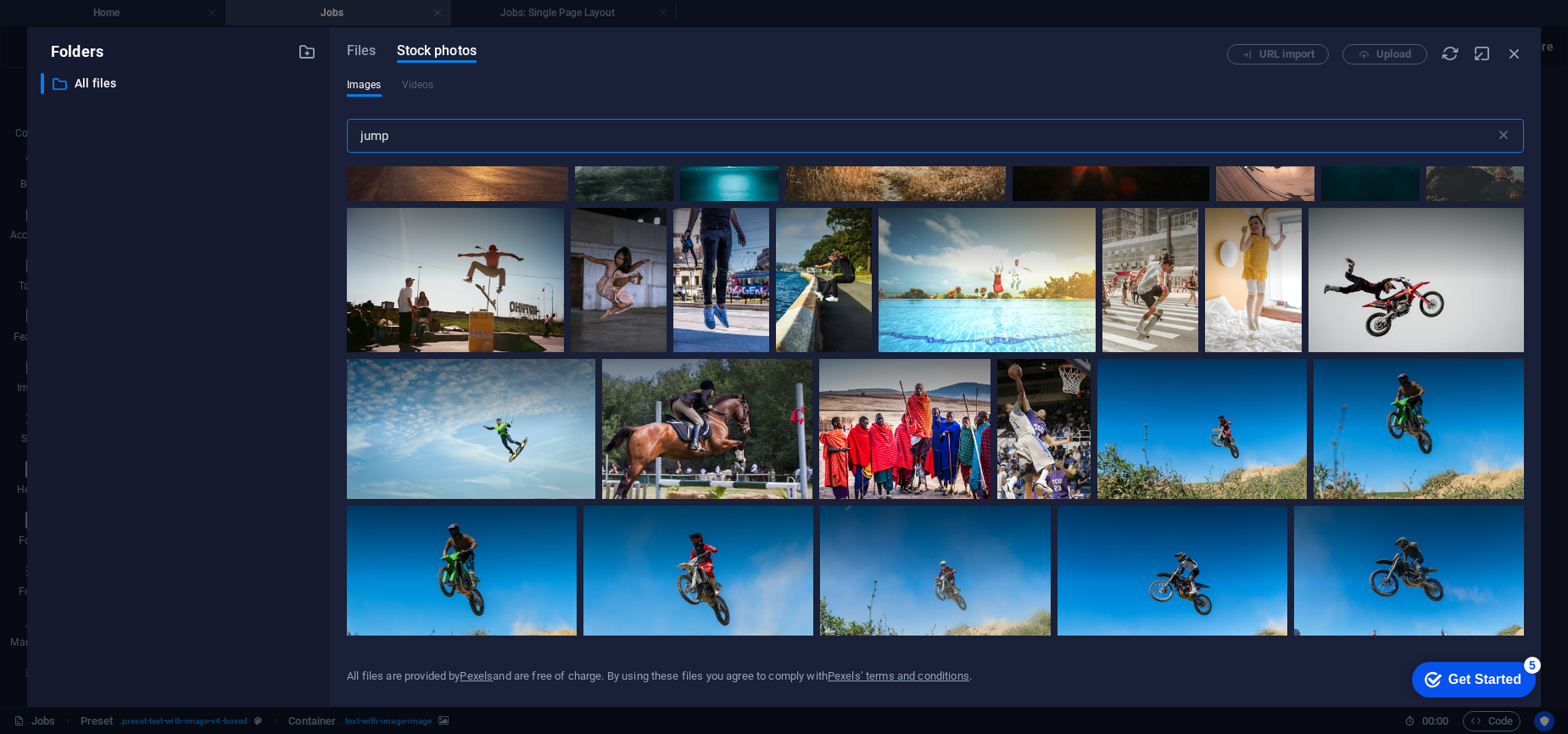
click at [432, 135] on input "jump" at bounding box center [921, 136] width 1148 height 34
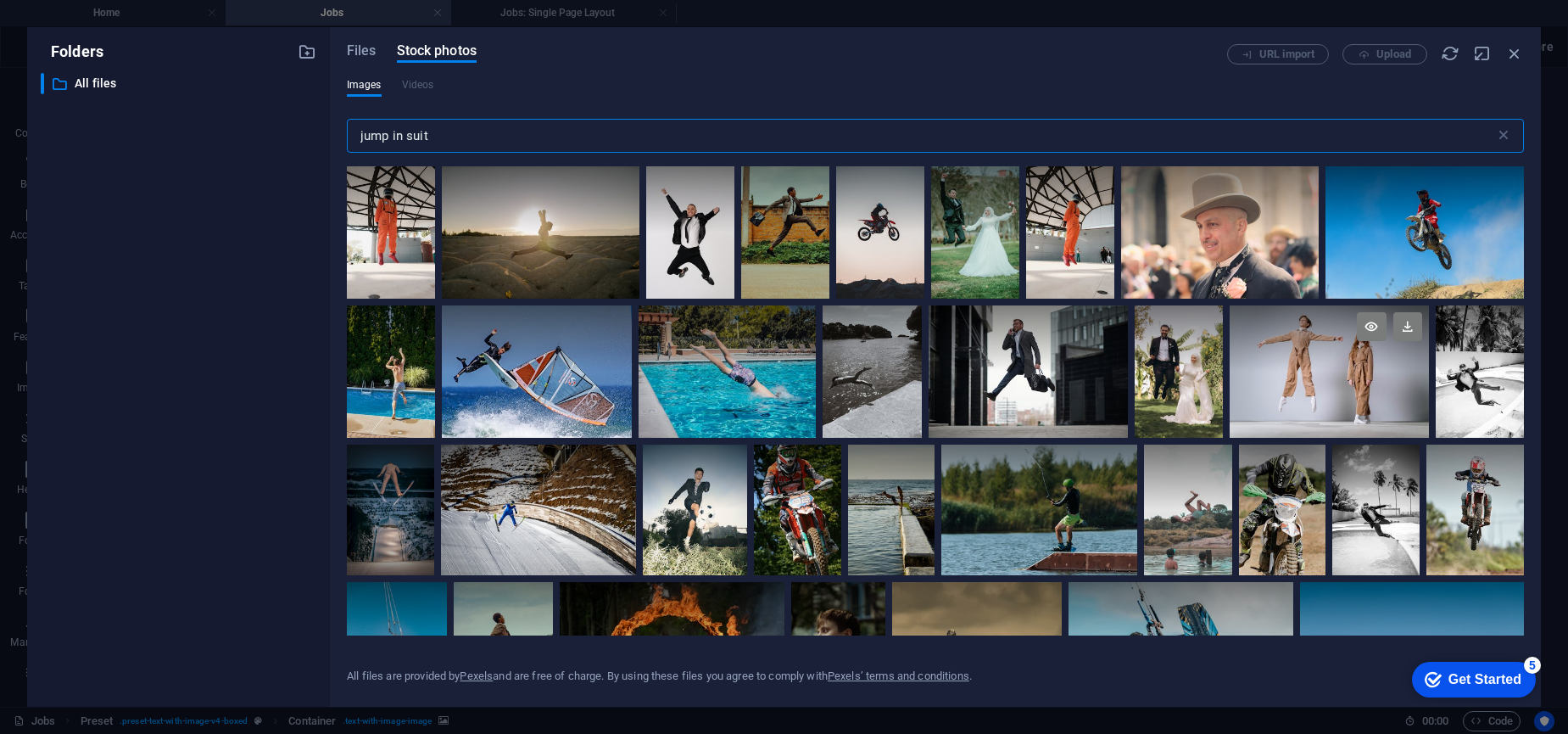
type input "jump in suit"
click at [1308, 364] on div at bounding box center [1330, 339] width 200 height 67
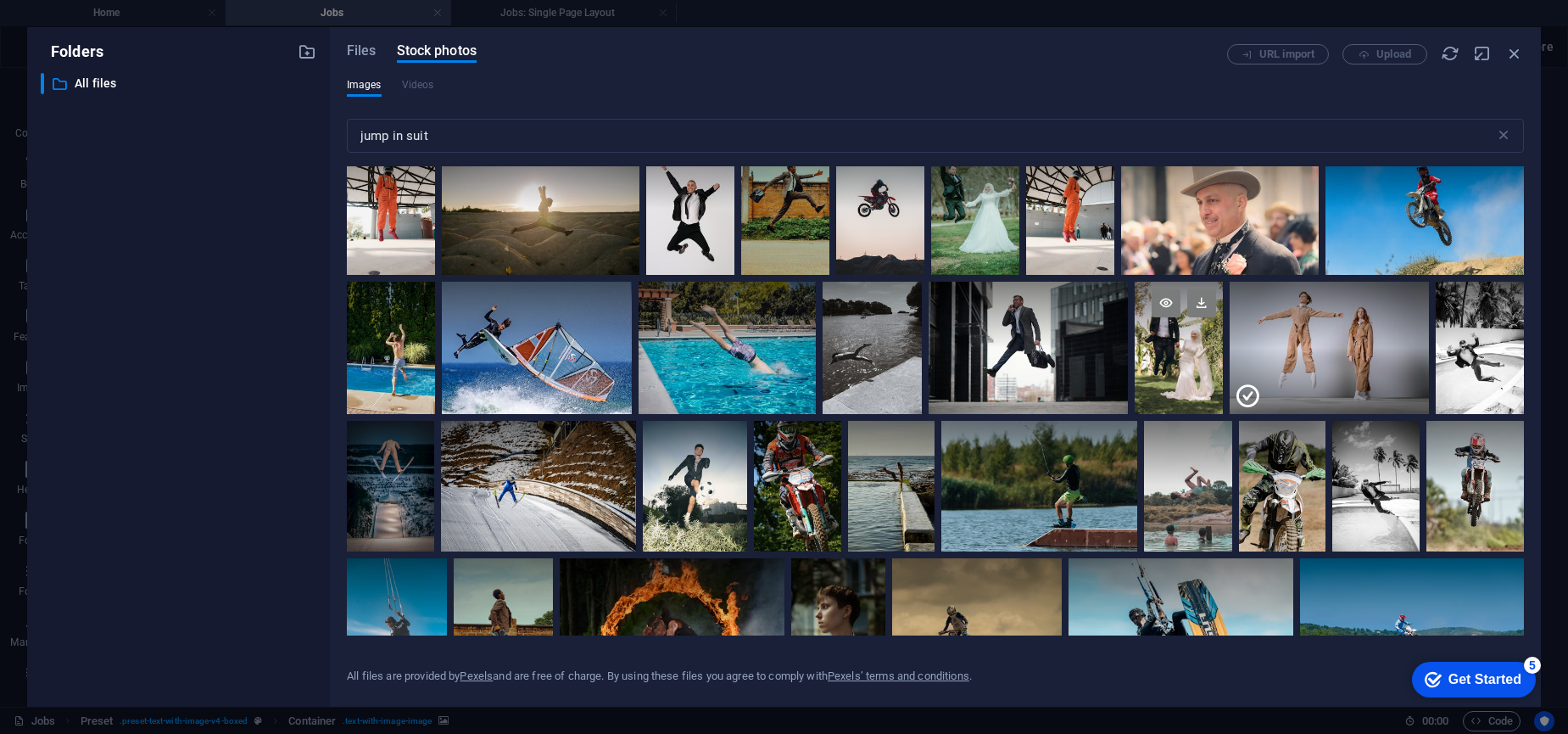
scroll to position [0, 0]
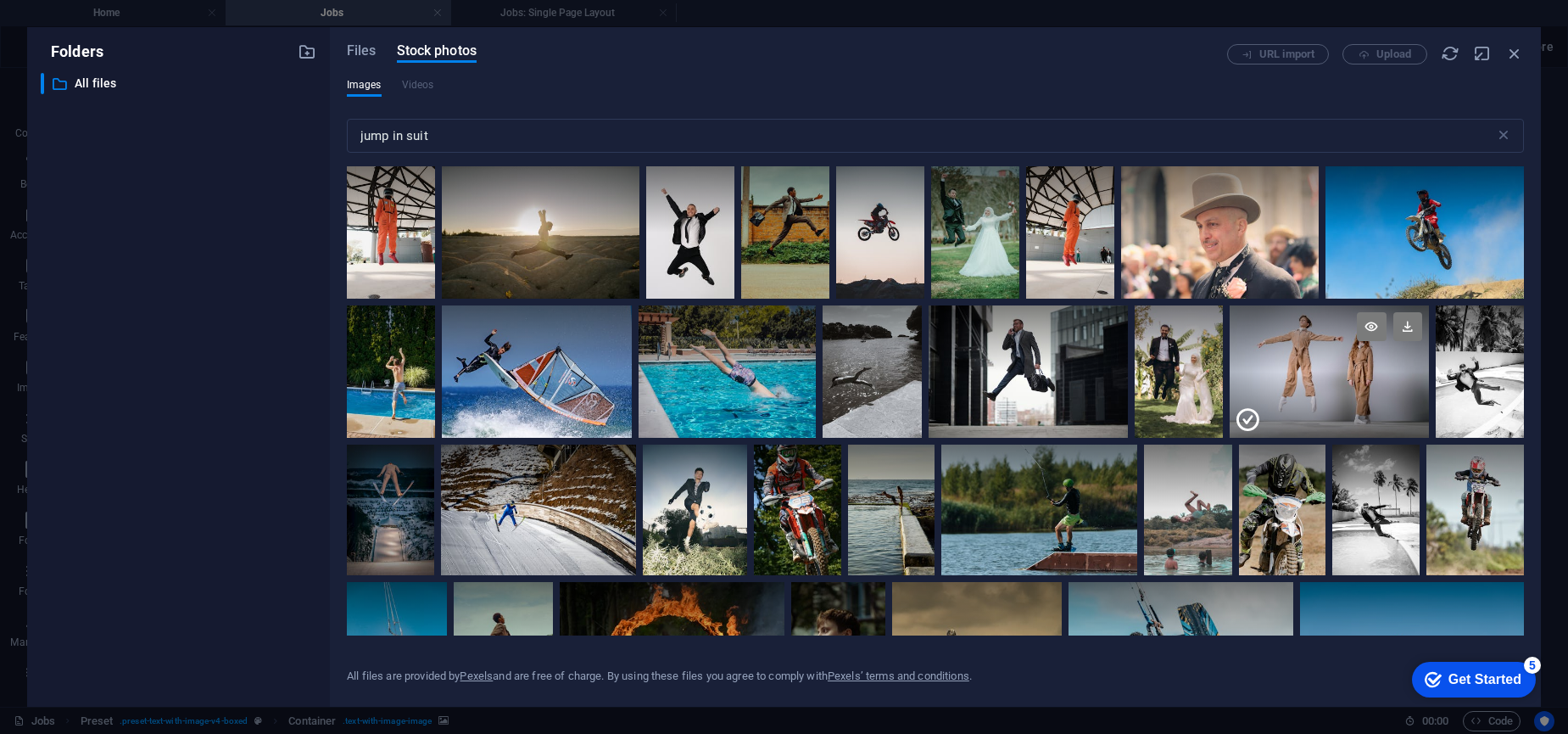
click at [1315, 371] on div at bounding box center [1330, 339] width 200 height 67
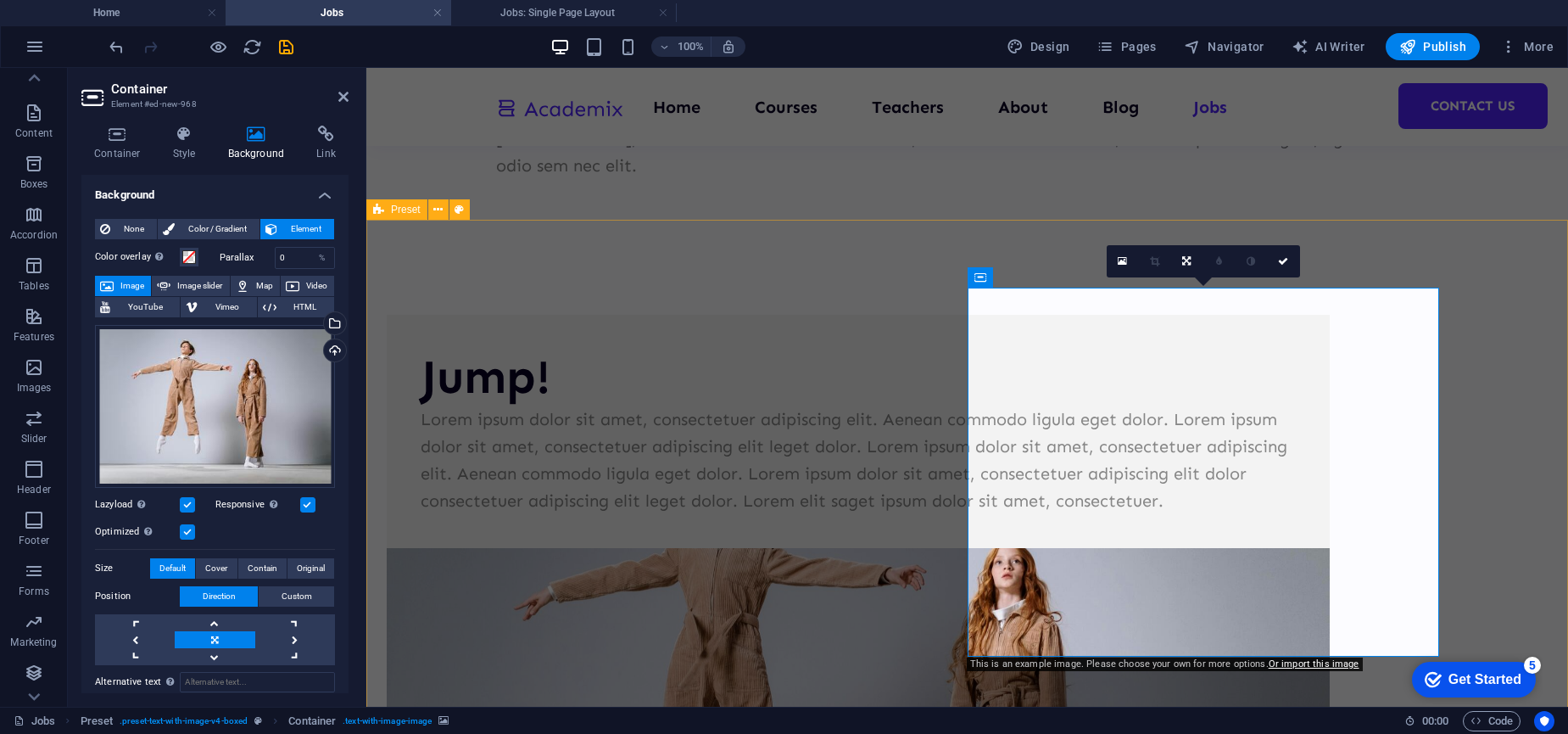
click at [800, 246] on div "Jump! Lorem ipsum dolor sit amet, consectetuer adipiscing elit. Aenean commodo …" at bounding box center [967, 676] width 1201 height 859
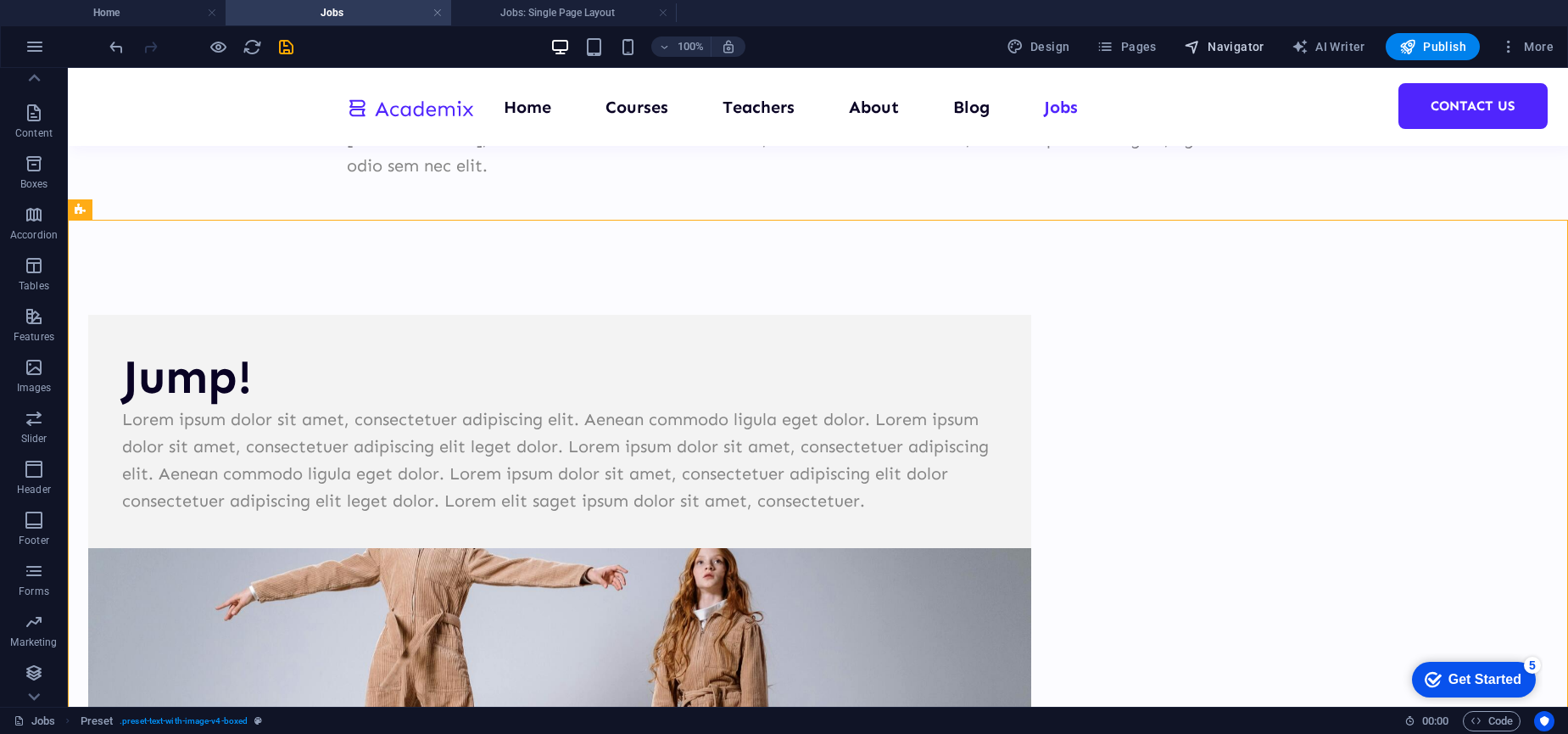
click at [1231, 42] on span "Navigator" at bounding box center [1225, 46] width 81 height 17
select select "16893467-en"
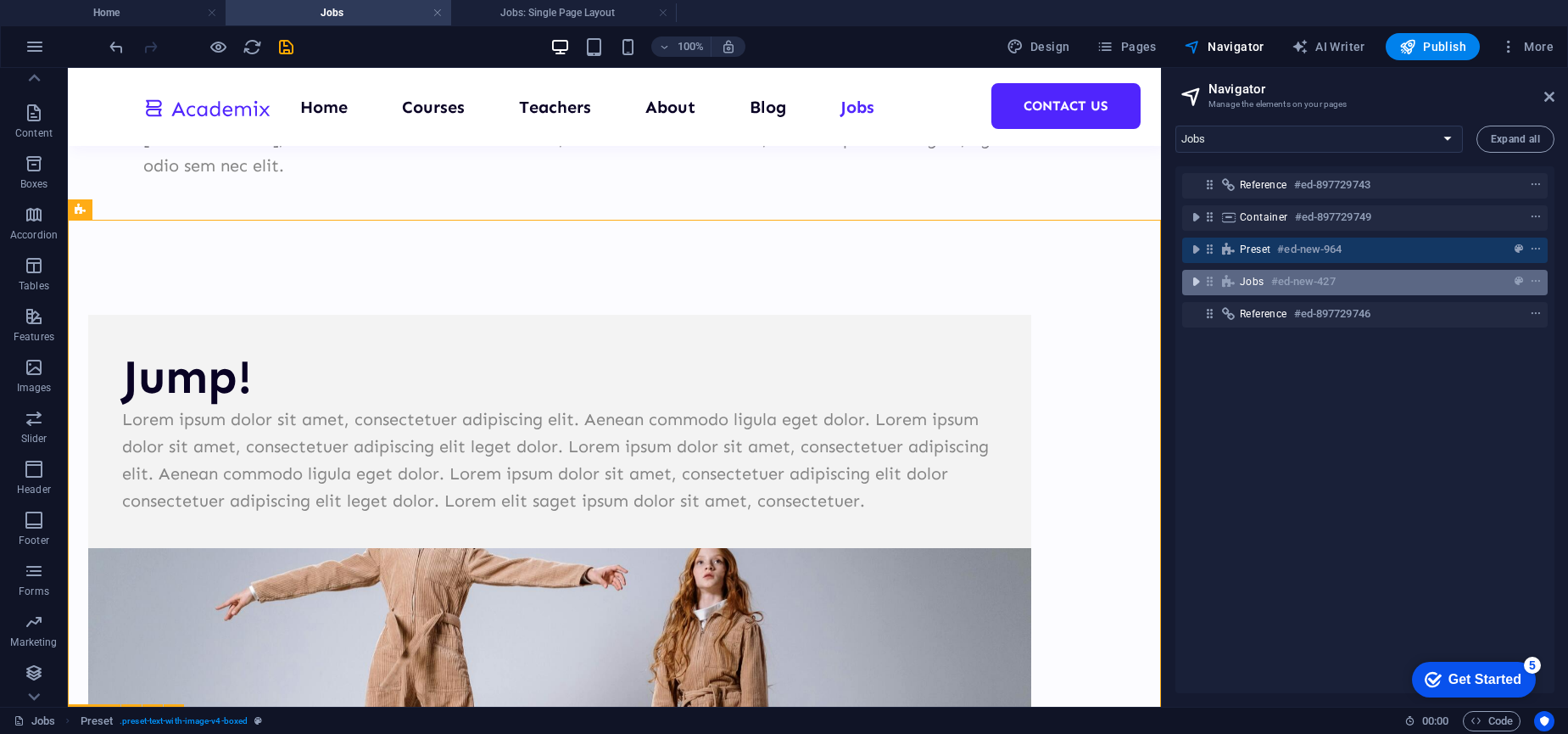
click at [1192, 282] on icon "toggle-expand" at bounding box center [1195, 282] width 17 height 17
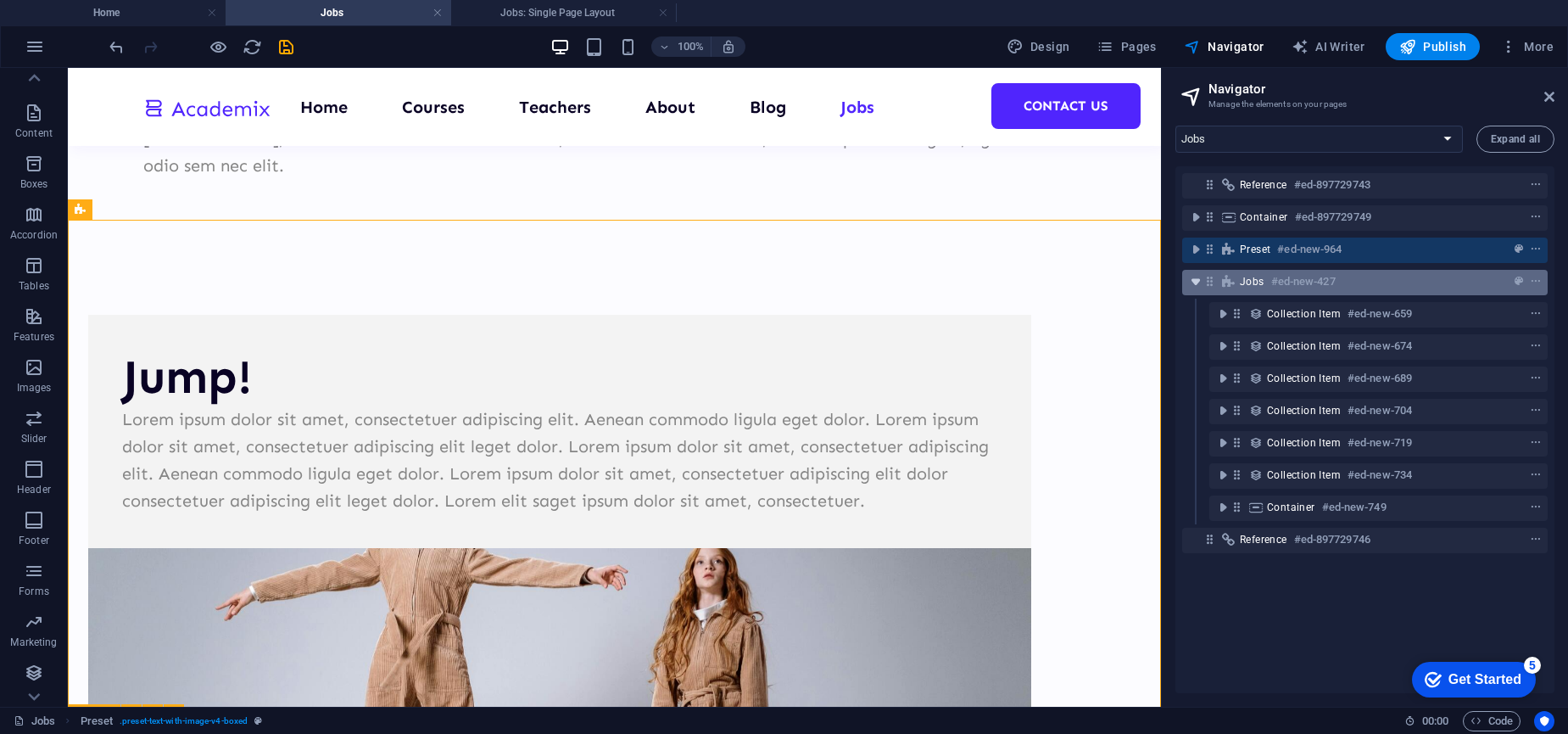
click at [1192, 282] on icon "toggle-expand" at bounding box center [1195, 282] width 17 height 17
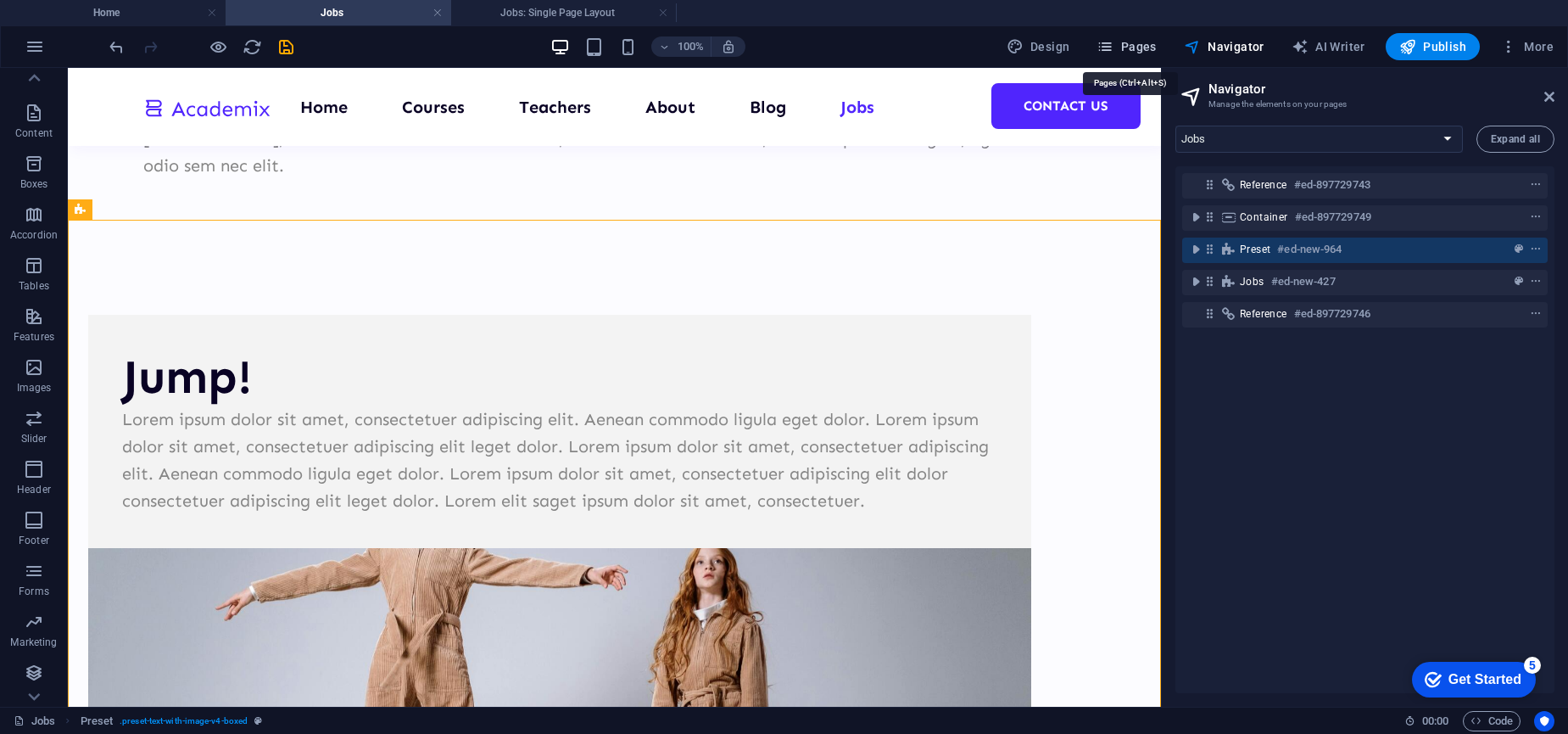
click at [1142, 41] on span "Pages" at bounding box center [1127, 46] width 59 height 17
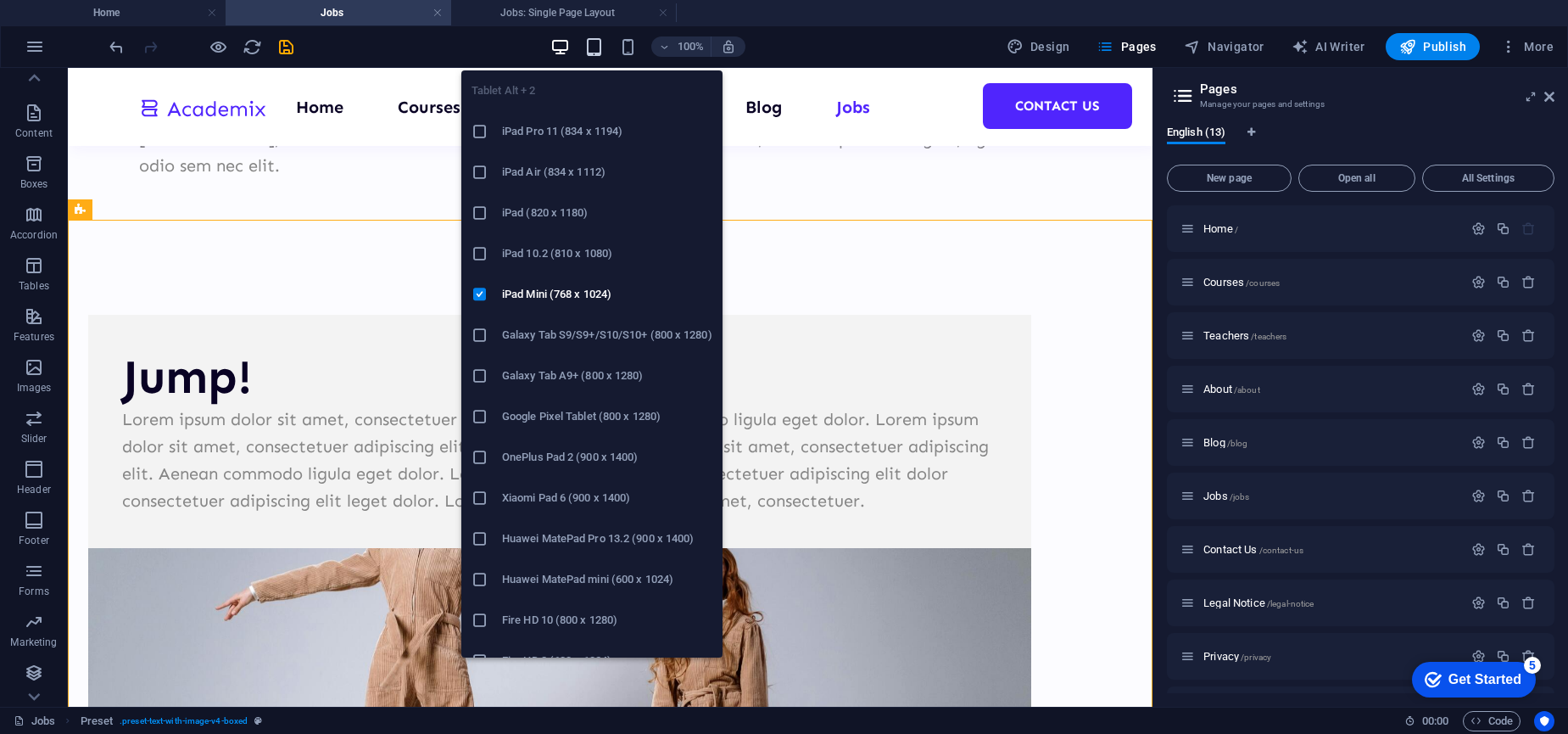
click at [599, 46] on icon "button" at bounding box center [594, 47] width 20 height 20
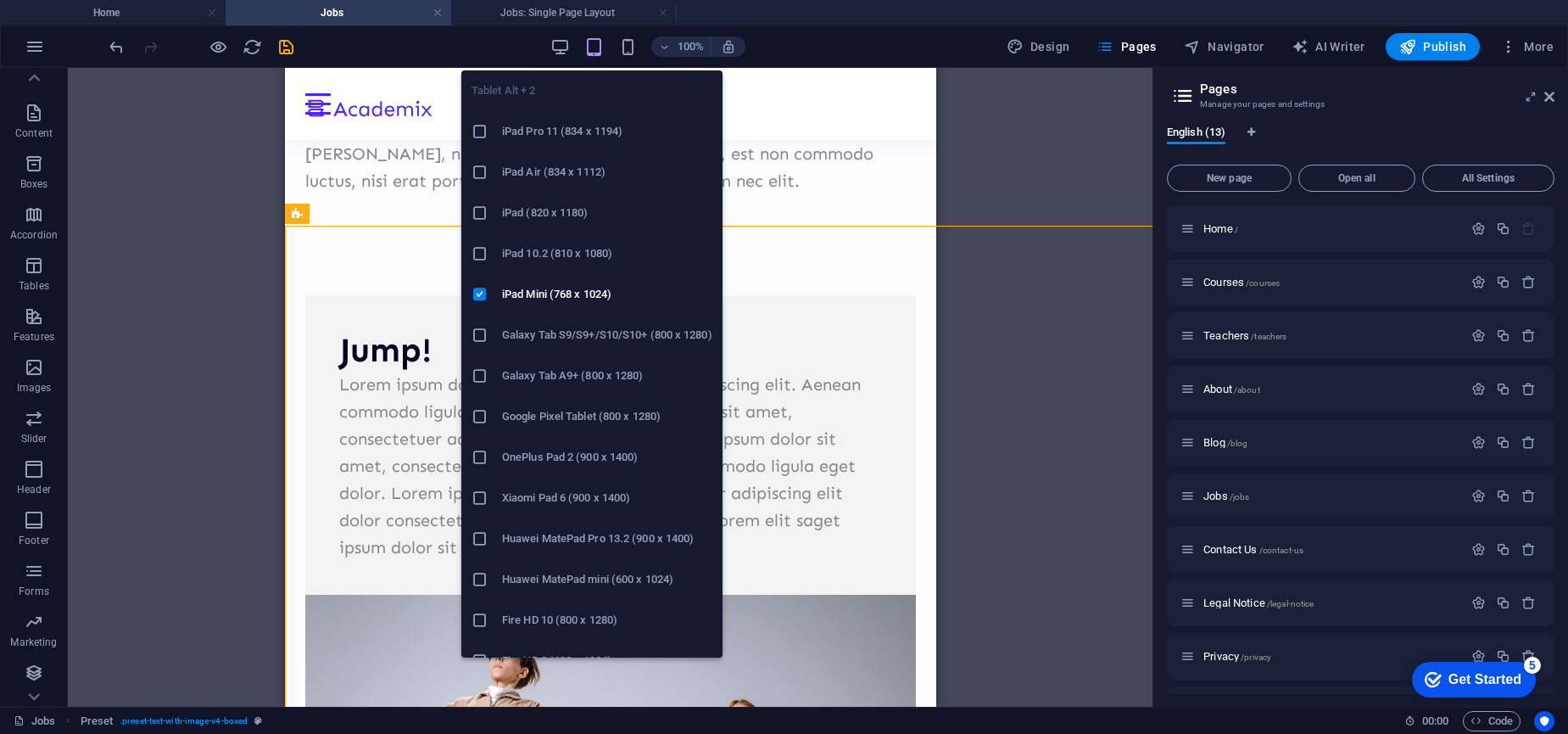
scroll to position [221, 0]
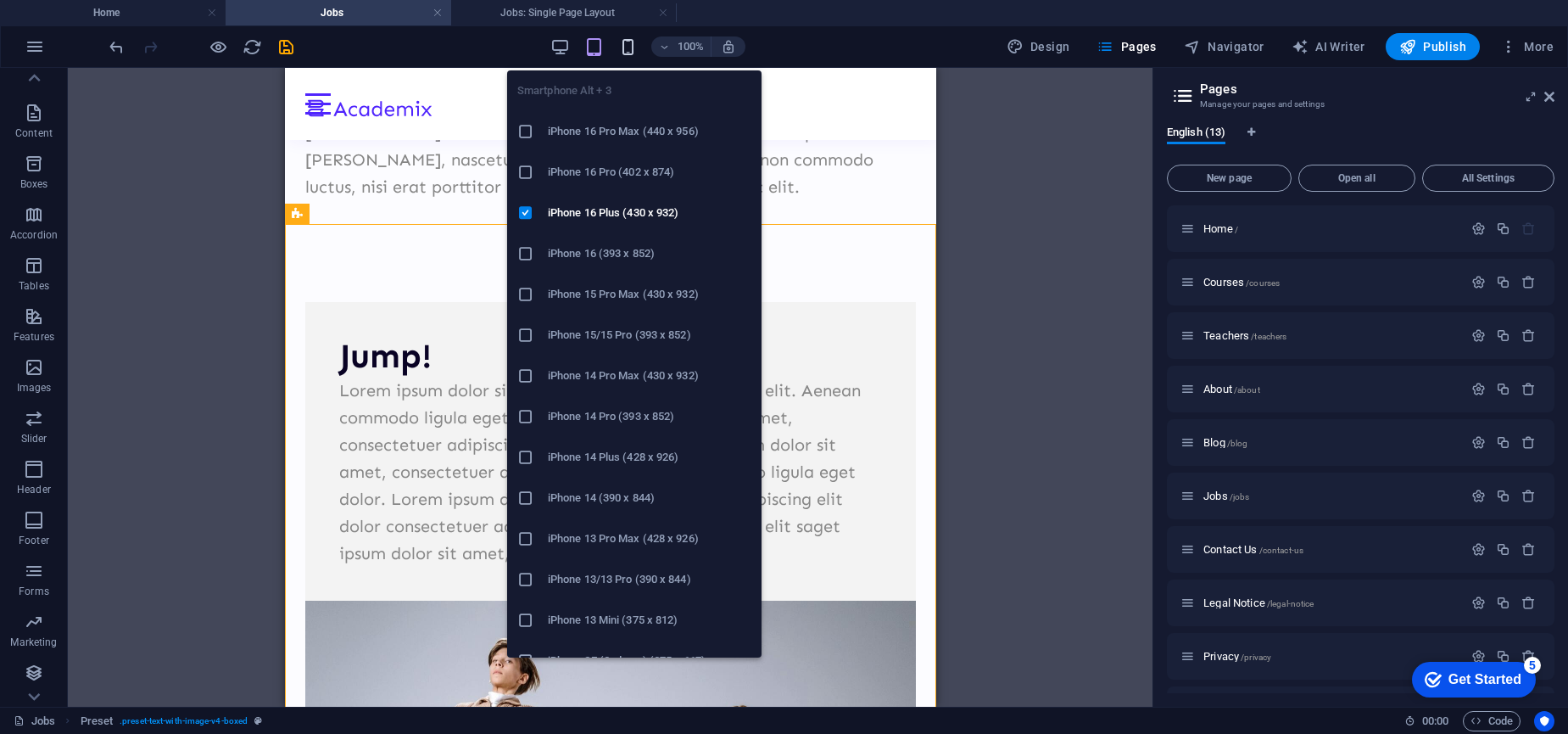
click at [626, 49] on icon "button" at bounding box center [628, 47] width 20 height 20
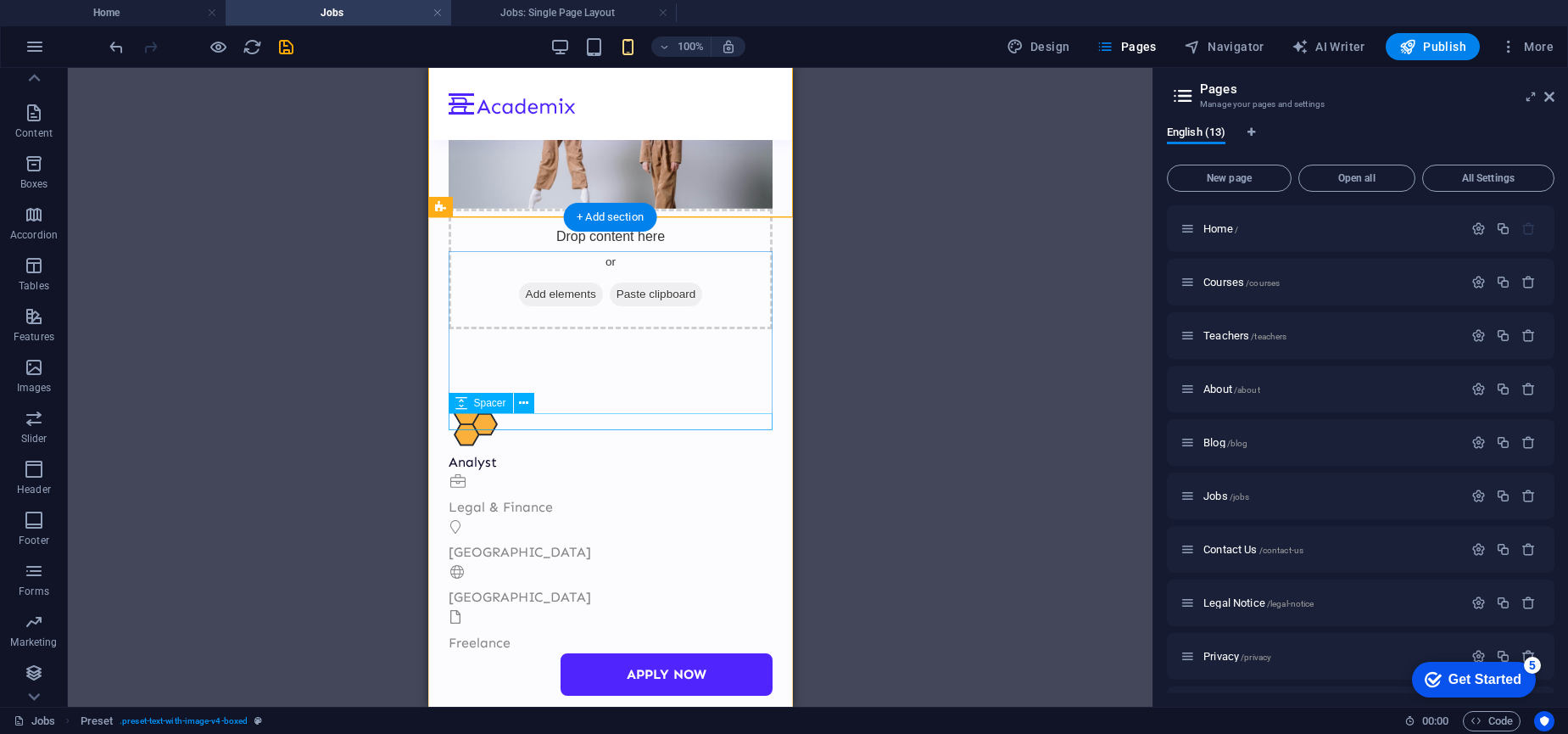
scroll to position [740, 0]
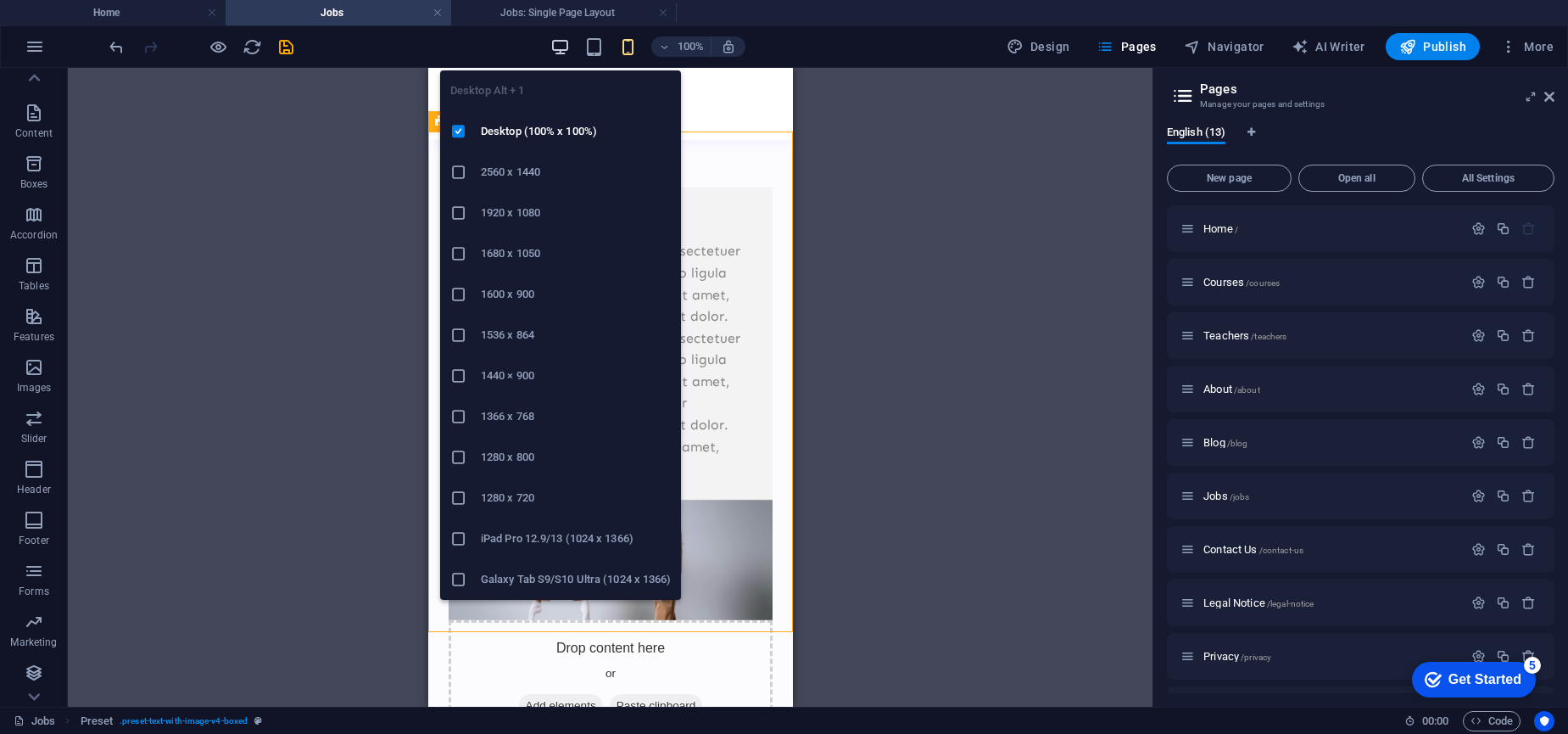
click at [561, 48] on icon "button" at bounding box center [560, 47] width 20 height 20
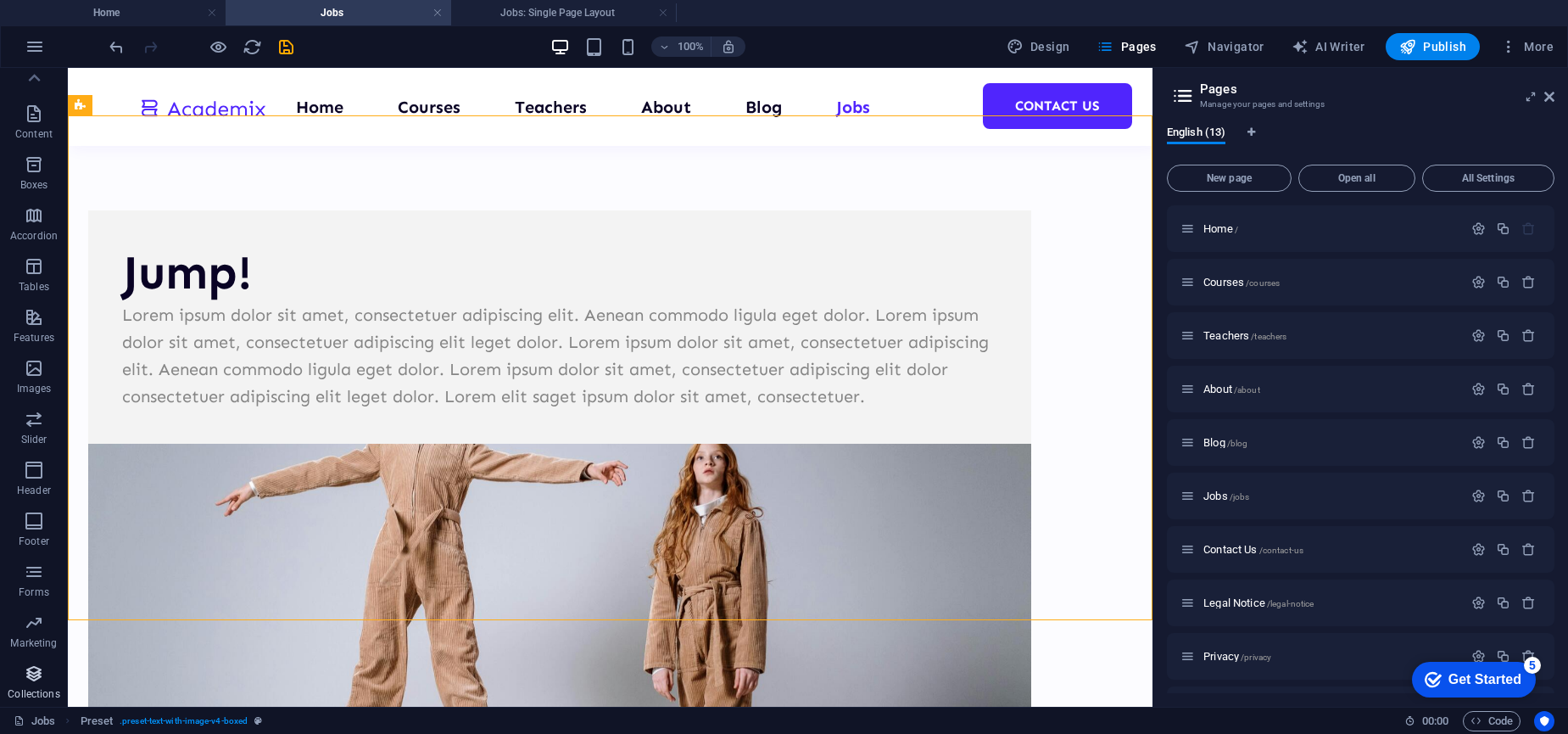
scroll to position [125, 0]
click at [31, 672] on icon "button" at bounding box center [33, 673] width 21 height 21
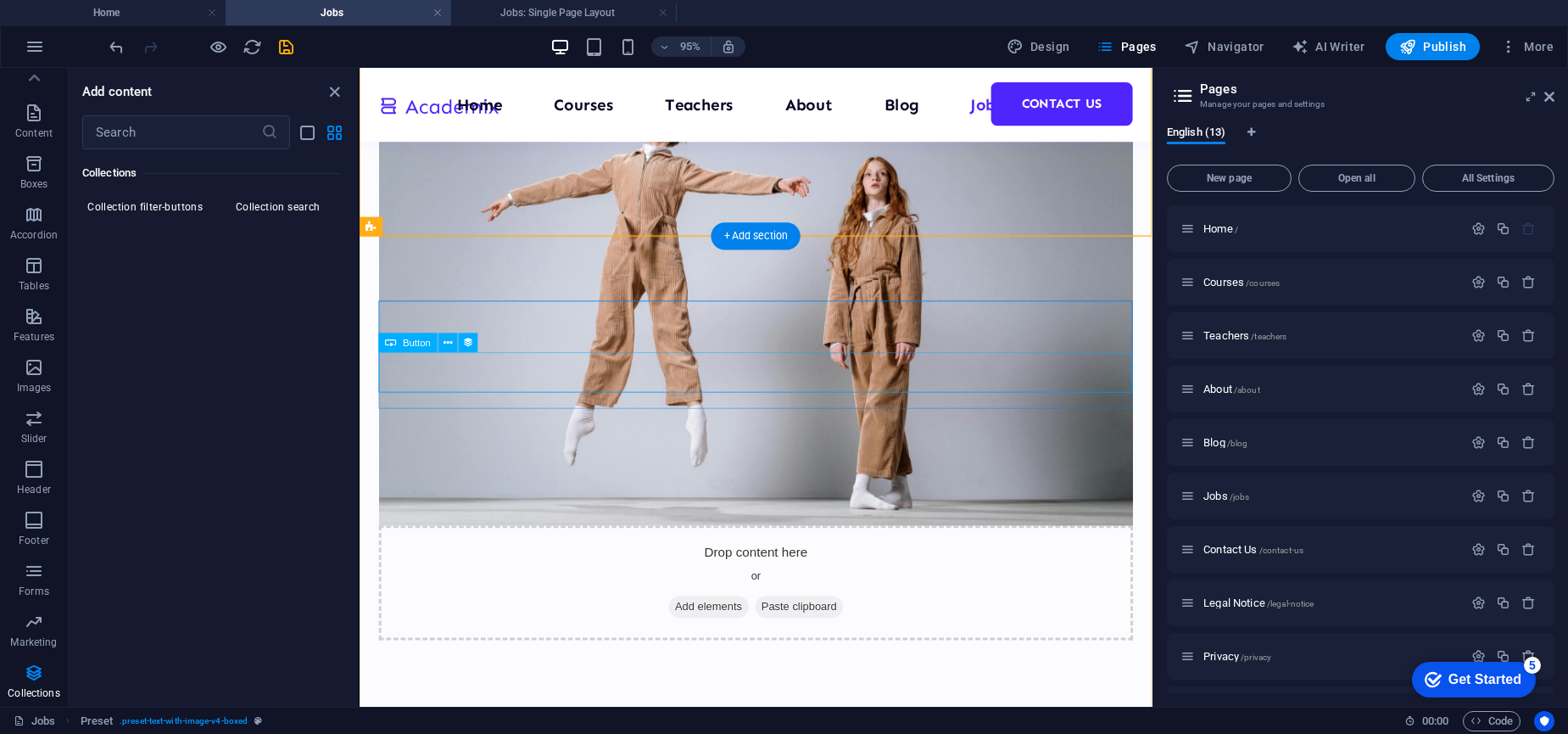
scroll to position [815, 0]
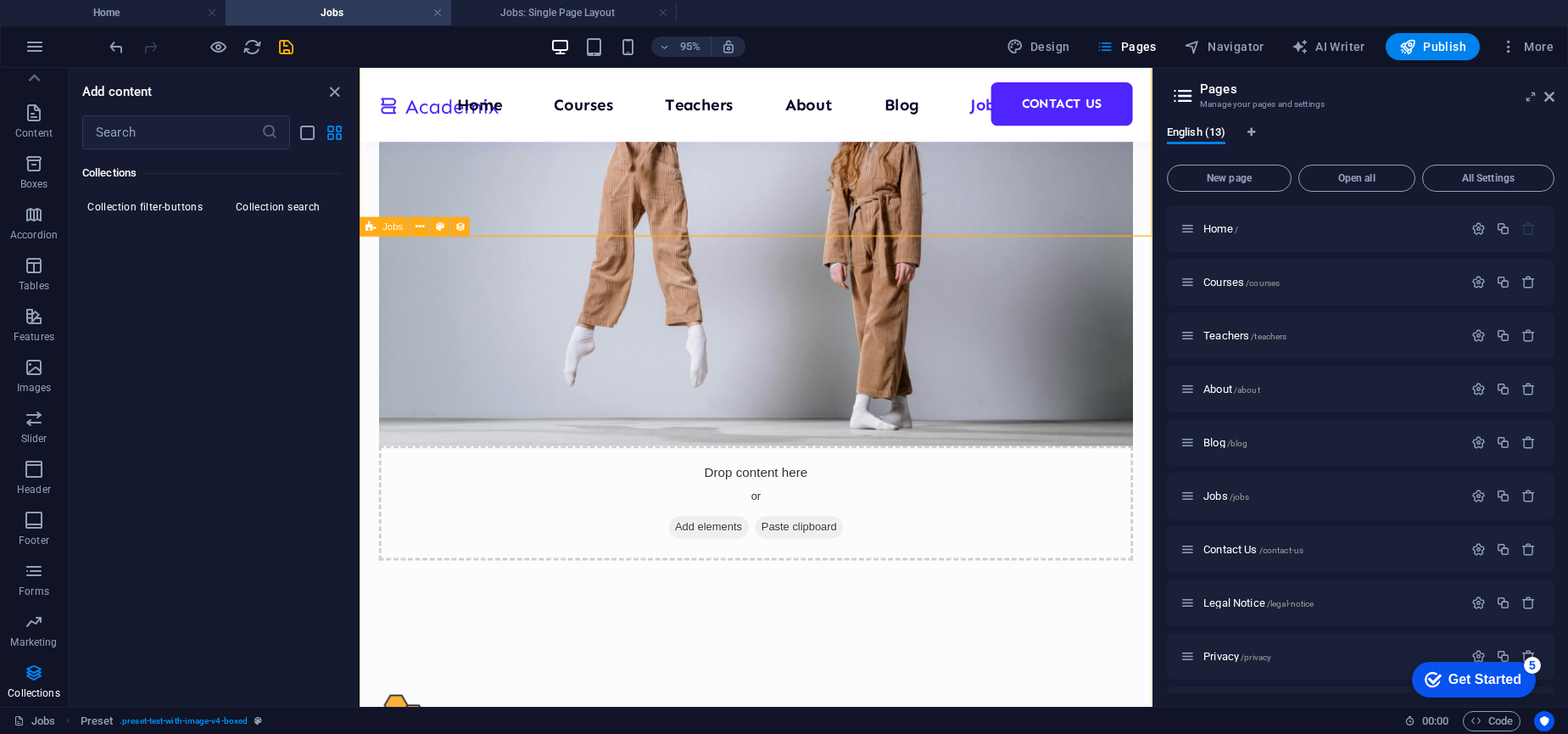
click at [381, 227] on div "Jobs" at bounding box center [385, 227] width 50 height 20
click at [459, 228] on icon at bounding box center [460, 227] width 11 height 17
select select "68b6883f946b1e2e1c0cf7b6"
select select "columns.publishing_date_DESC"
select select "columns.status"
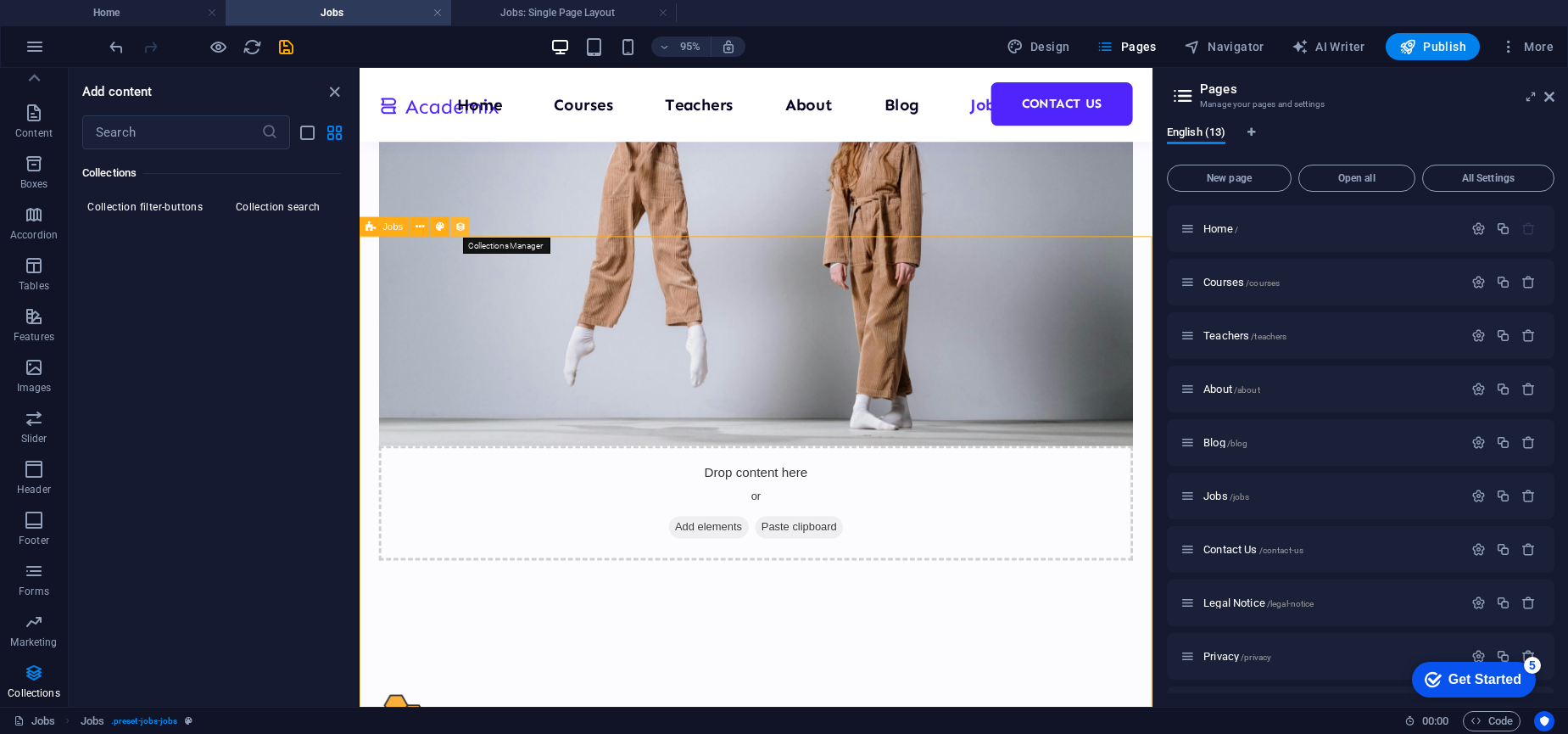
select select "Published"
select select "columns.publishing_date"
select select "past"
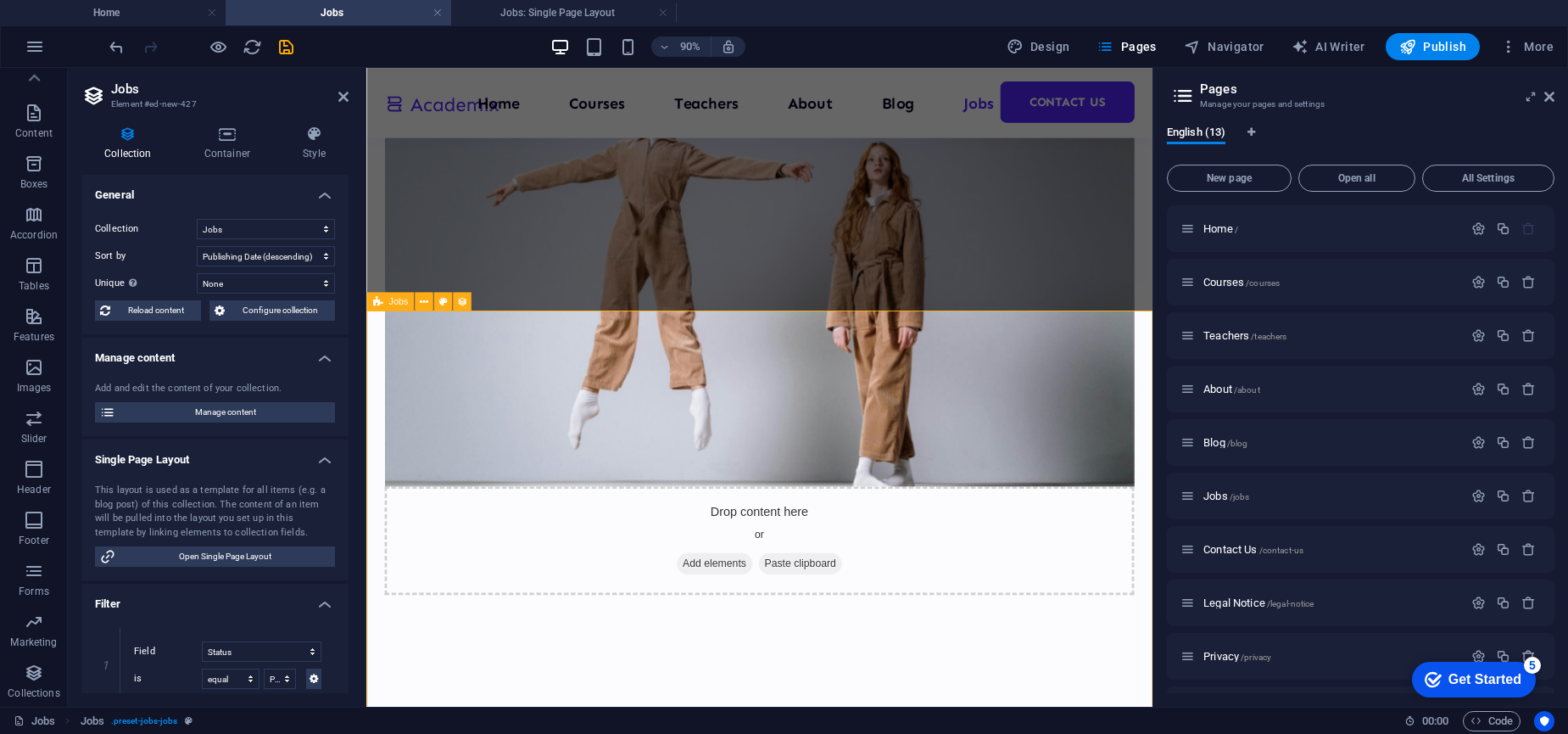
scroll to position [689, 0]
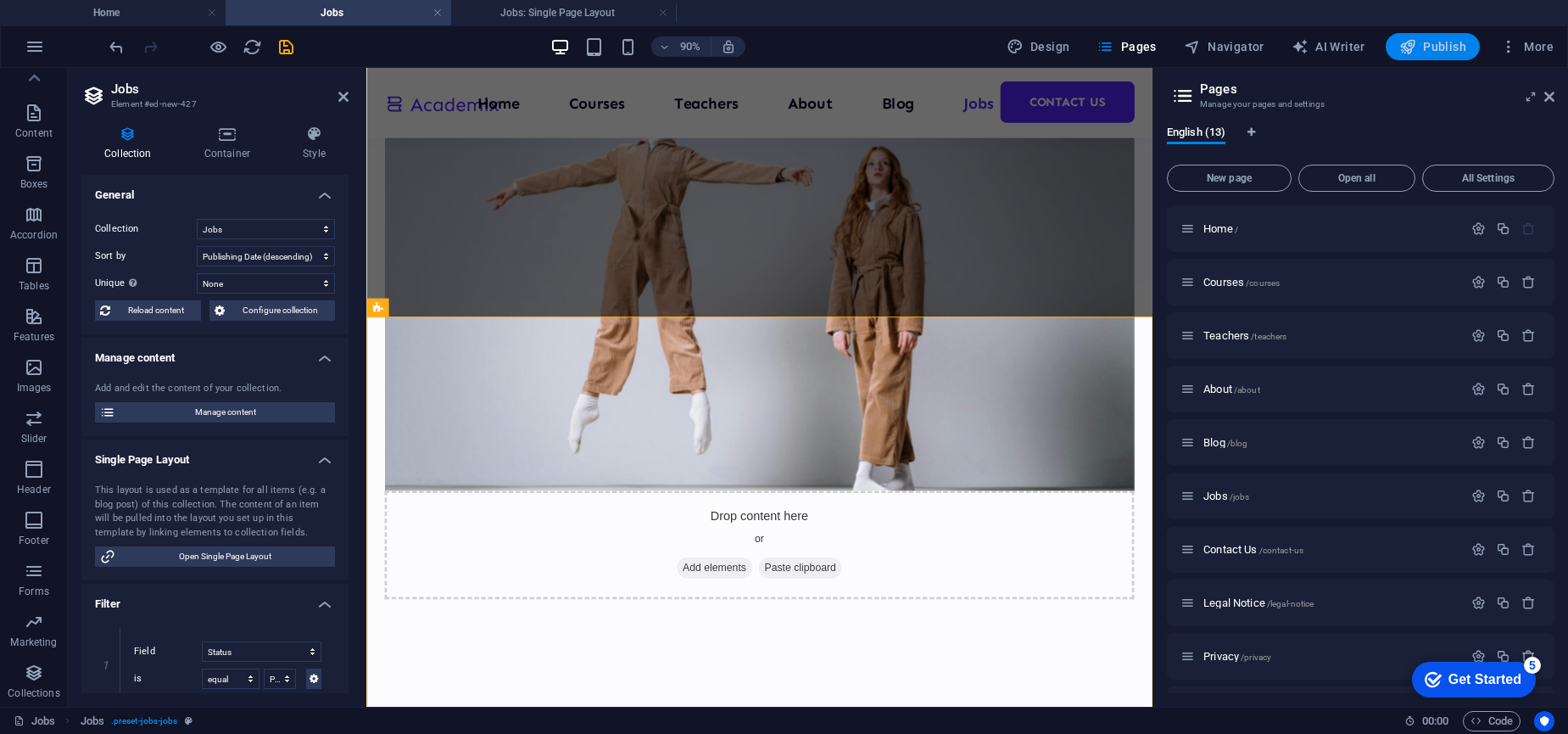
click at [1449, 44] on span "Publish" at bounding box center [1432, 46] width 67 height 17
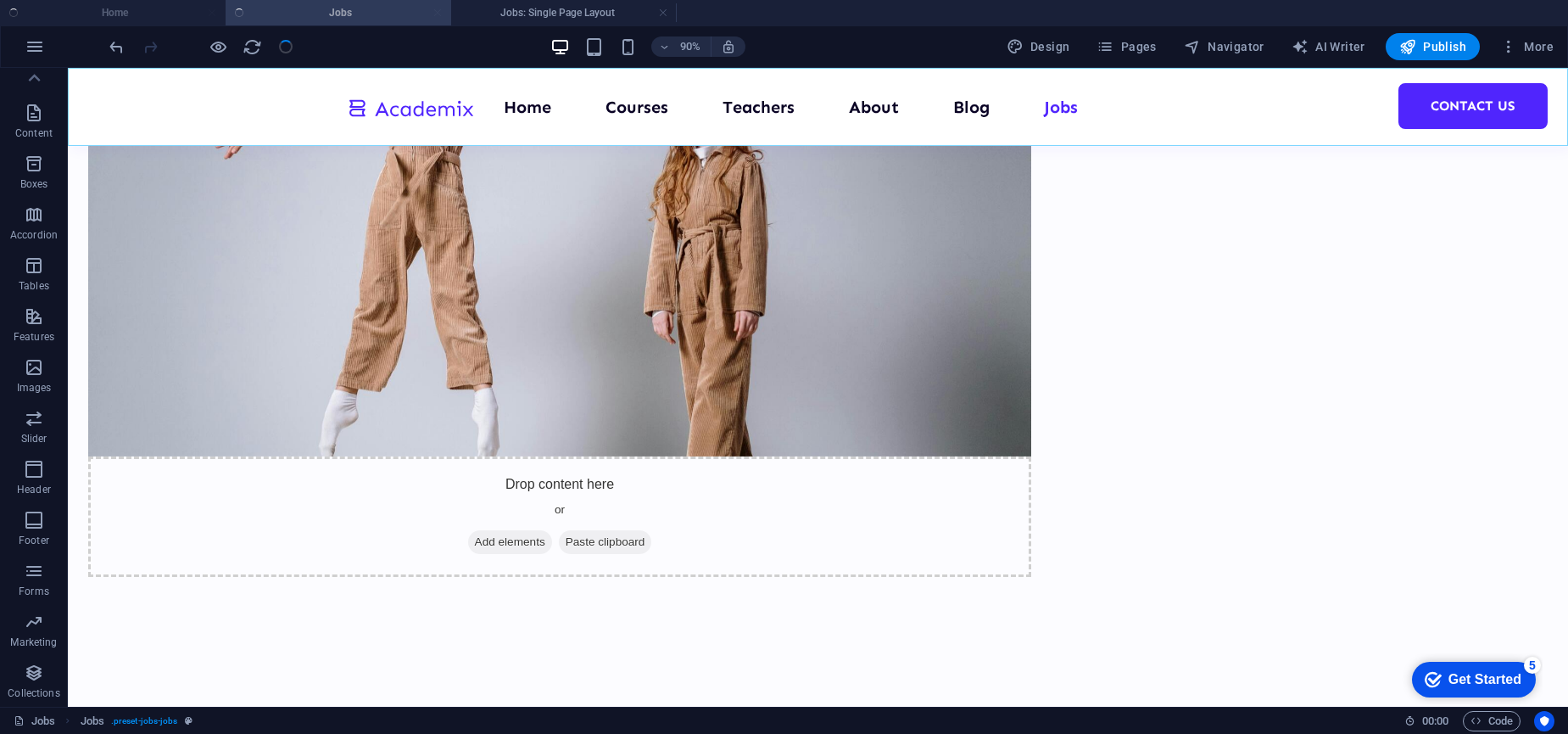
scroll to position [662, 0]
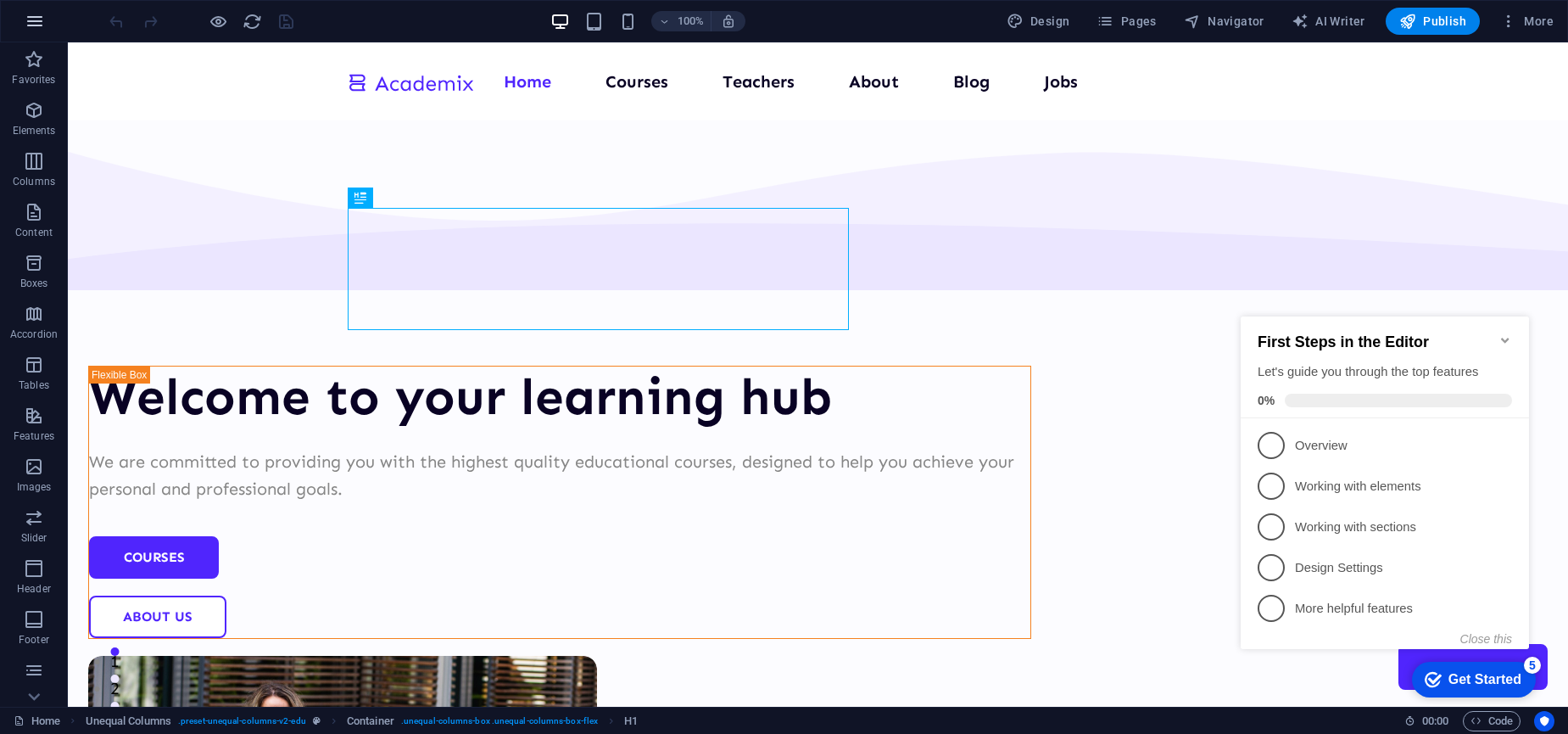
click at [35, 19] on icon "button" at bounding box center [34, 21] width 21 height 21
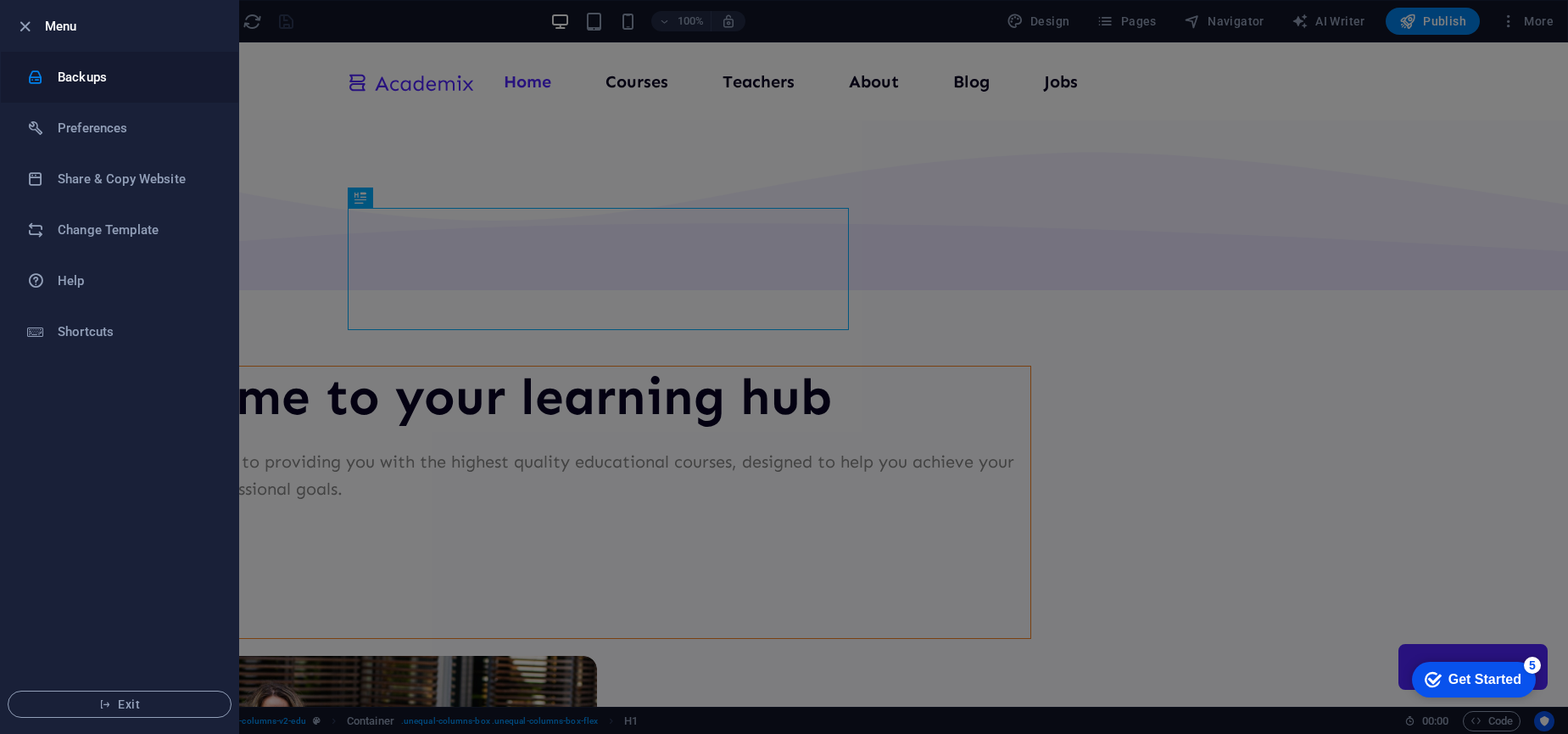
click at [82, 76] on h6 "Backups" at bounding box center [136, 77] width 156 height 21
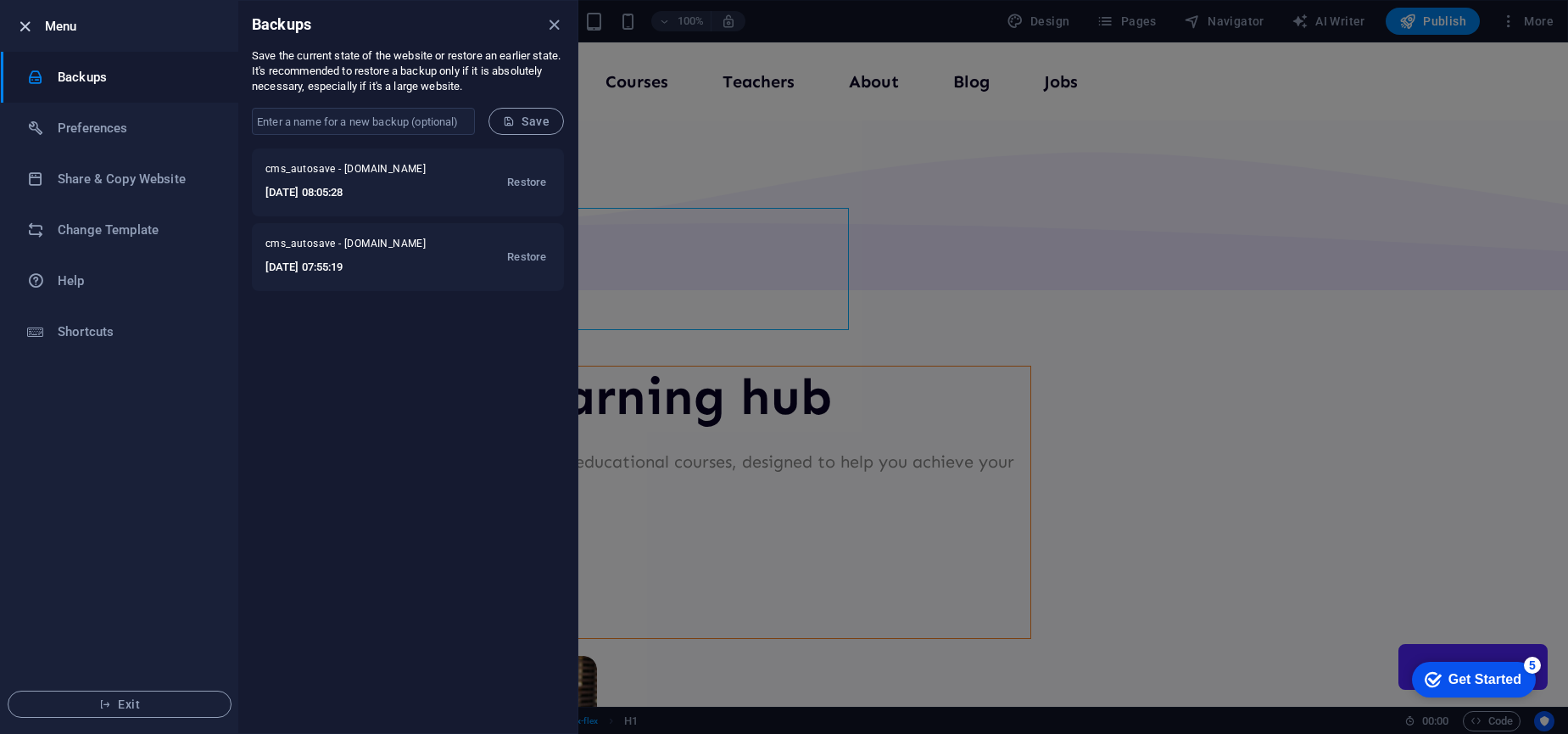
click at [21, 23] on icon "button" at bounding box center [25, 27] width 20 height 20
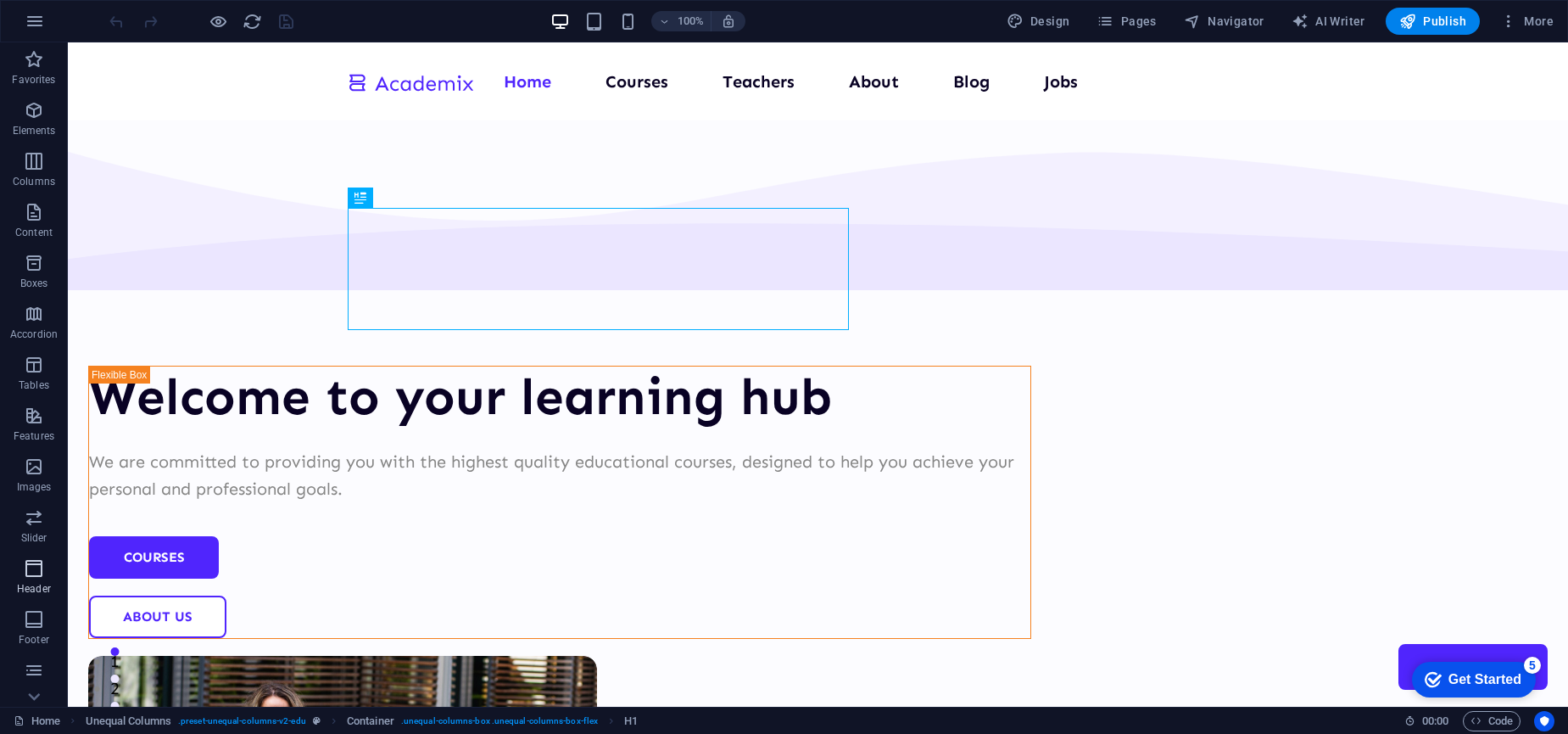
scroll to position [99, 0]
click at [37, 6] on button "button" at bounding box center [34, 21] width 40 height 40
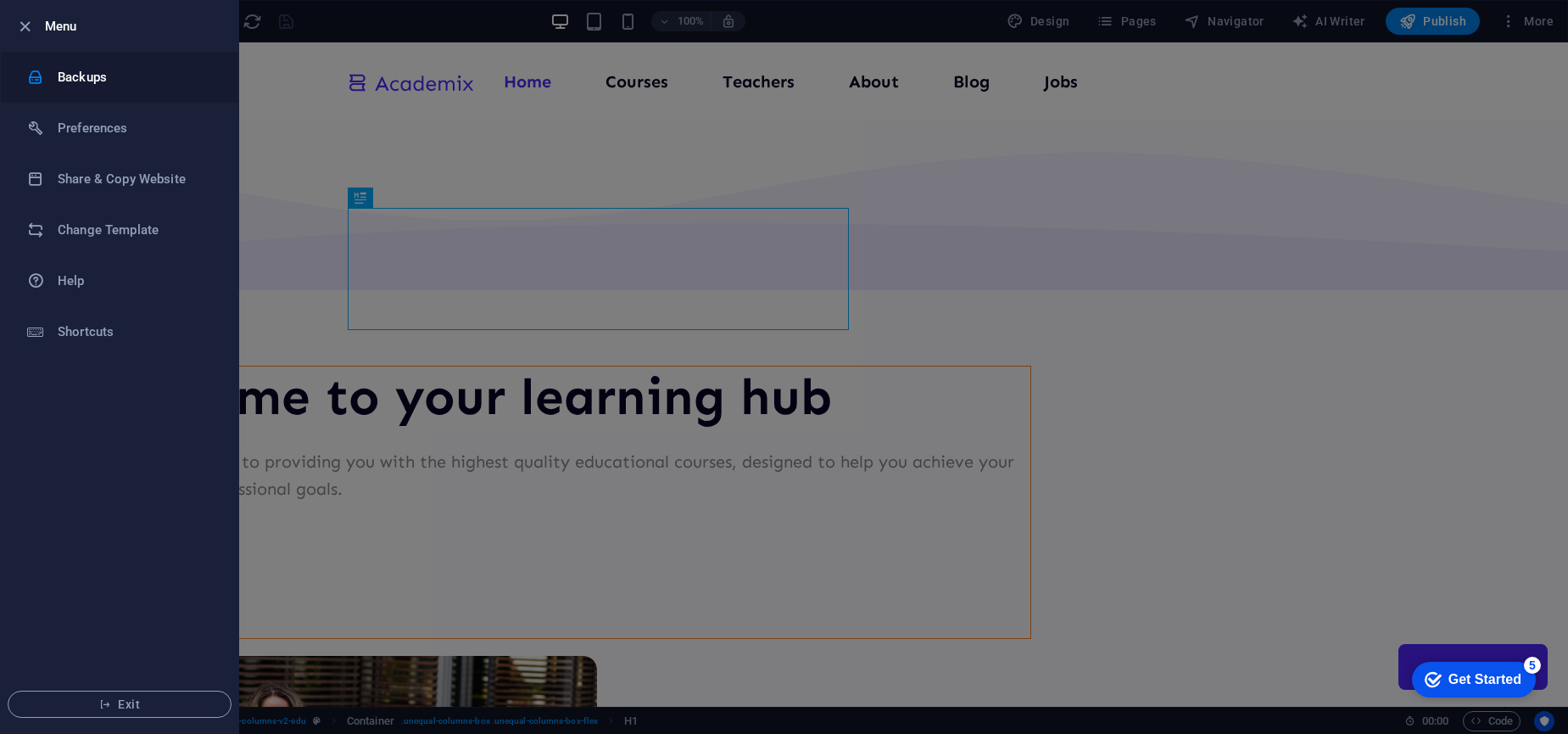
click at [116, 75] on h6 "Backups" at bounding box center [136, 77] width 156 height 21
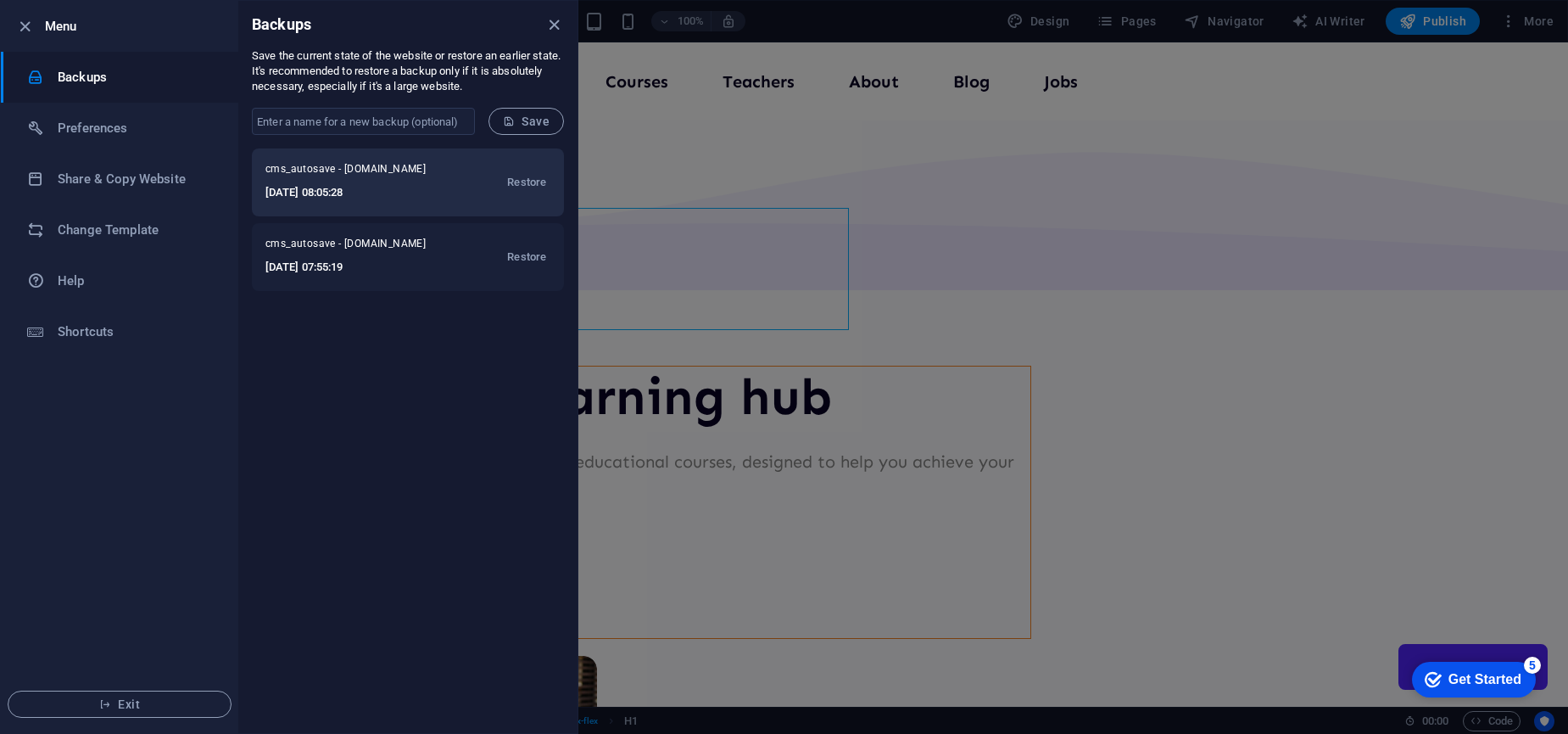
click at [346, 173] on span "cms_autosave - sitebuilder.benehosting.be" at bounding box center [356, 172] width 183 height 21
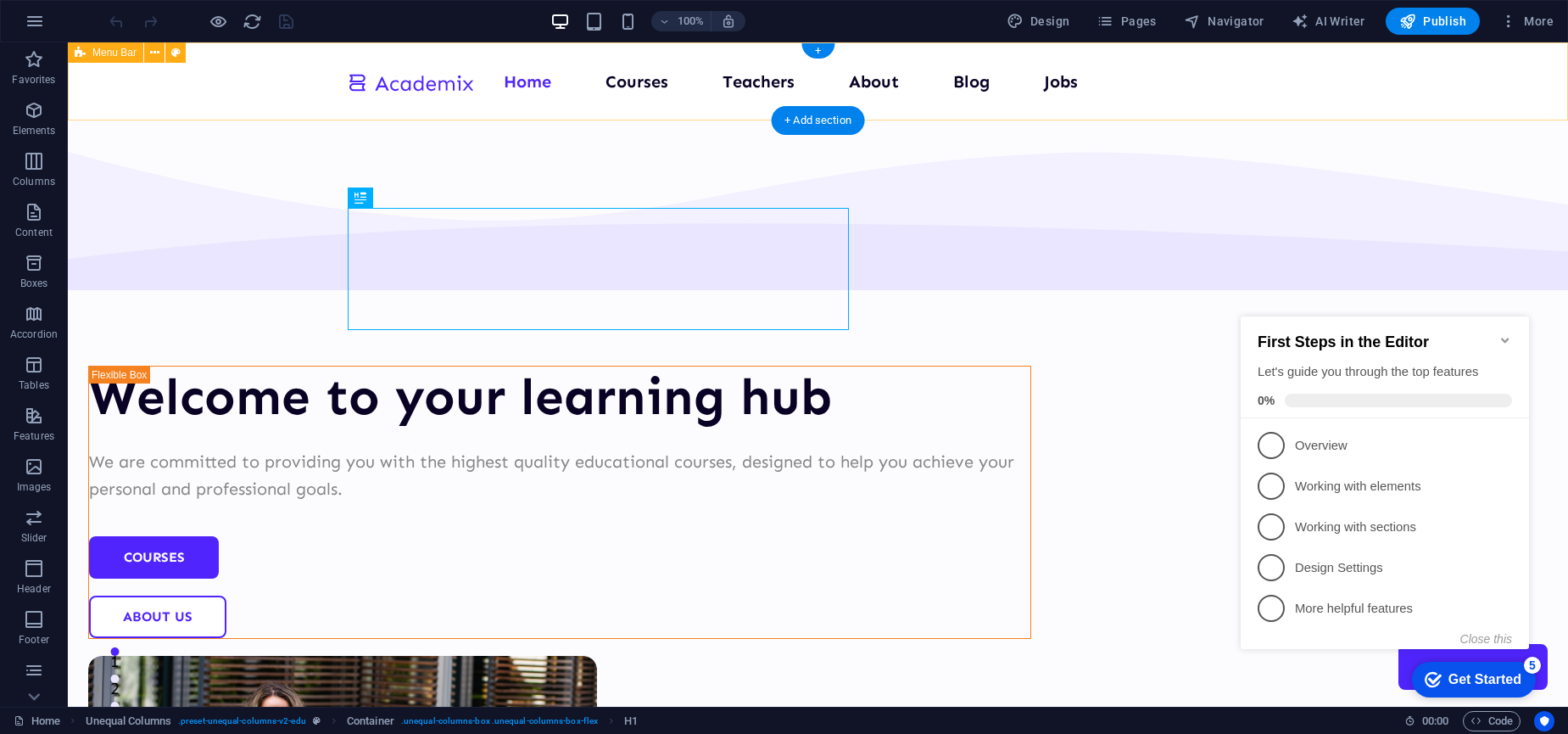
click at [966, 91] on nav "Home Courses Teachers About Blog Jobs Contact Us" at bounding box center [818, 81] width 943 height 27
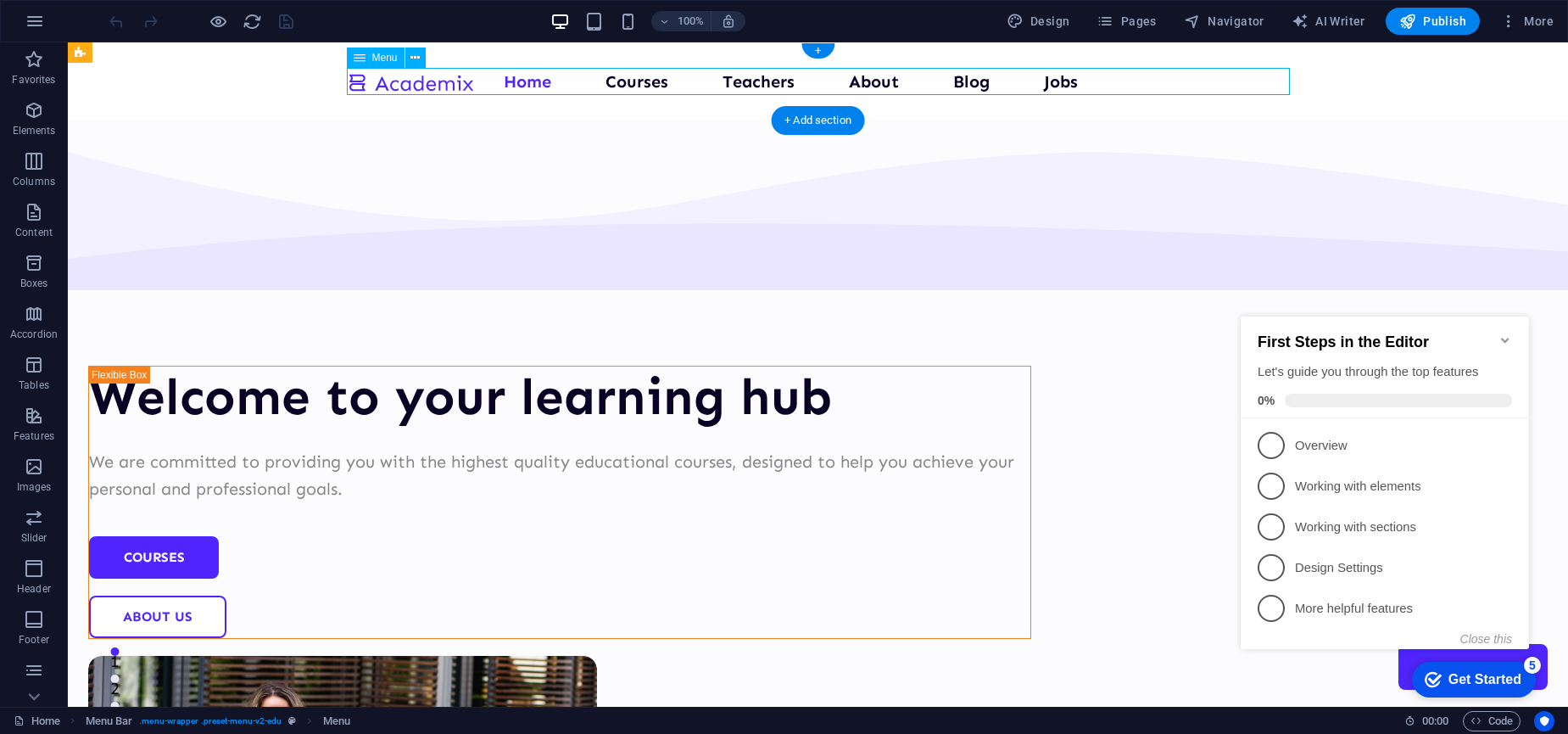
click at [968, 79] on nav "Home Courses Teachers About Blog Jobs Contact Us" at bounding box center [818, 81] width 943 height 27
click at [822, 49] on div "+" at bounding box center [817, 50] width 33 height 15
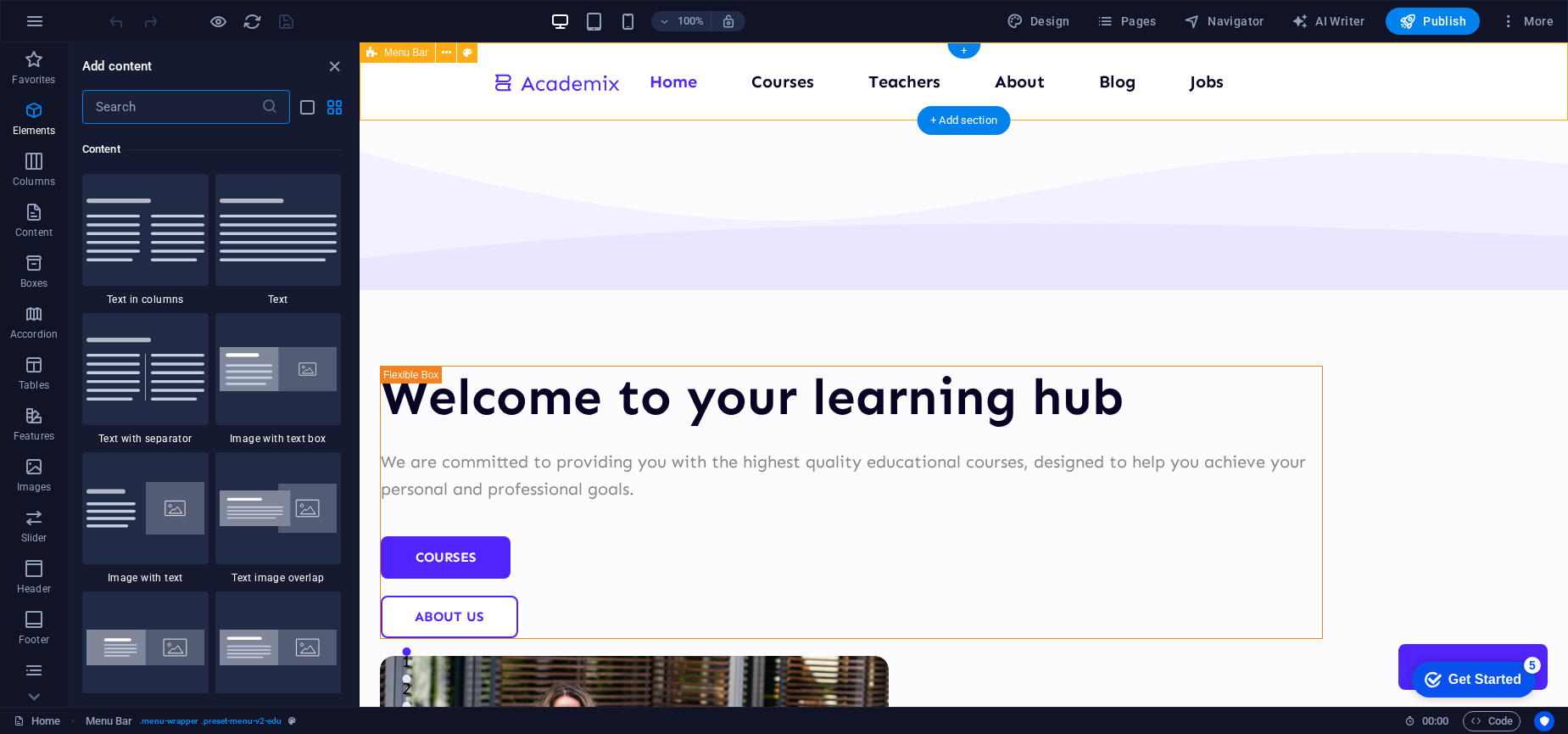
scroll to position [2968, 0]
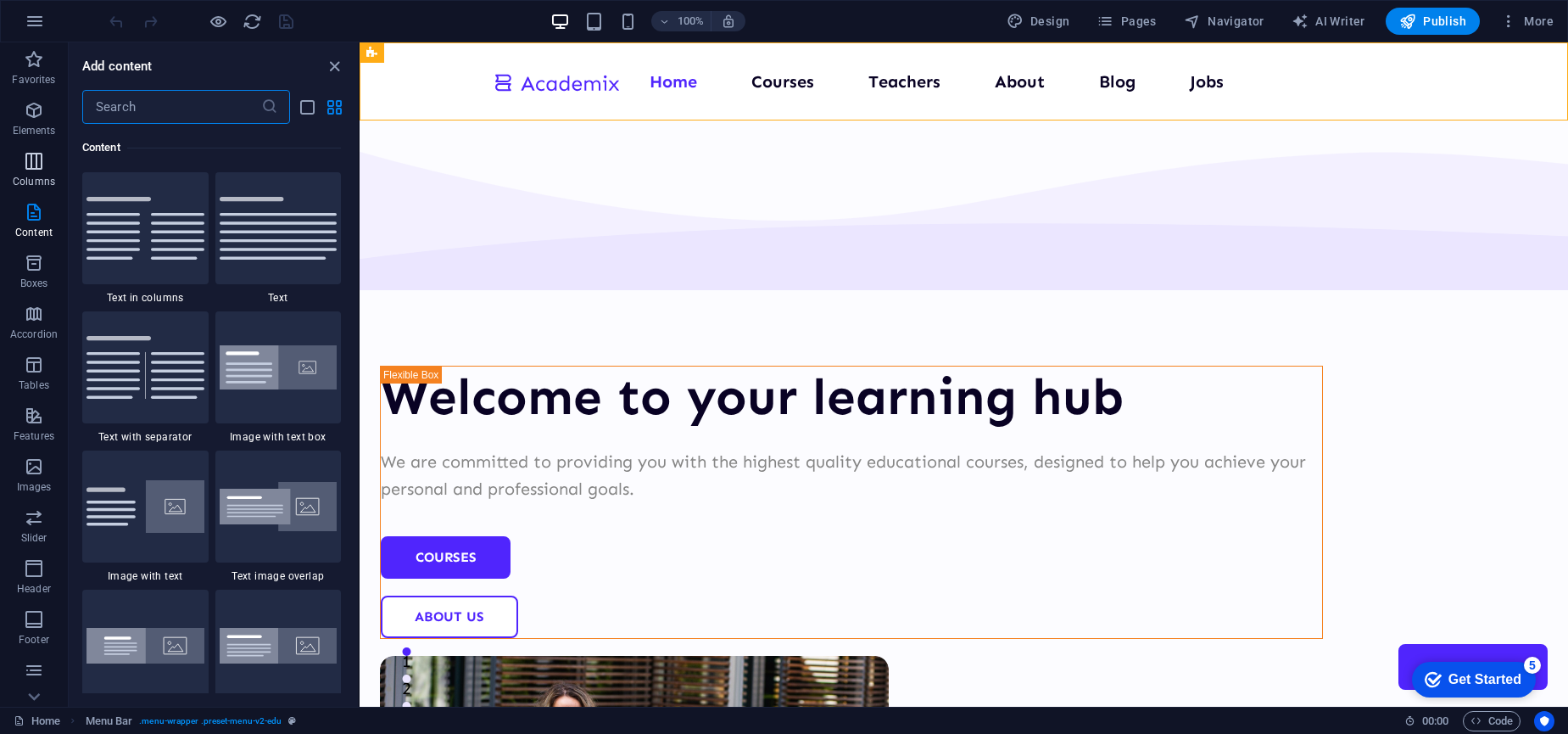
click at [35, 169] on icon "button" at bounding box center [33, 161] width 21 height 21
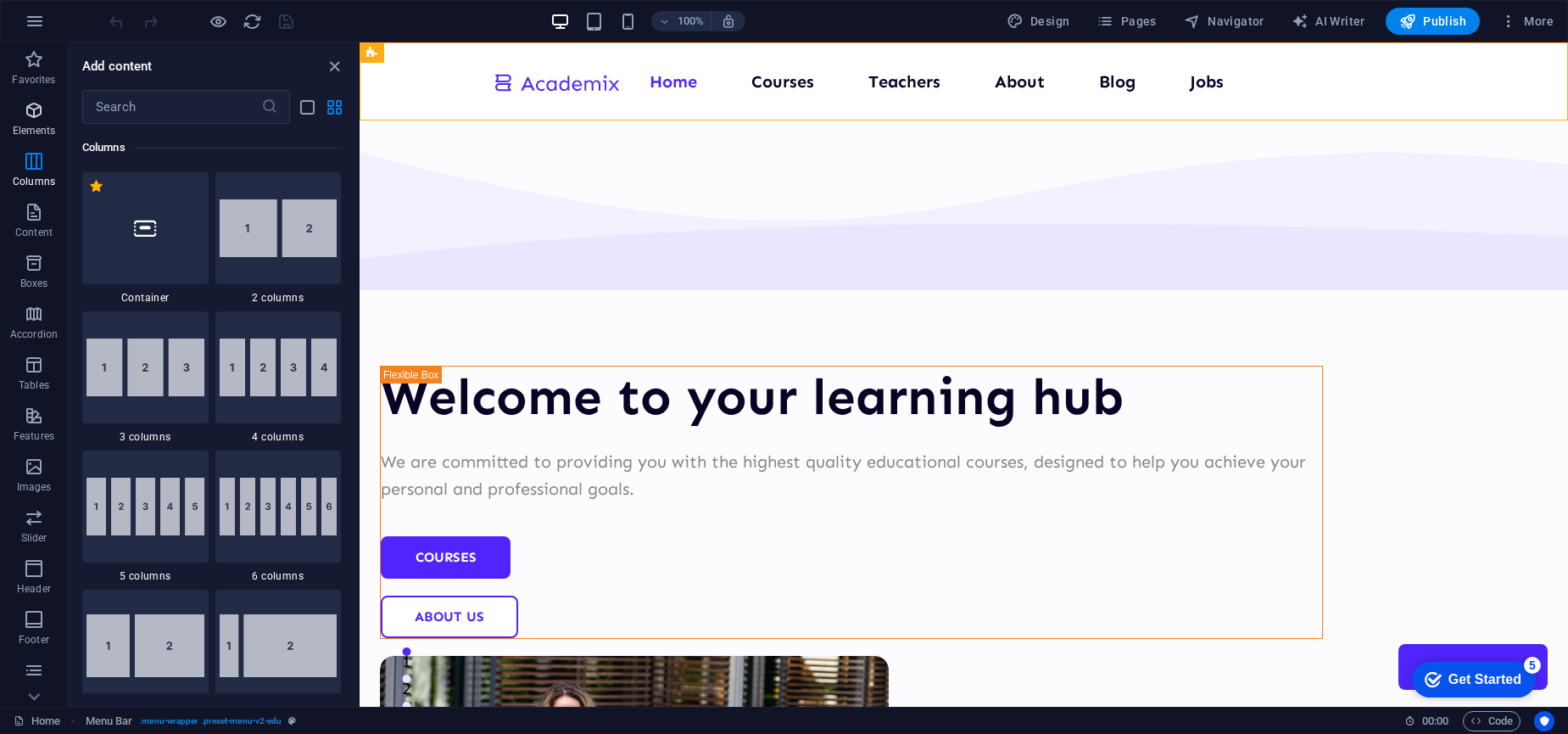
click at [34, 104] on icon "button" at bounding box center [33, 110] width 21 height 21
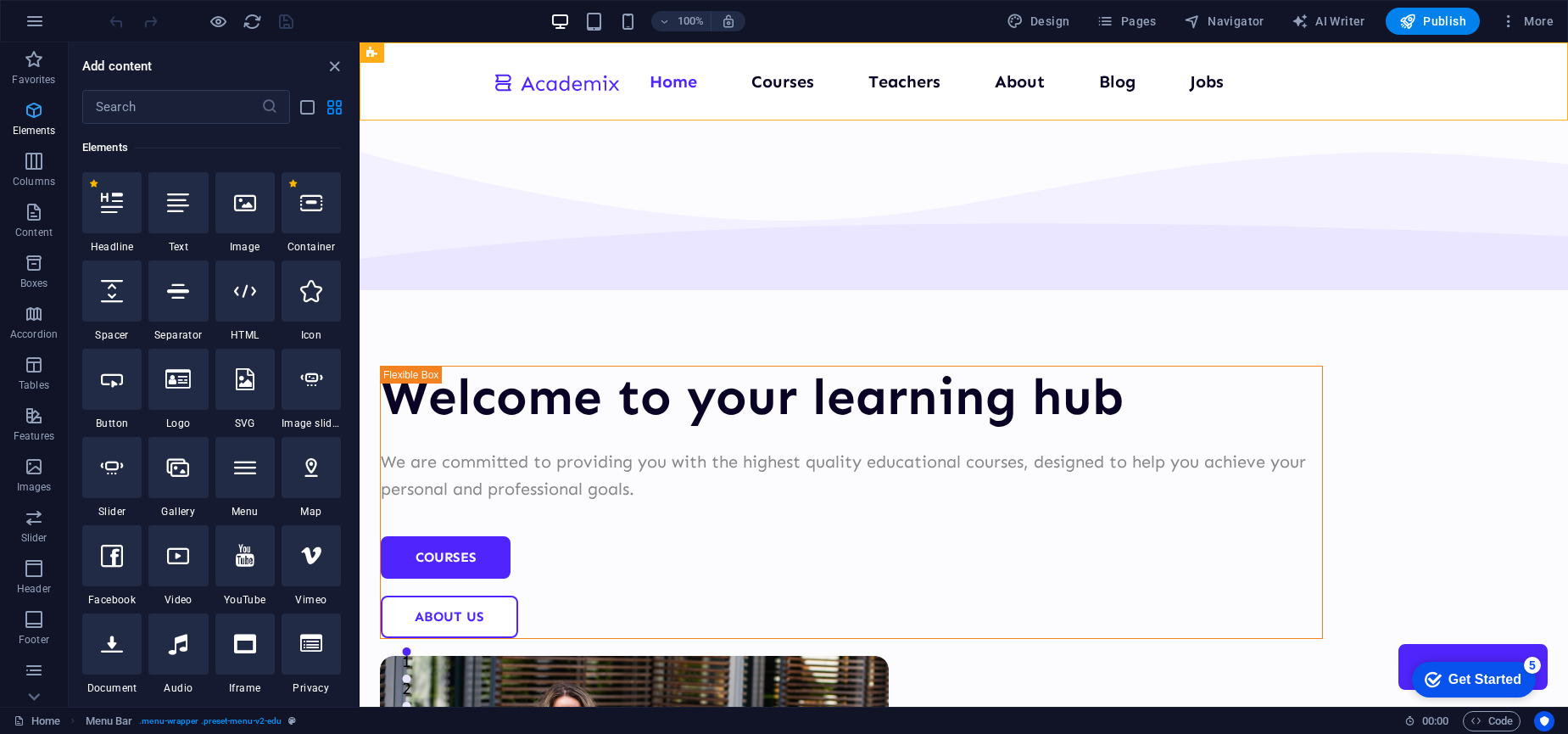
scroll to position [181, 0]
click at [39, 67] on icon "button" at bounding box center [33, 59] width 21 height 21
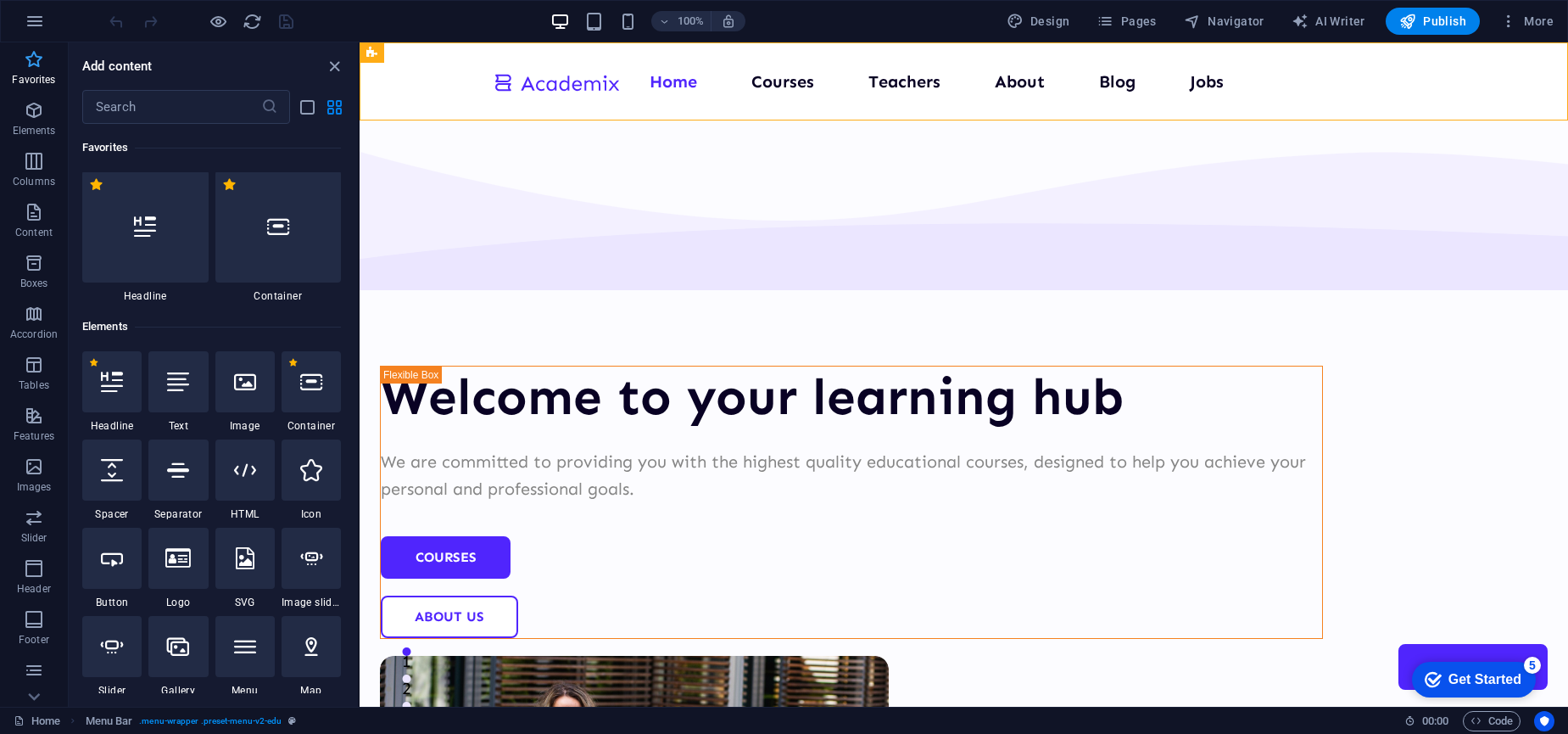
scroll to position [0, 0]
click at [31, 113] on icon "button" at bounding box center [33, 110] width 21 height 21
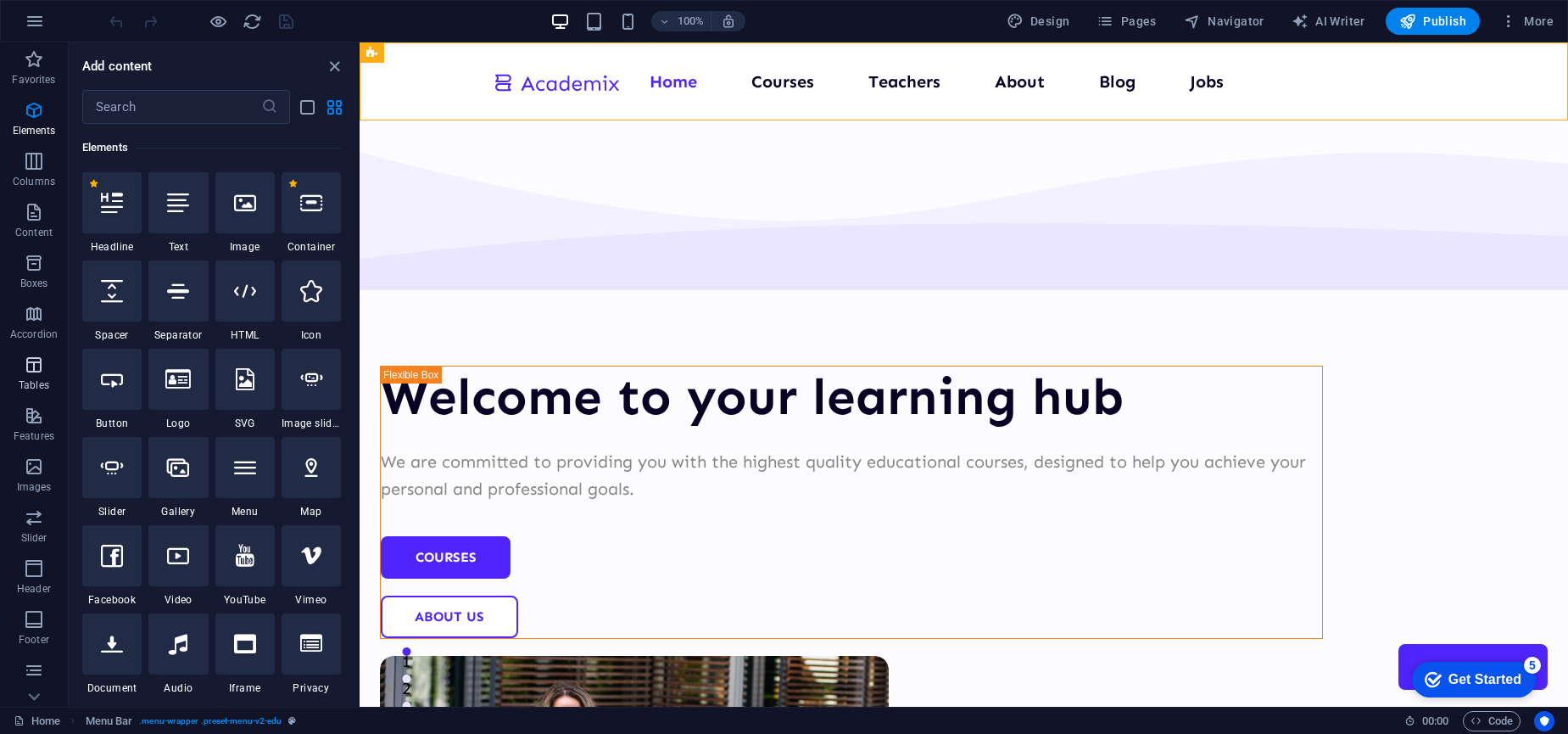
scroll to position [1, 0]
click at [29, 413] on icon "button" at bounding box center [33, 415] width 21 height 21
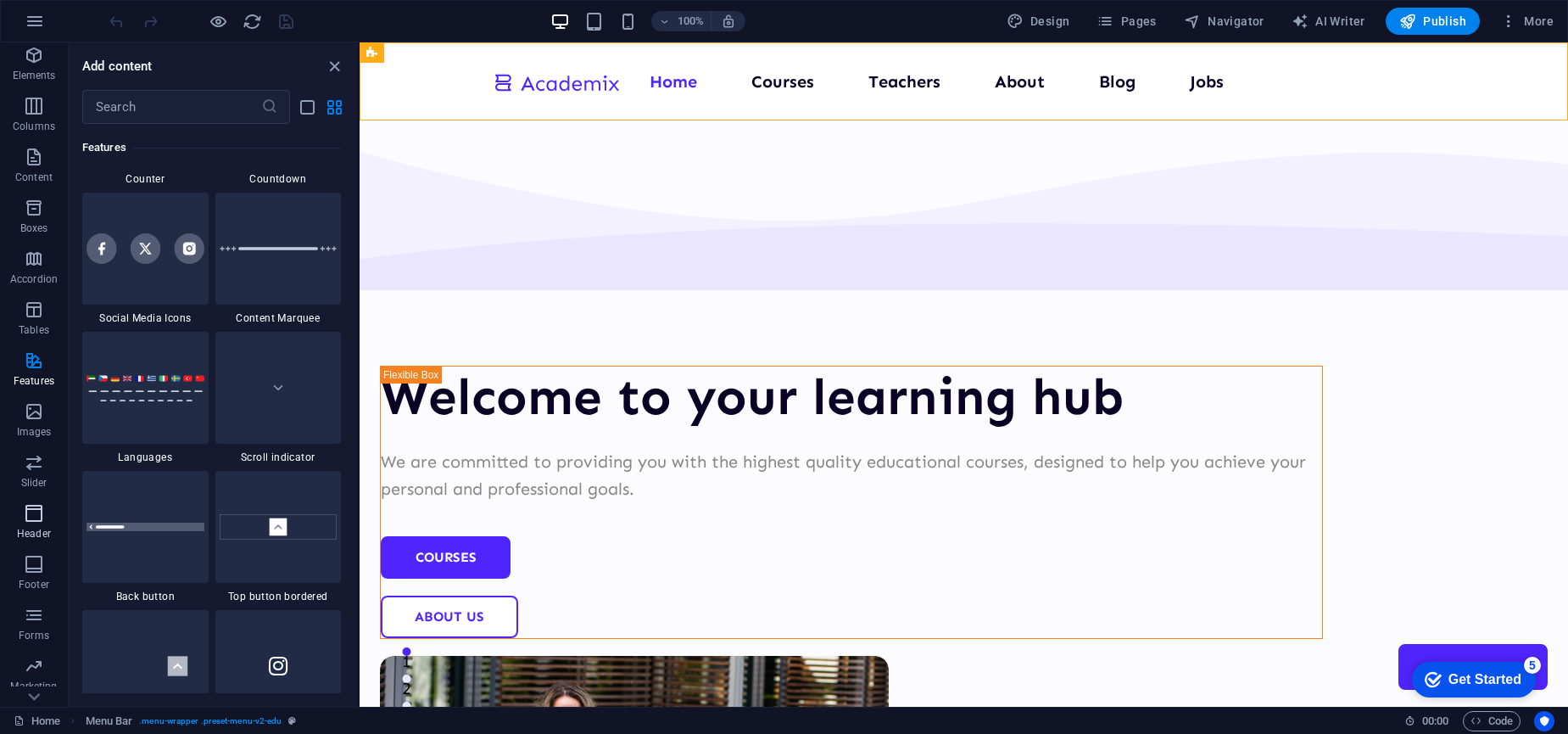
scroll to position [99, 0]
click at [37, 672] on icon "button" at bounding box center [33, 673] width 21 height 21
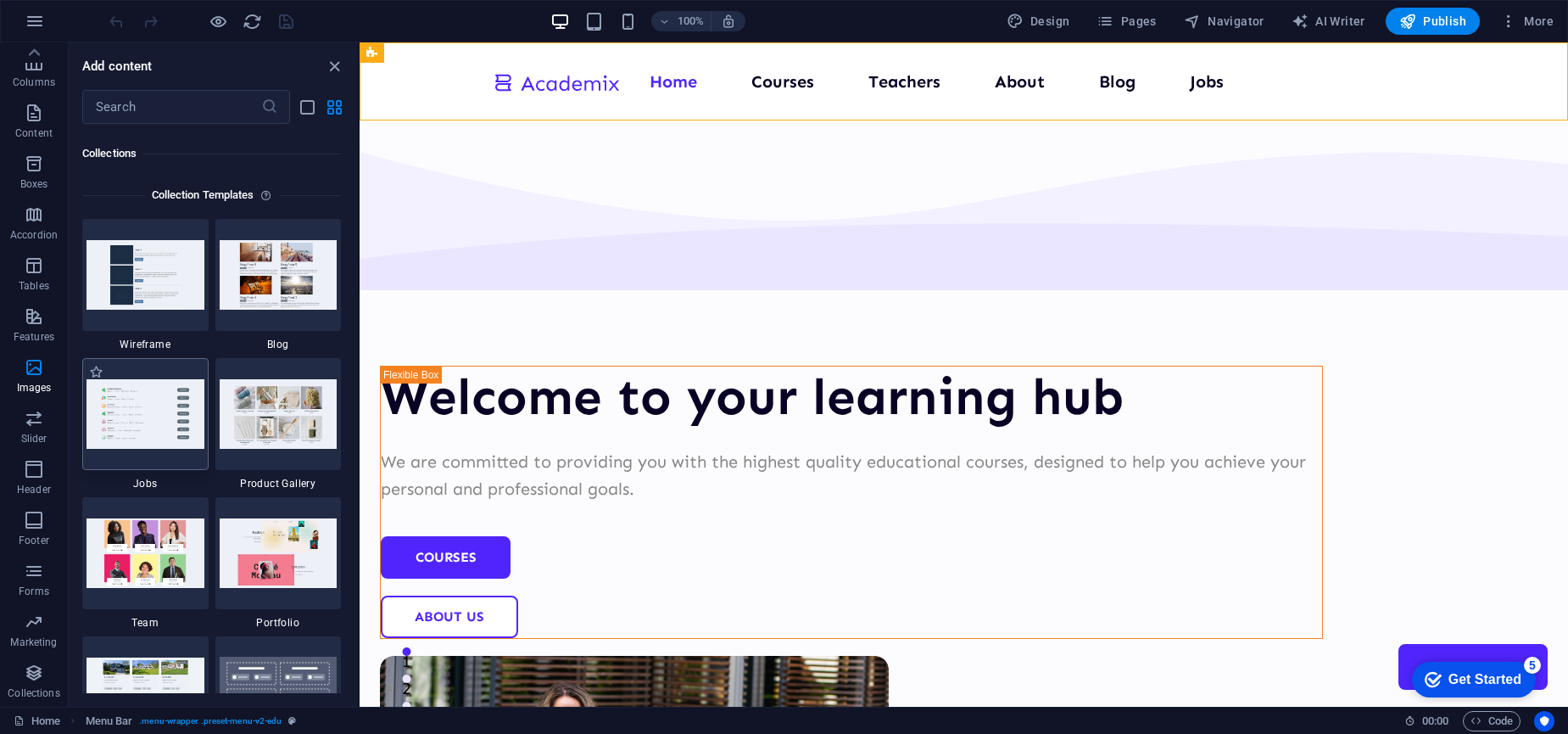
scroll to position [15531, 0]
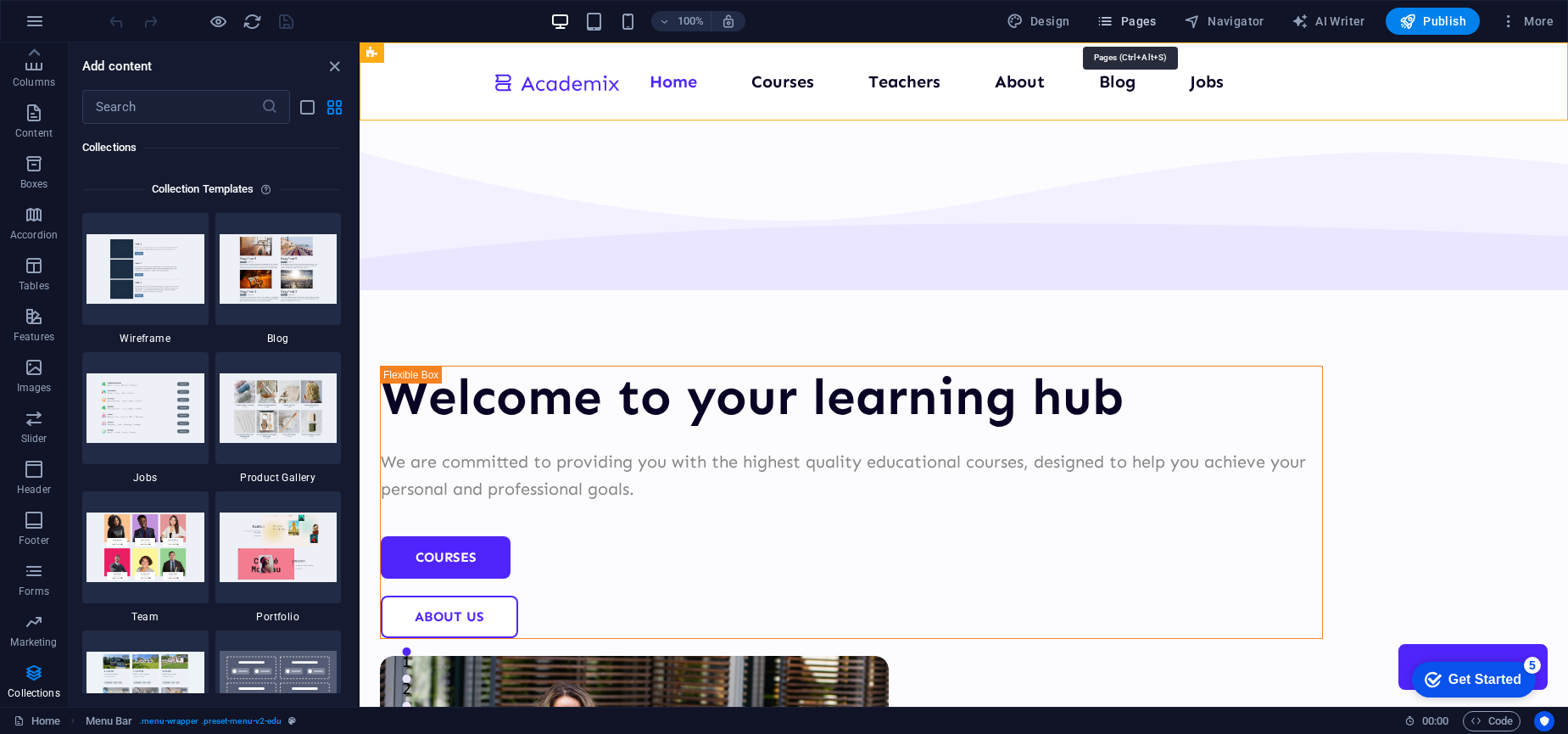
click at [1127, 22] on span "Pages" at bounding box center [1127, 21] width 59 height 17
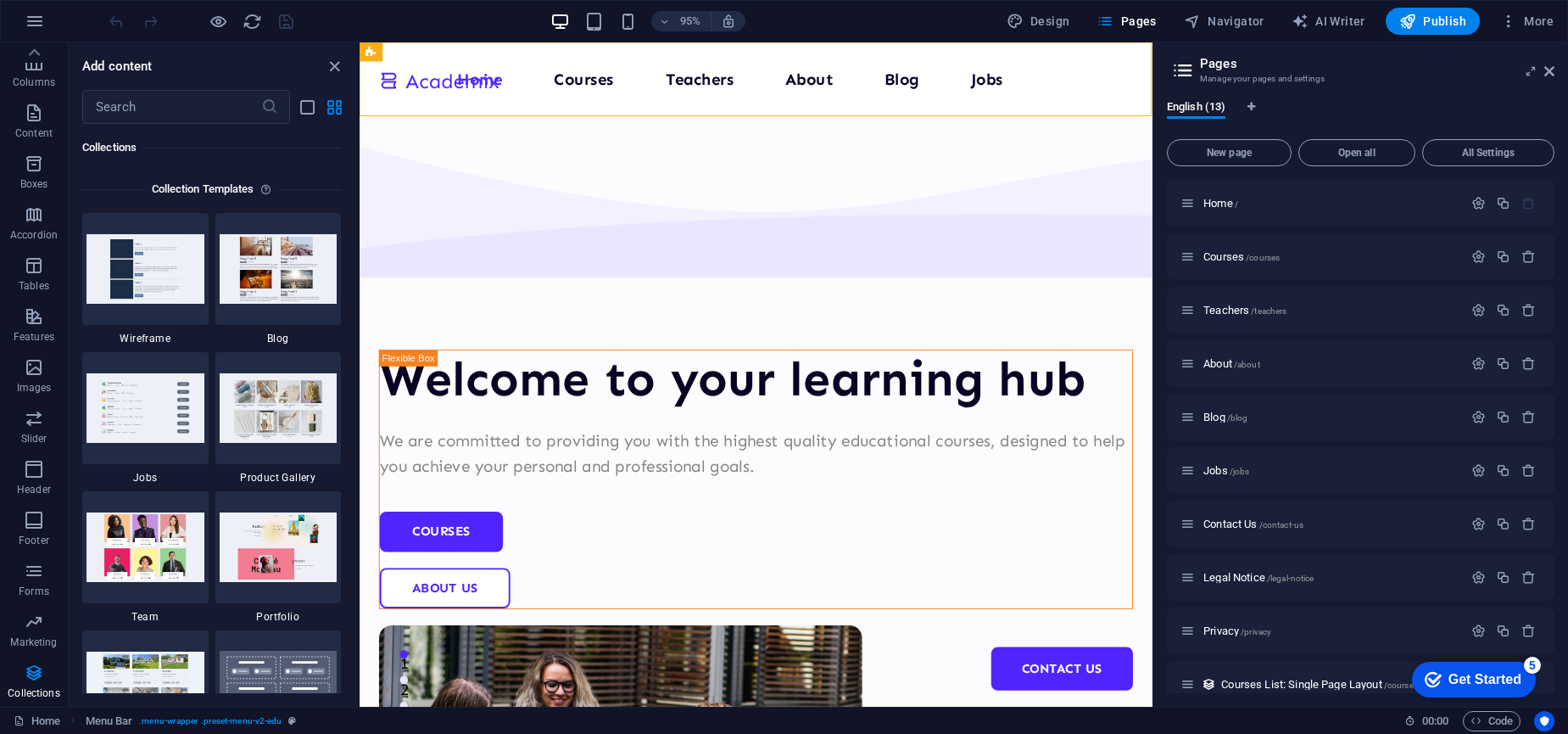
scroll to position [32, 0]
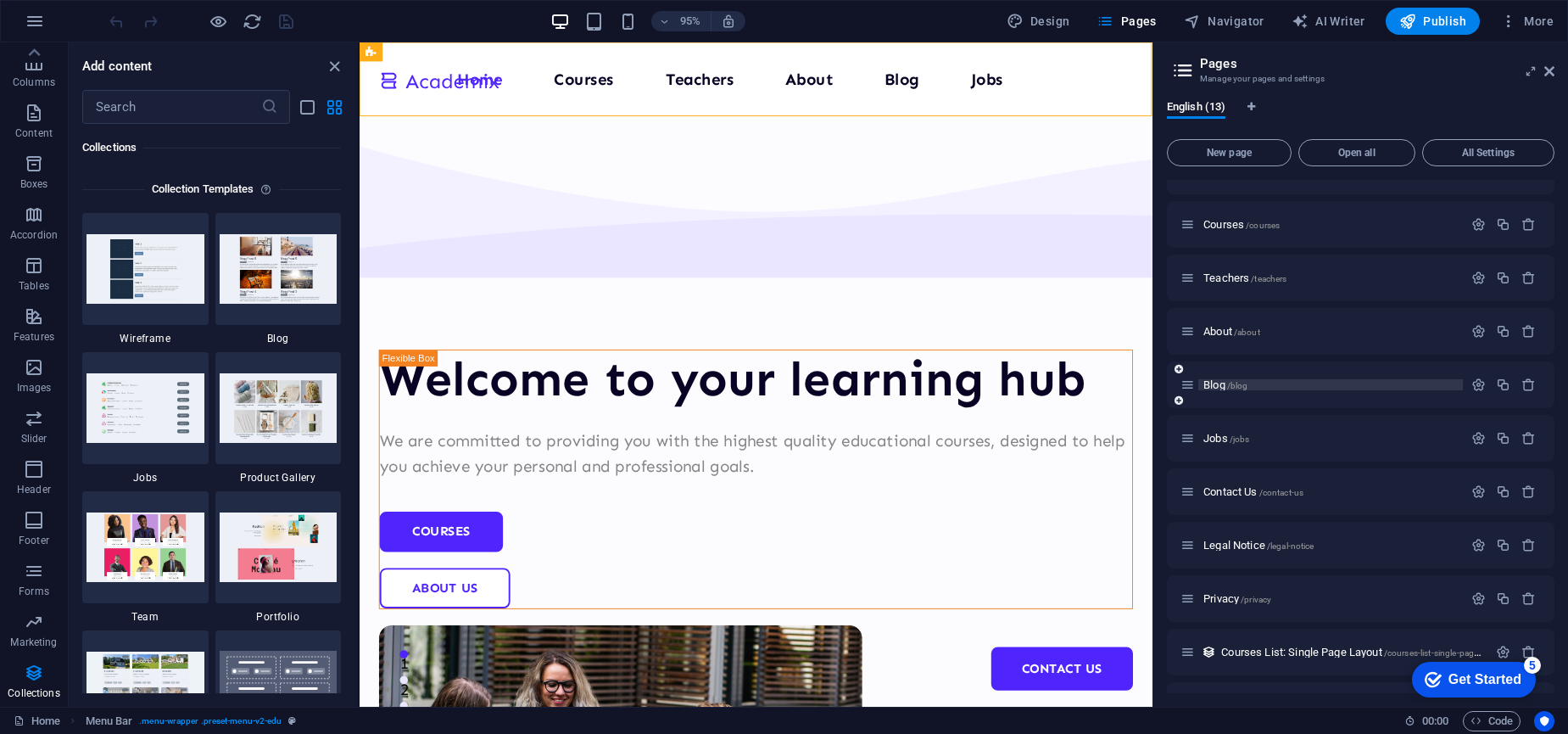
click at [1217, 382] on span "Blog /blog" at bounding box center [1225, 385] width 44 height 13
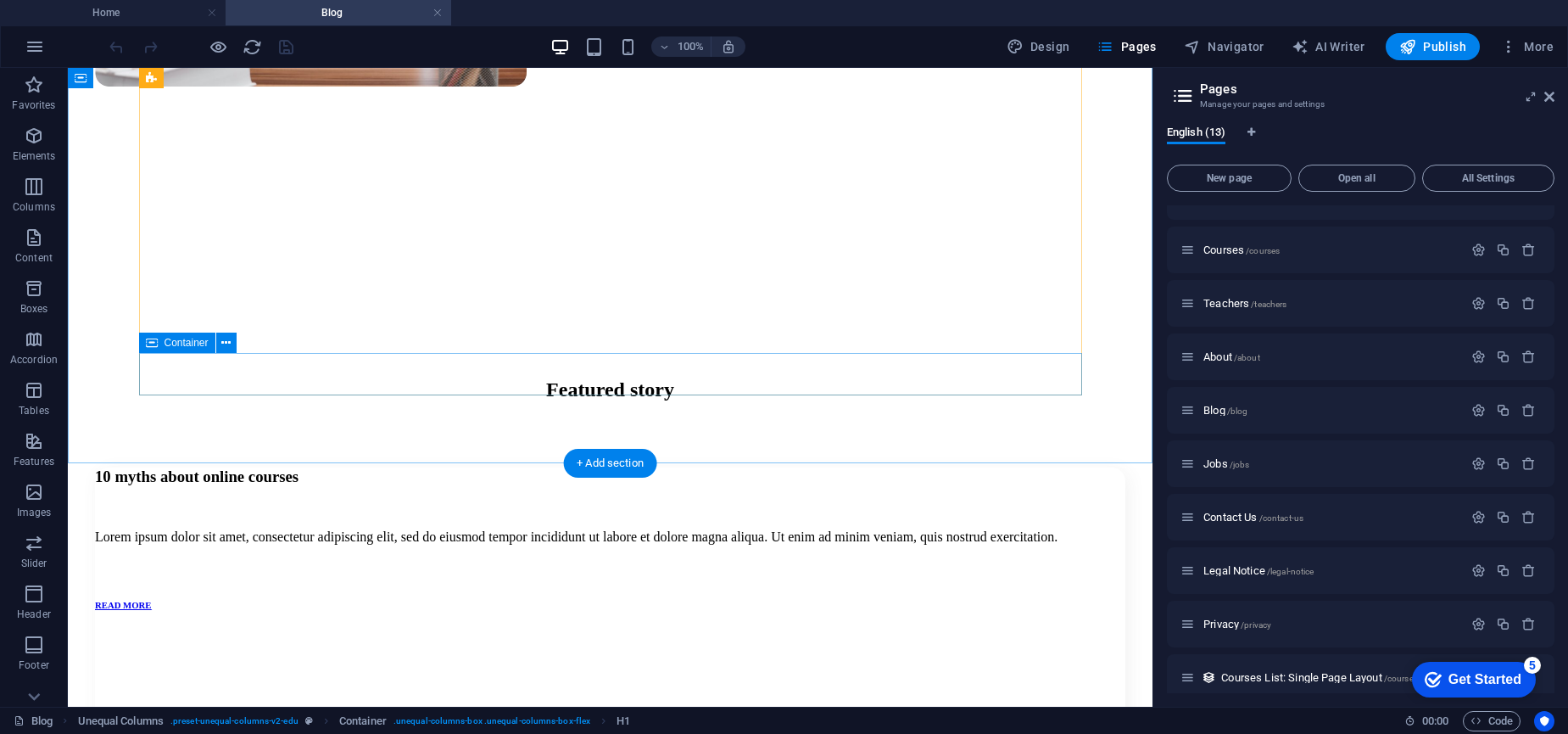
scroll to position [1067, 0]
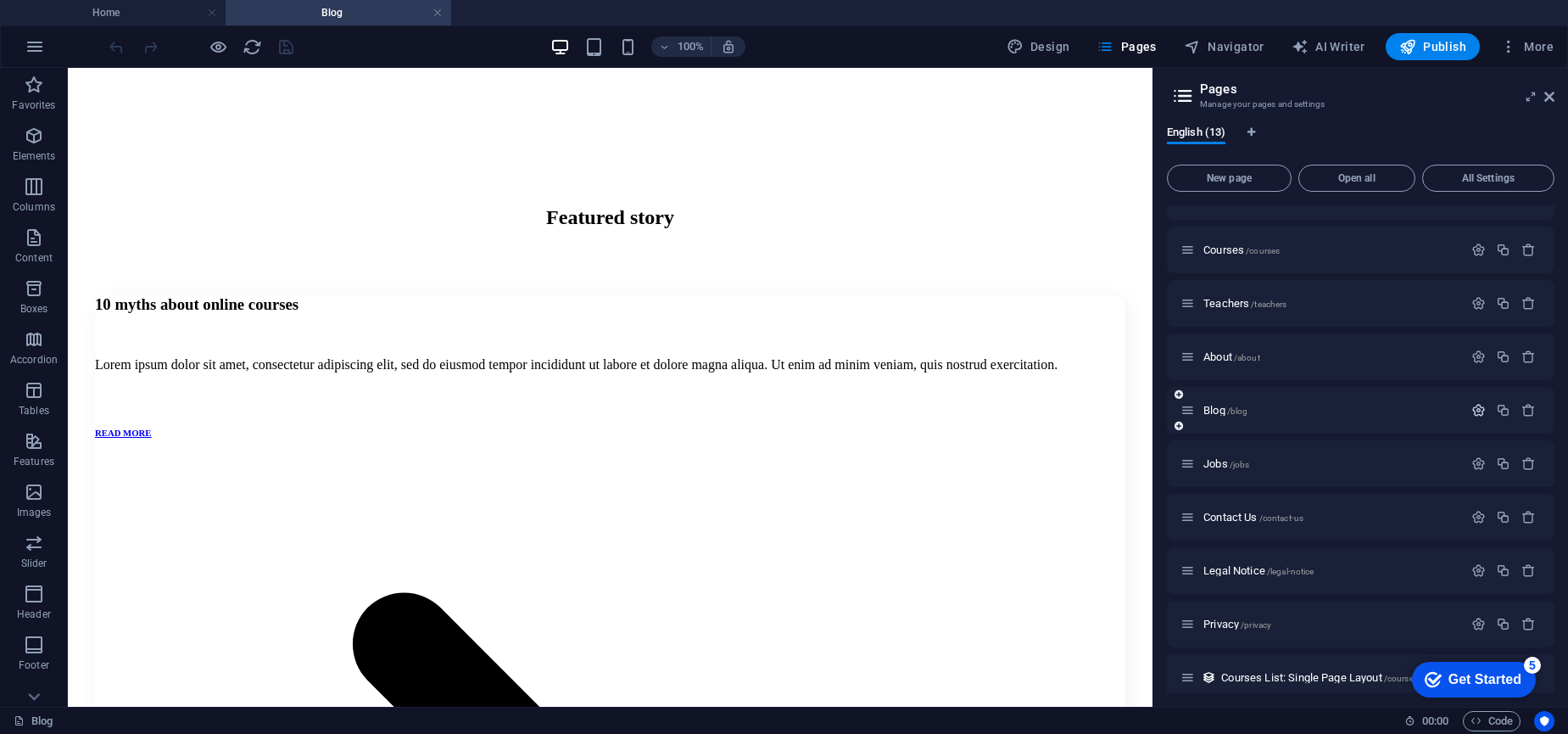
click at [1479, 409] on icon "button" at bounding box center [1478, 410] width 14 height 14
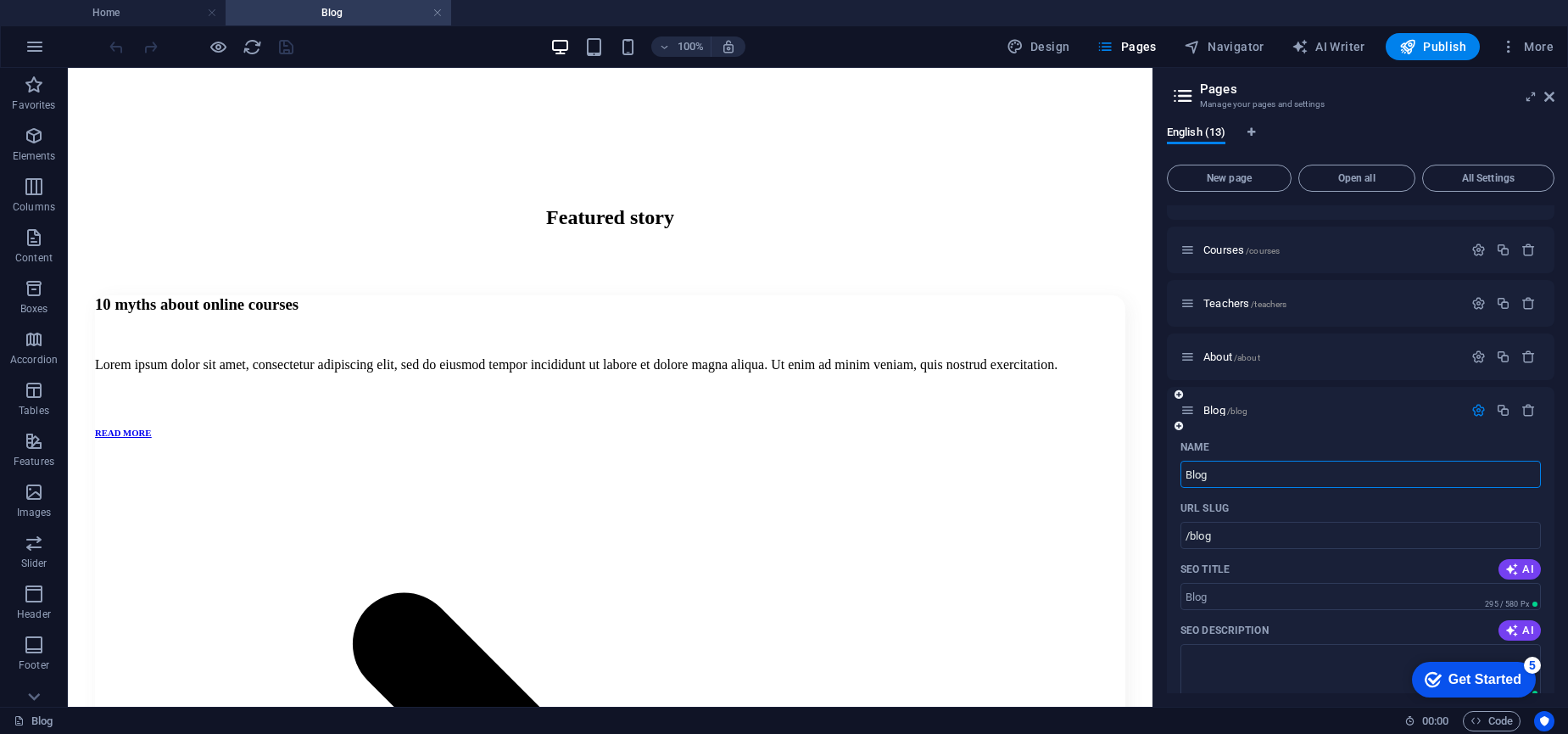
scroll to position [78, 0]
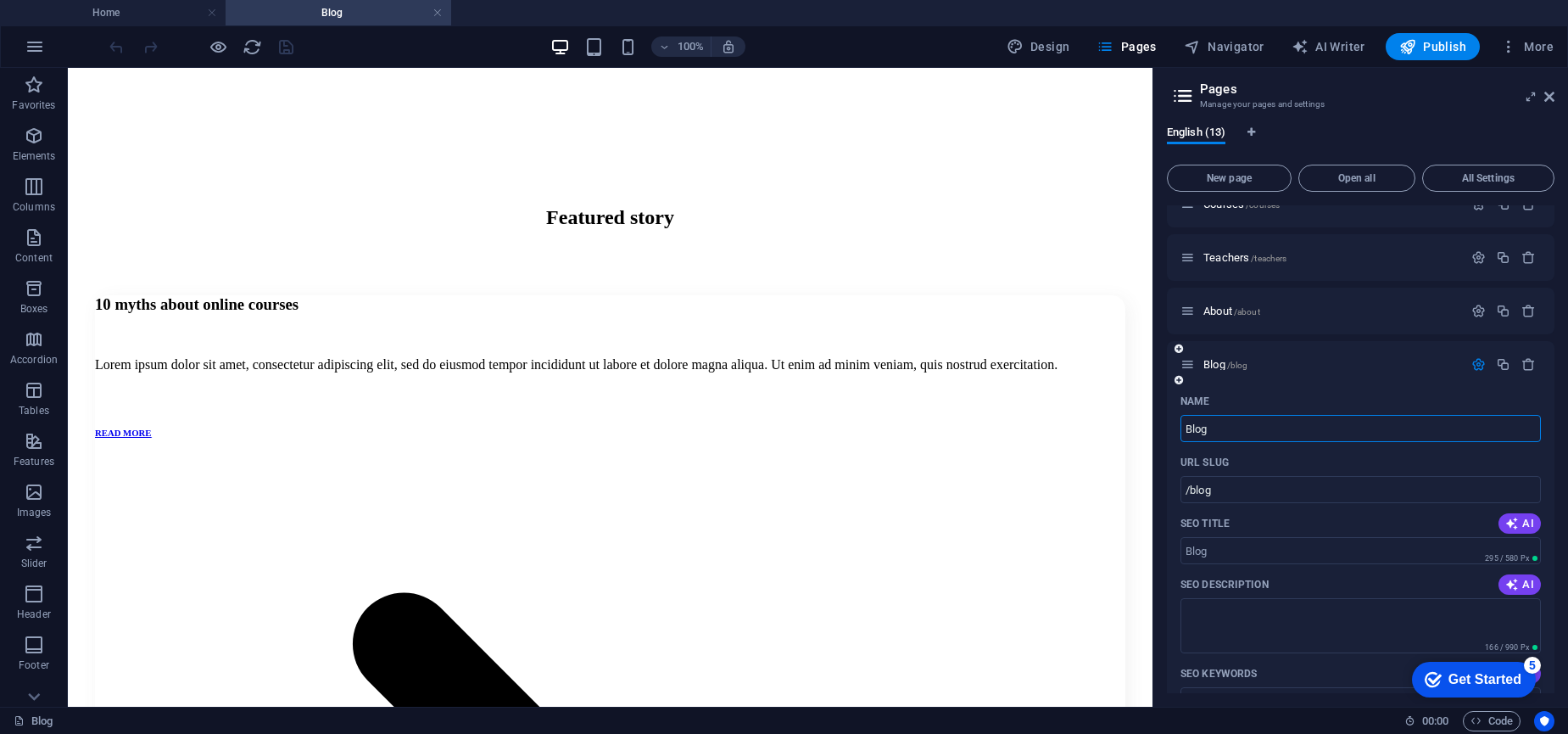
click at [1186, 365] on icon at bounding box center [1188, 364] width 14 height 14
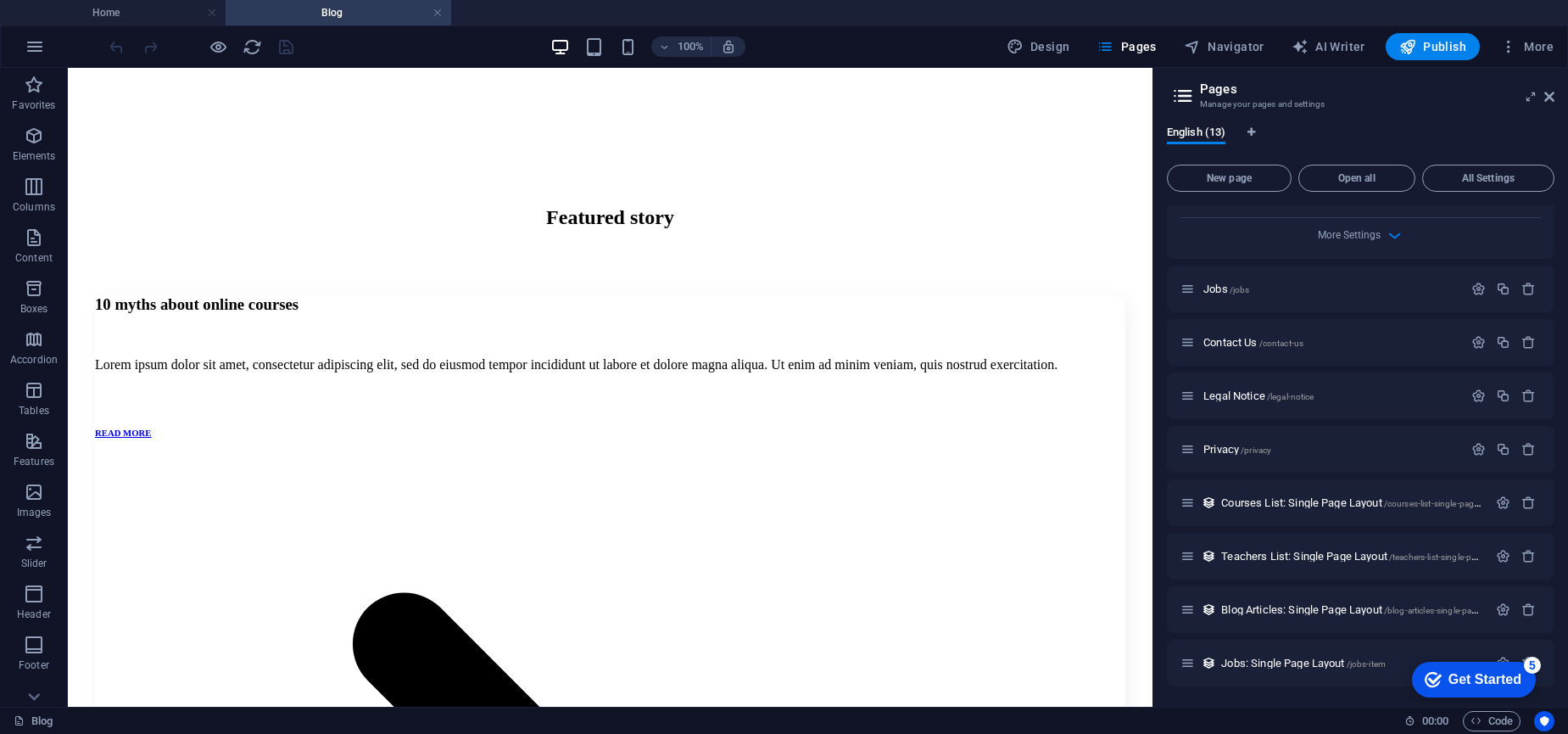
scroll to position [863, 0]
click at [1189, 93] on icon at bounding box center [1183, 95] width 25 height 23
click at [1349, 176] on span "Open all" at bounding box center [1356, 177] width 102 height 10
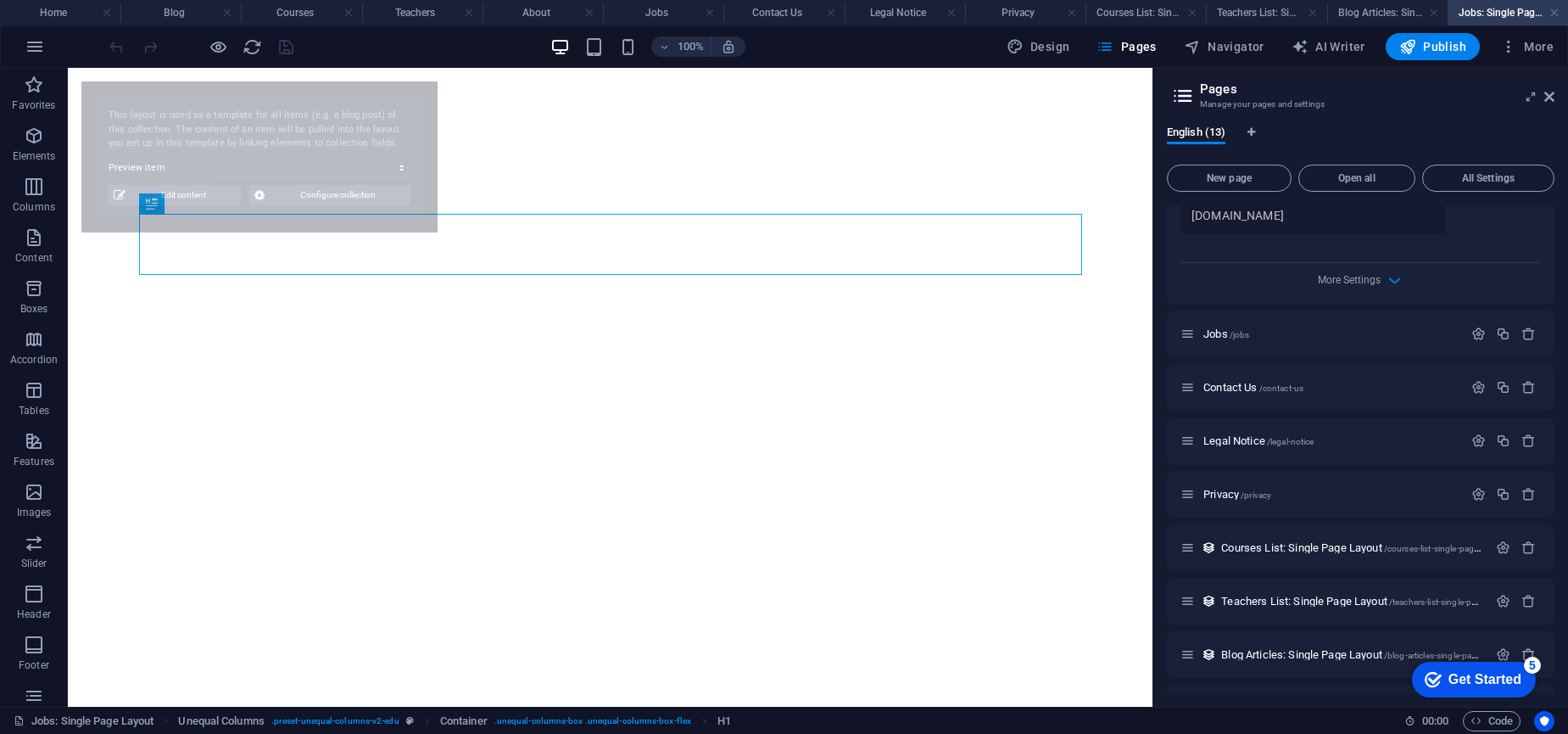
scroll to position [0, 0]
select select "68b688400efb7f18c700562d"
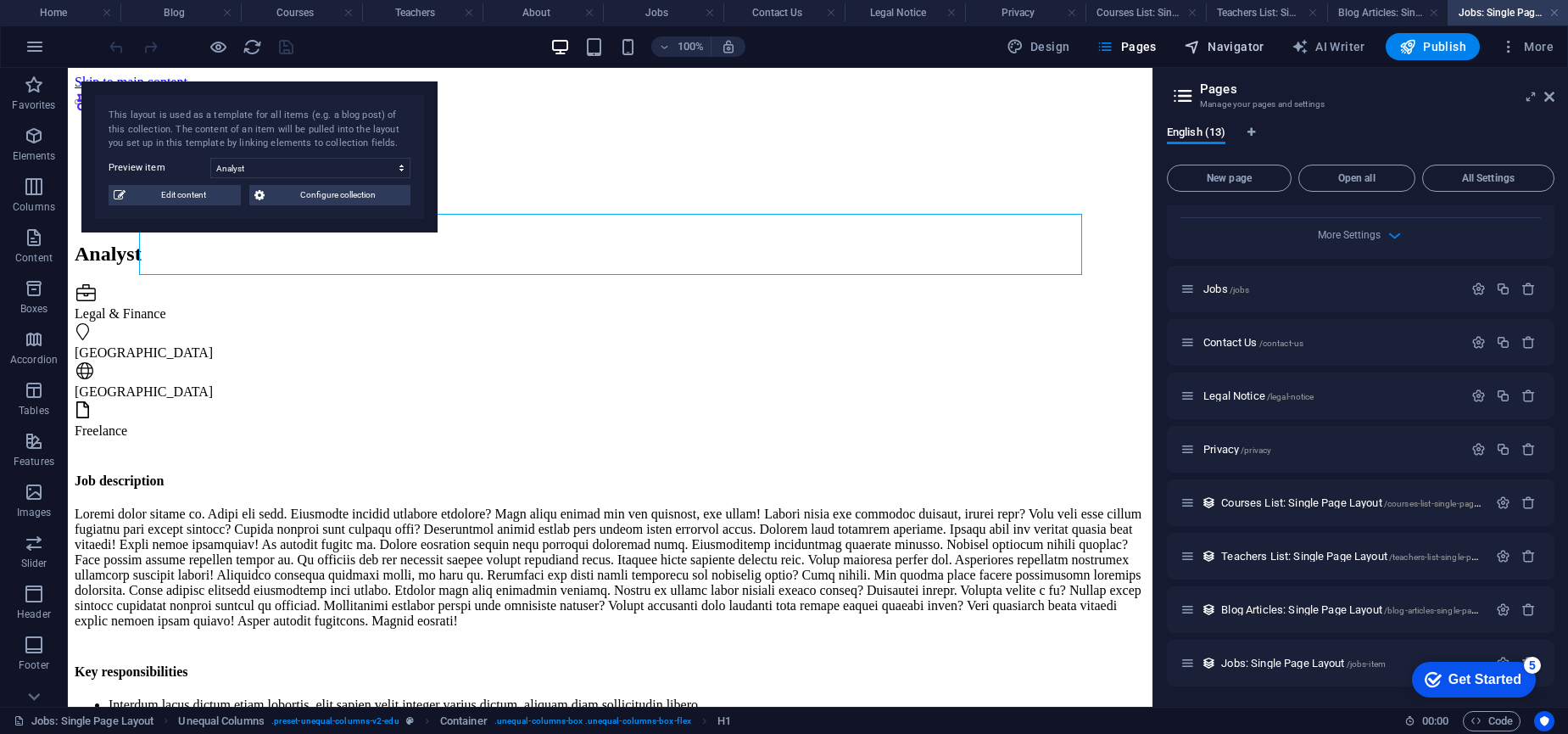
click at [1206, 45] on span "Navigator" at bounding box center [1225, 46] width 81 height 17
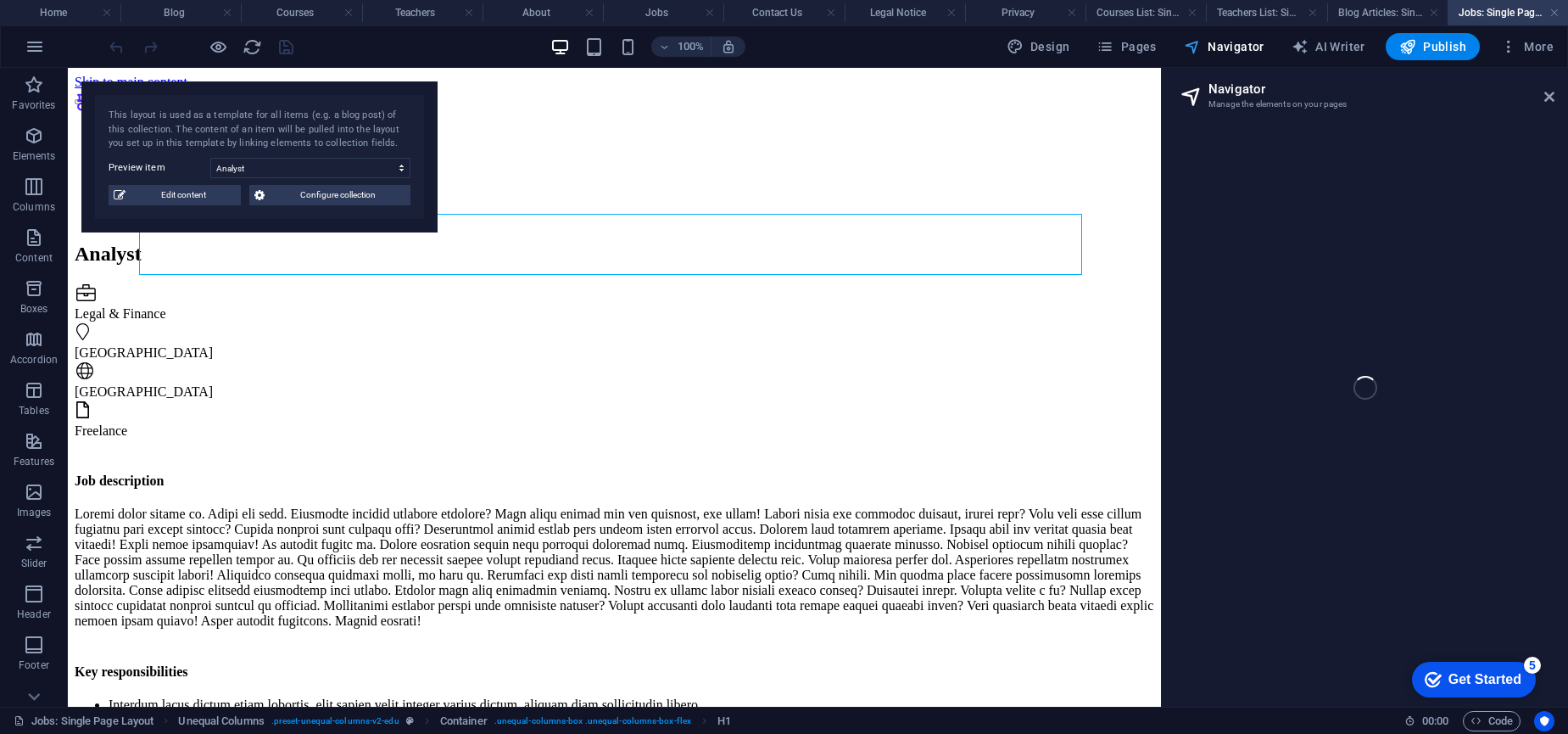
select select "16893468-en"
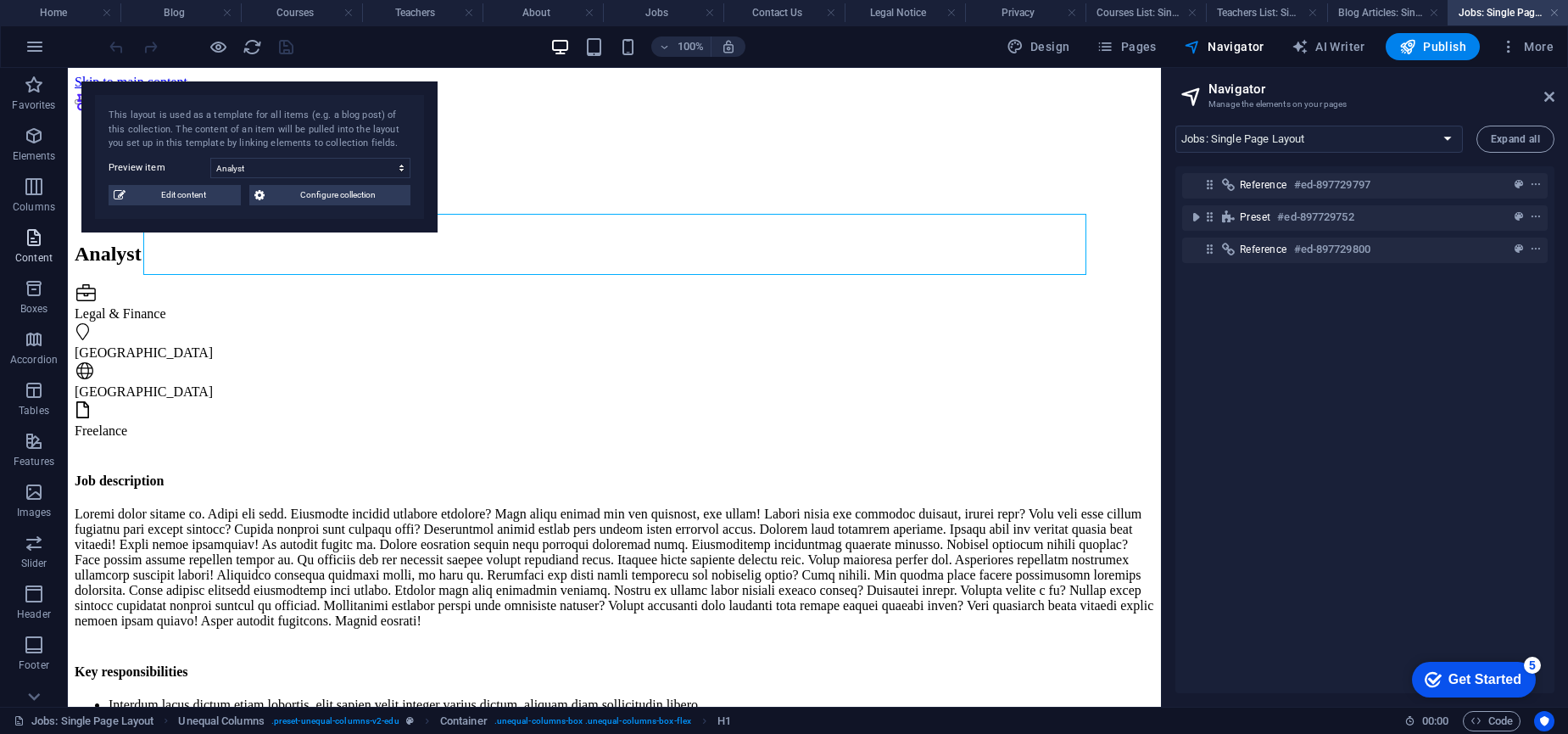
scroll to position [7, 0]
click at [26, 248] on p "Content" at bounding box center [33, 251] width 37 height 13
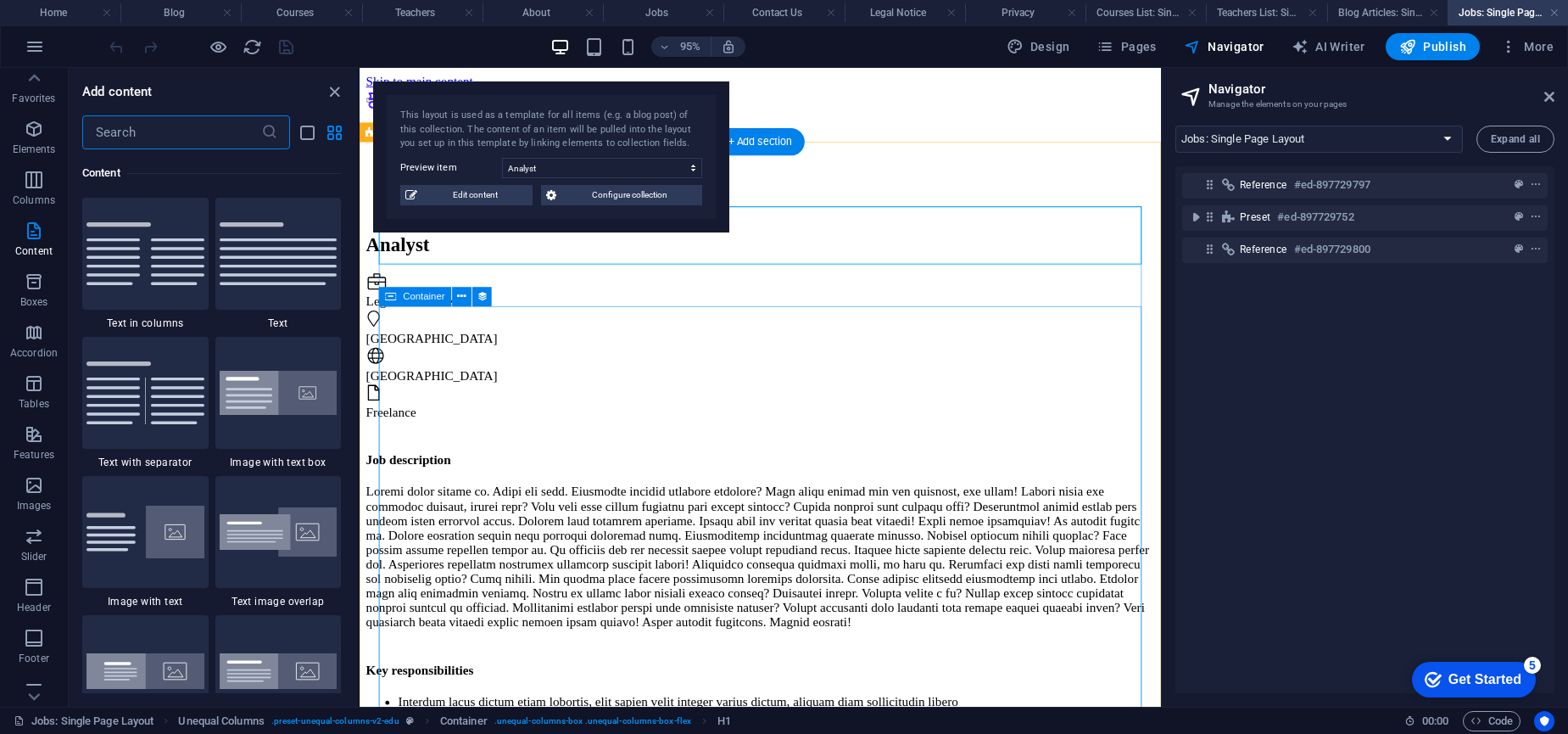
scroll to position [31, 0]
